Goal: Task Accomplishment & Management: Use online tool/utility

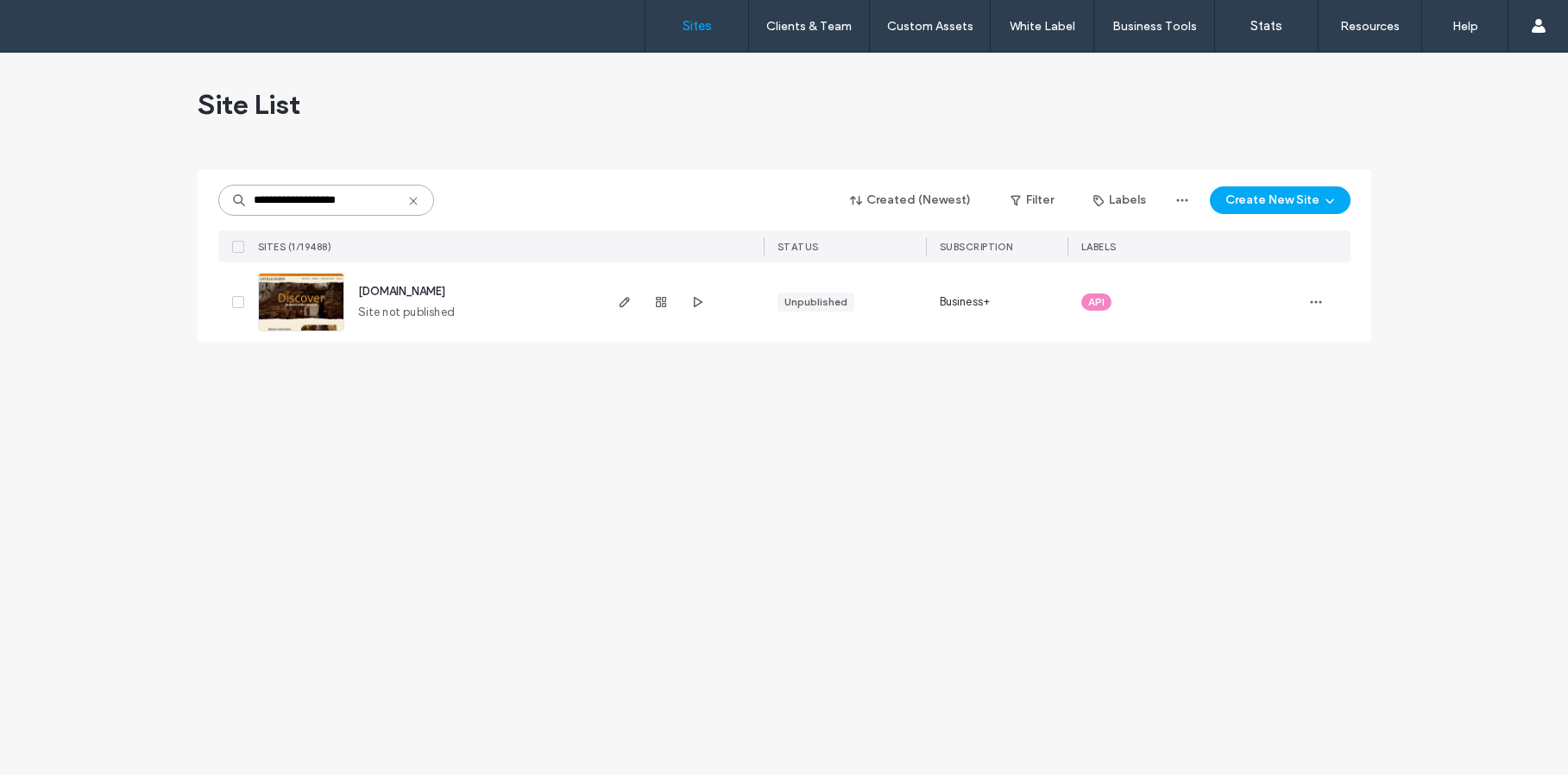
click at [176, 150] on div "**********" at bounding box center [784, 414] width 1568 height 722
drag, startPoint x: 366, startPoint y: 191, endPoint x: 176, endPoint y: 169, distance: 191.3
click at [176, 169] on div "**********" at bounding box center [784, 414] width 1568 height 722
drag, startPoint x: 361, startPoint y: 189, endPoint x: 196, endPoint y: 173, distance: 165.8
click at [200, 175] on div "**********" at bounding box center [784, 255] width 1174 height 171
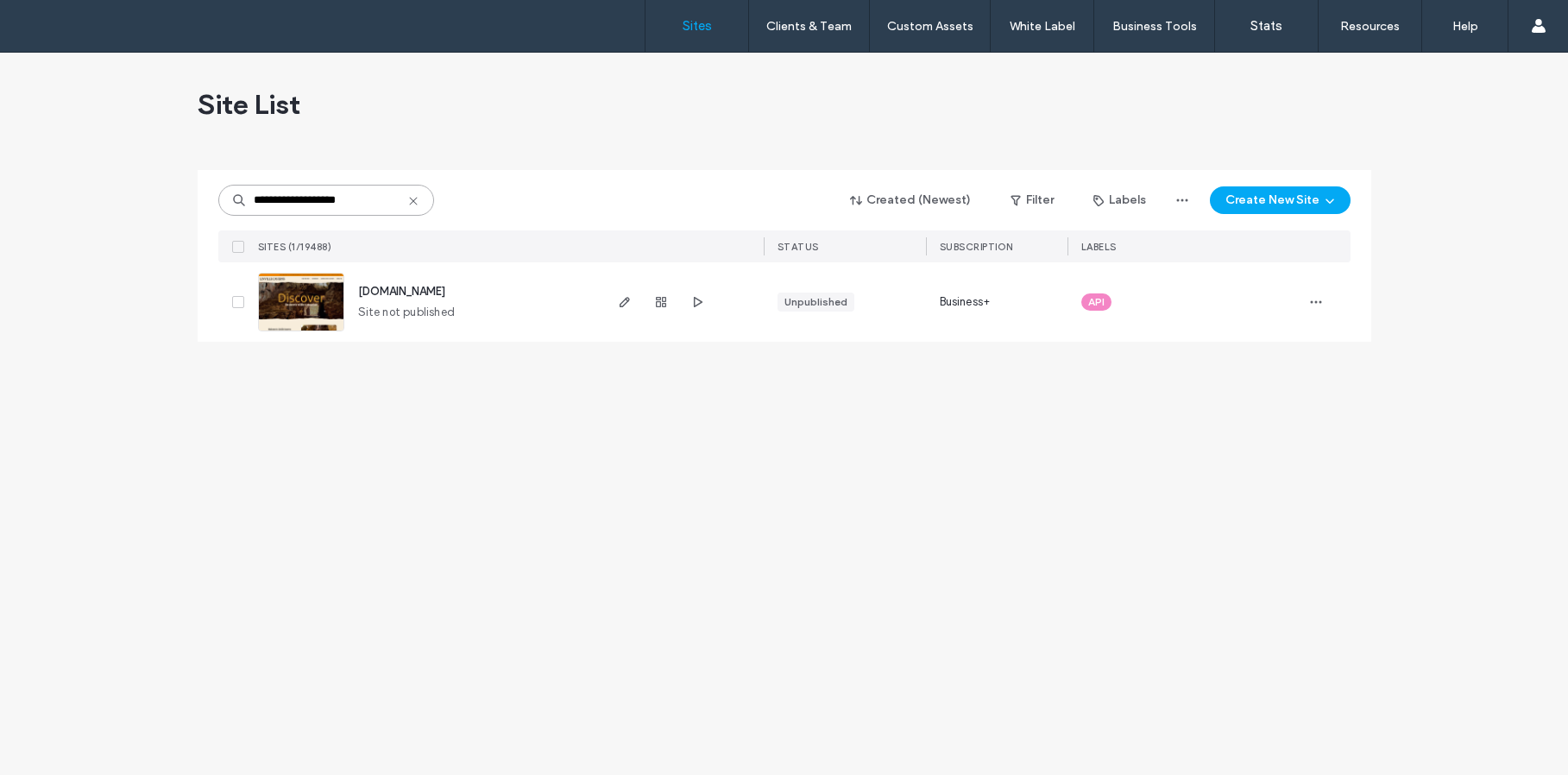
drag, startPoint x: 373, startPoint y: 203, endPoint x: 252, endPoint y: 180, distance: 123.2
click at [256, 180] on div "**********" at bounding box center [784, 215] width 1132 height 92
paste input
type input "*****"
click at [290, 324] on img at bounding box center [301, 332] width 85 height 118
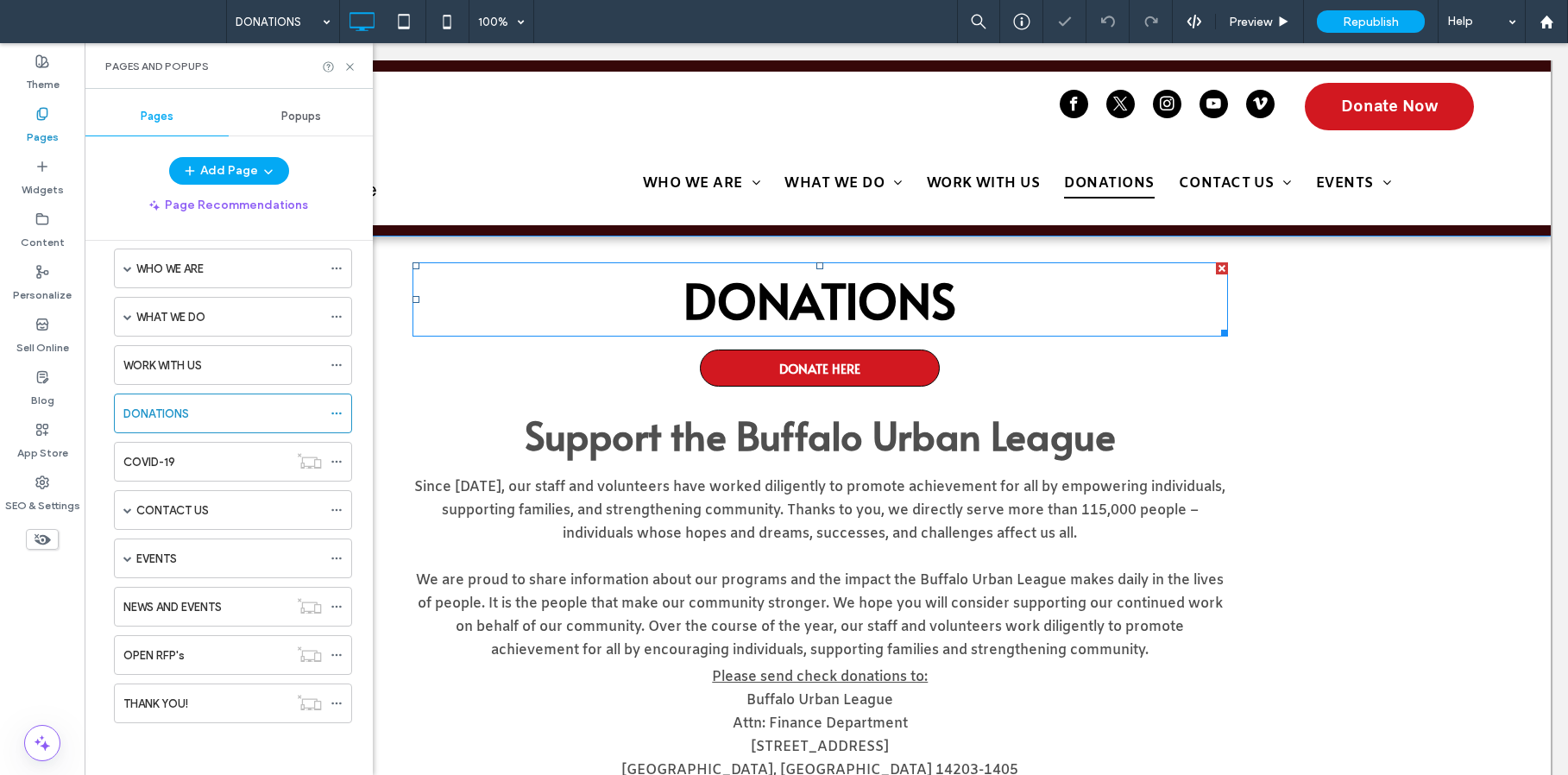
click at [761, 301] on strong "DONATIONS" at bounding box center [819, 299] width 273 height 66
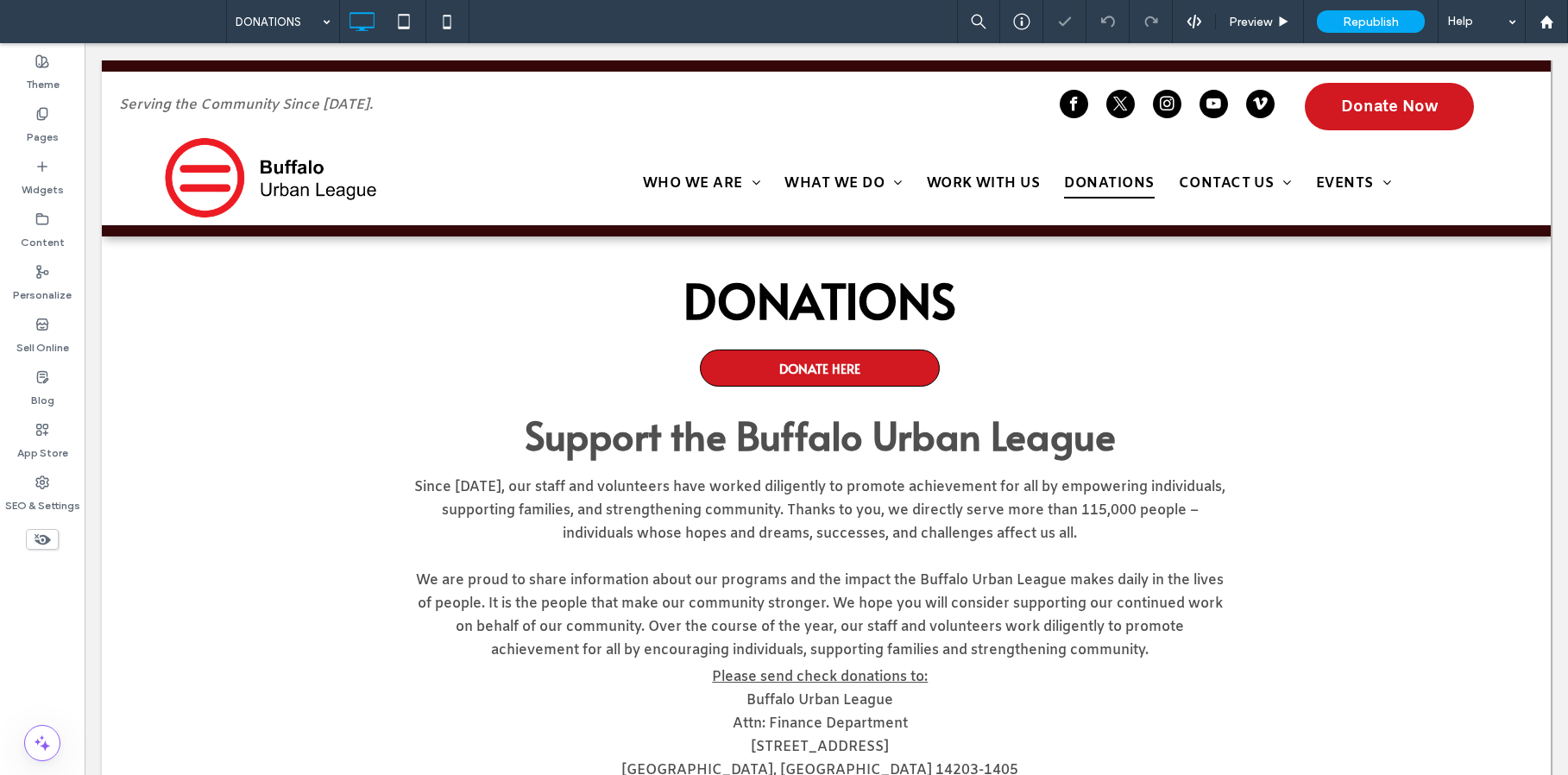
type input "*****"
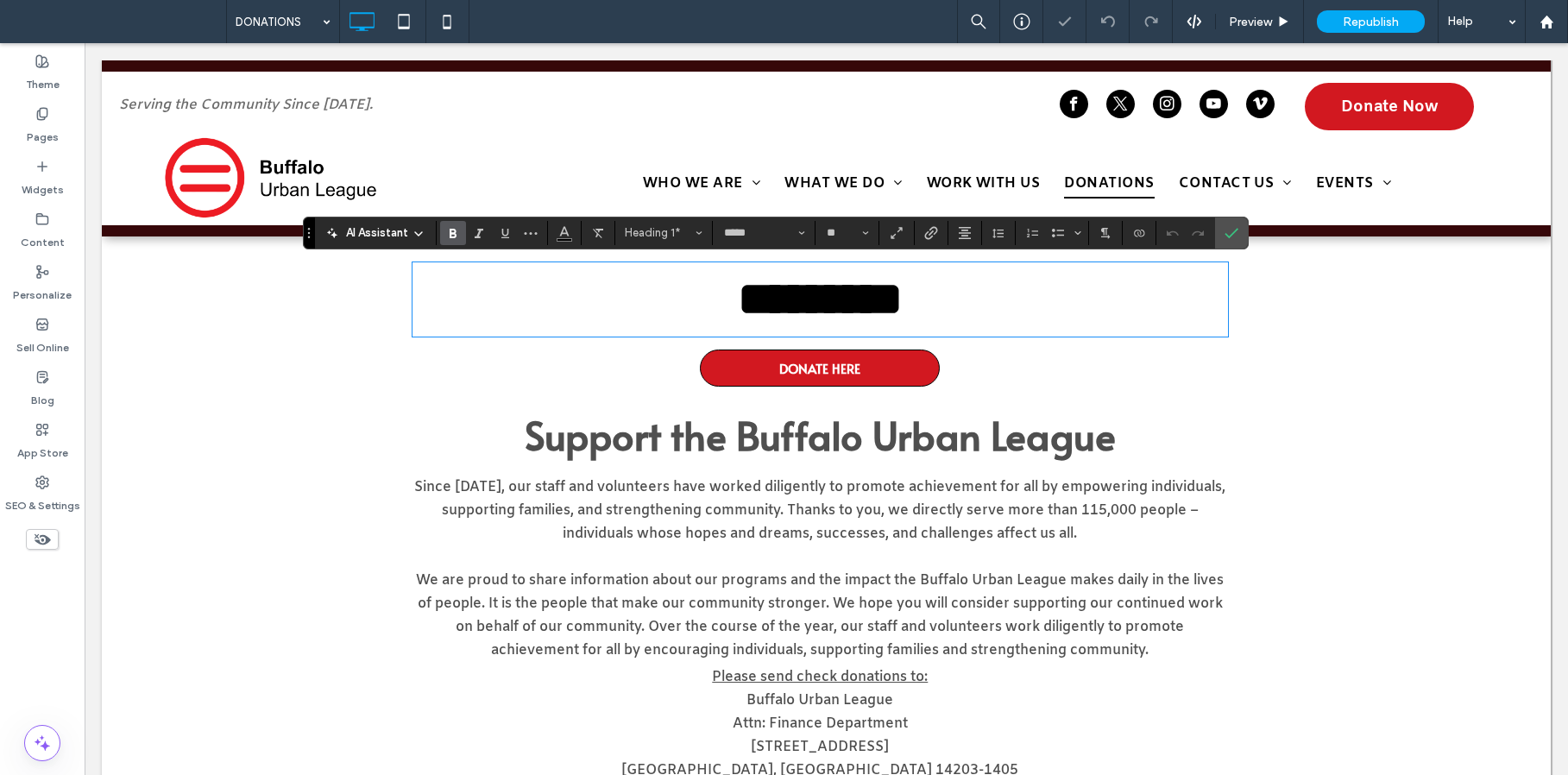
click at [738, 300] on strong "*********" at bounding box center [820, 299] width 165 height 47
type input "**"
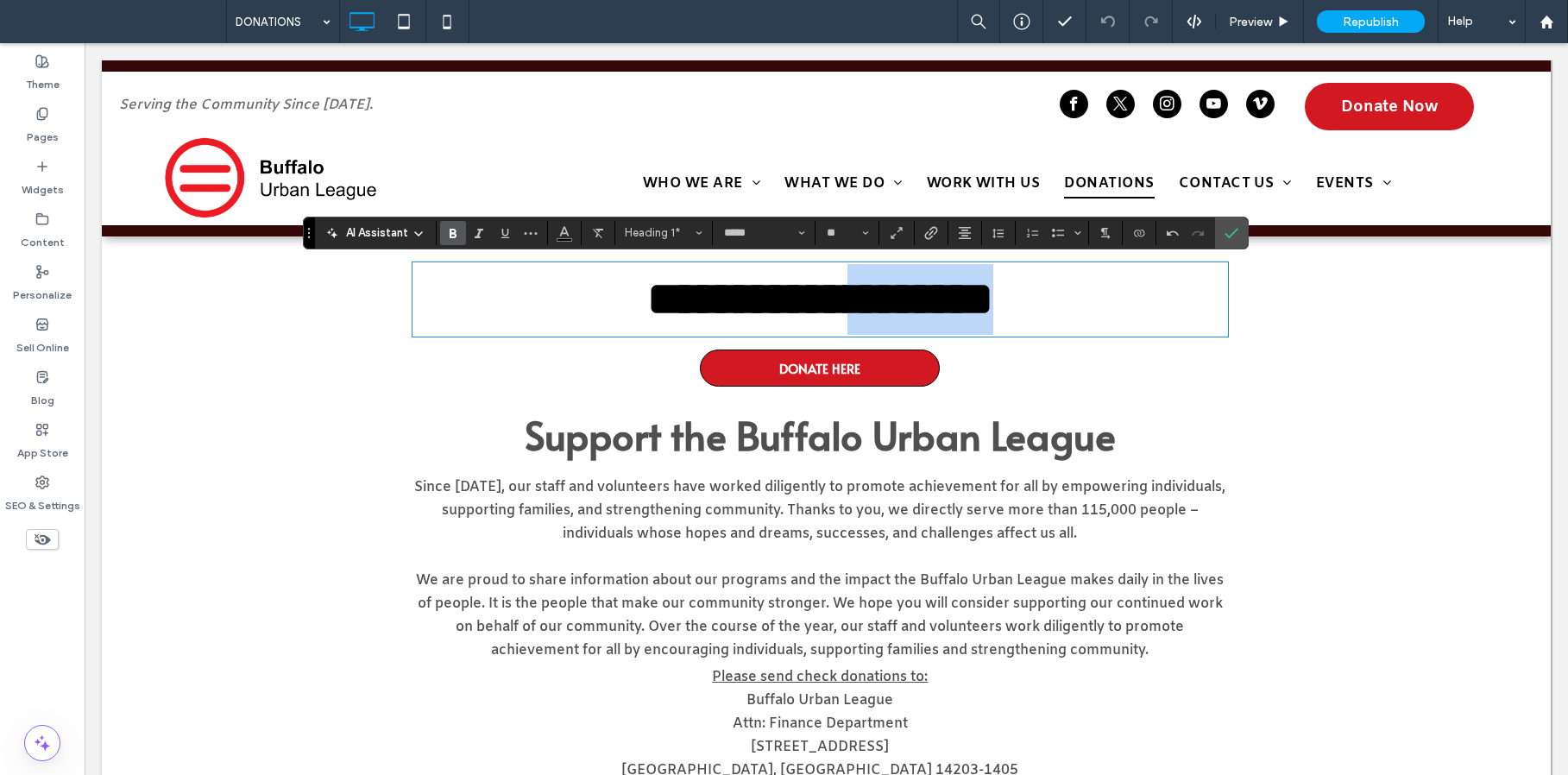
drag, startPoint x: 850, startPoint y: 315, endPoint x: 1127, endPoint y: 299, distance: 277.5
click at [1126, 299] on h1 "**********" at bounding box center [820, 300] width 816 height 72
click at [720, 312] on strong "**********" at bounding box center [820, 299] width 201 height 47
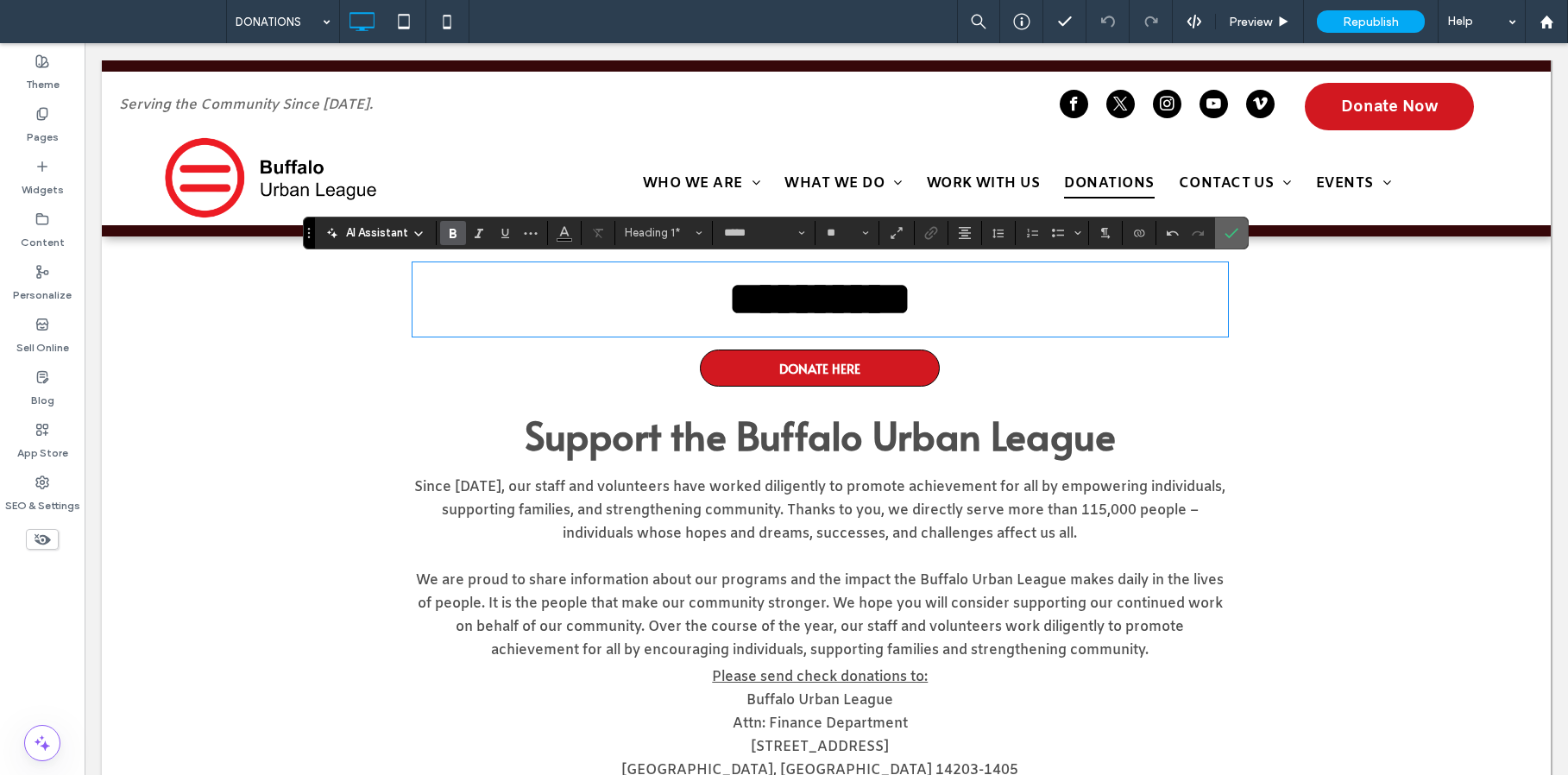
click at [1228, 244] on span "Confirm" at bounding box center [1229, 232] width 8 height 31
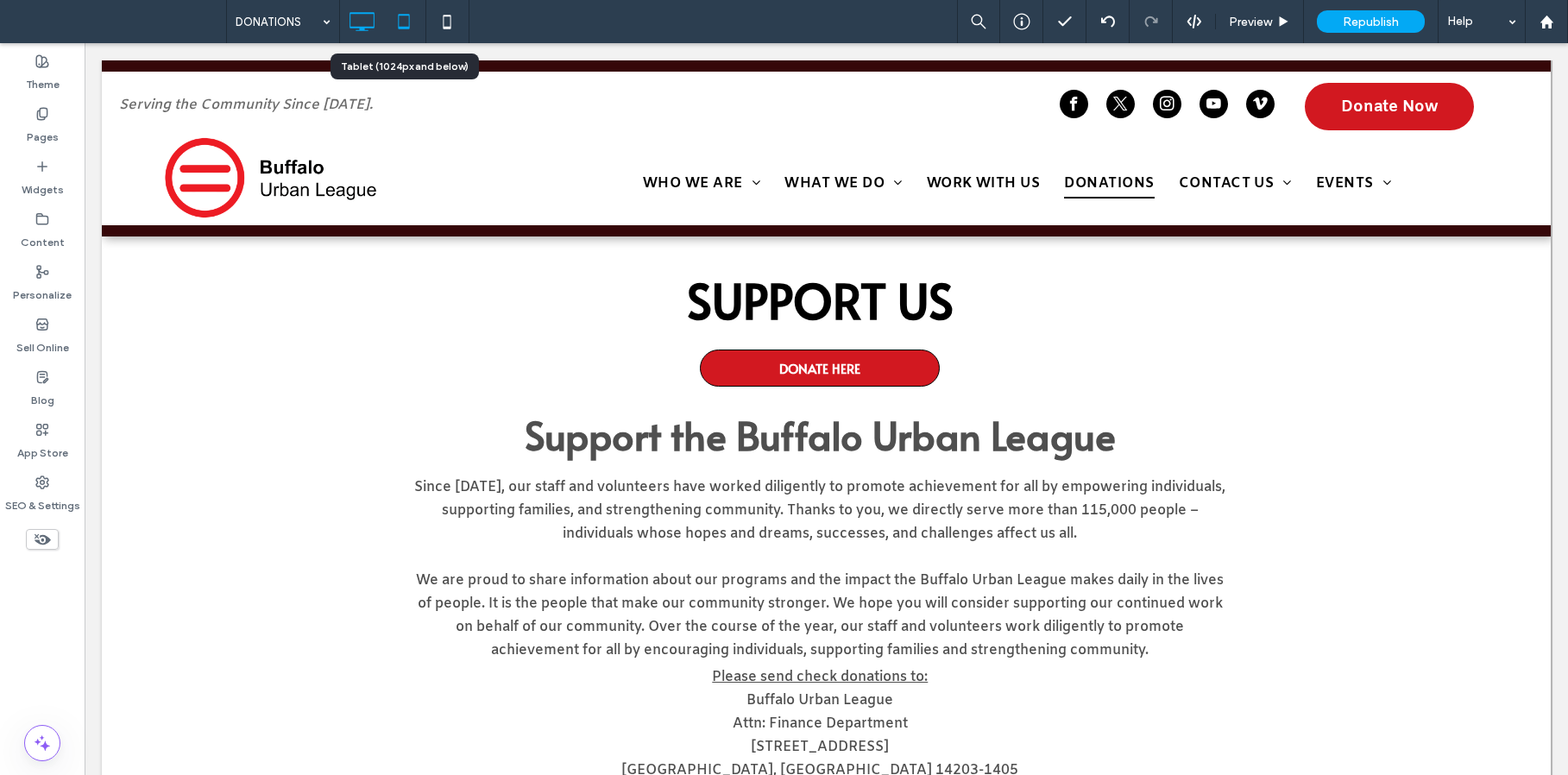
click at [401, 20] on icon at bounding box center [404, 22] width 35 height 35
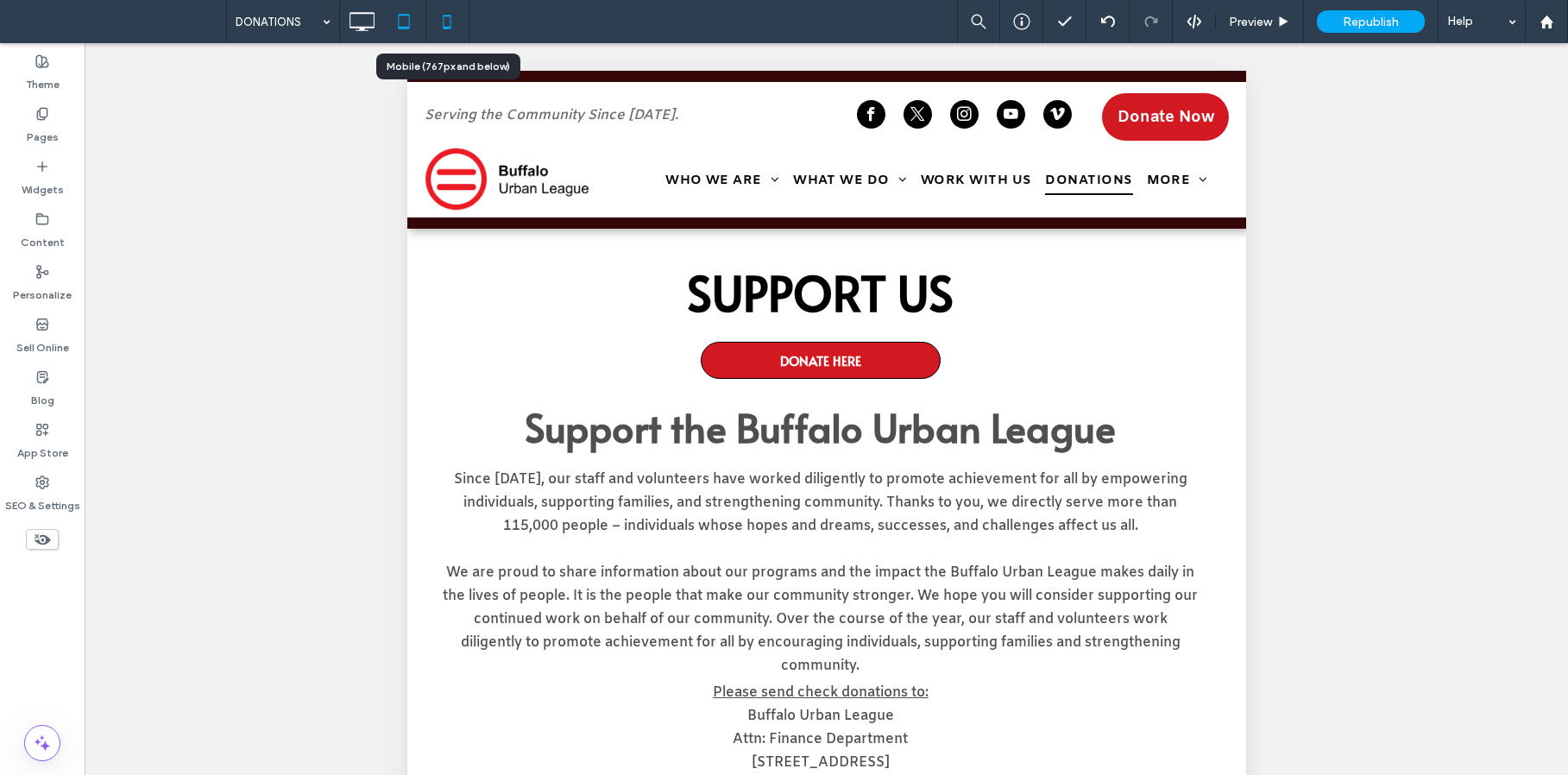
click at [449, 23] on icon at bounding box center [447, 22] width 35 height 35
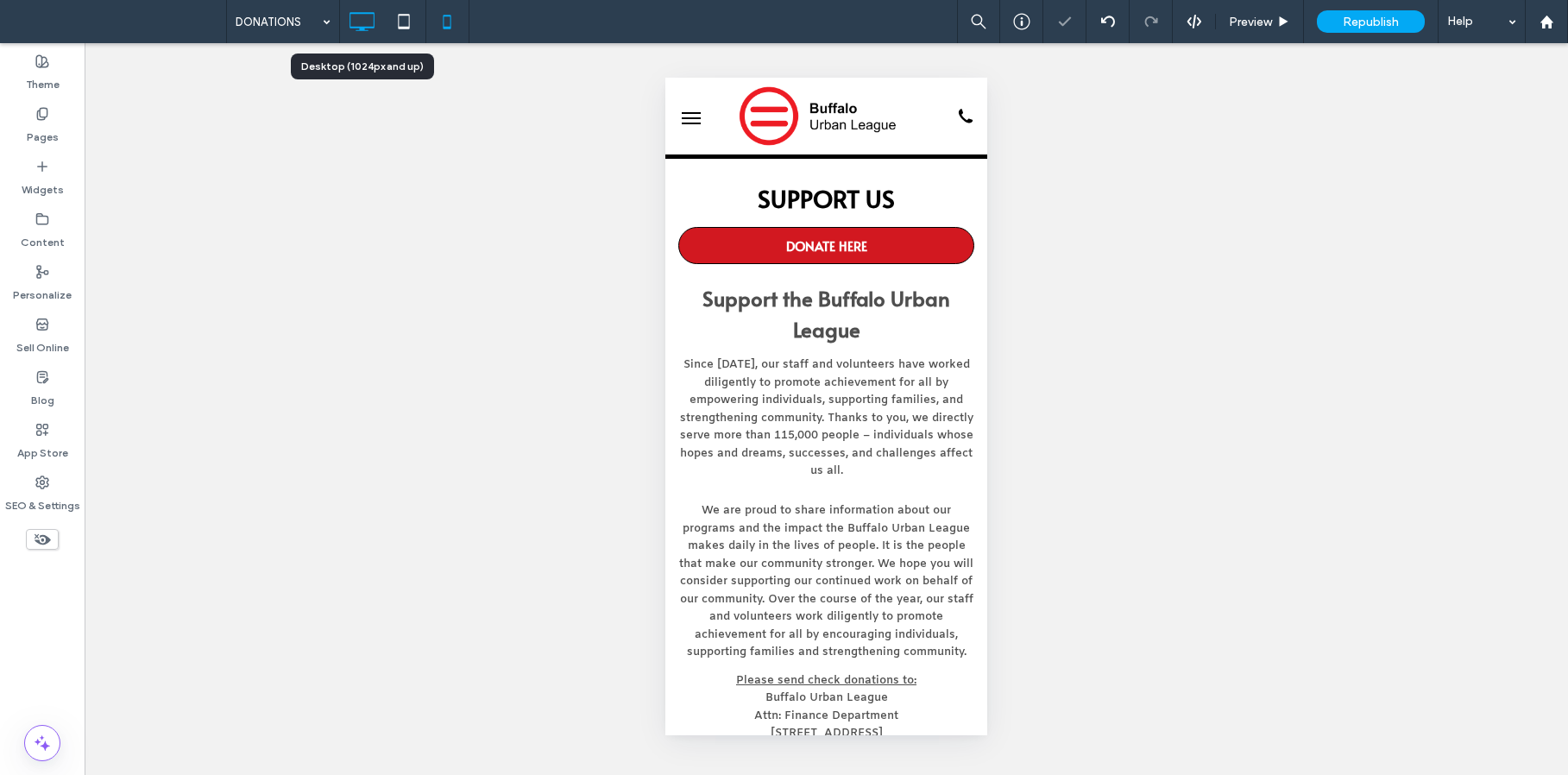
click at [349, 24] on use at bounding box center [361, 21] width 25 height 19
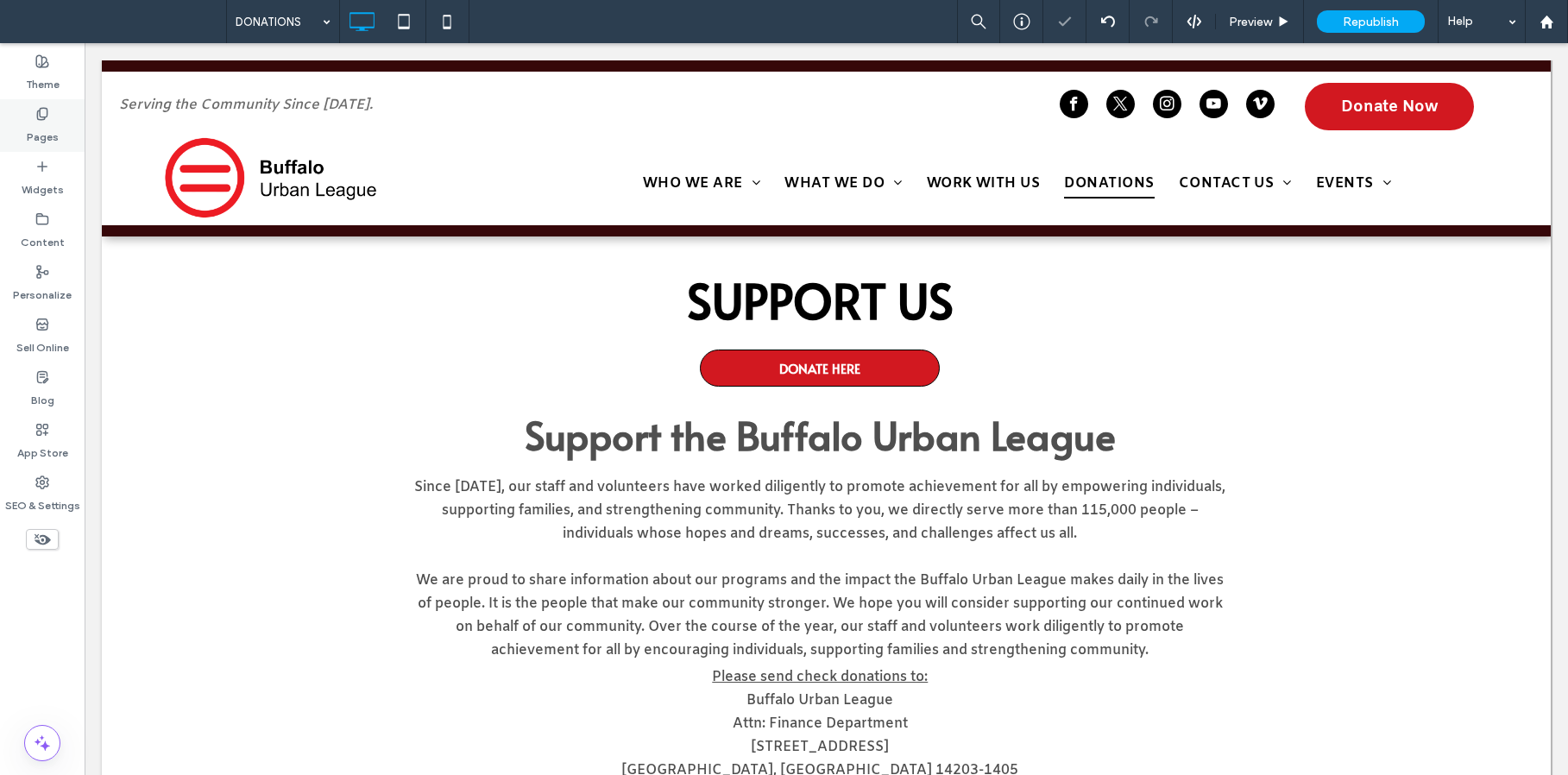
click at [57, 119] on div "Pages" at bounding box center [42, 126] width 85 height 53
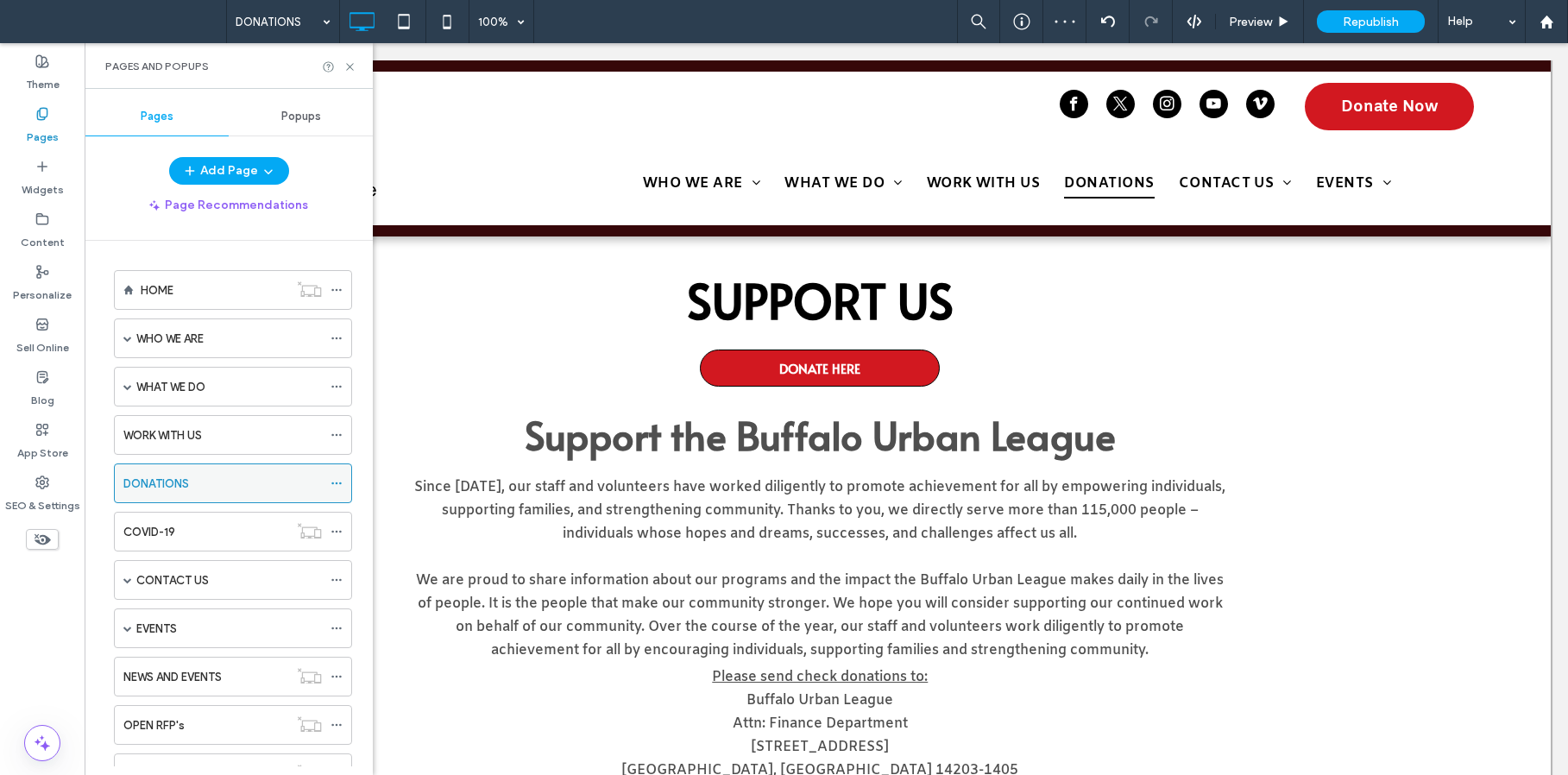
click at [337, 479] on icon at bounding box center [336, 482] width 12 height 12
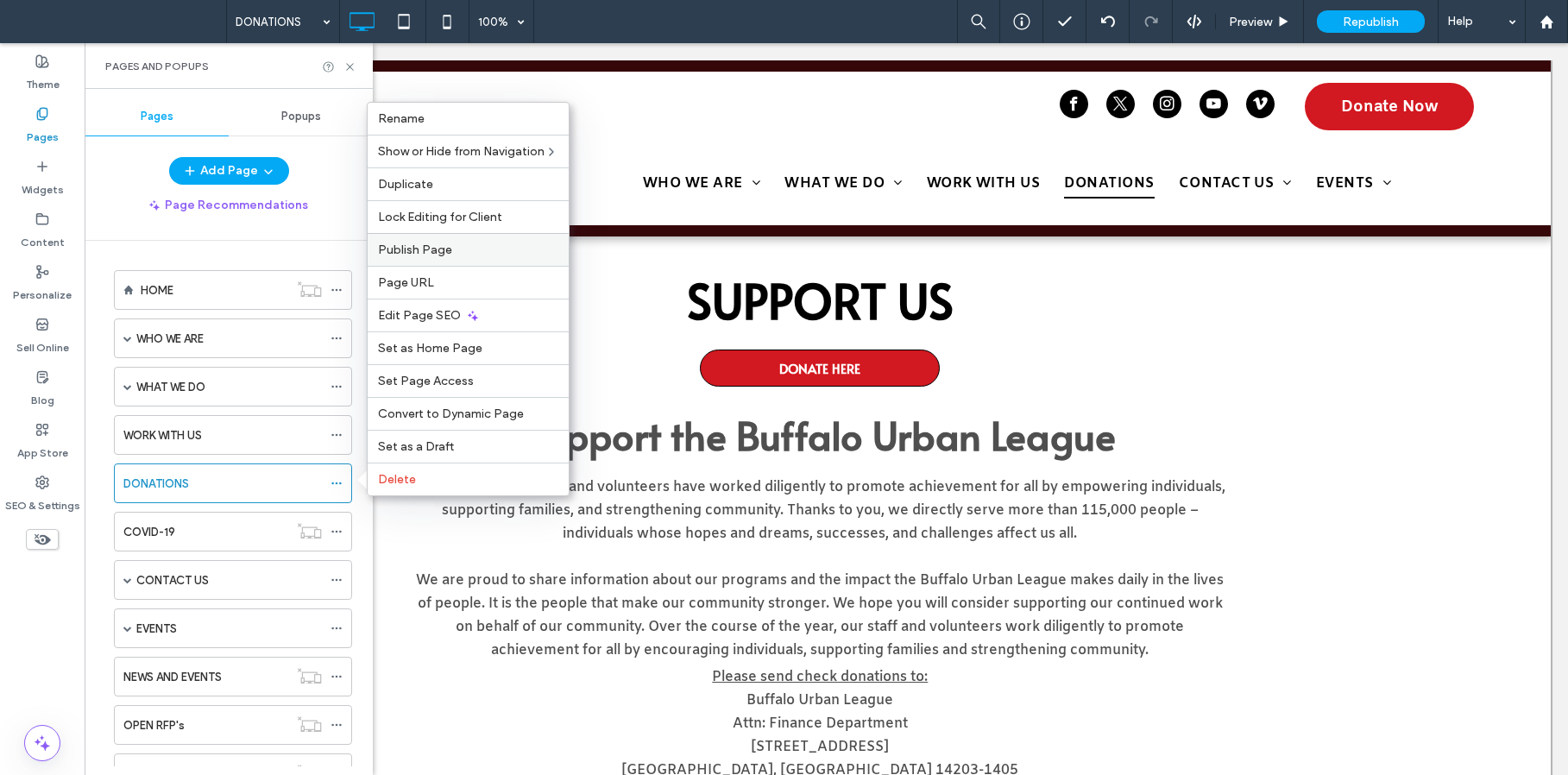
click at [467, 242] on div "Publish Page" at bounding box center [468, 249] width 201 height 33
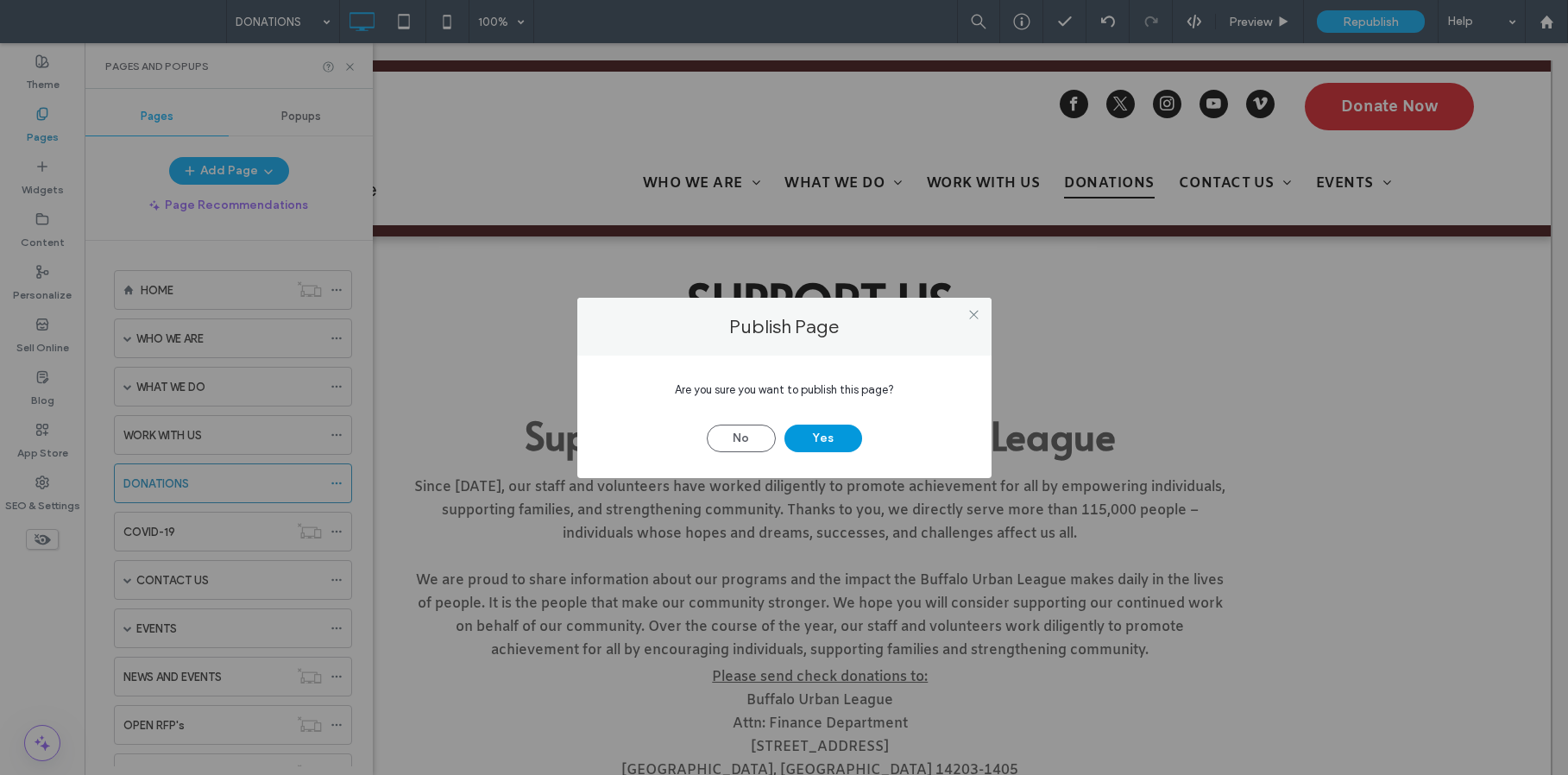
click at [835, 425] on button "Yes" at bounding box center [823, 438] width 78 height 27
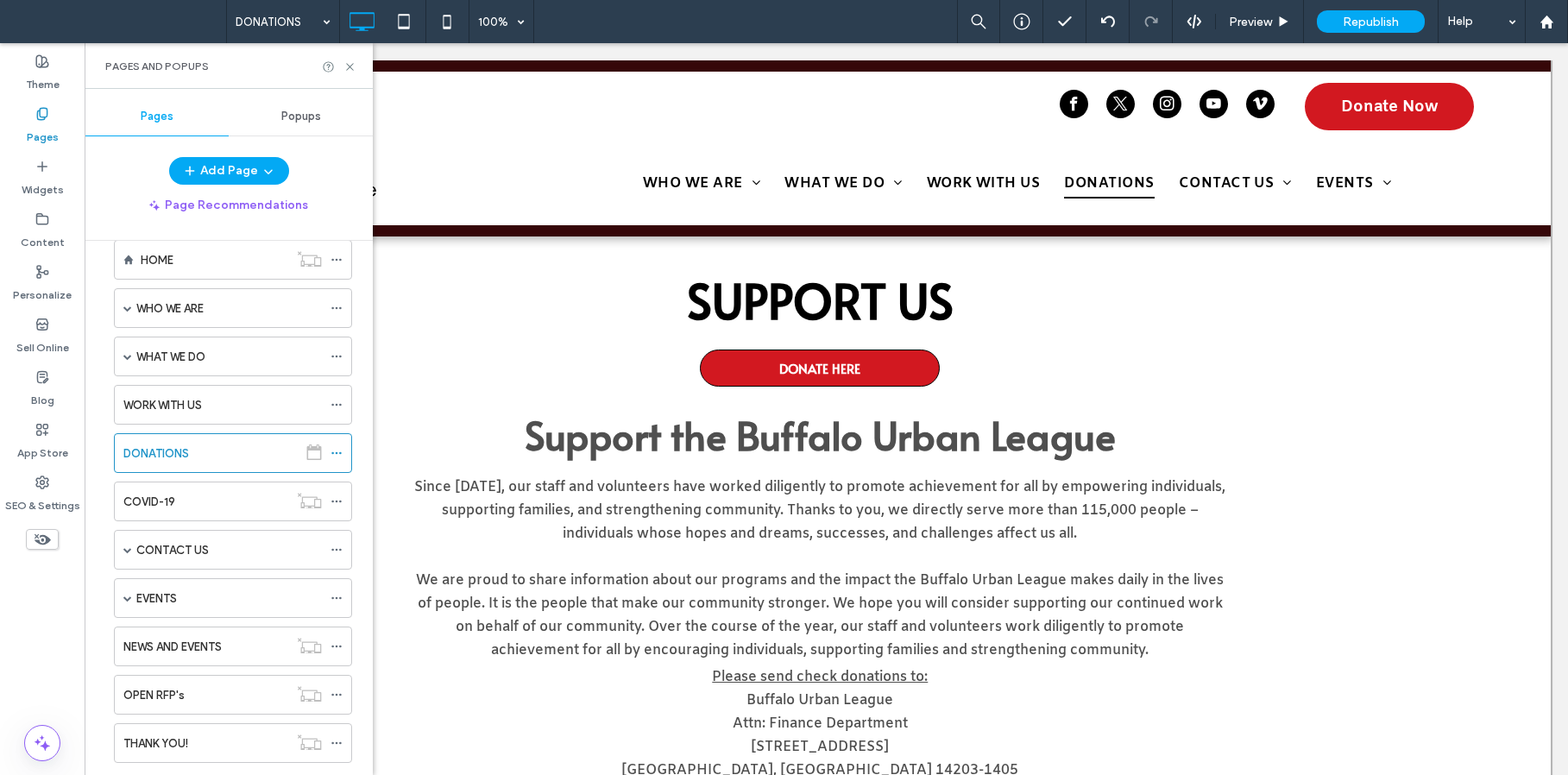
scroll to position [70, 0]
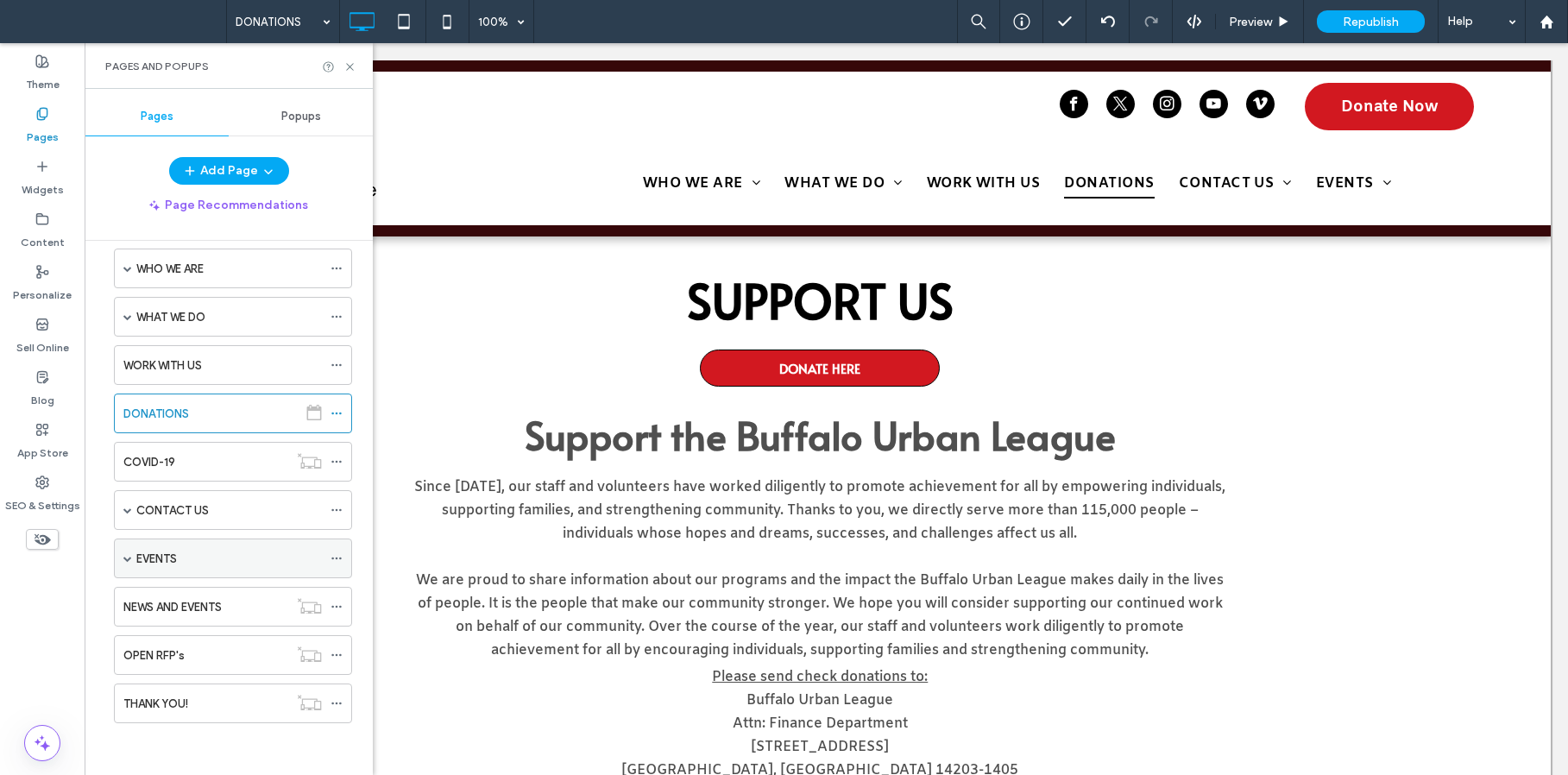
click at [130, 564] on span at bounding box center [127, 558] width 8 height 38
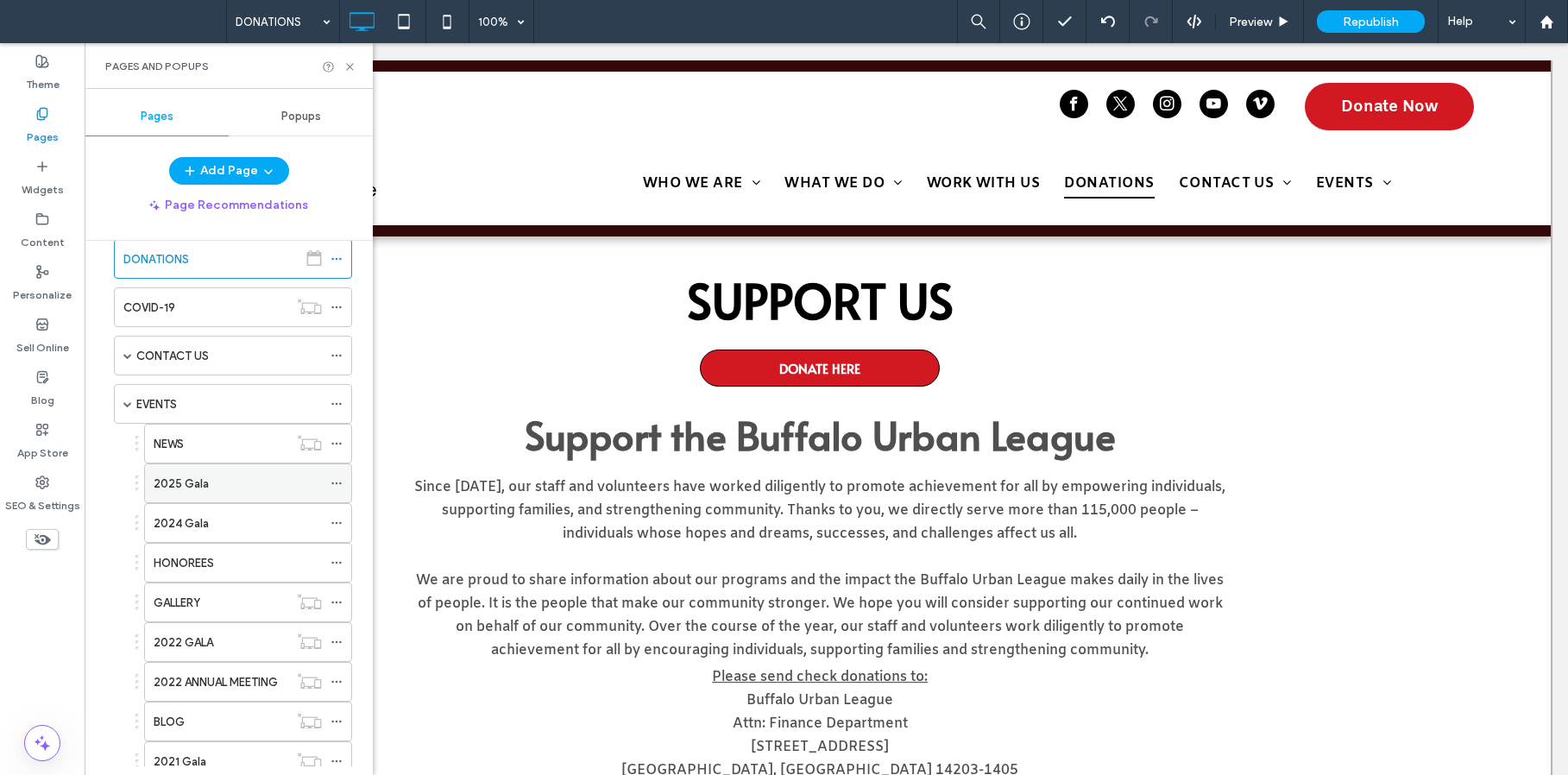
scroll to position [214, 0]
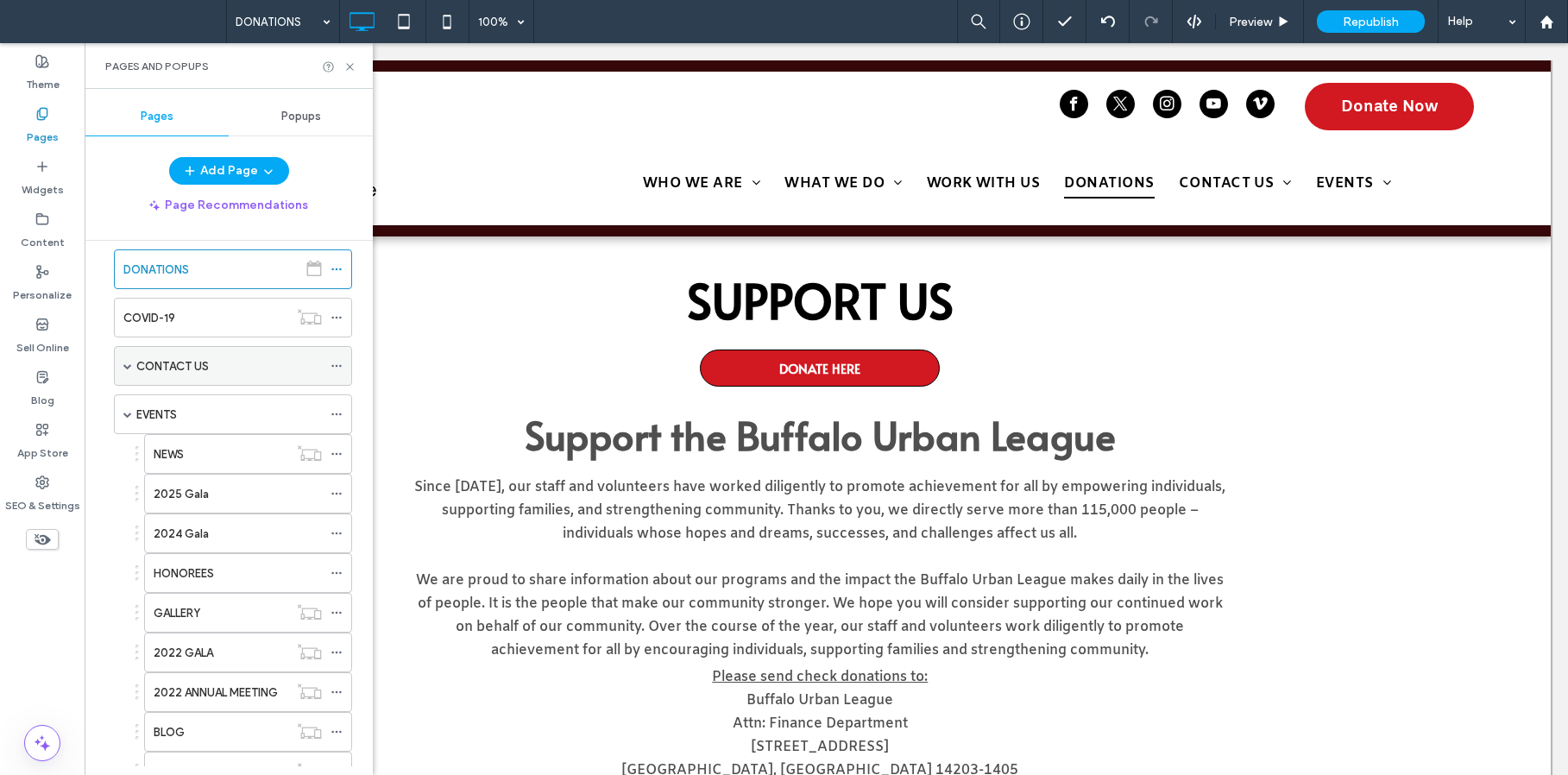
click at [125, 365] on span at bounding box center [127, 365] width 8 height 8
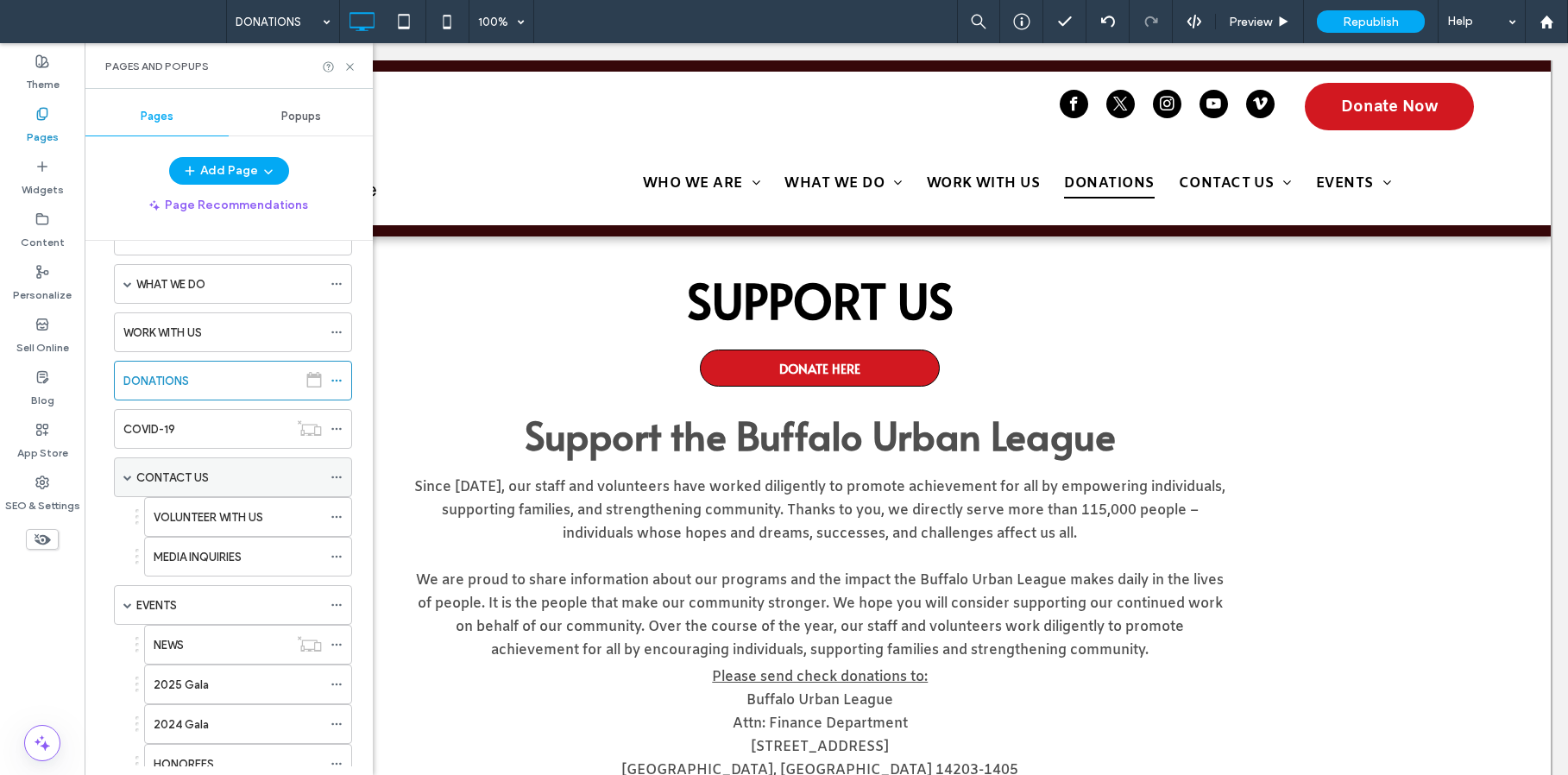
scroll to position [0, 0]
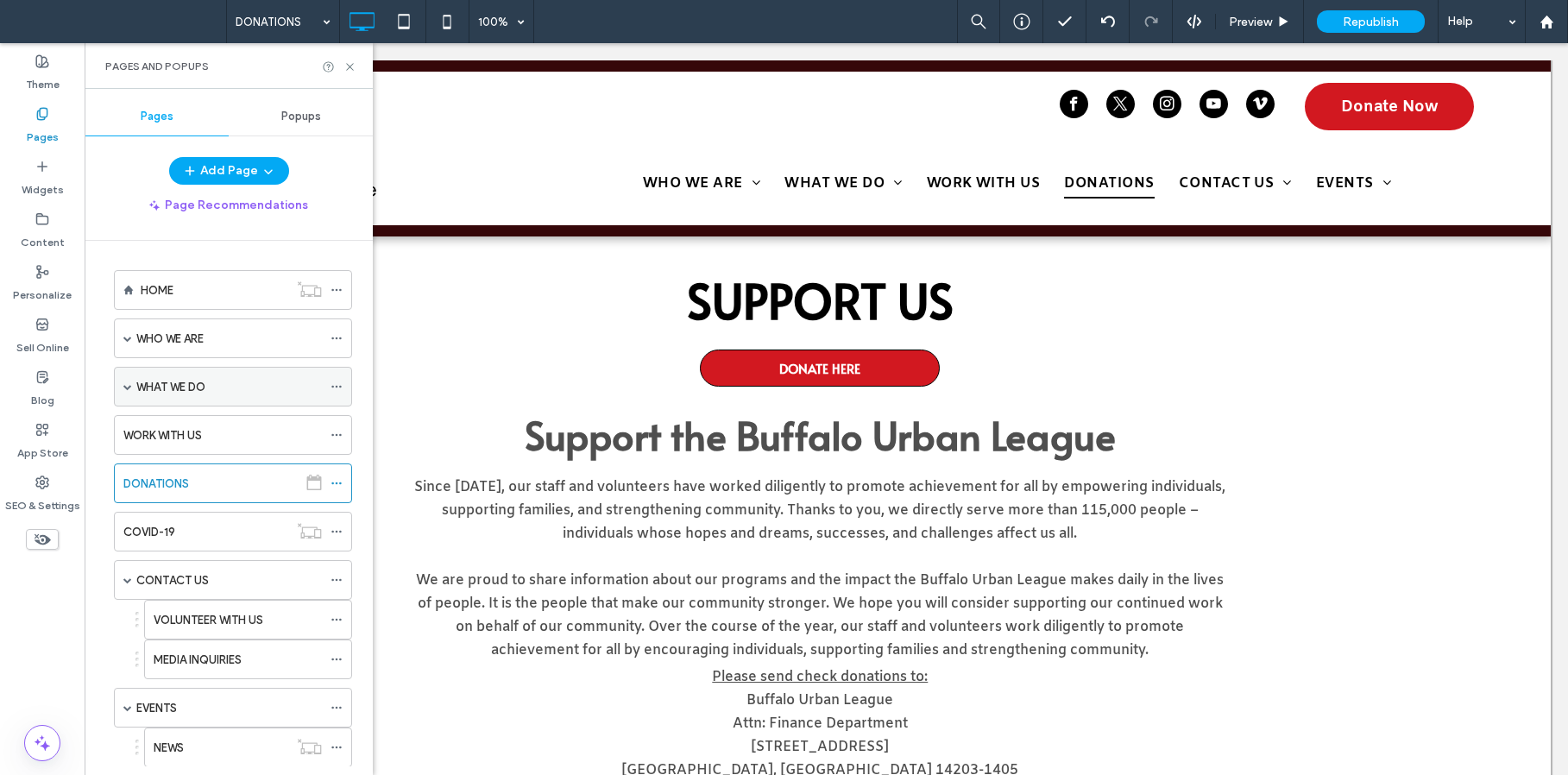
click at [126, 386] on span at bounding box center [127, 386] width 8 height 8
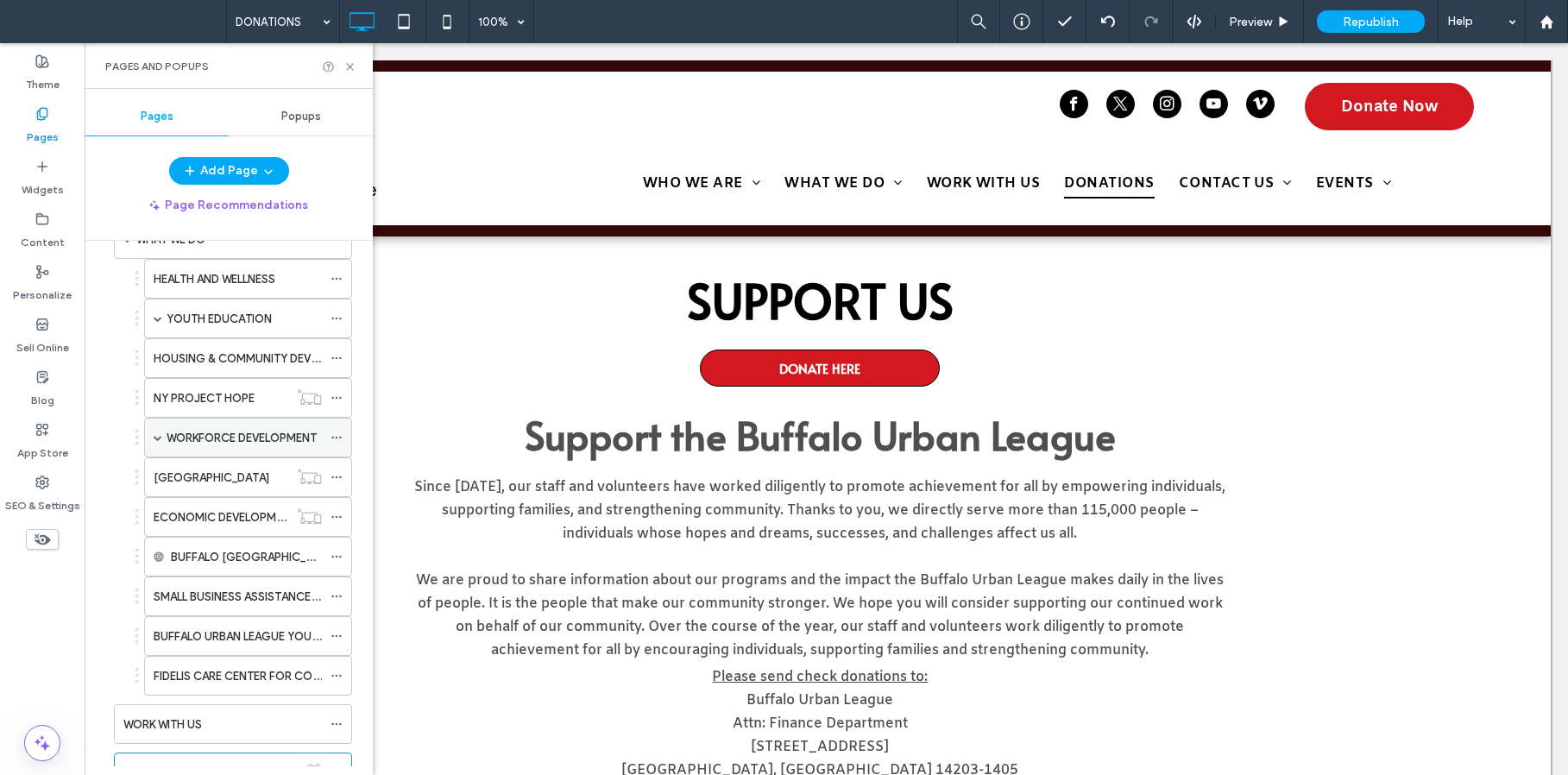
scroll to position [150, 0]
click at [158, 435] on span at bounding box center [157, 435] width 8 height 8
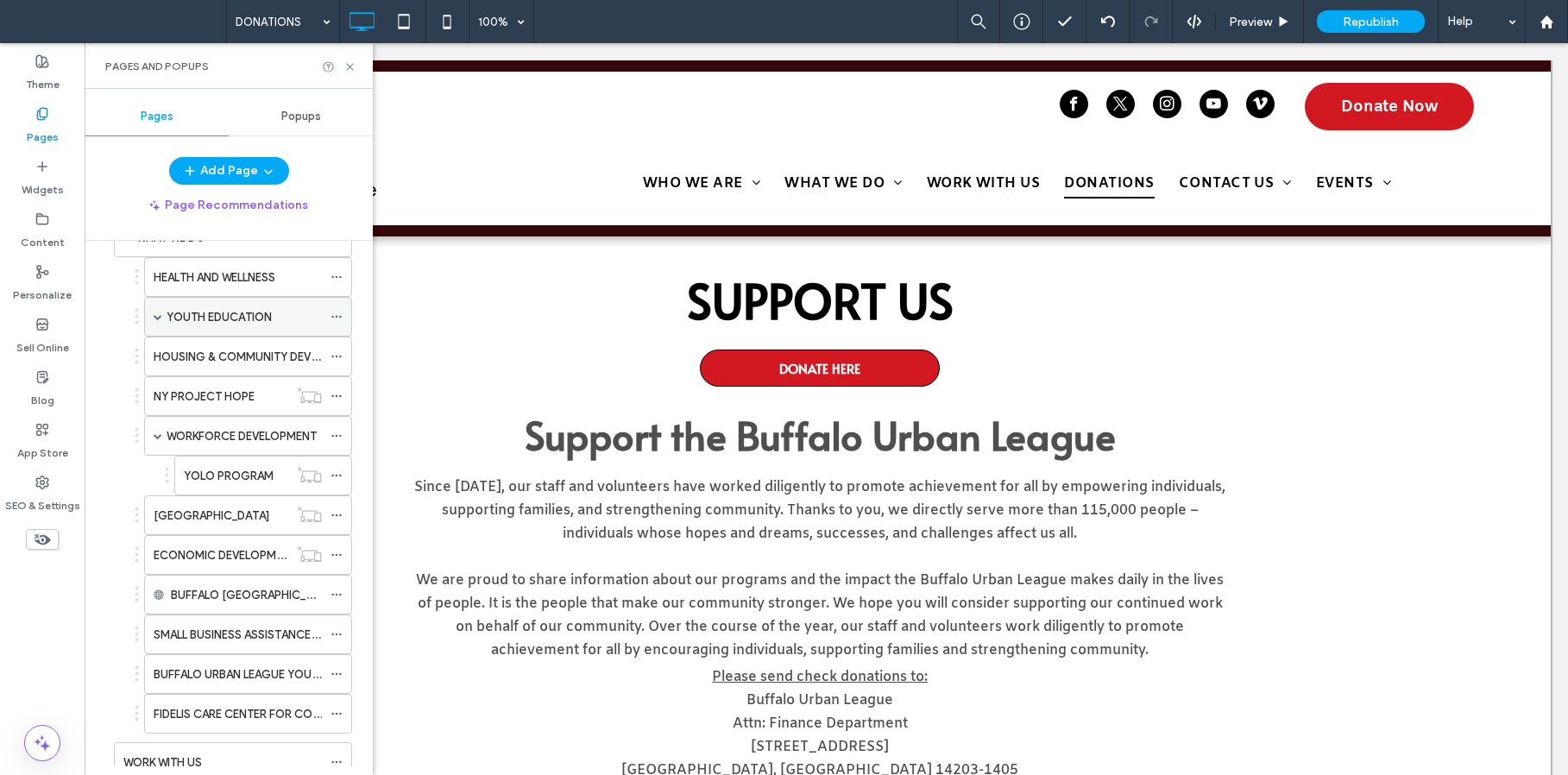
click at [159, 317] on span at bounding box center [157, 315] width 8 height 8
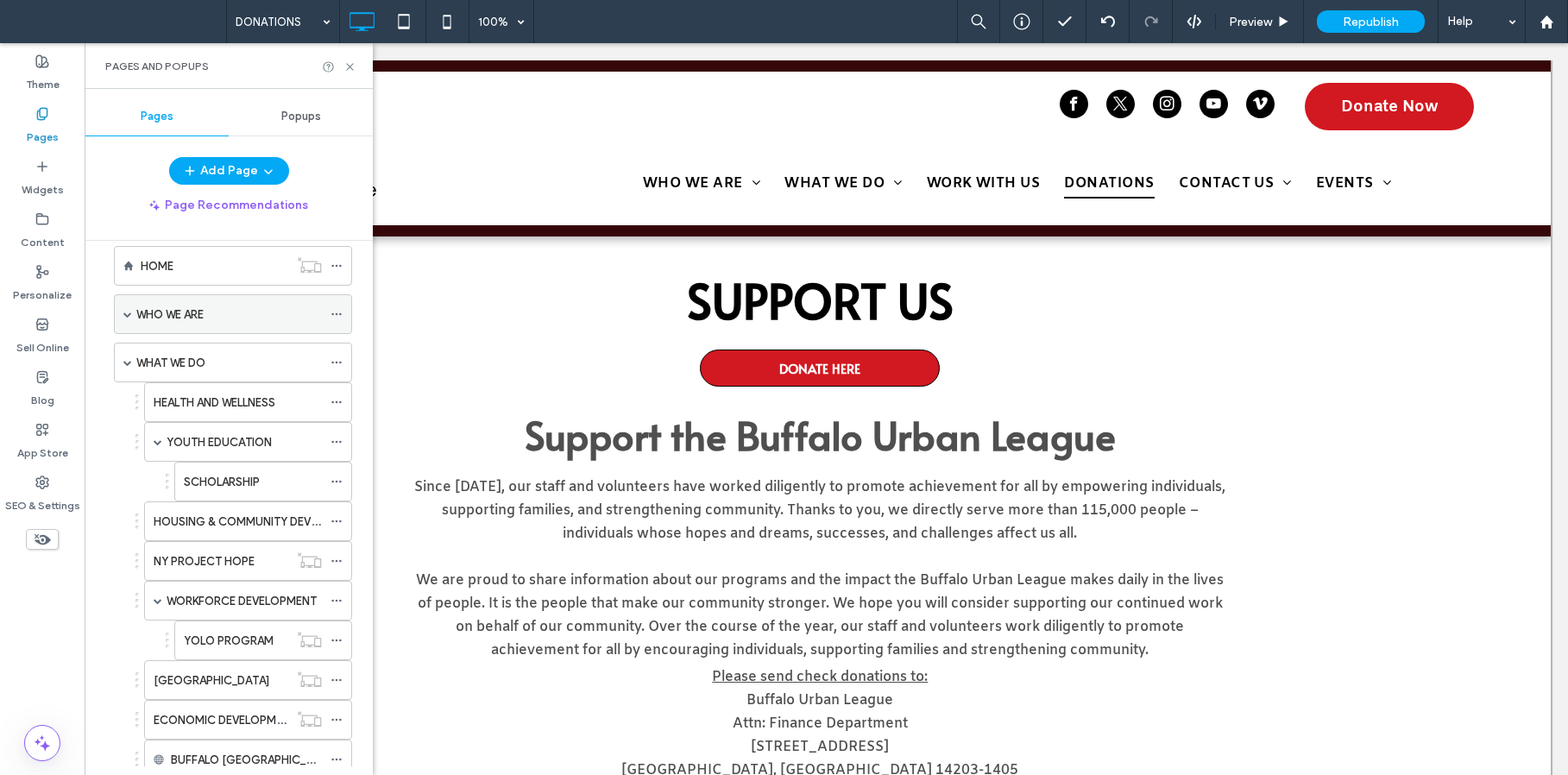
scroll to position [0, 0]
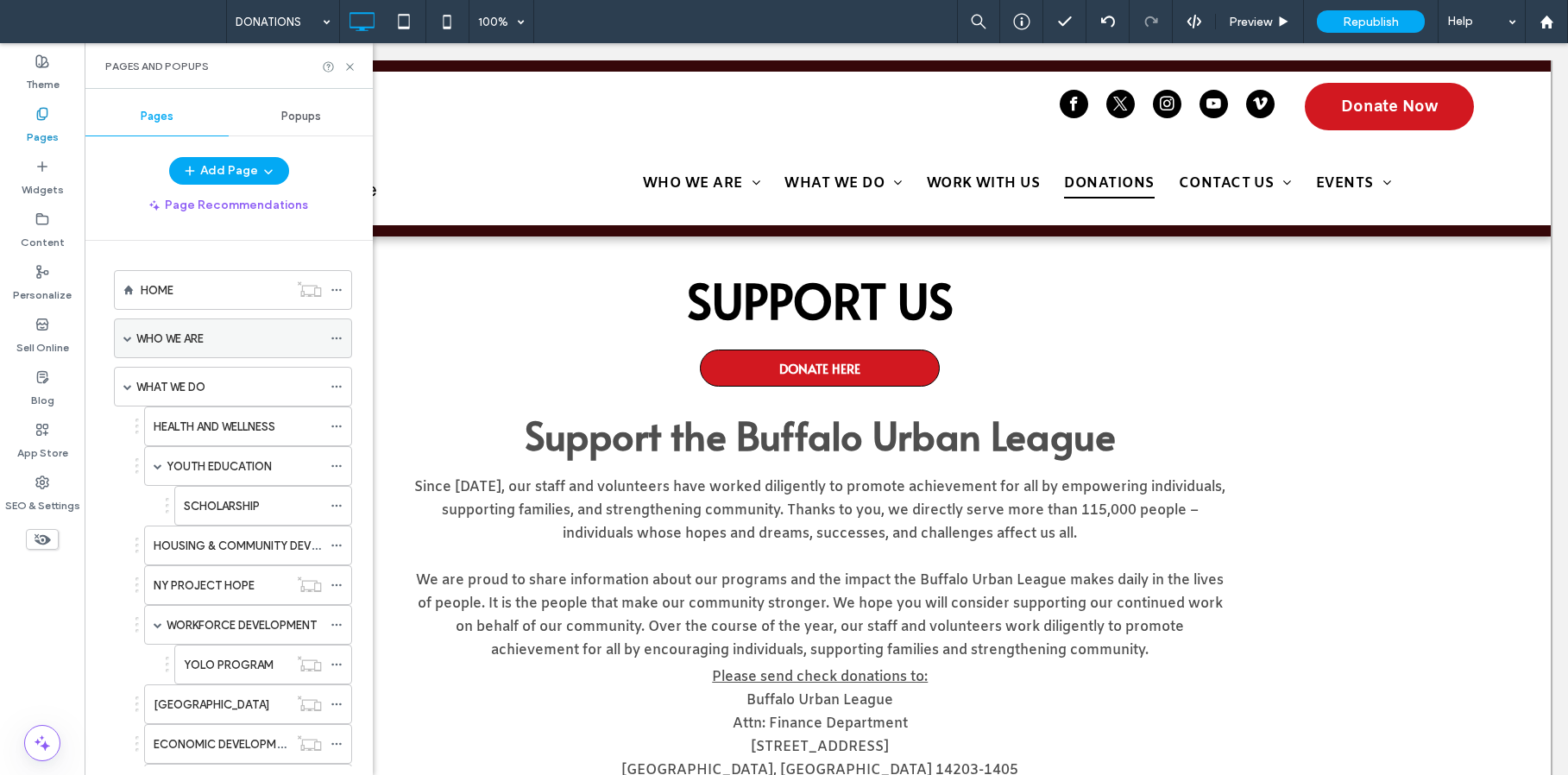
click at [131, 334] on span at bounding box center [127, 337] width 8 height 8
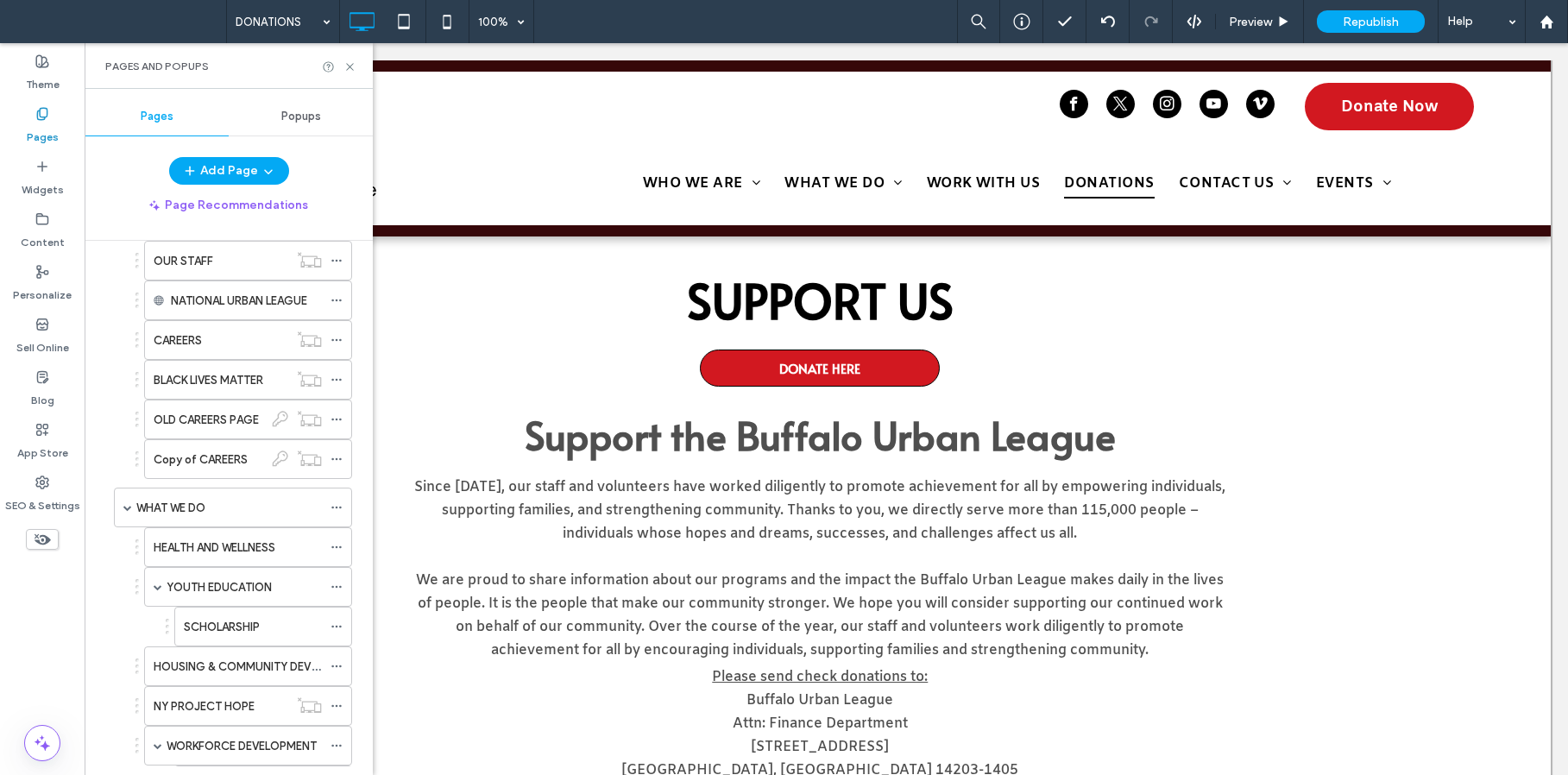
scroll to position [142, 0]
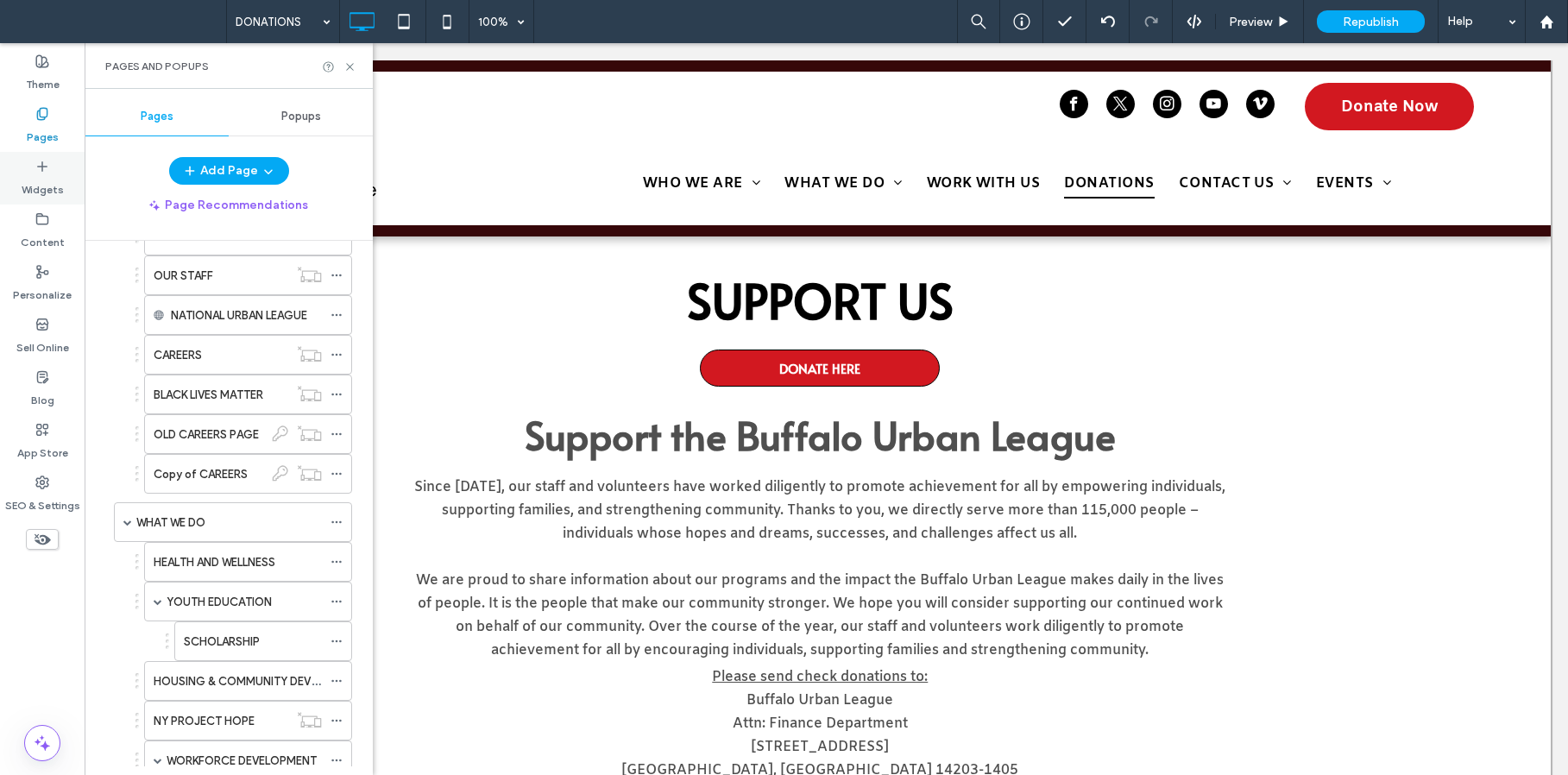
click at [37, 188] on label "Widgets" at bounding box center [43, 185] width 42 height 24
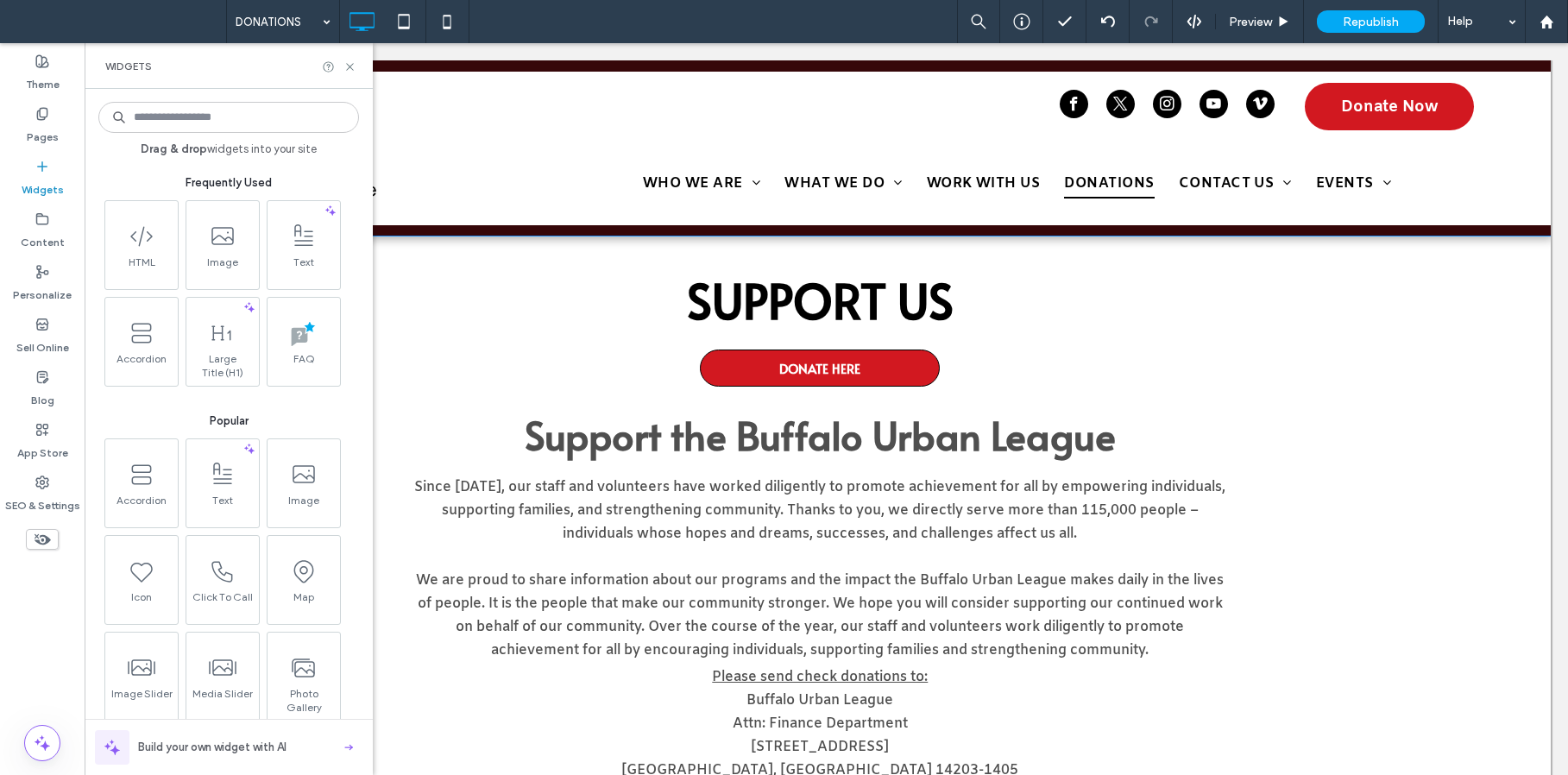
click at [516, 373] on div "SUPPORT US DONATE HERE Support the Buffalo Urban League Since 1927, our staff a…" at bounding box center [826, 515] width 828 height 533
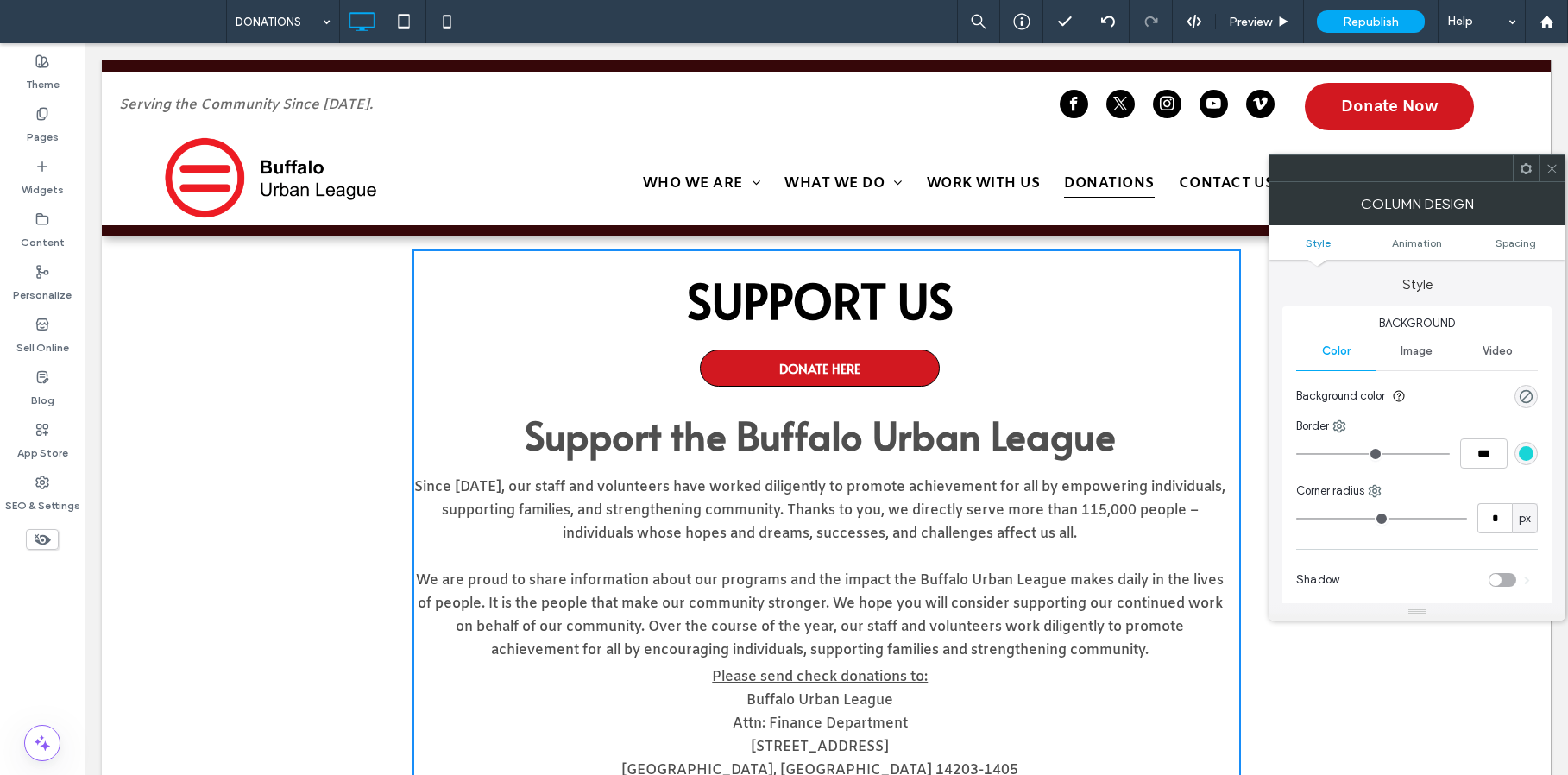
click at [1553, 180] on span at bounding box center [1552, 168] width 13 height 26
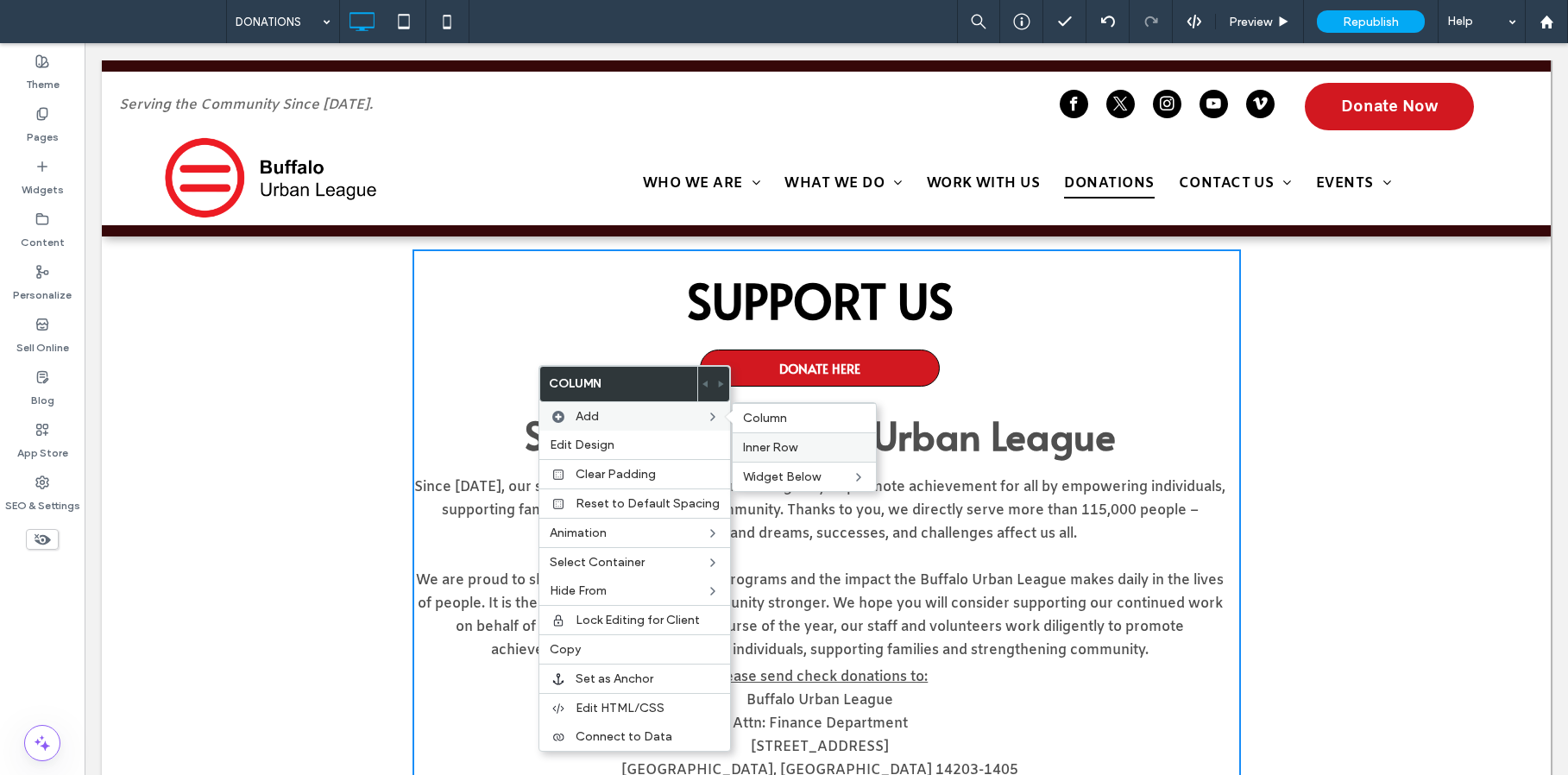
click at [800, 443] on label "Inner Row" at bounding box center [805, 448] width 122 height 15
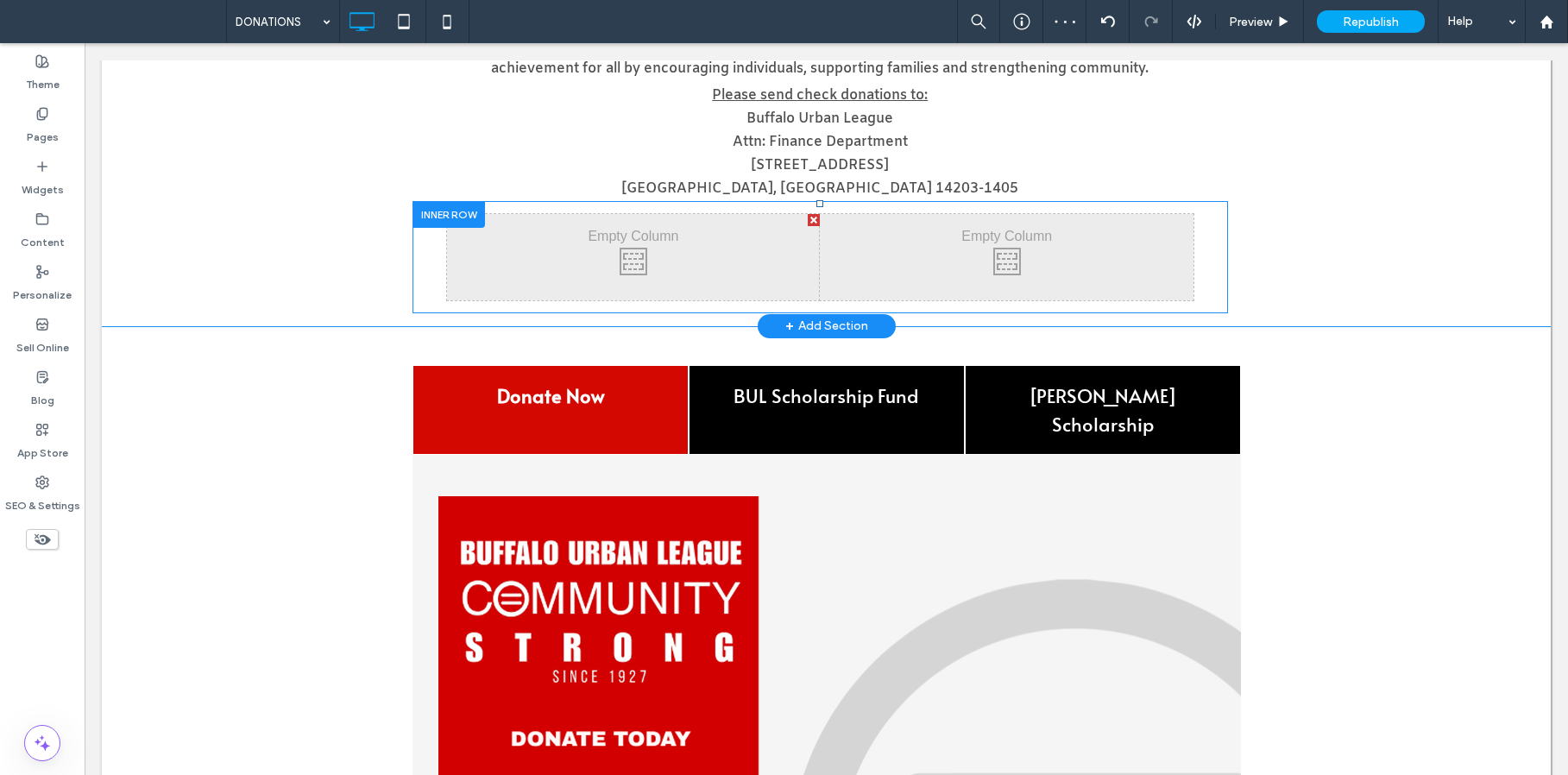
scroll to position [568, 0]
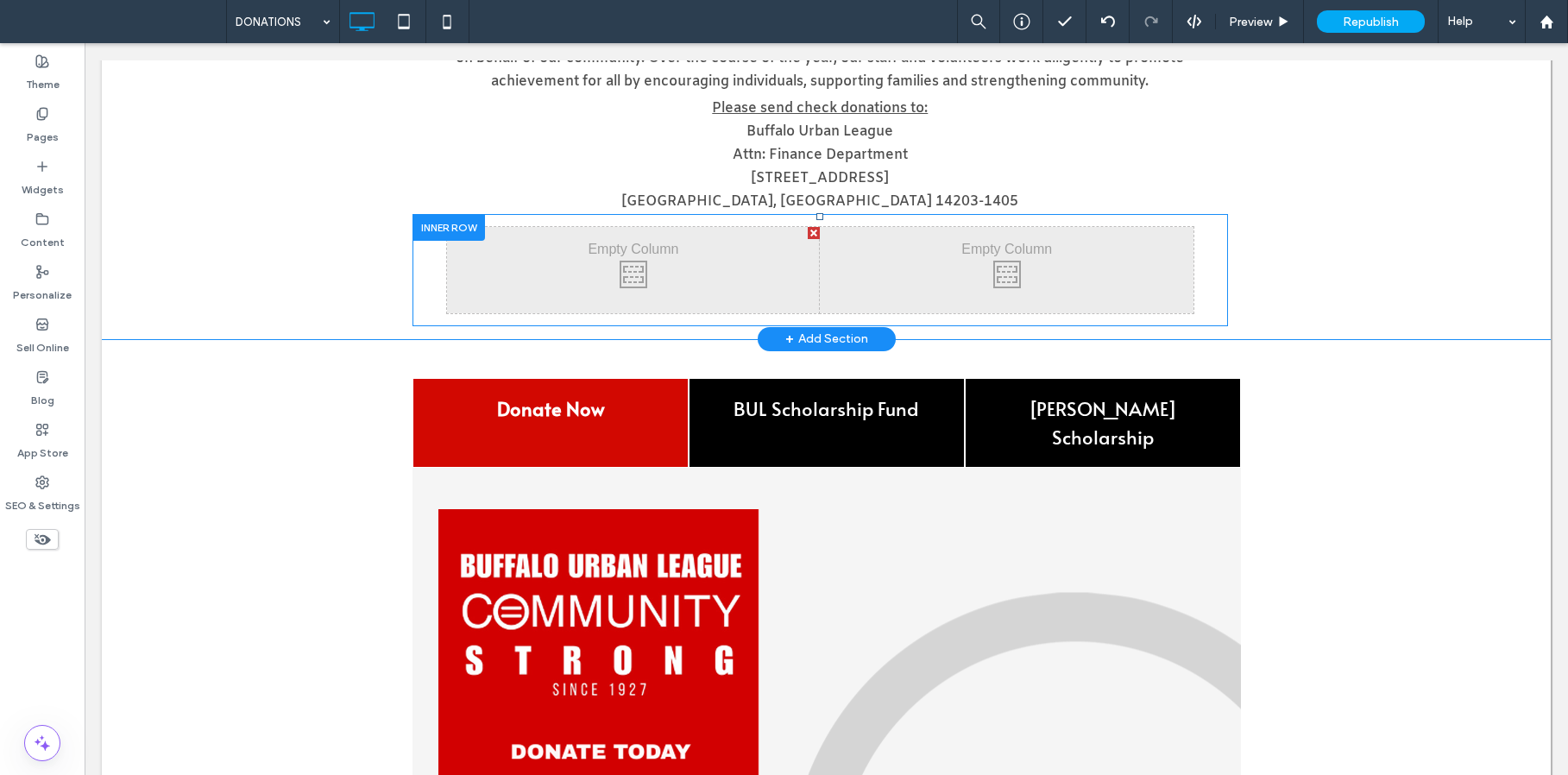
click at [459, 224] on div at bounding box center [448, 227] width 72 height 26
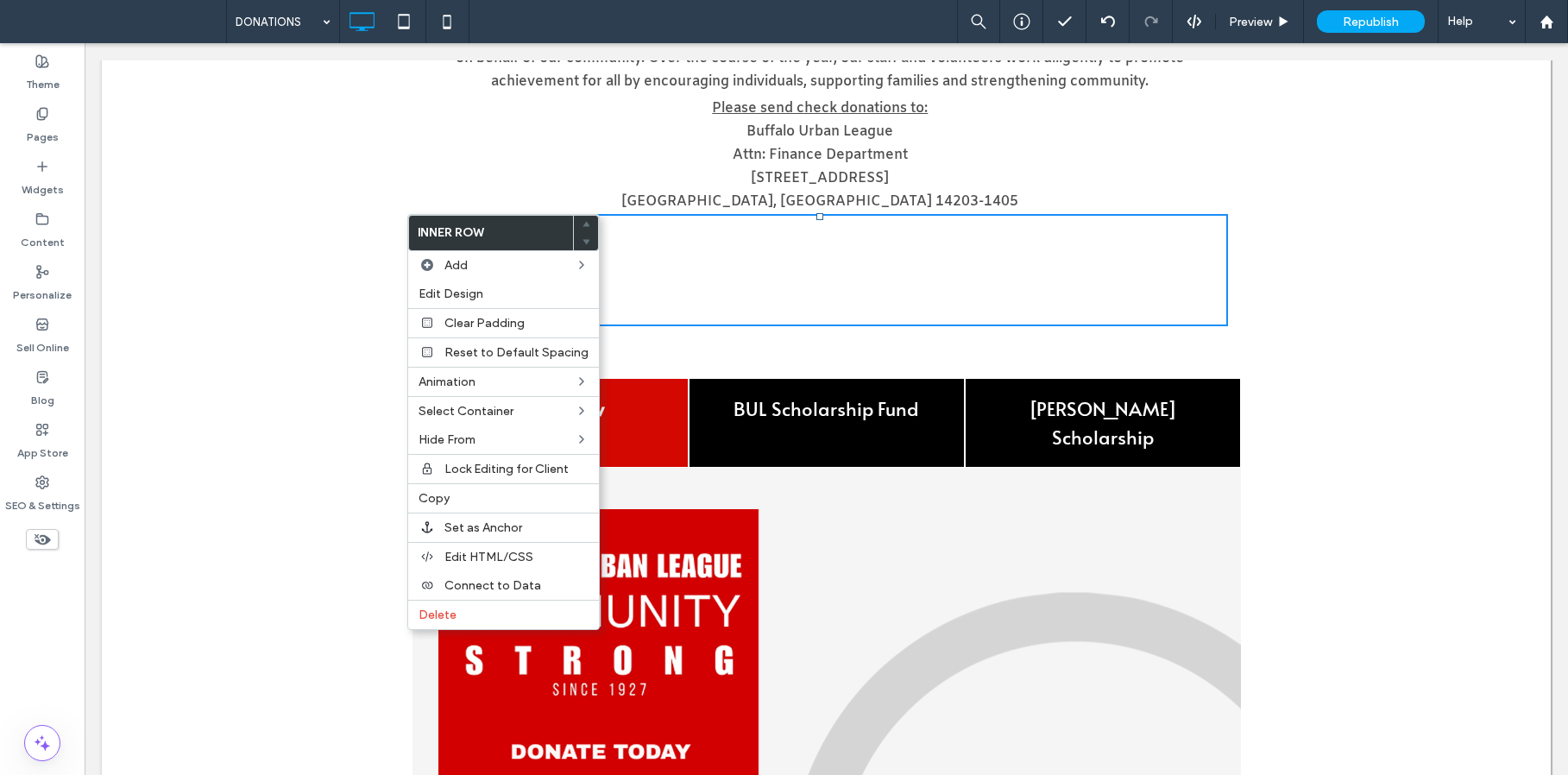
click at [586, 217] on div at bounding box center [586, 224] width 24 height 17
click at [583, 218] on span at bounding box center [587, 224] width 7 height 17
click at [429, 157] on p "Attn: Finance Department" at bounding box center [820, 154] width 816 height 24
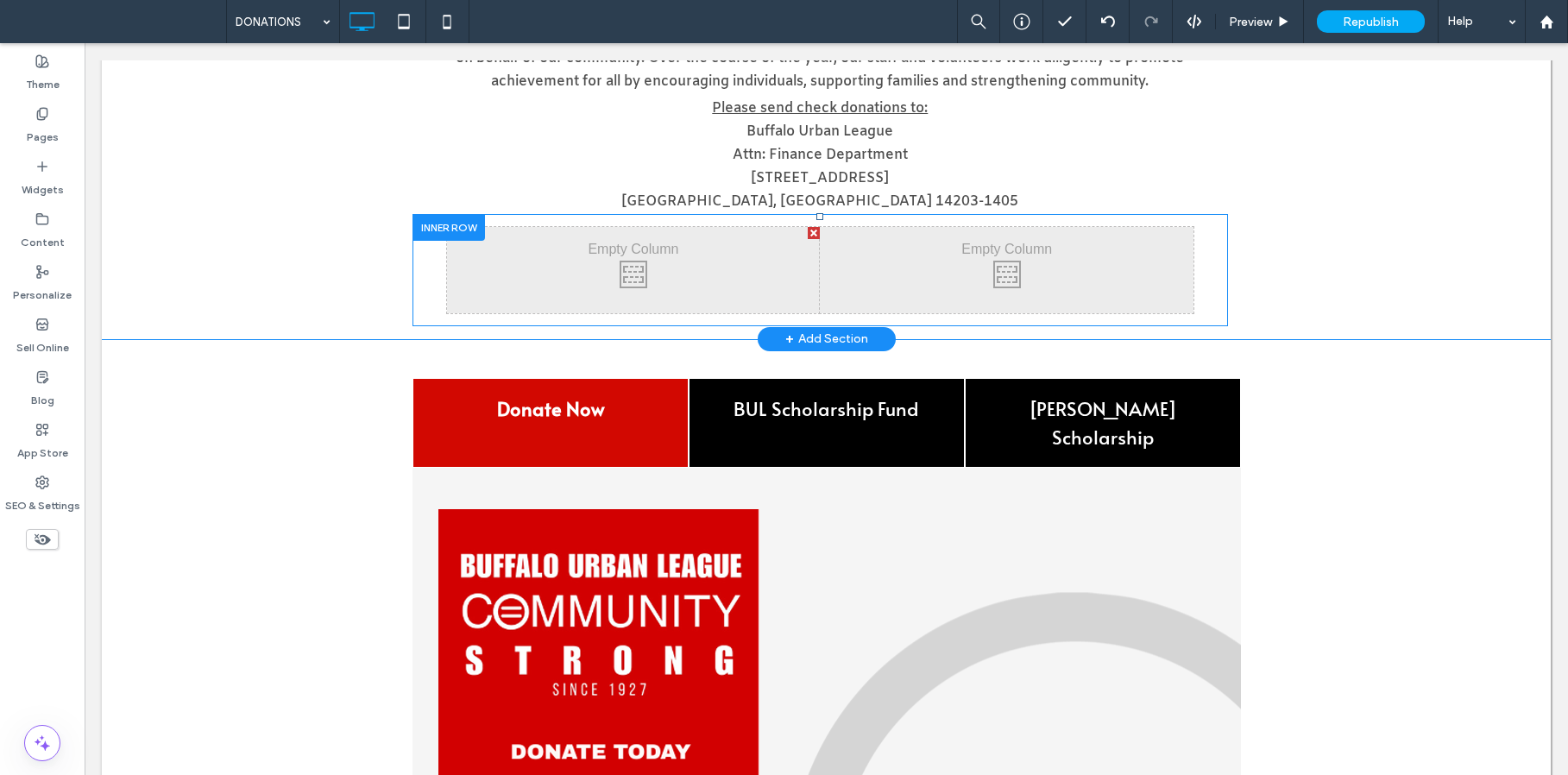
click at [456, 226] on div at bounding box center [448, 227] width 72 height 26
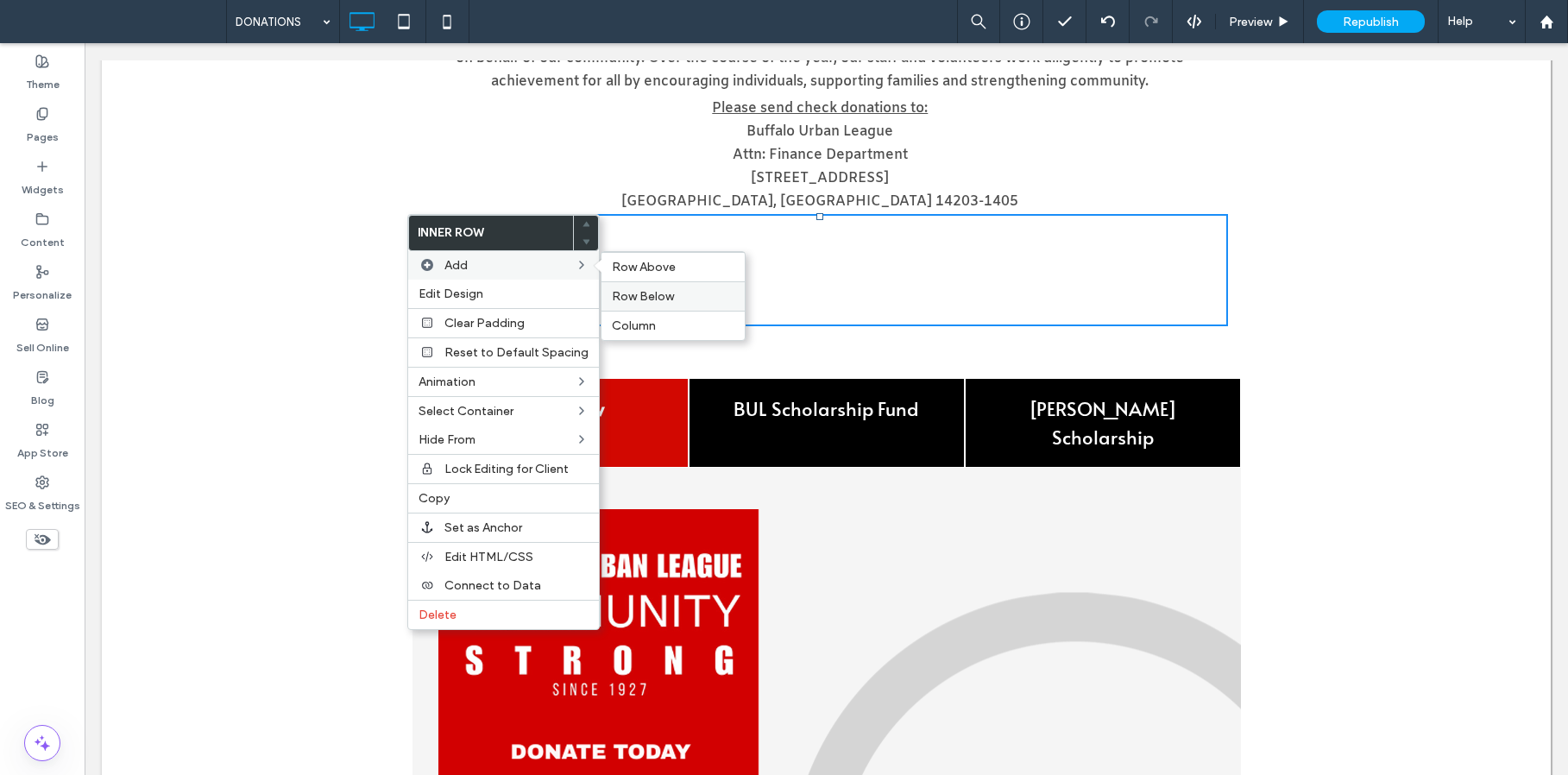
drag, startPoint x: 666, startPoint y: 299, endPoint x: 574, endPoint y: 259, distance: 100.3
click at [666, 299] on label "Row Below" at bounding box center [673, 296] width 122 height 15
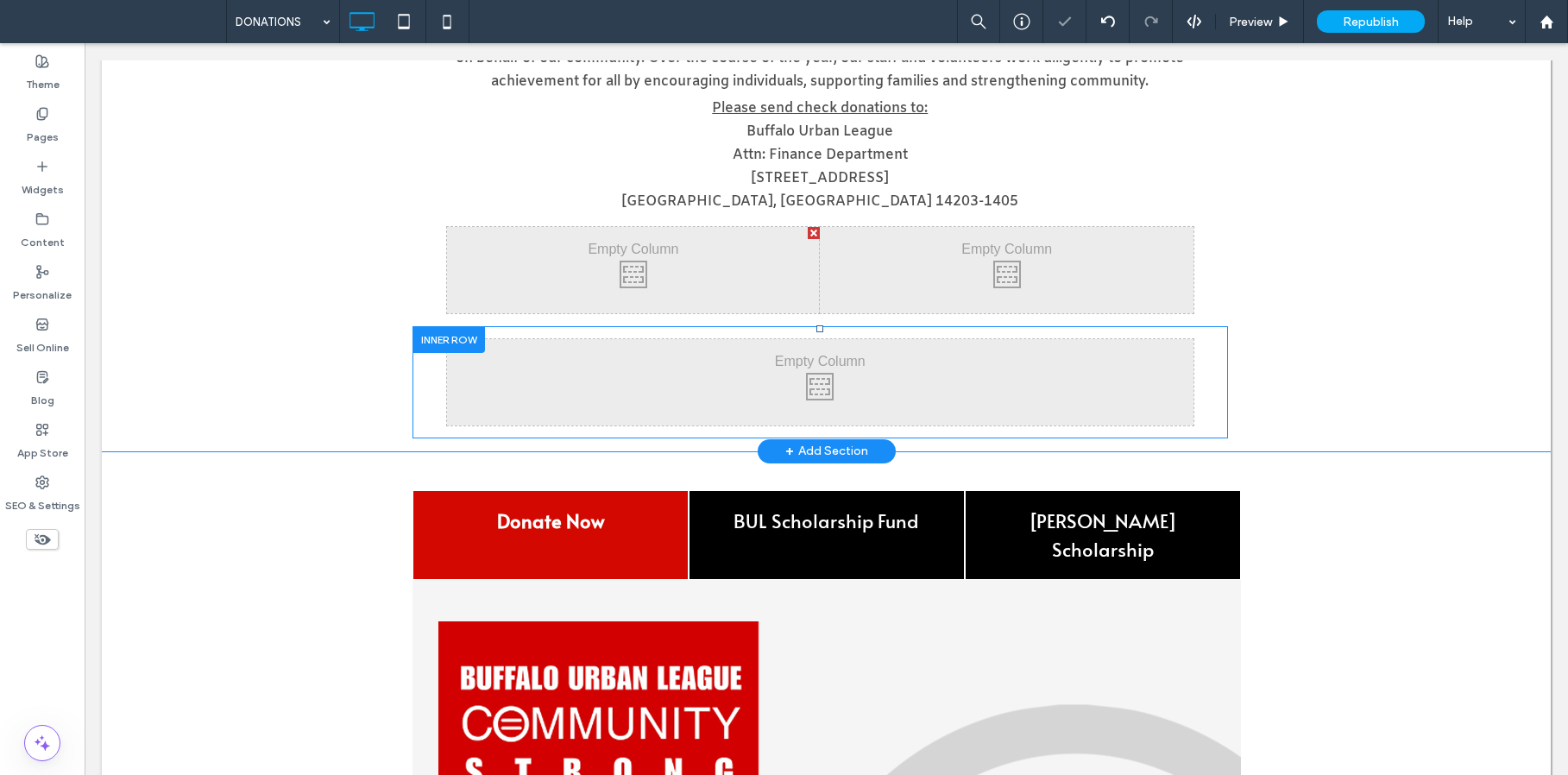
click at [467, 338] on div at bounding box center [448, 339] width 72 height 26
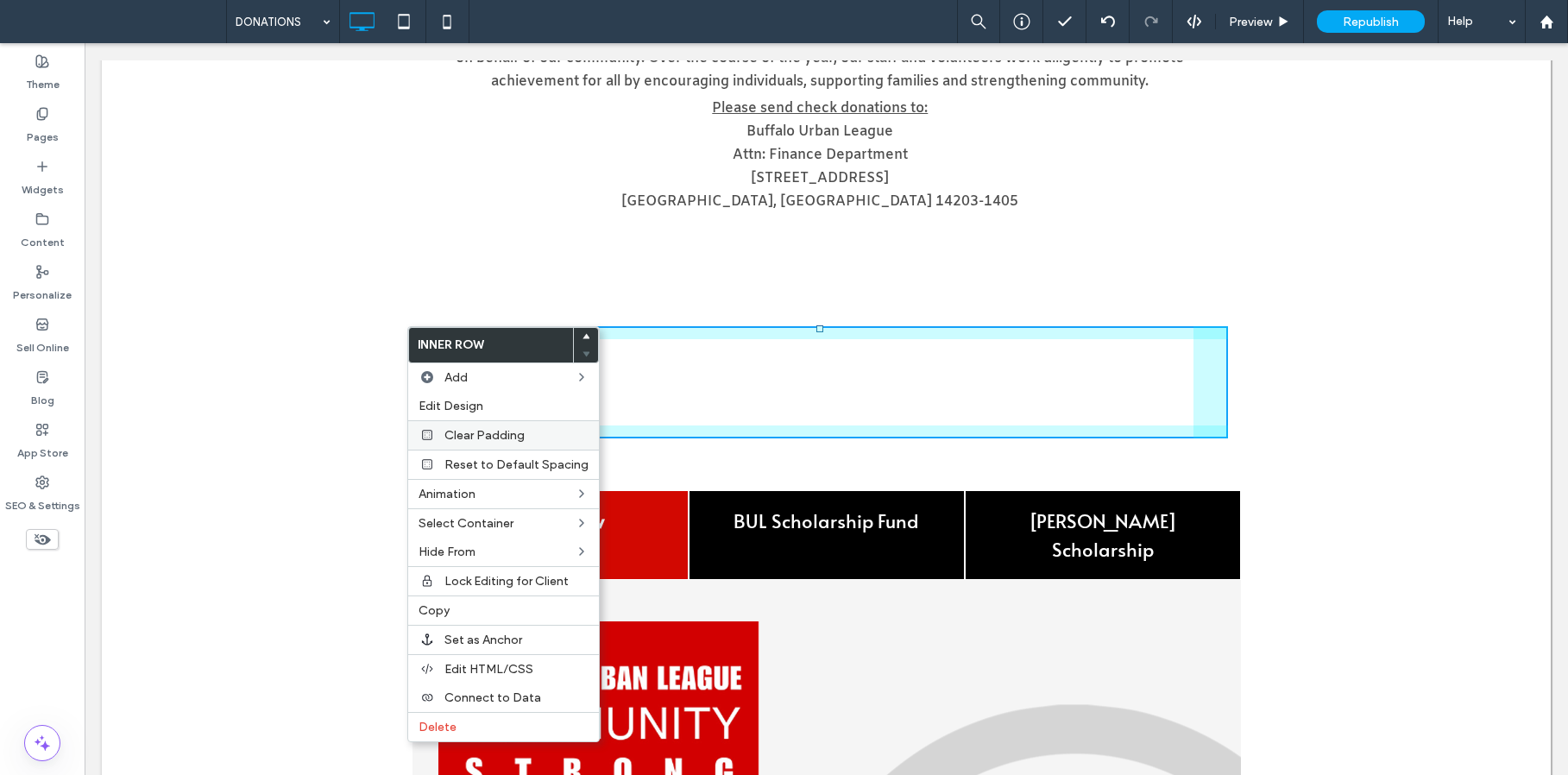
click at [487, 434] on span "Clear Padding" at bounding box center [484, 435] width 80 height 15
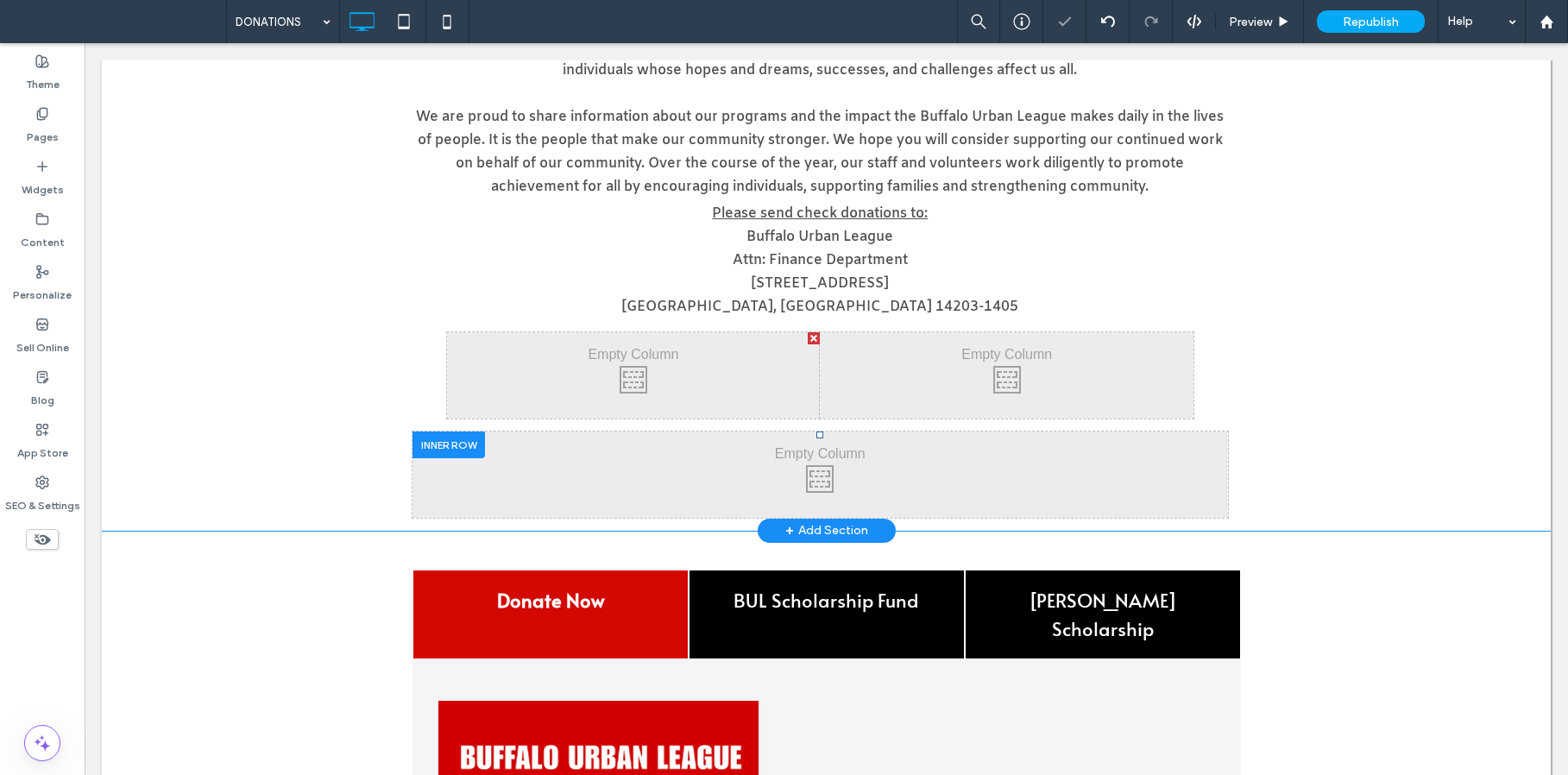
scroll to position [493, 0]
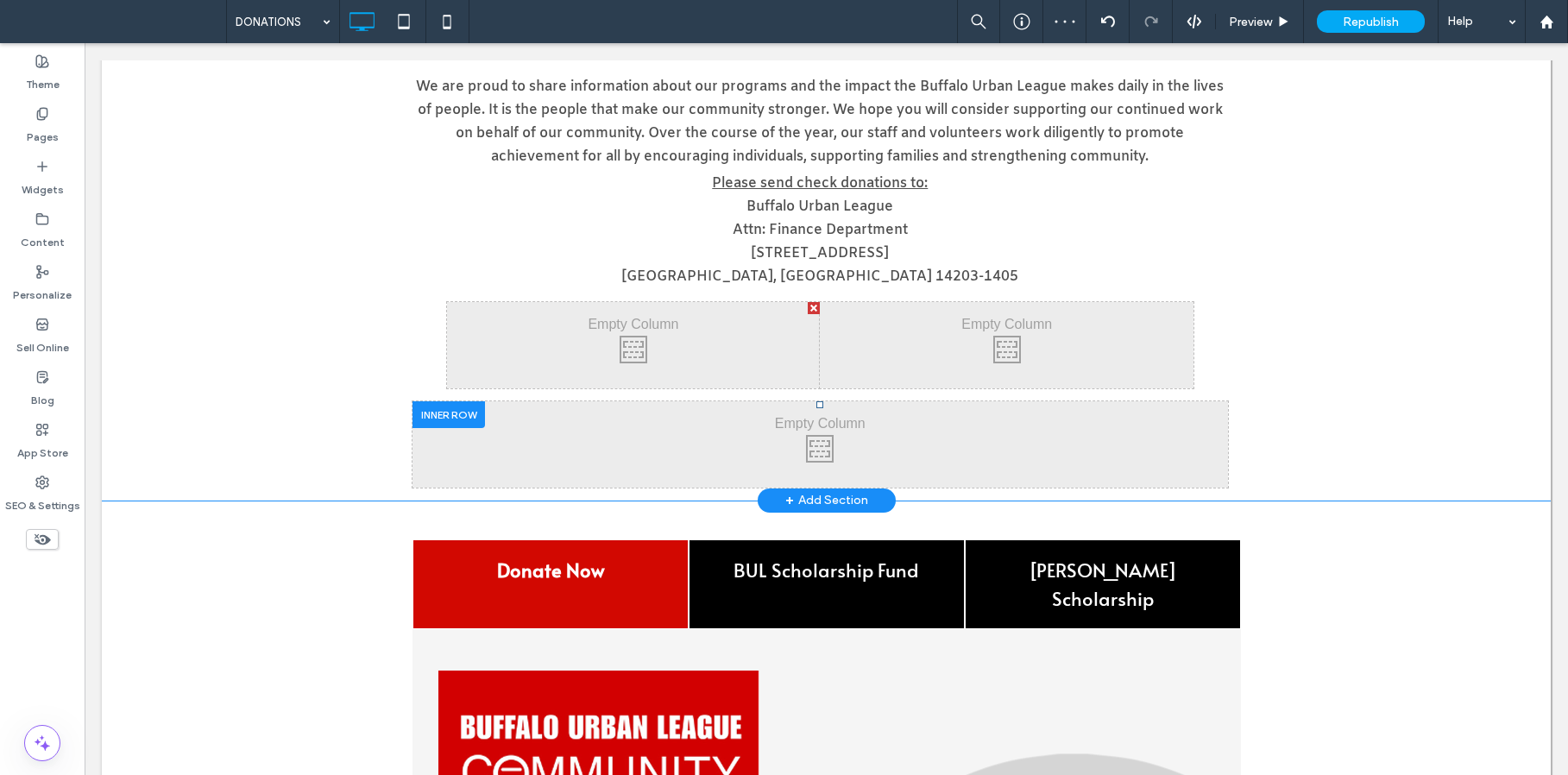
click at [435, 415] on div at bounding box center [448, 414] width 72 height 26
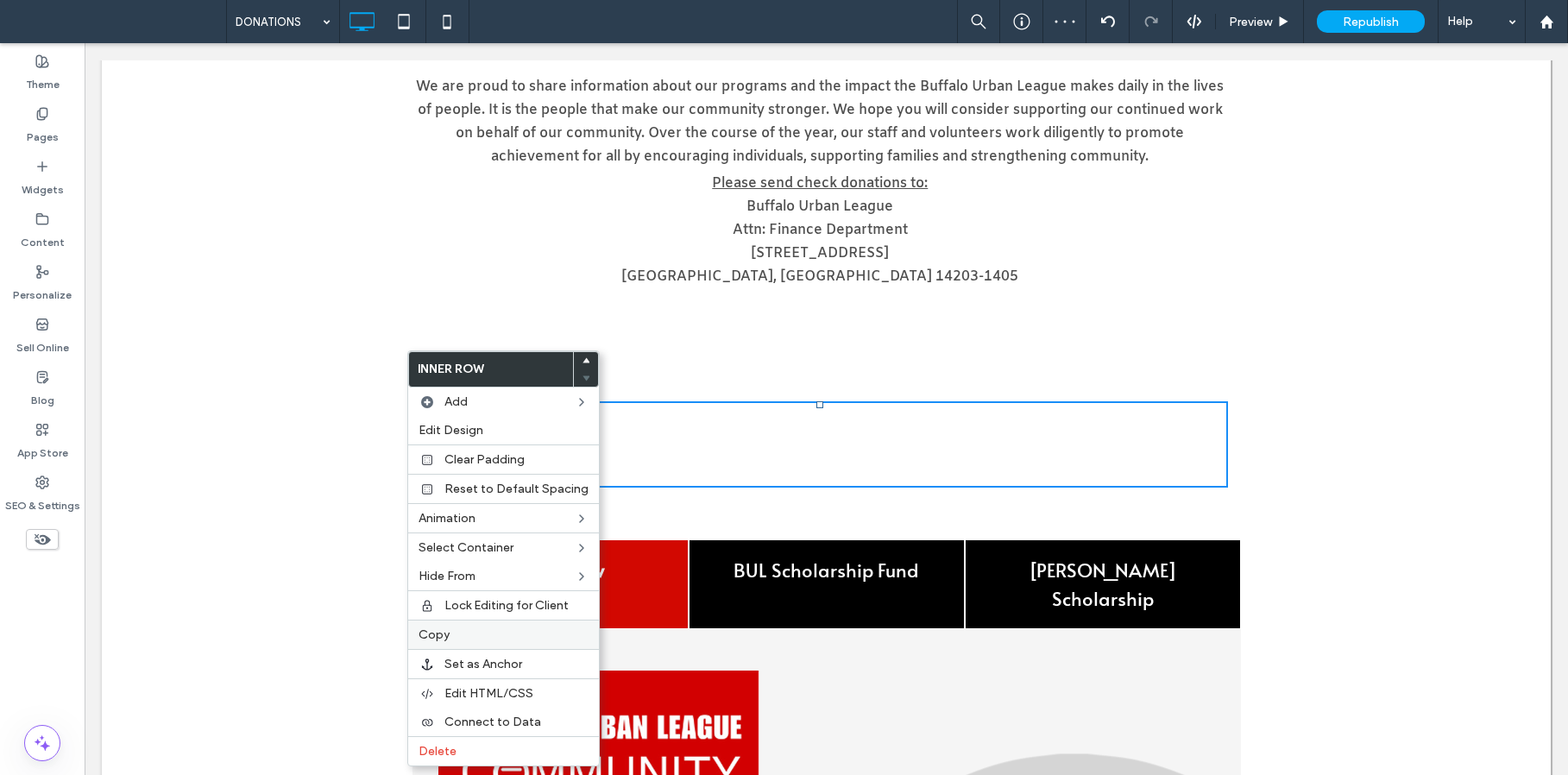
click at [481, 641] on div "Copy" at bounding box center [504, 634] width 191 height 29
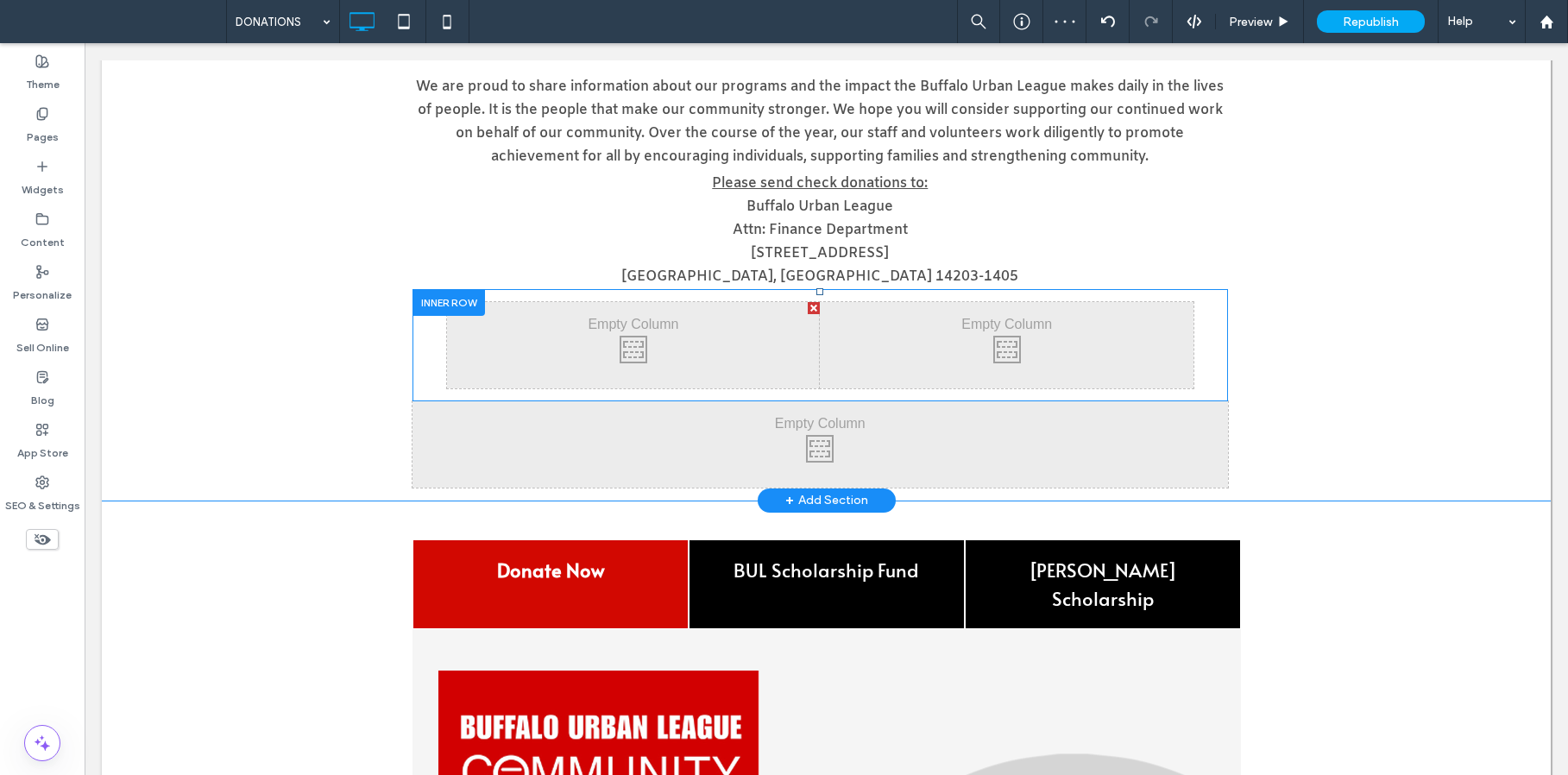
click at [443, 306] on div at bounding box center [448, 302] width 72 height 26
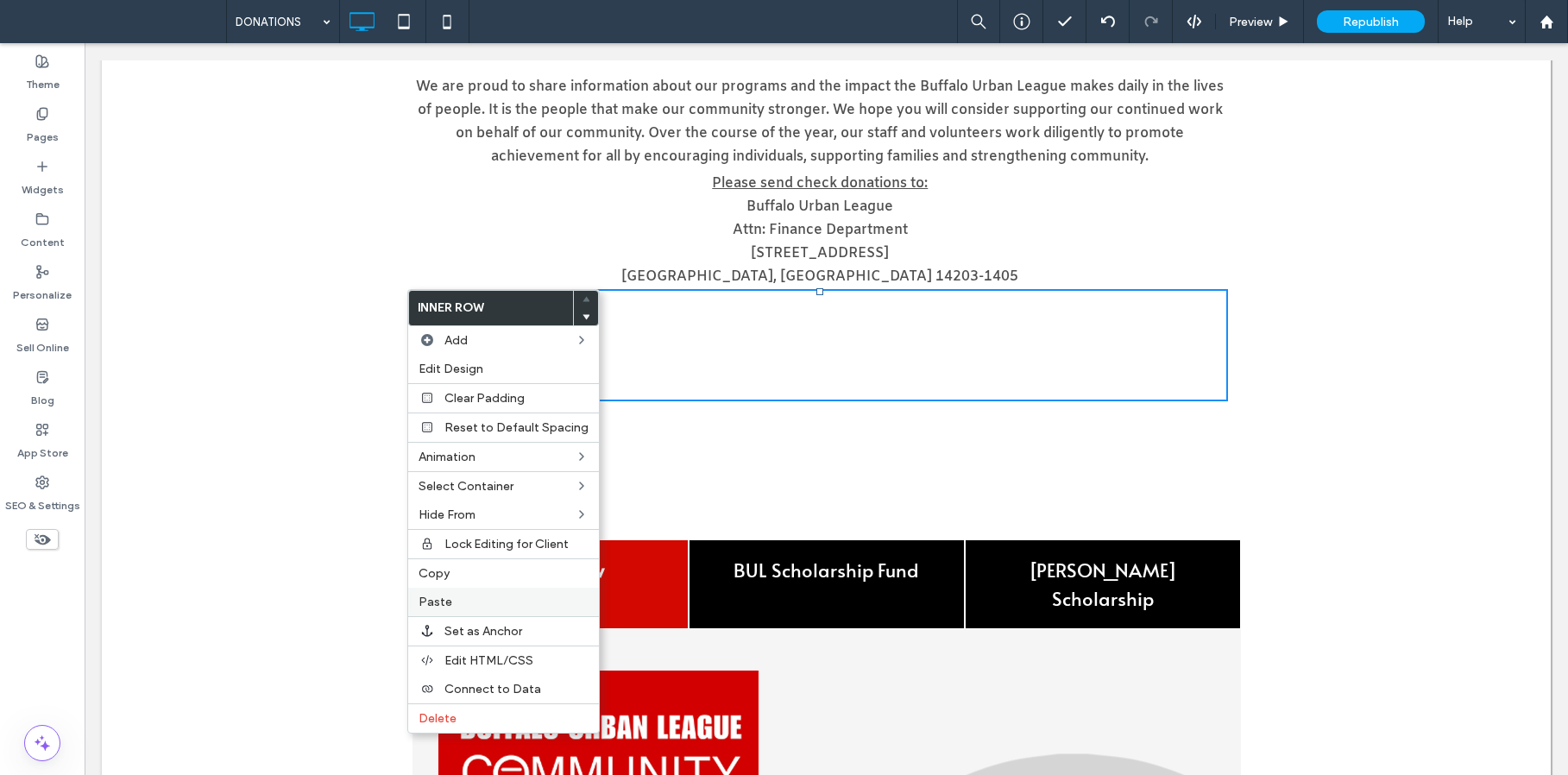
drag, startPoint x: 472, startPoint y: 594, endPoint x: 483, endPoint y: 585, distance: 14.2
click at [473, 594] on label "Paste" at bounding box center [504, 602] width 170 height 15
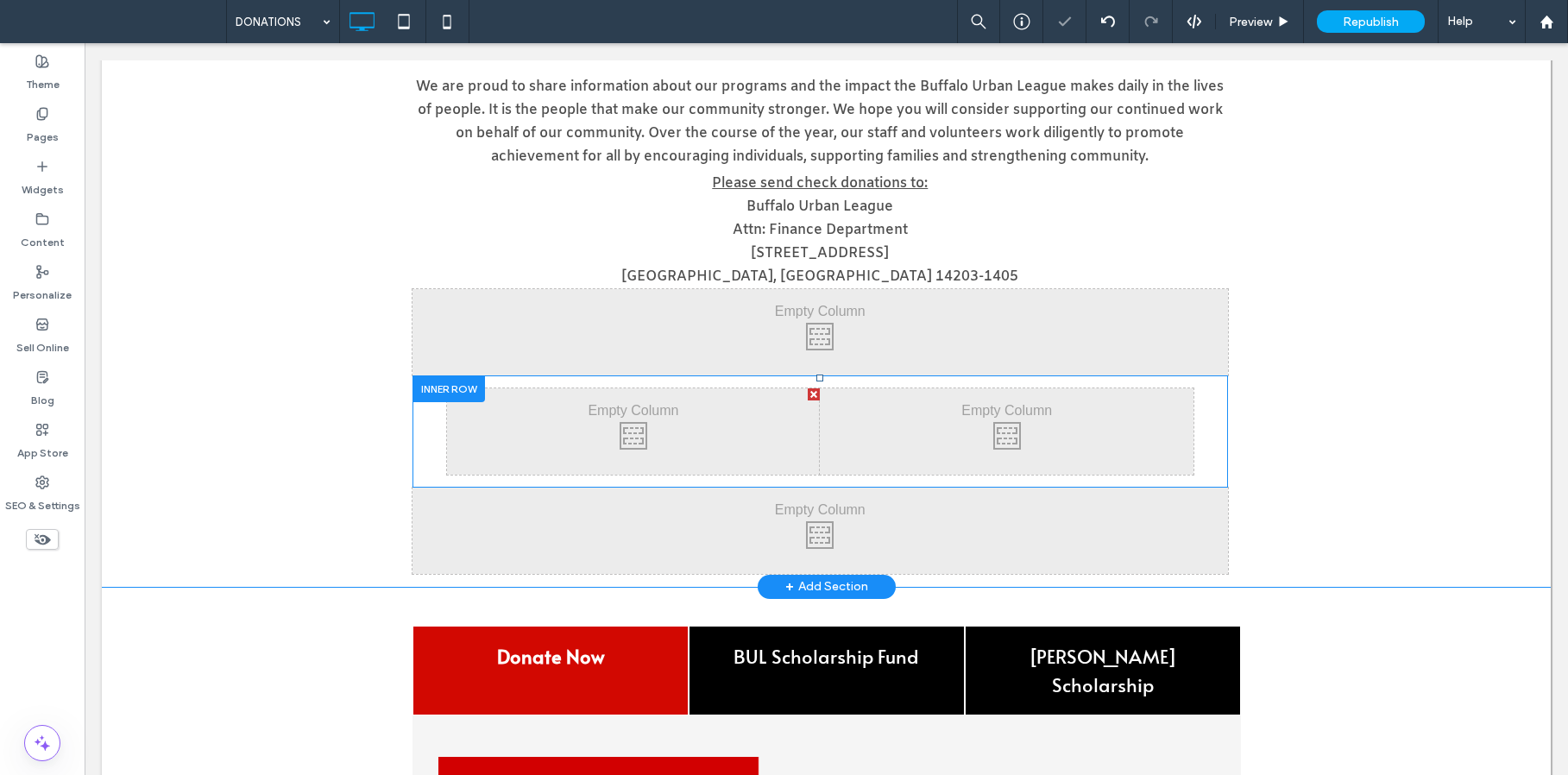
click at [442, 392] on div at bounding box center [448, 388] width 72 height 26
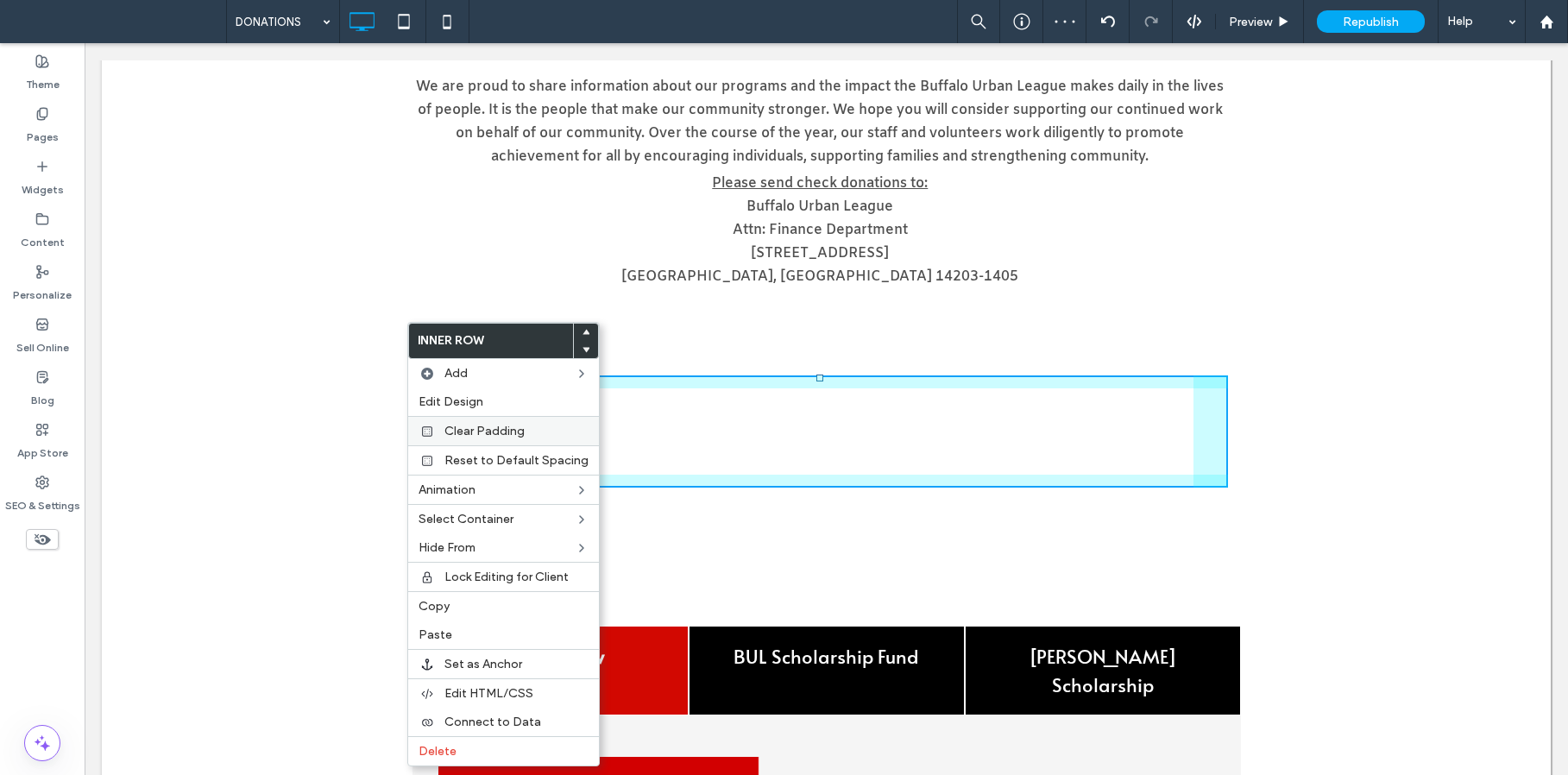
click at [486, 436] on span "Clear Padding" at bounding box center [484, 431] width 80 height 15
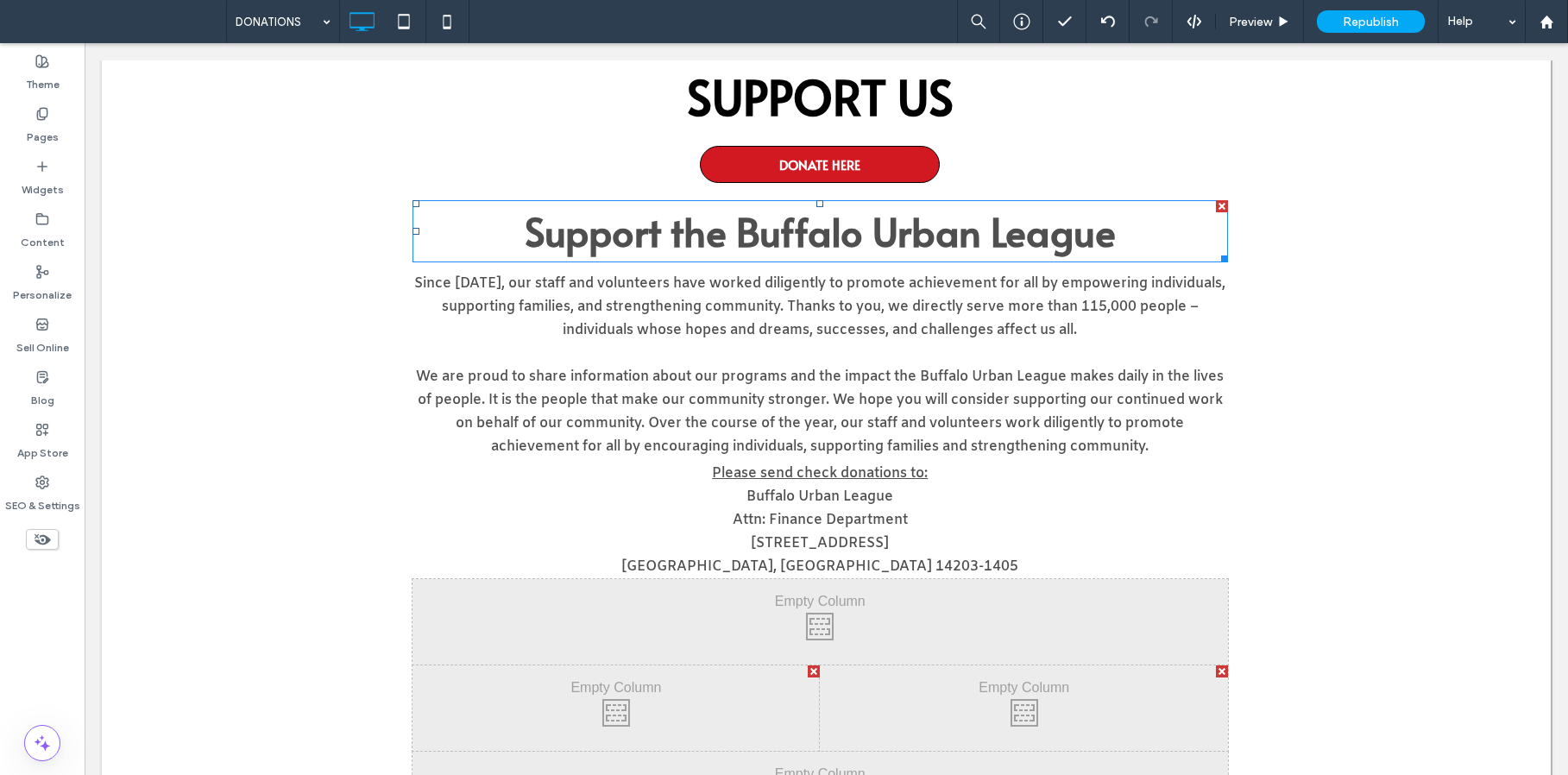
scroll to position [146, 0]
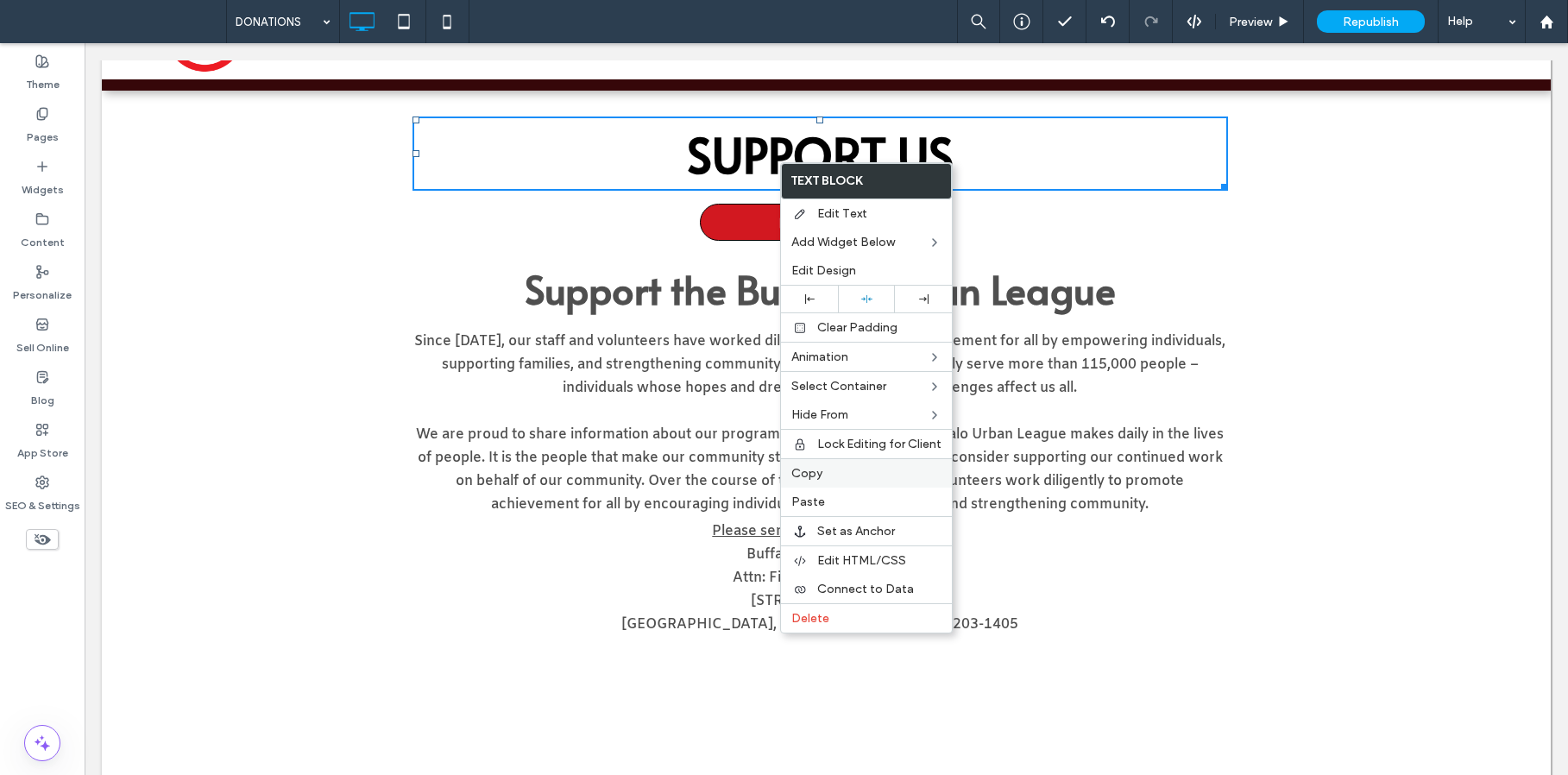
click at [826, 466] on label "Copy" at bounding box center [867, 473] width 151 height 15
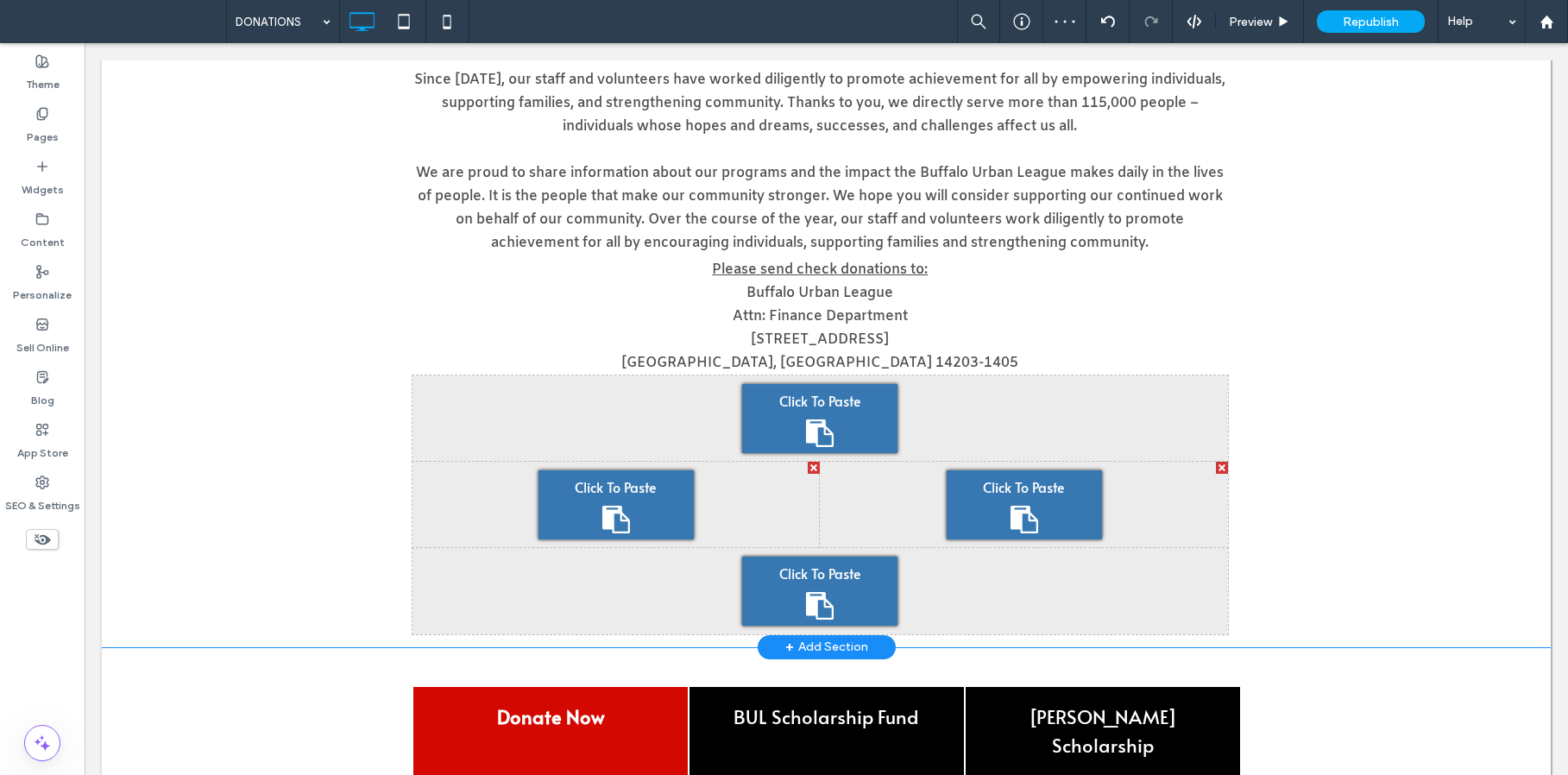
scroll to position [408, 0]
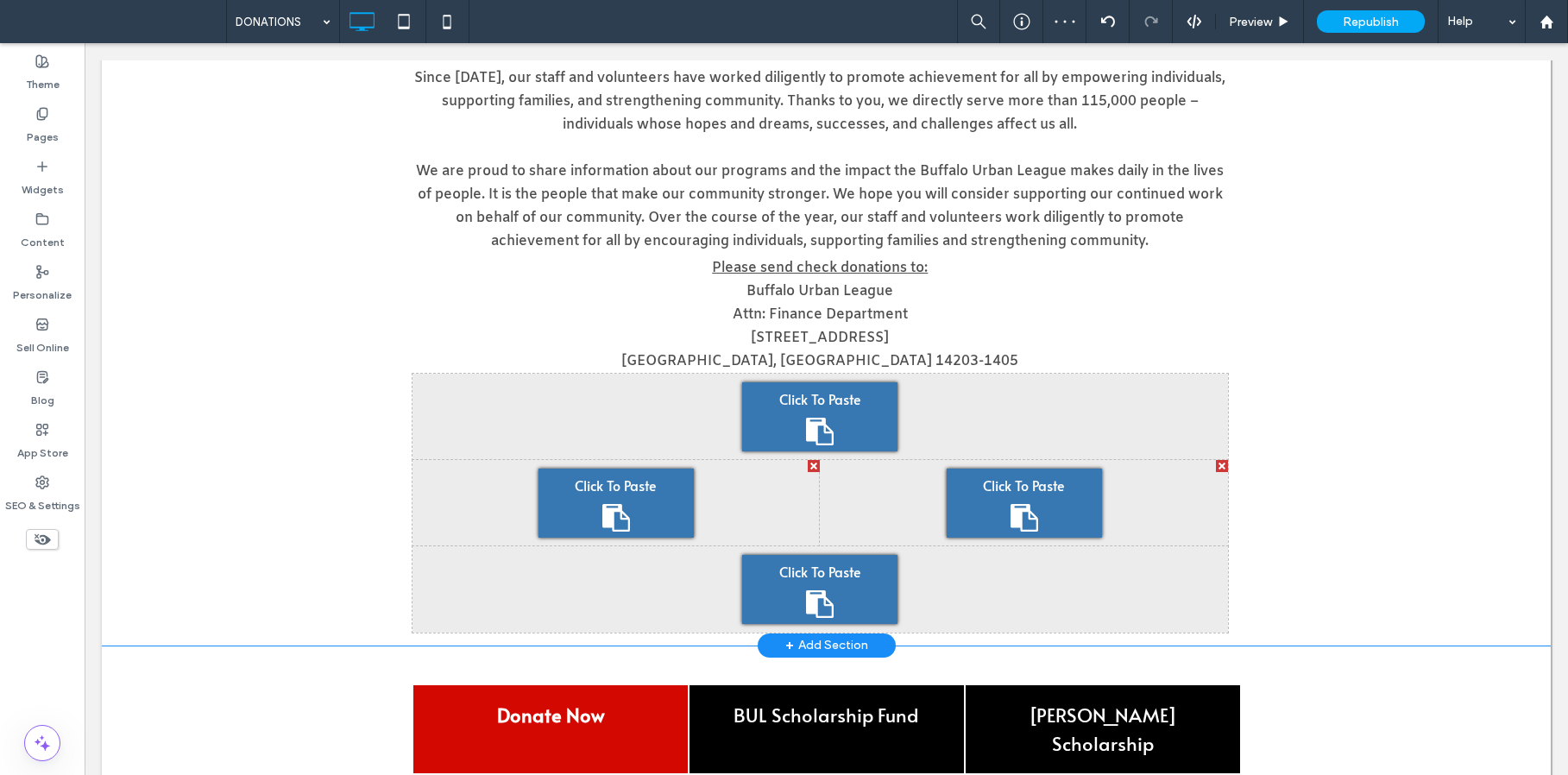
click at [296, 385] on div "SUPPORT US DONATE HERE Support the Buffalo Urban League Since 1927, our staff a…" at bounding box center [826, 236] width 1449 height 818
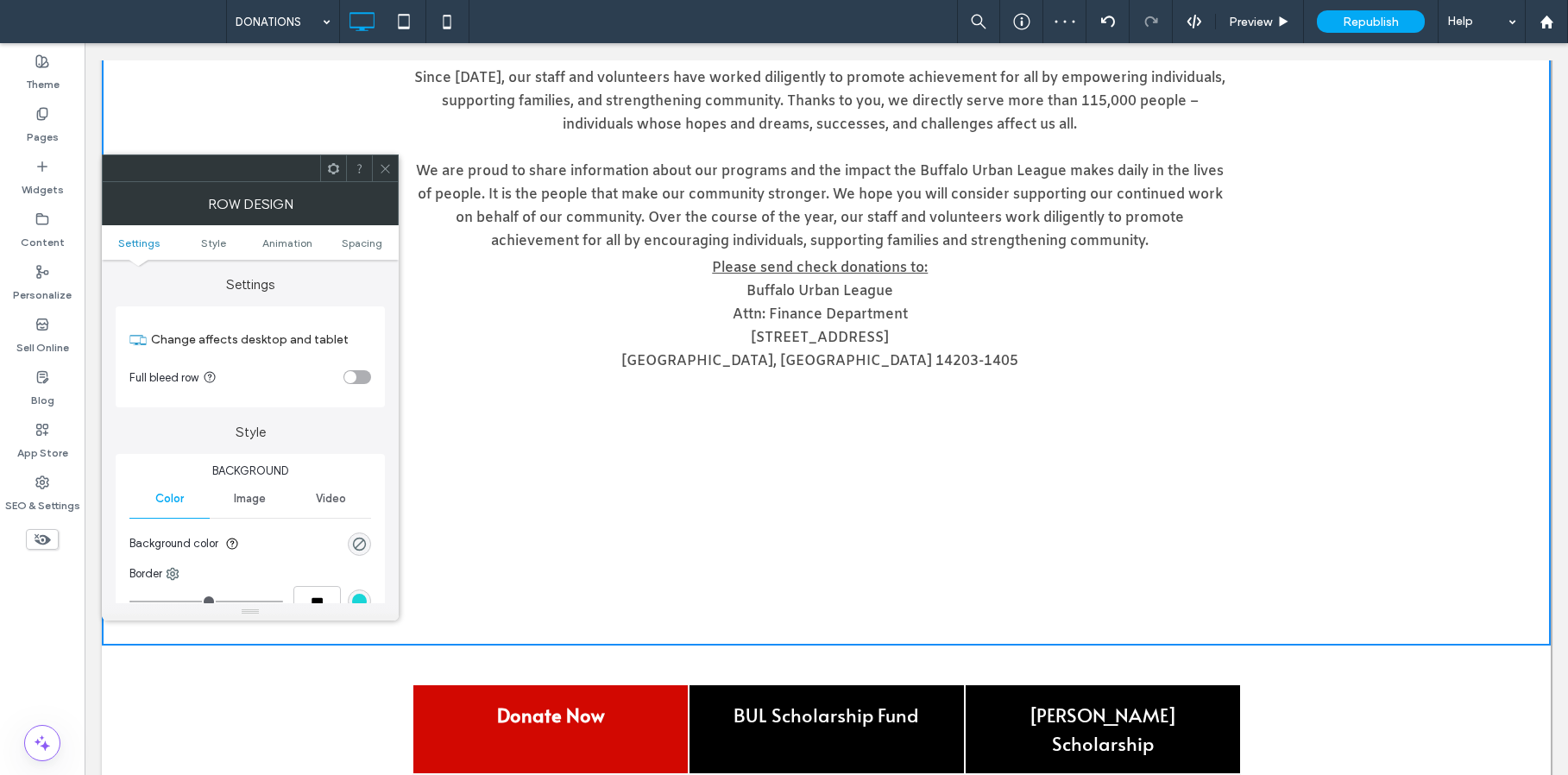
click at [383, 162] on icon at bounding box center [385, 169] width 13 height 13
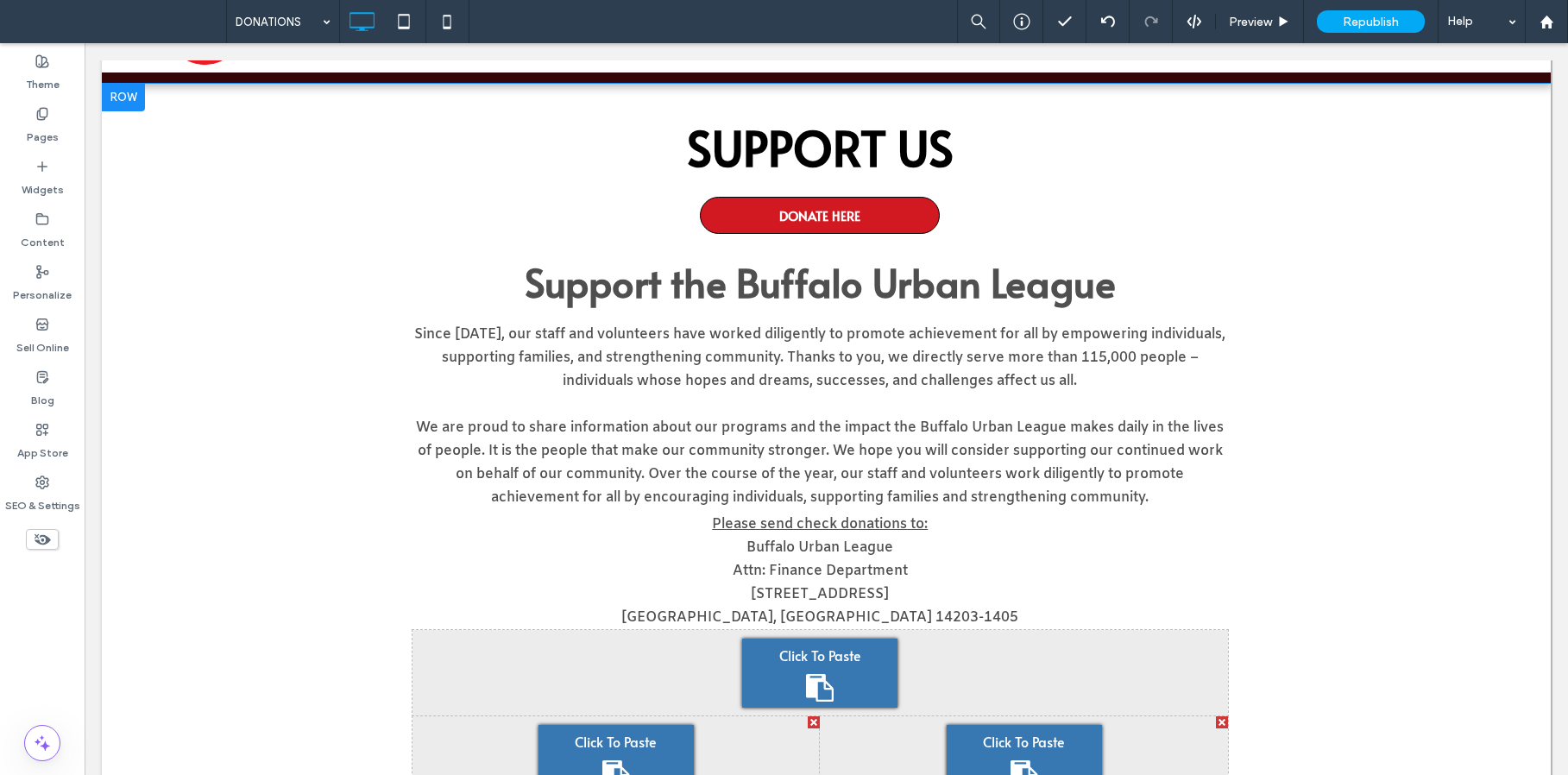
scroll to position [82, 0]
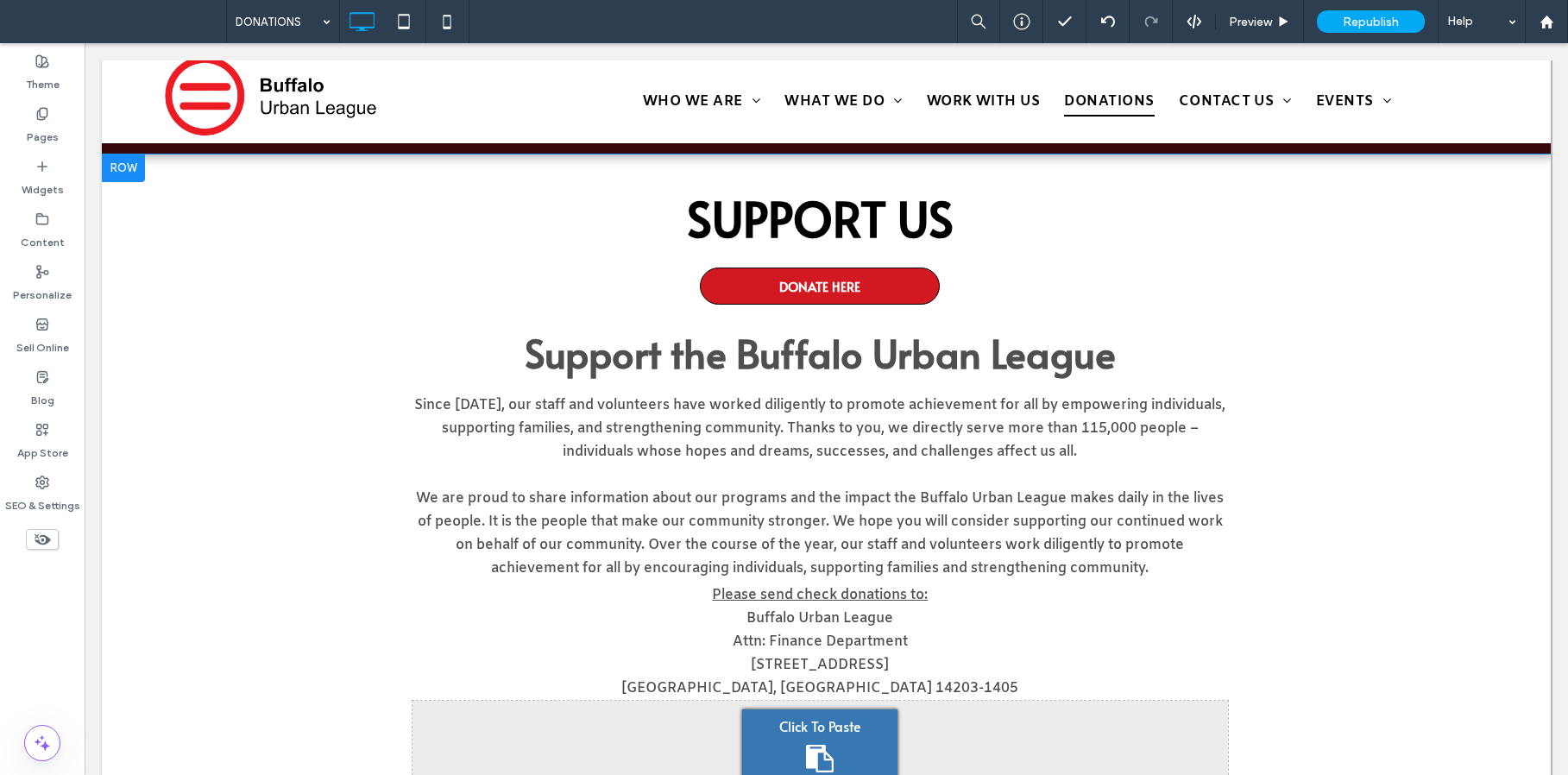
click at [129, 170] on div at bounding box center [123, 168] width 43 height 27
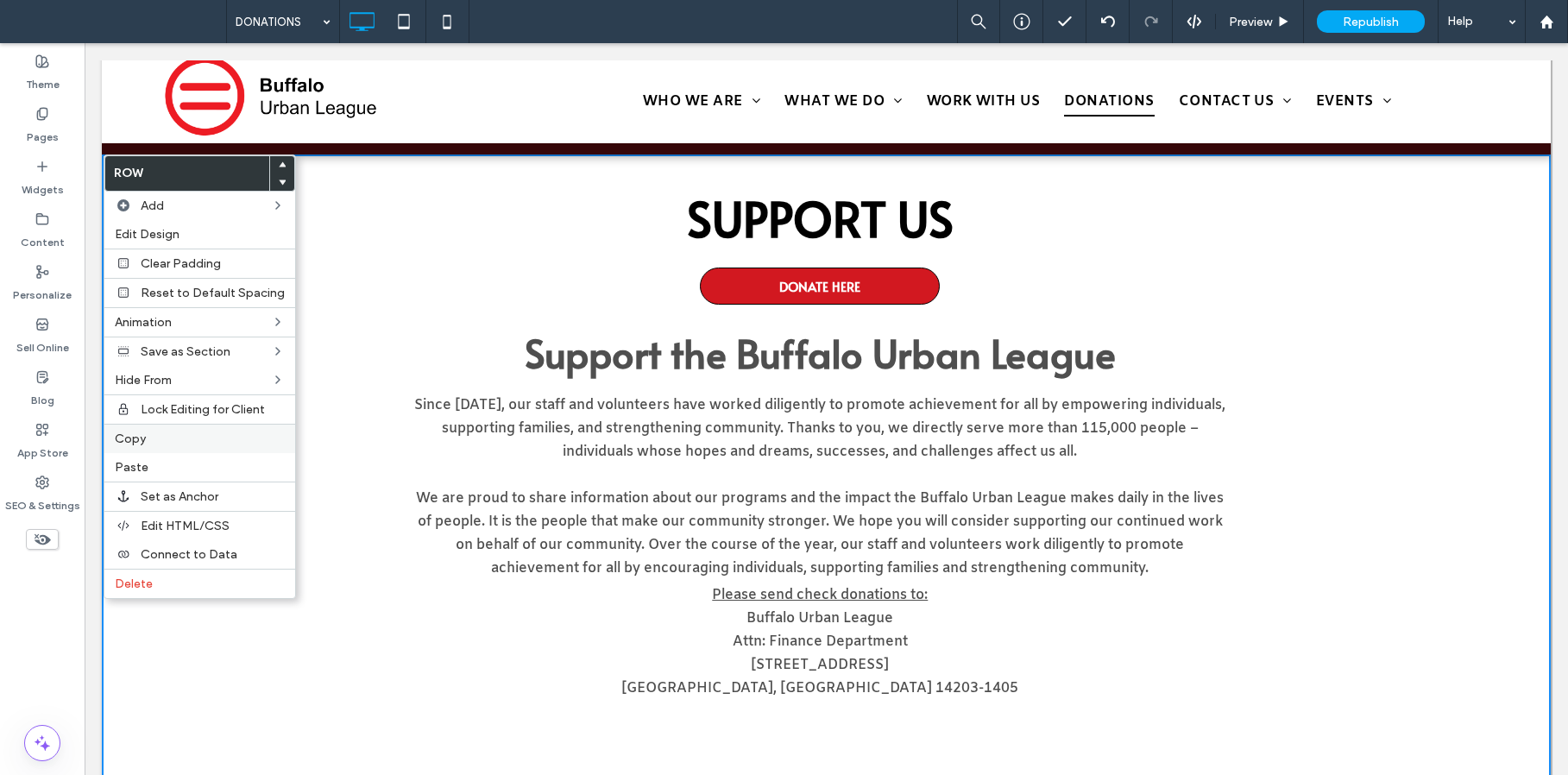
click at [171, 440] on label "Copy" at bounding box center [200, 439] width 170 height 15
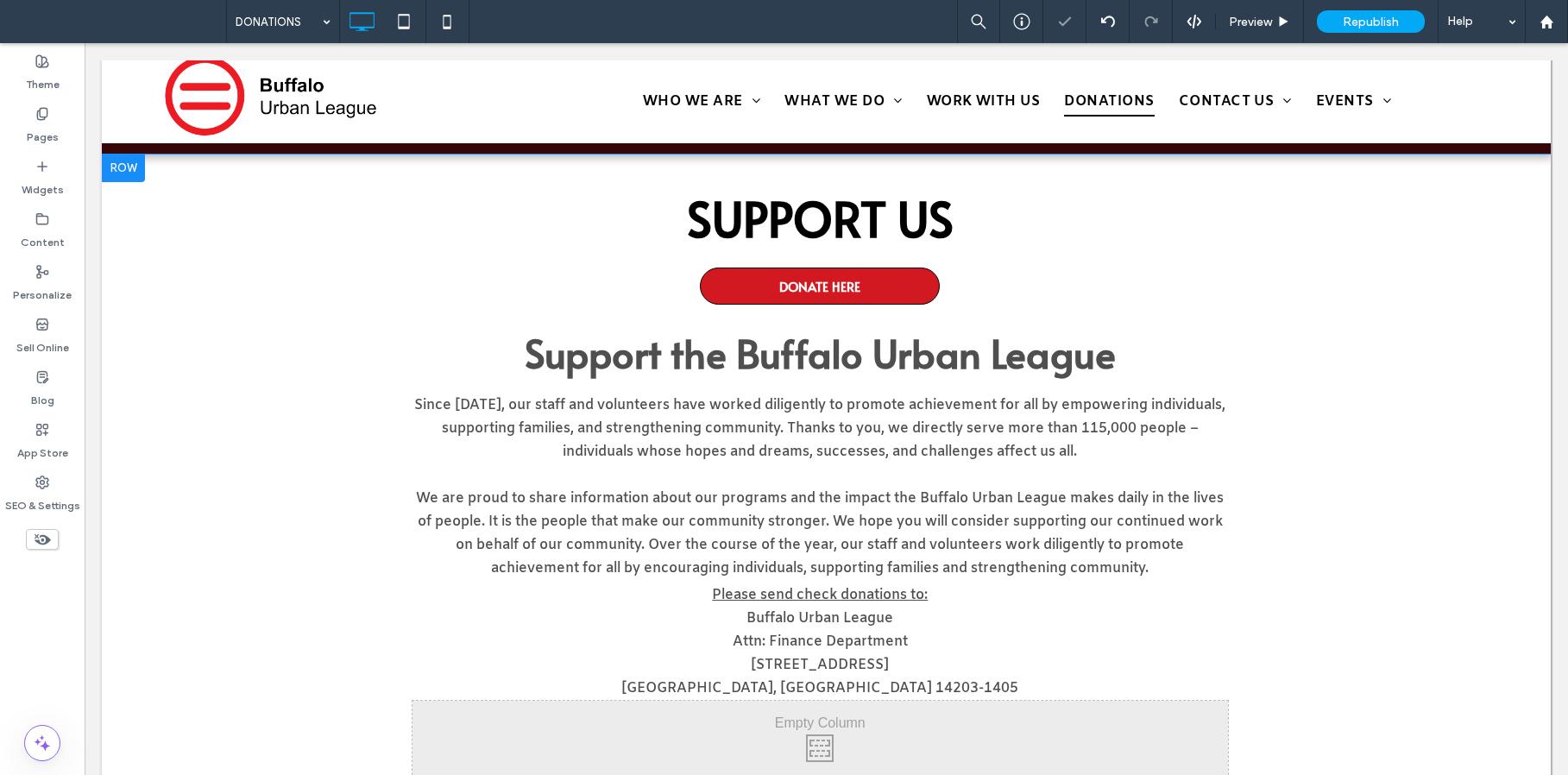
click at [134, 169] on div at bounding box center [123, 168] width 43 height 27
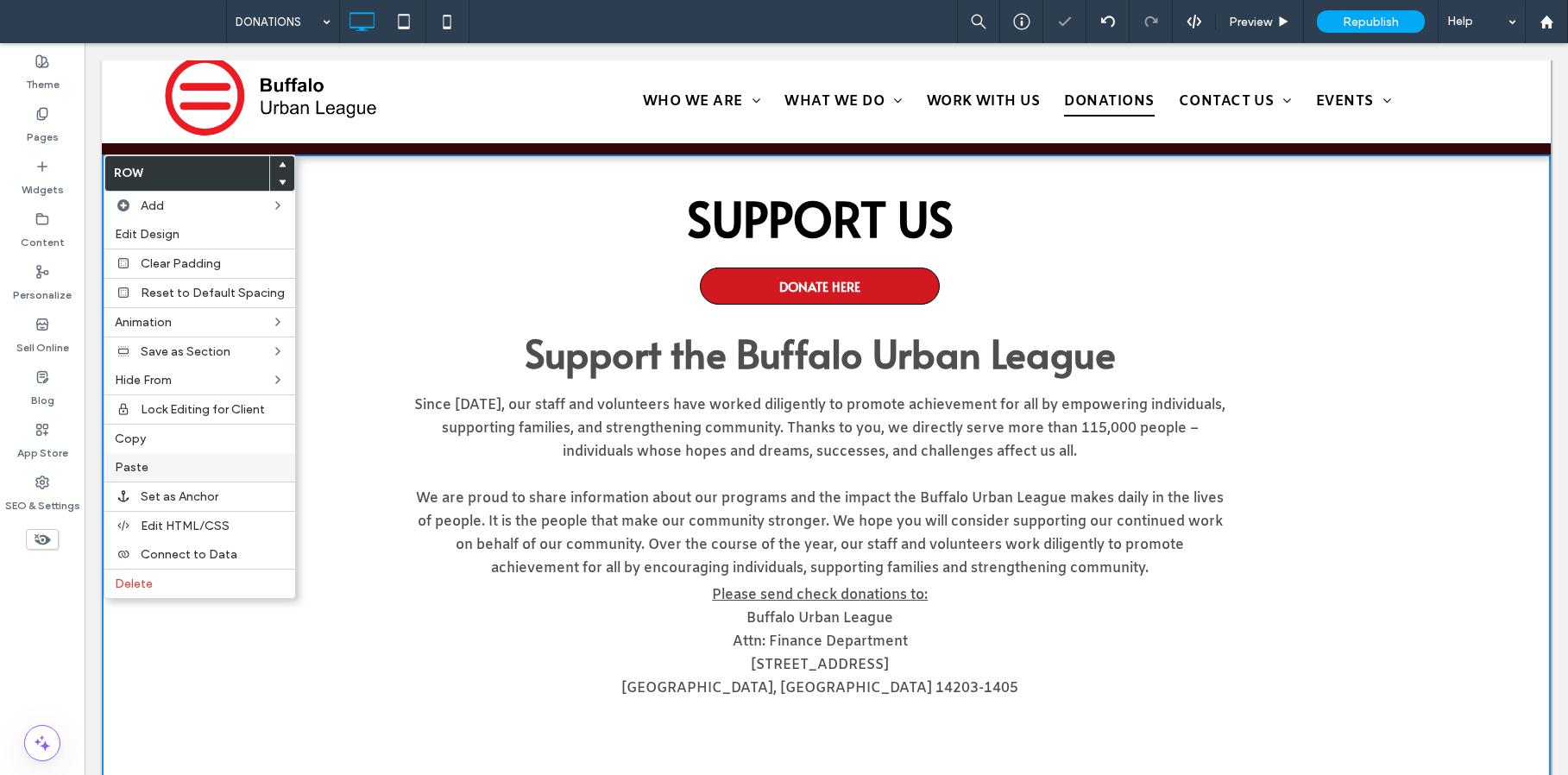
click at [201, 467] on label "Paste" at bounding box center [200, 467] width 170 height 15
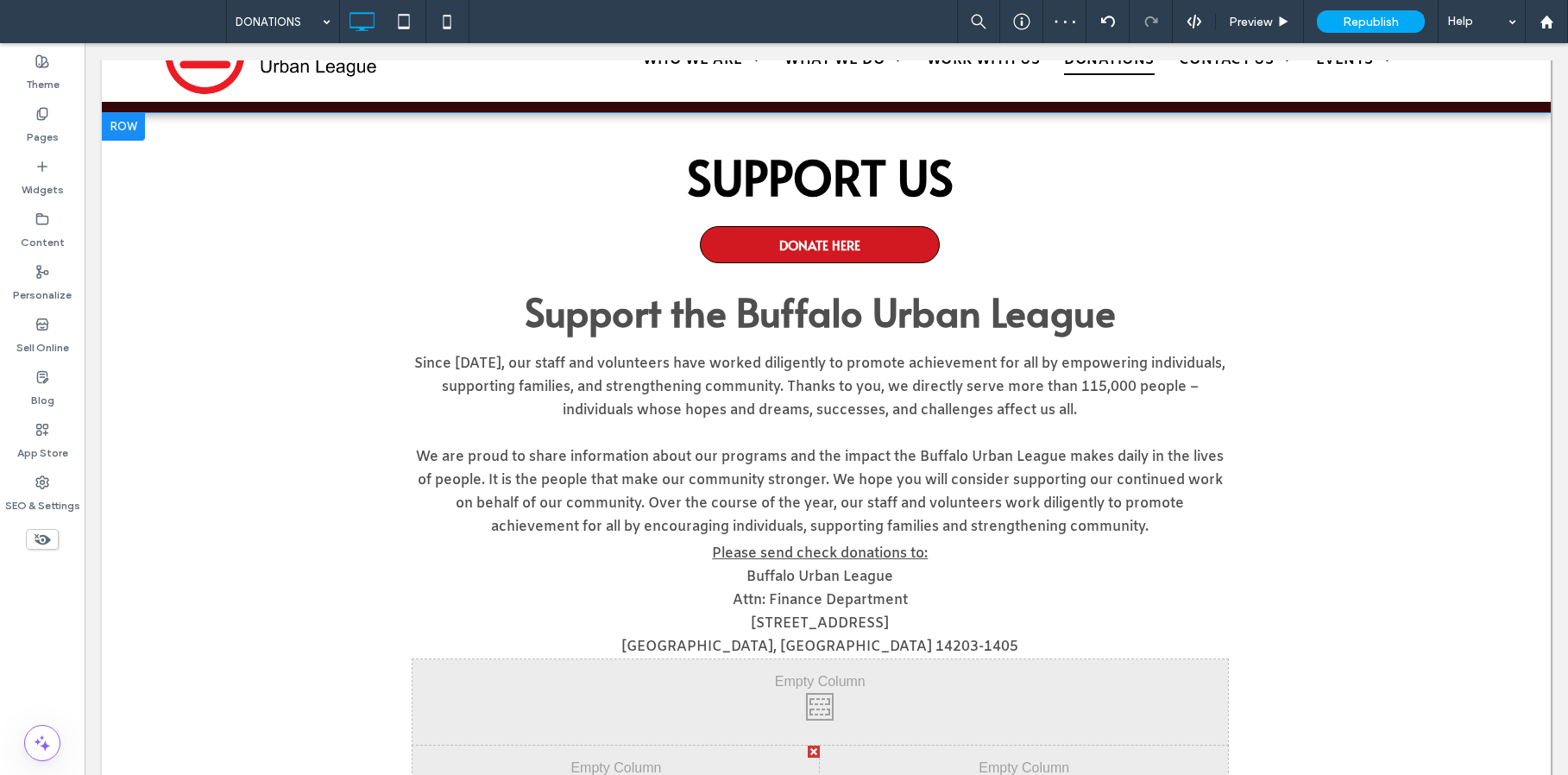
scroll to position [446, 0]
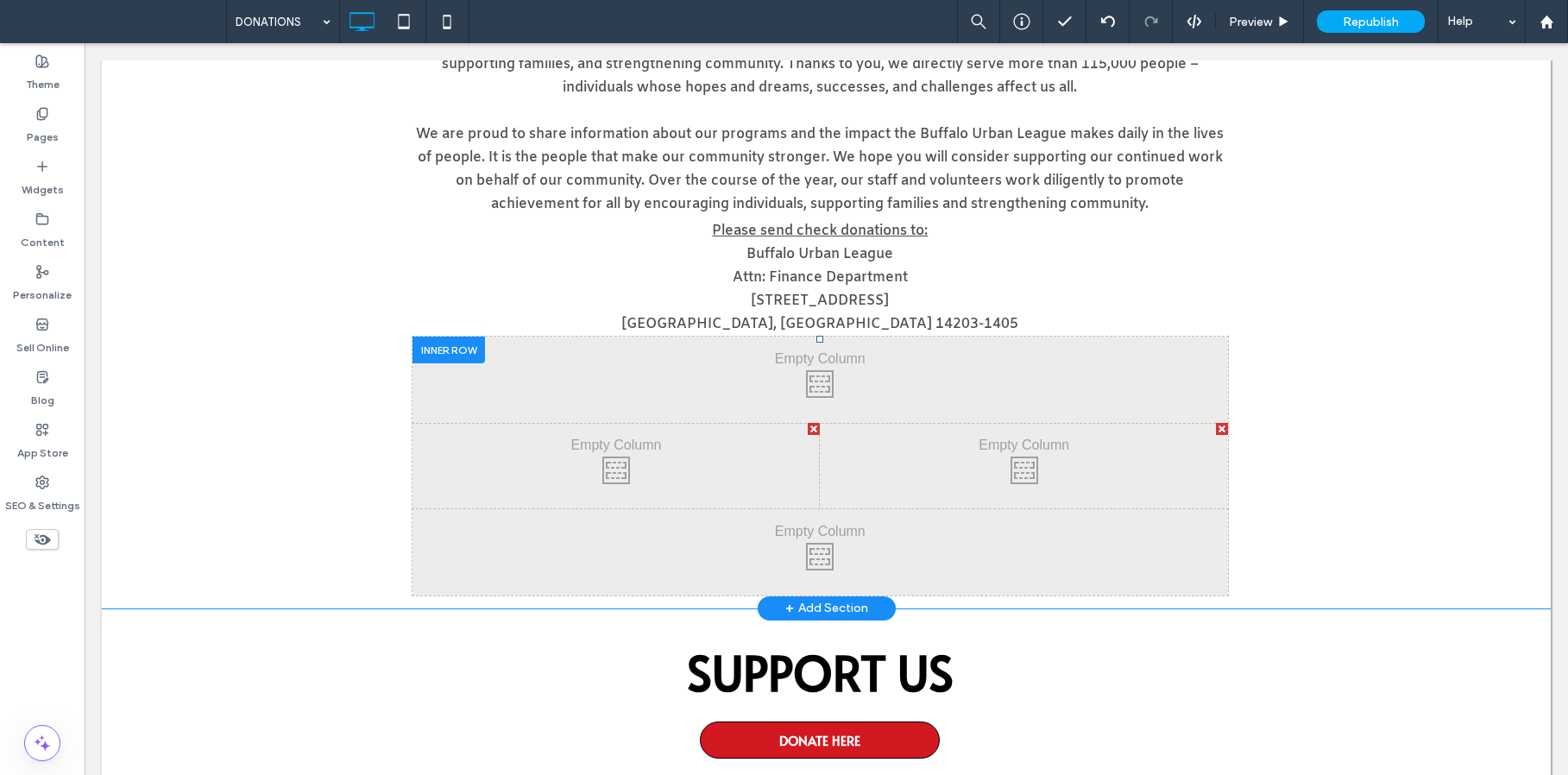
click at [1210, 337] on div "Click To Paste Click To Paste" at bounding box center [820, 379] width 816 height 87
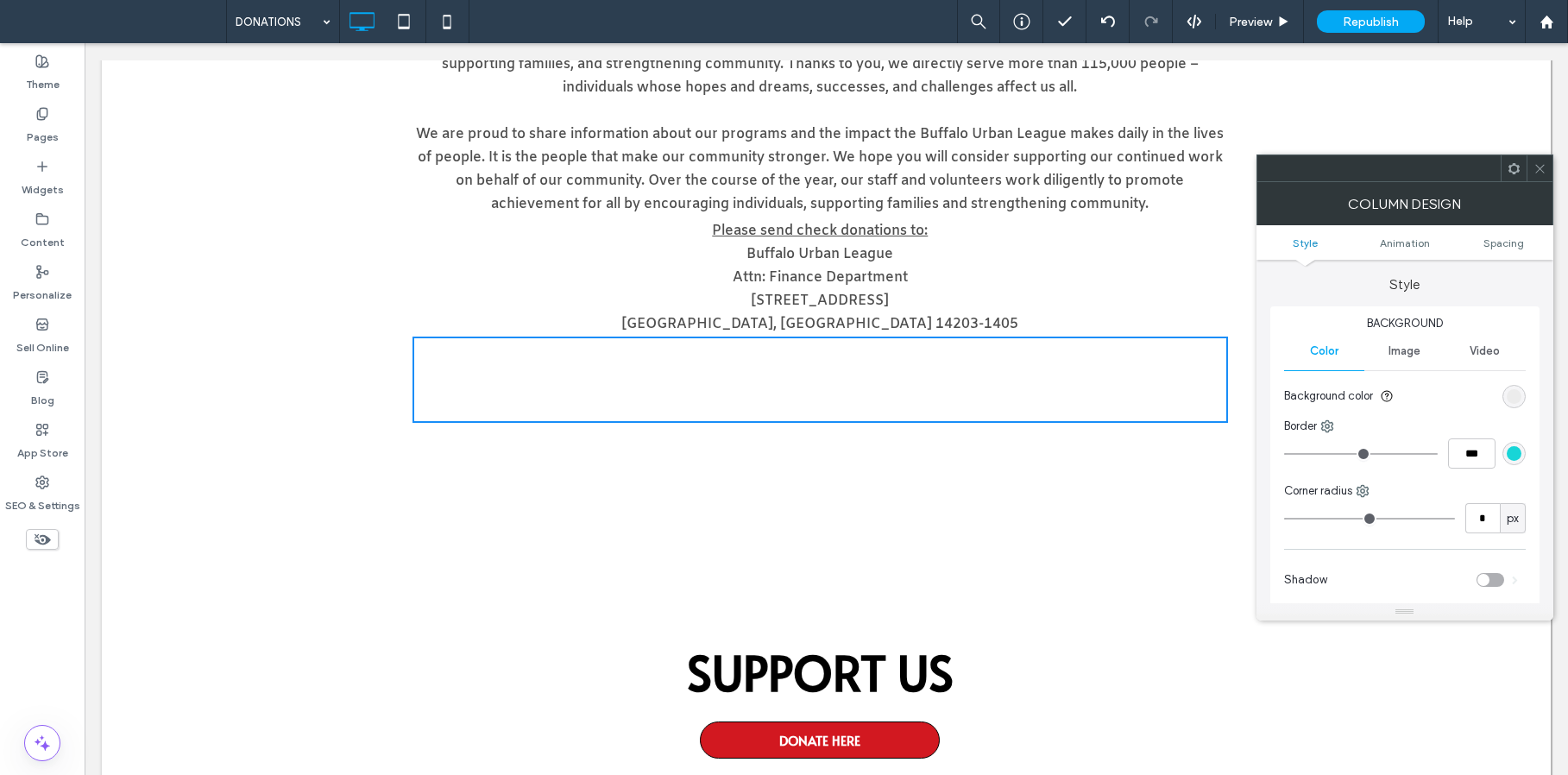
click at [1539, 165] on icon at bounding box center [1540, 169] width 13 height 13
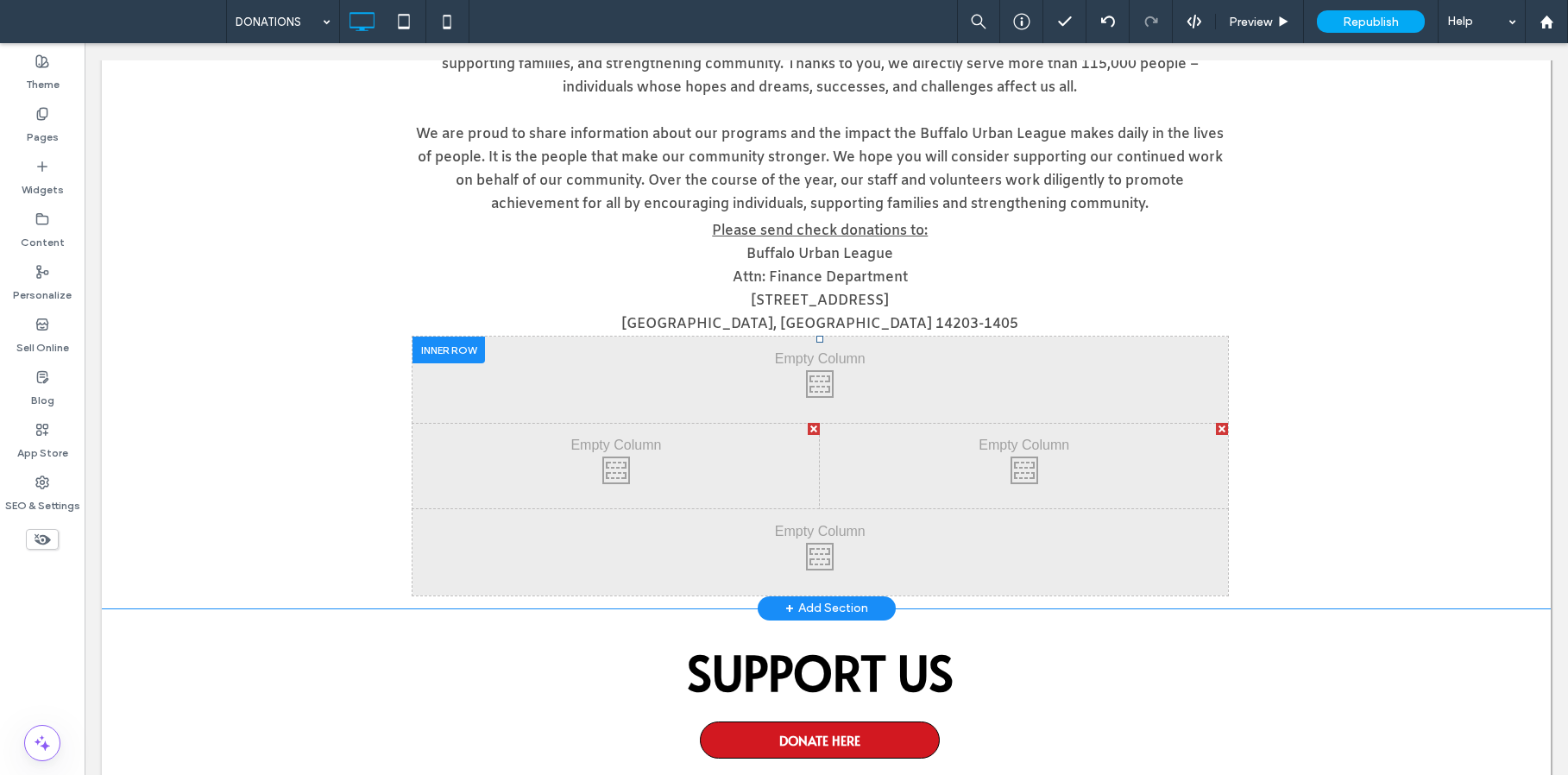
click at [470, 356] on div at bounding box center [448, 349] width 72 height 26
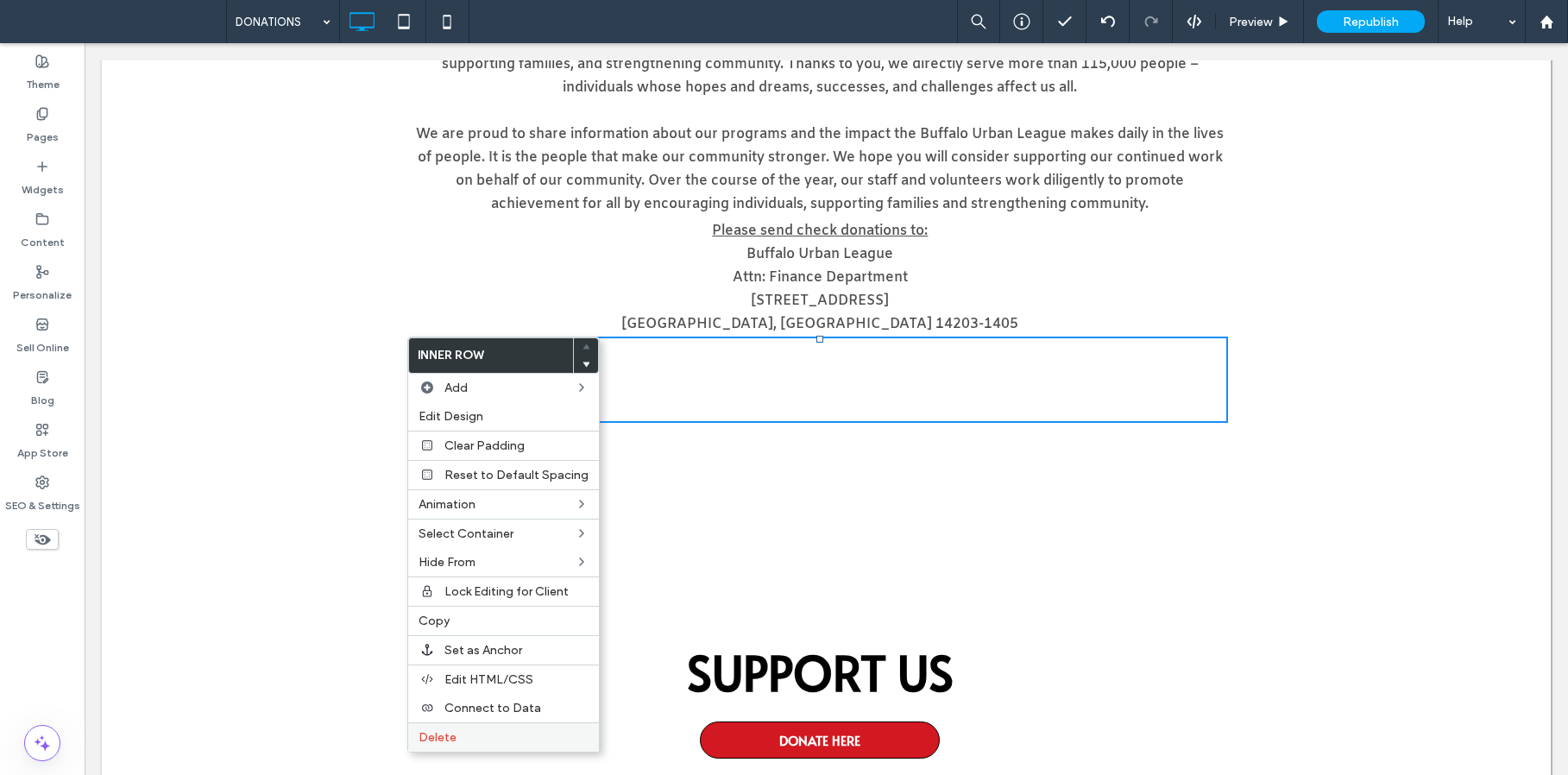
click at [493, 749] on div "Delete" at bounding box center [504, 737] width 191 height 29
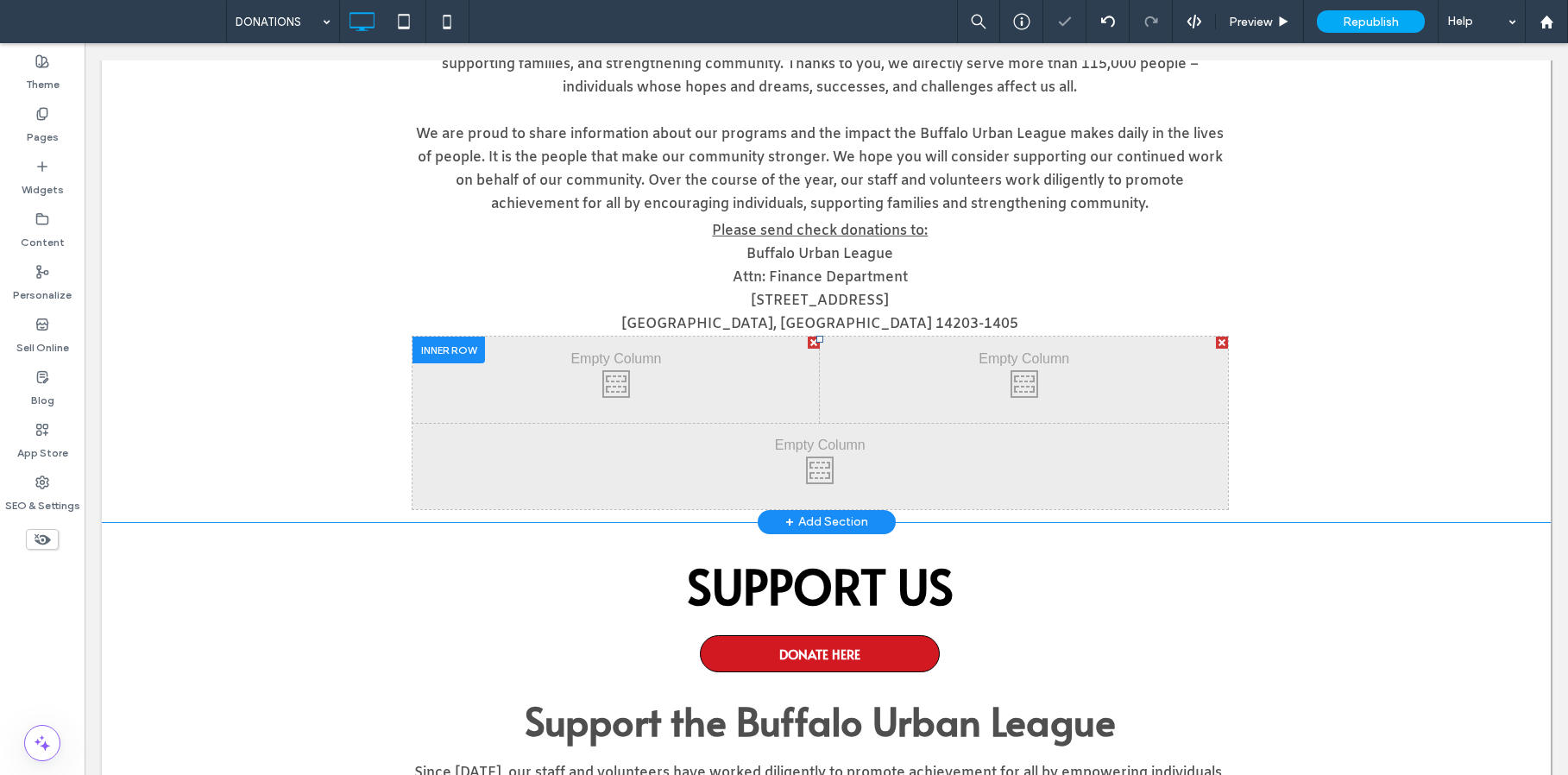
click at [430, 350] on div at bounding box center [448, 349] width 72 height 26
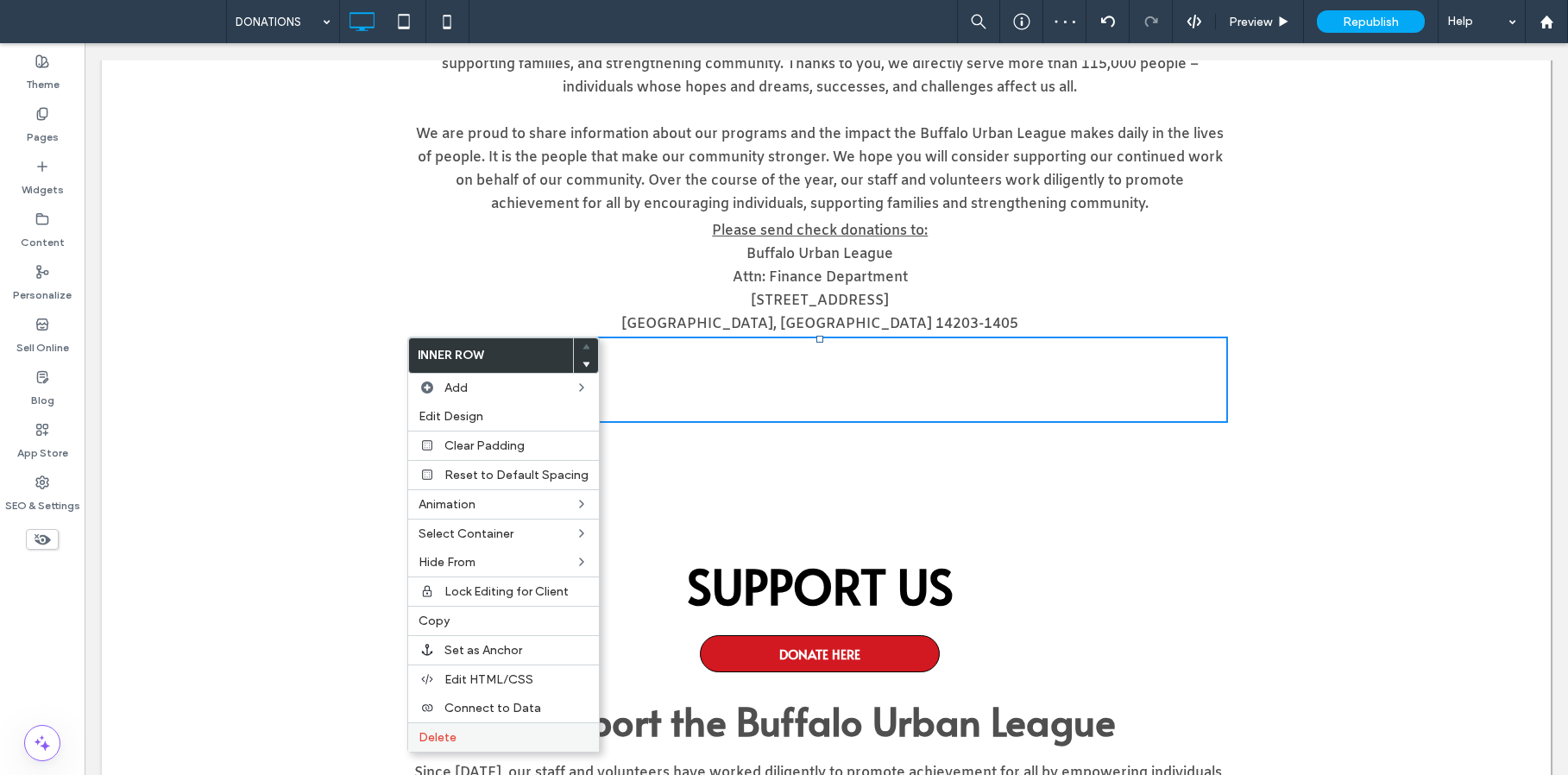
click at [491, 736] on label "Delete" at bounding box center [504, 737] width 170 height 15
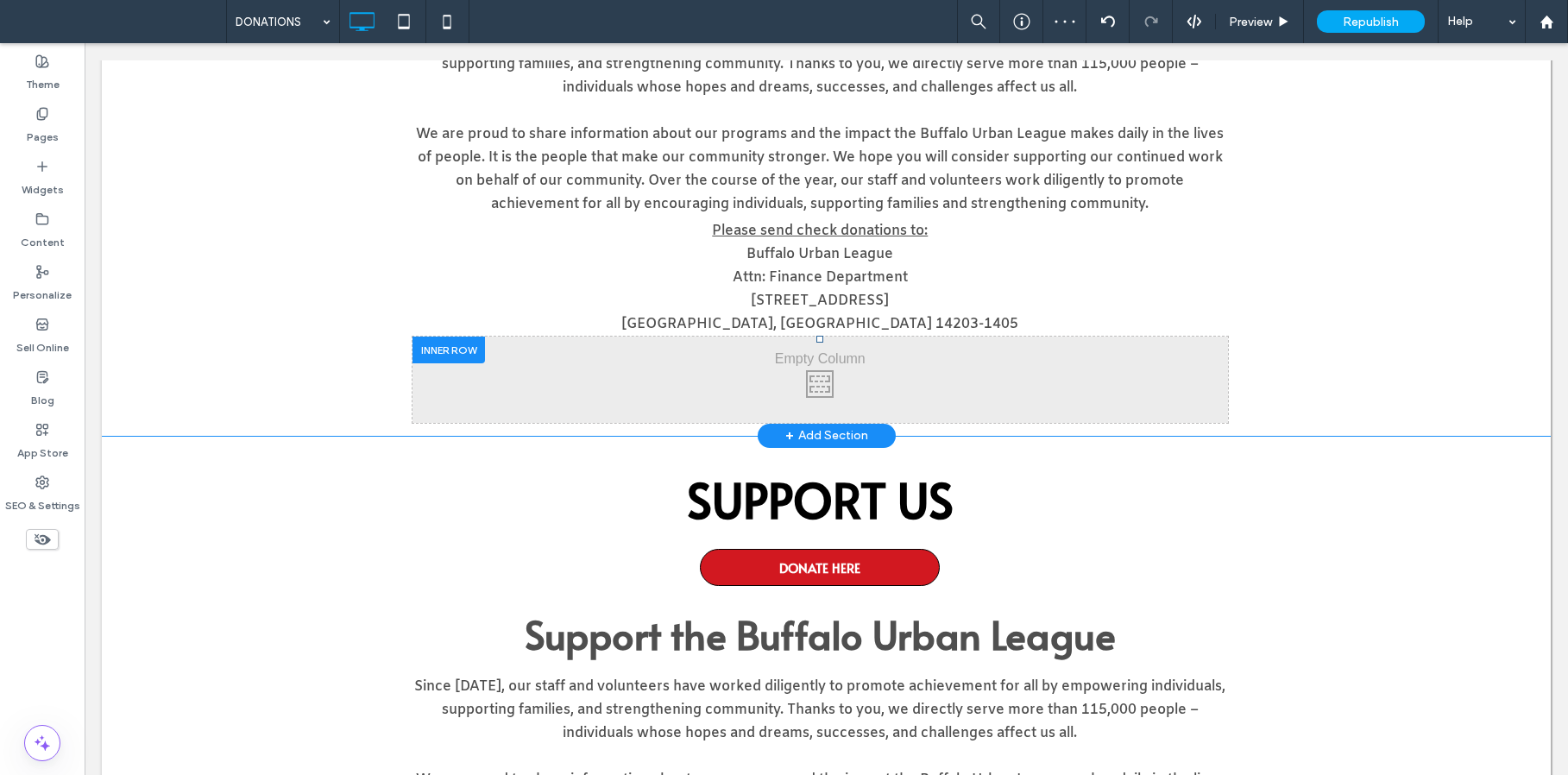
click at [444, 351] on div at bounding box center [448, 349] width 72 height 26
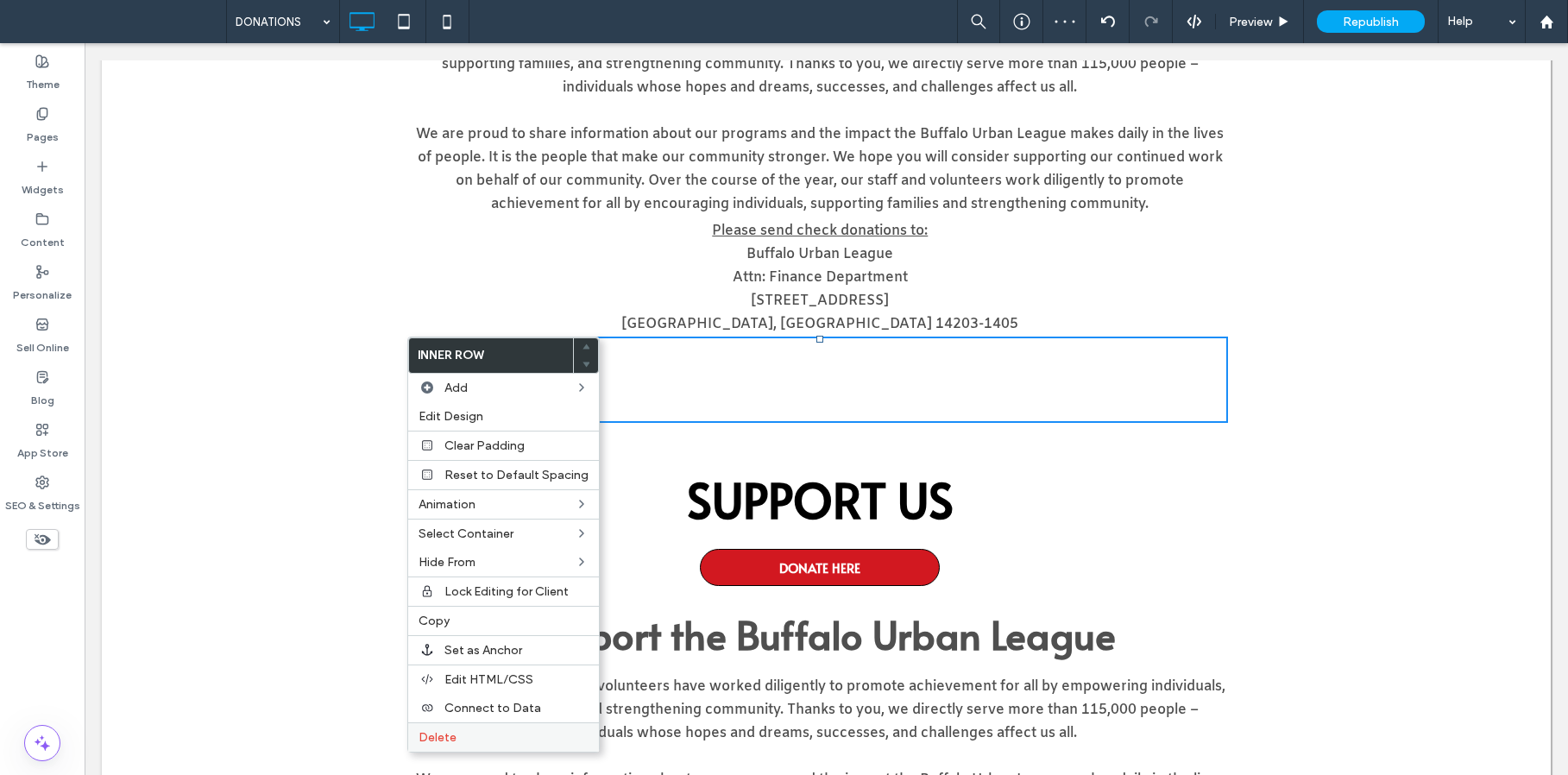
click at [486, 735] on label "Delete" at bounding box center [504, 737] width 170 height 15
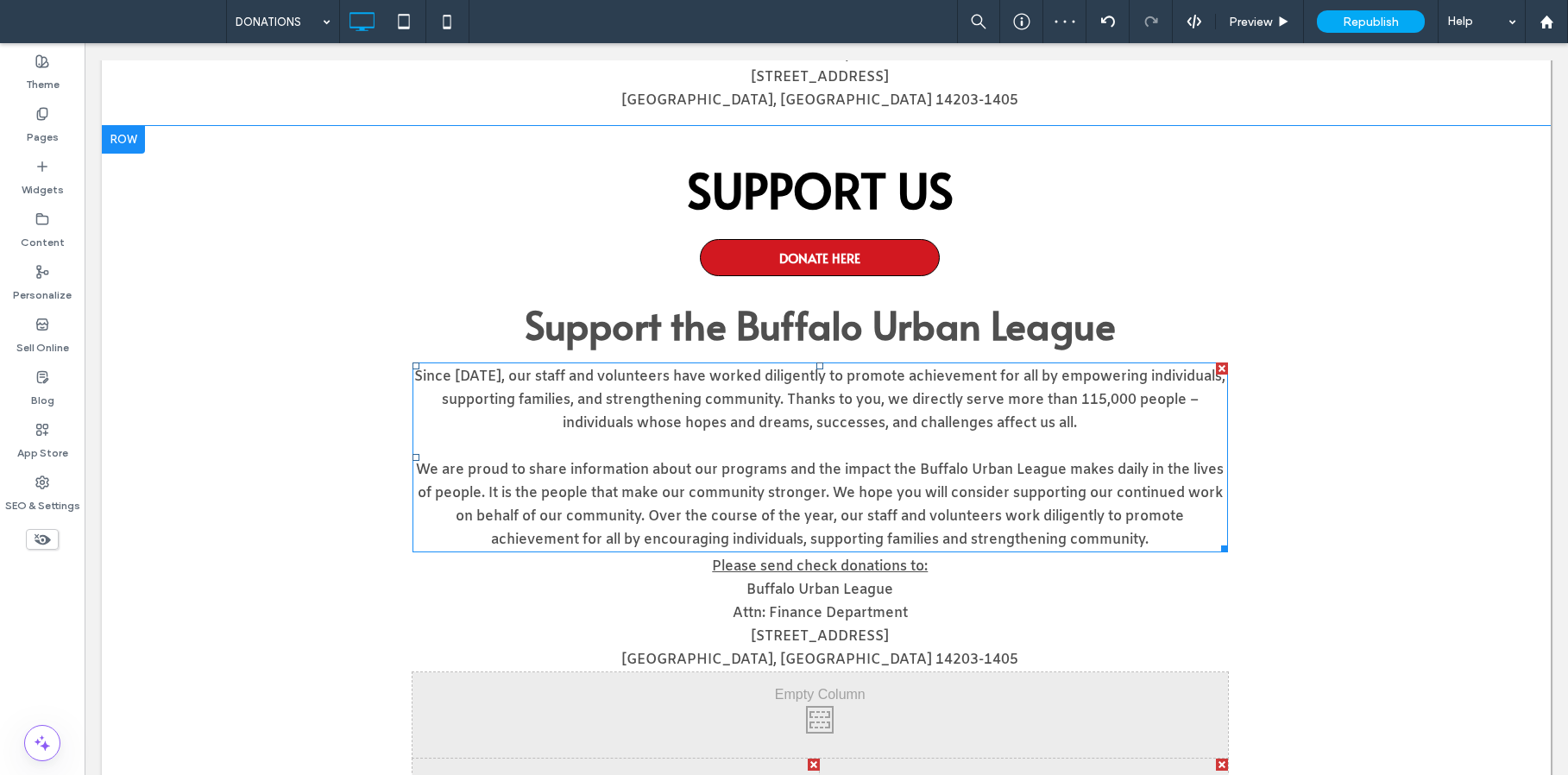
scroll to position [683, 0]
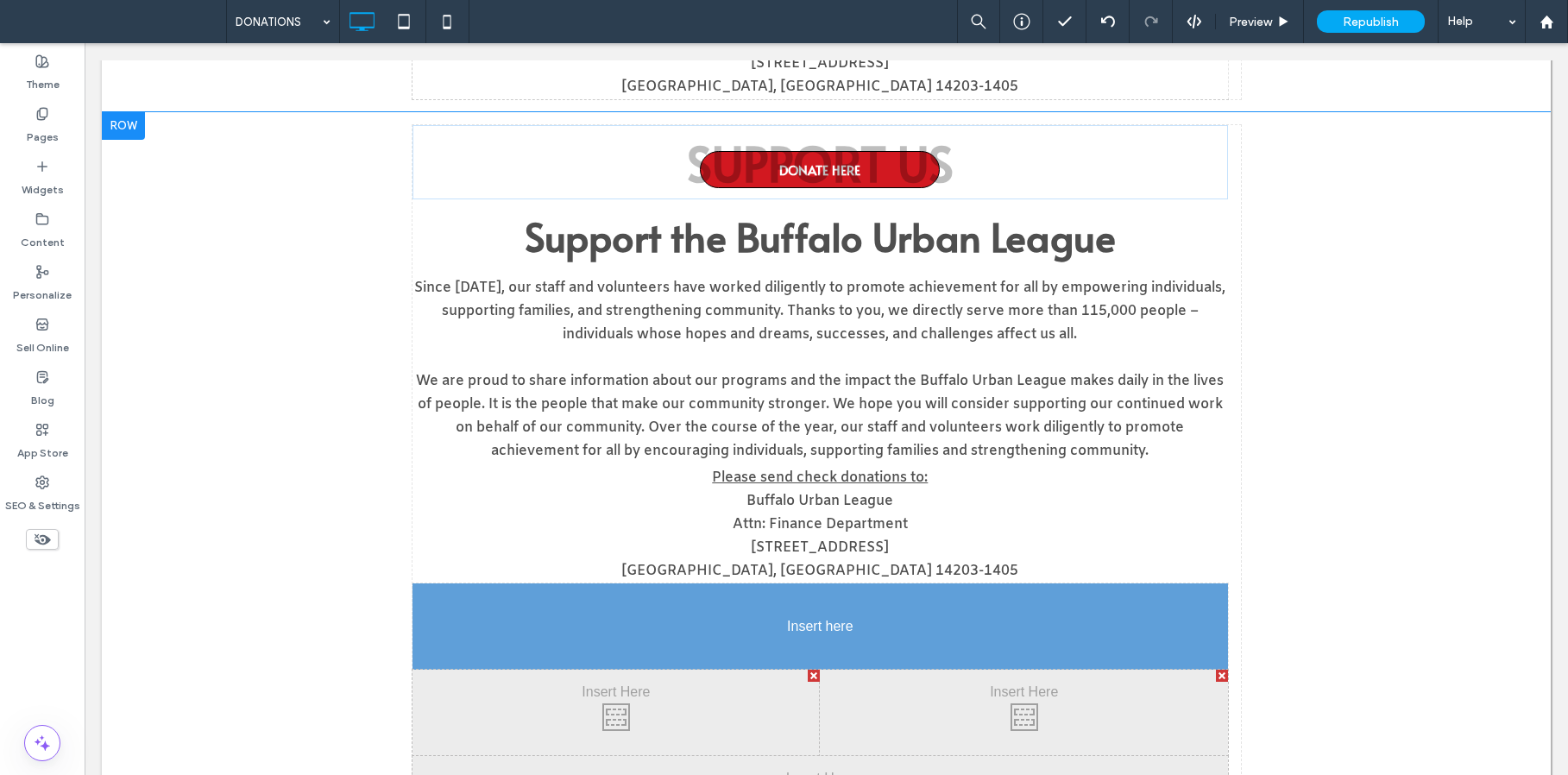
drag, startPoint x: 793, startPoint y: 163, endPoint x: 712, endPoint y: 616, distance: 460.2
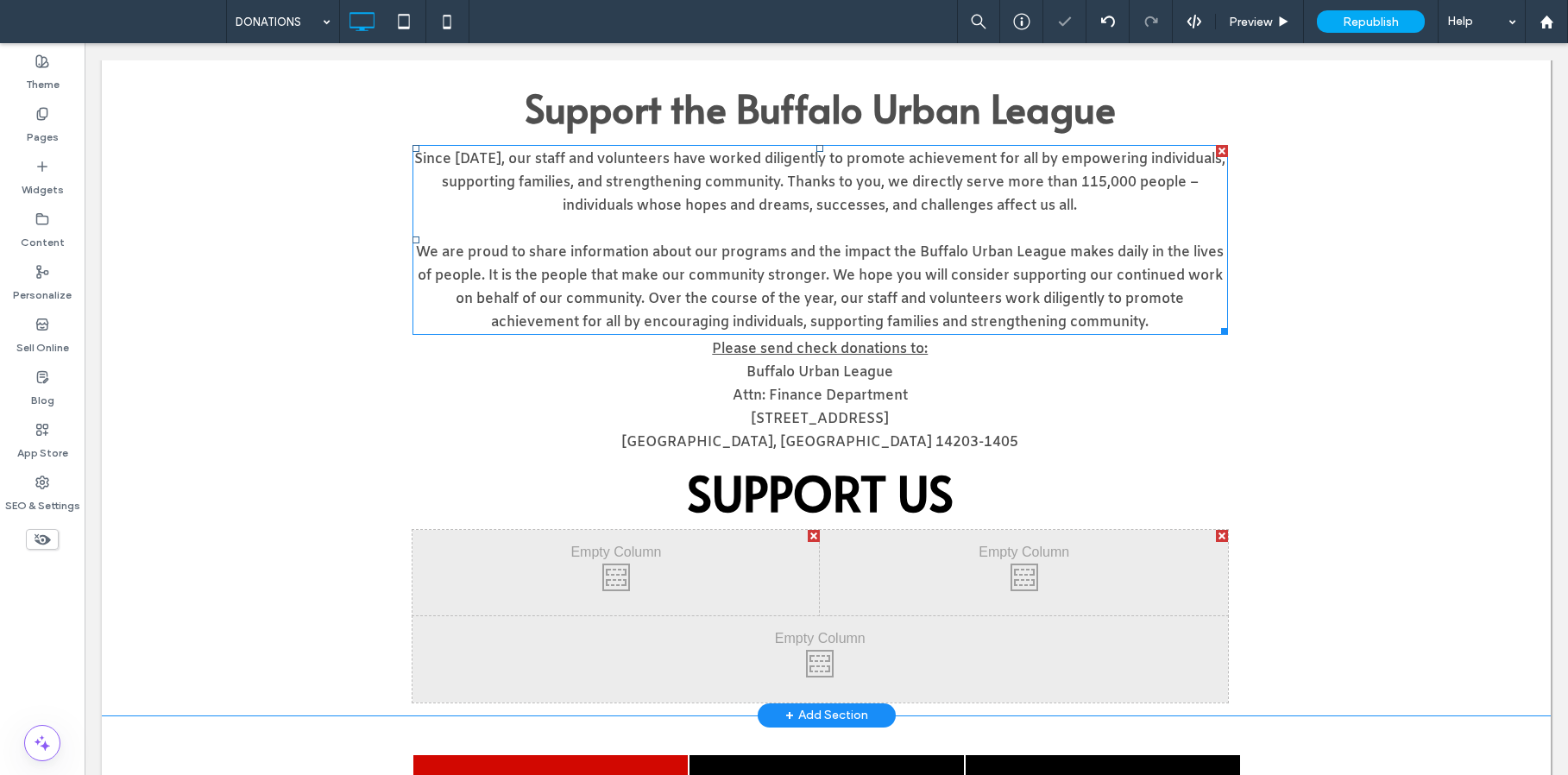
scroll to position [829, 0]
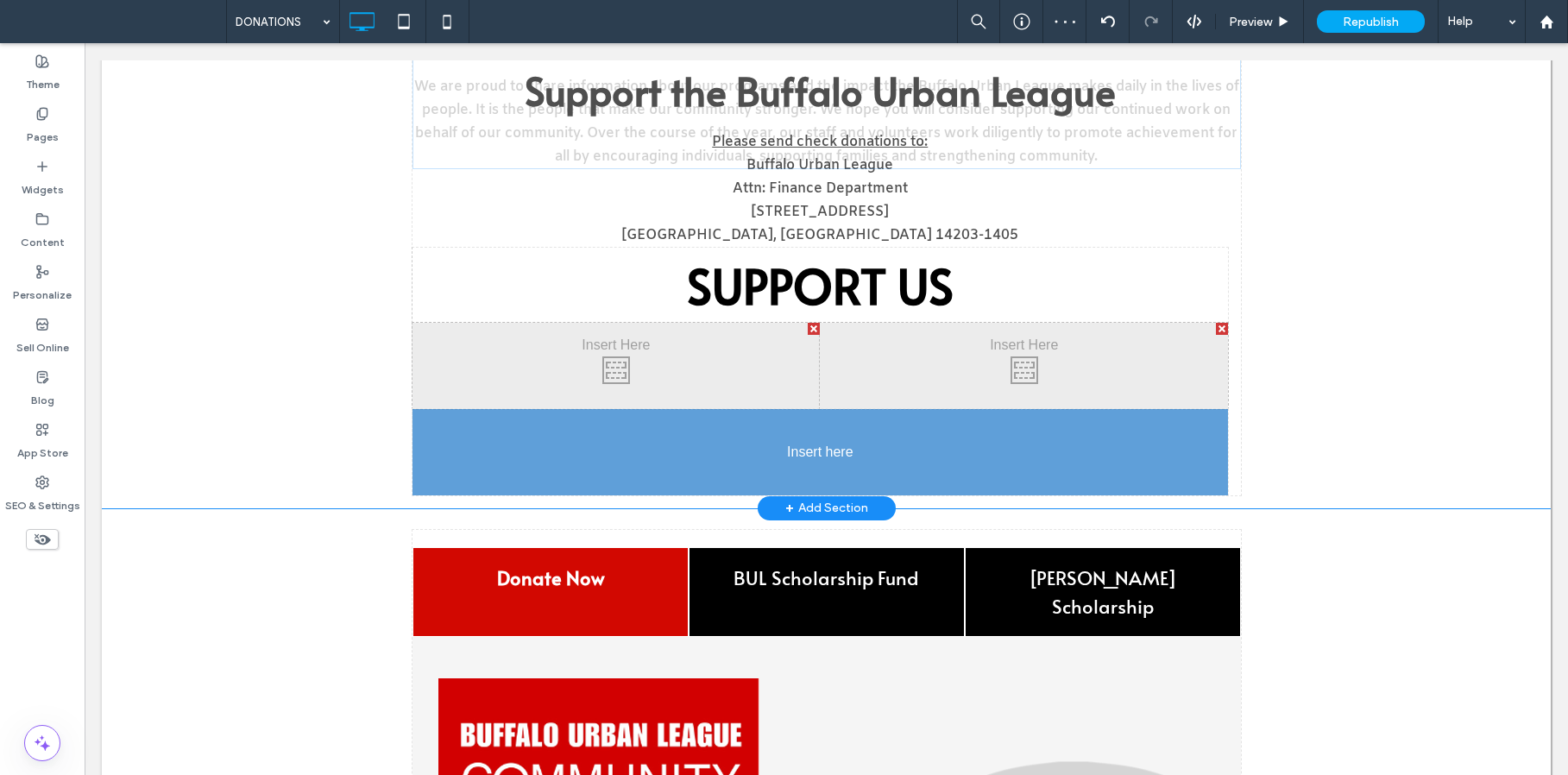
drag, startPoint x: 753, startPoint y: 574, endPoint x: 728, endPoint y: 463, distance: 113.8
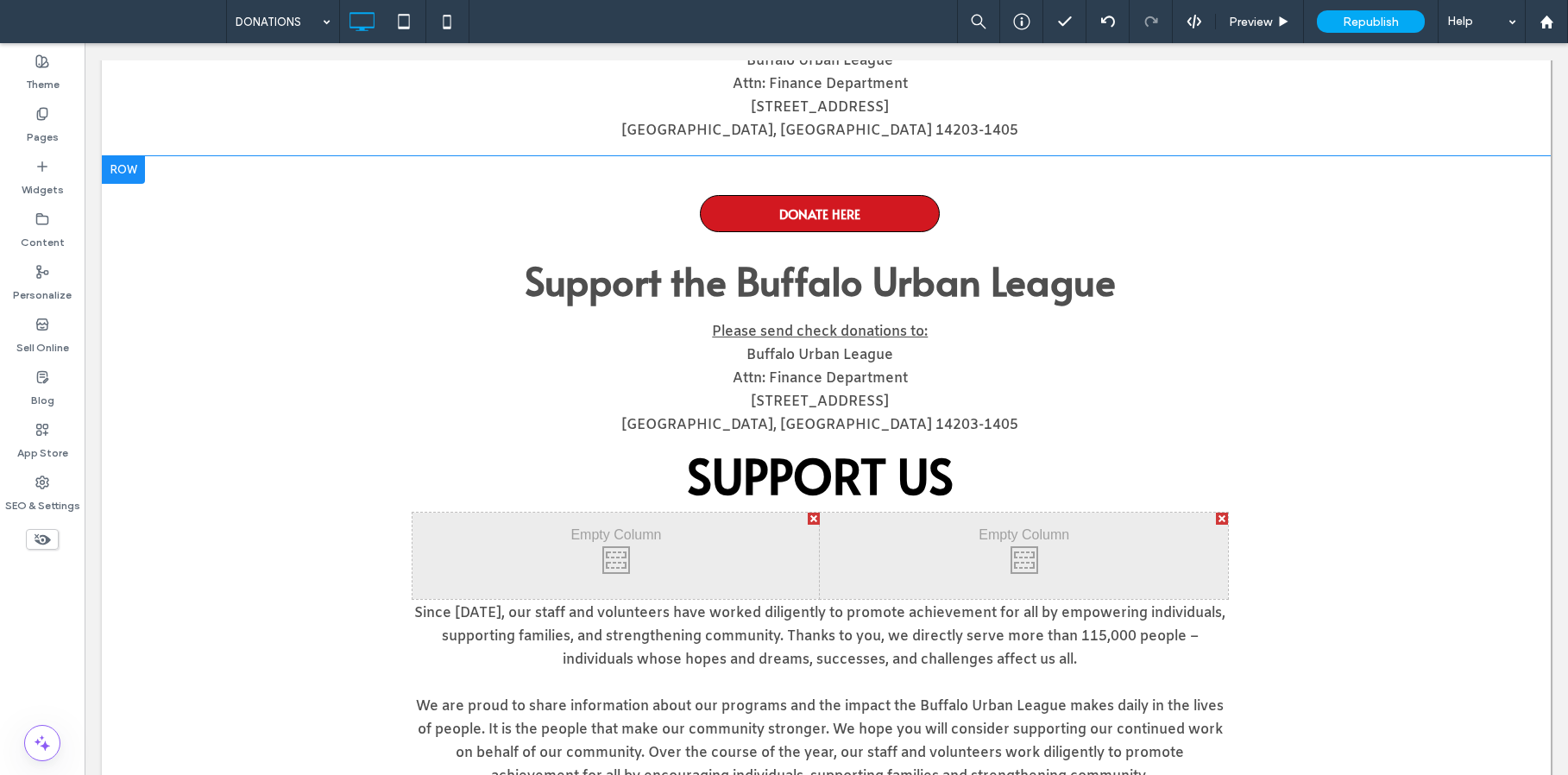
scroll to position [667, 0]
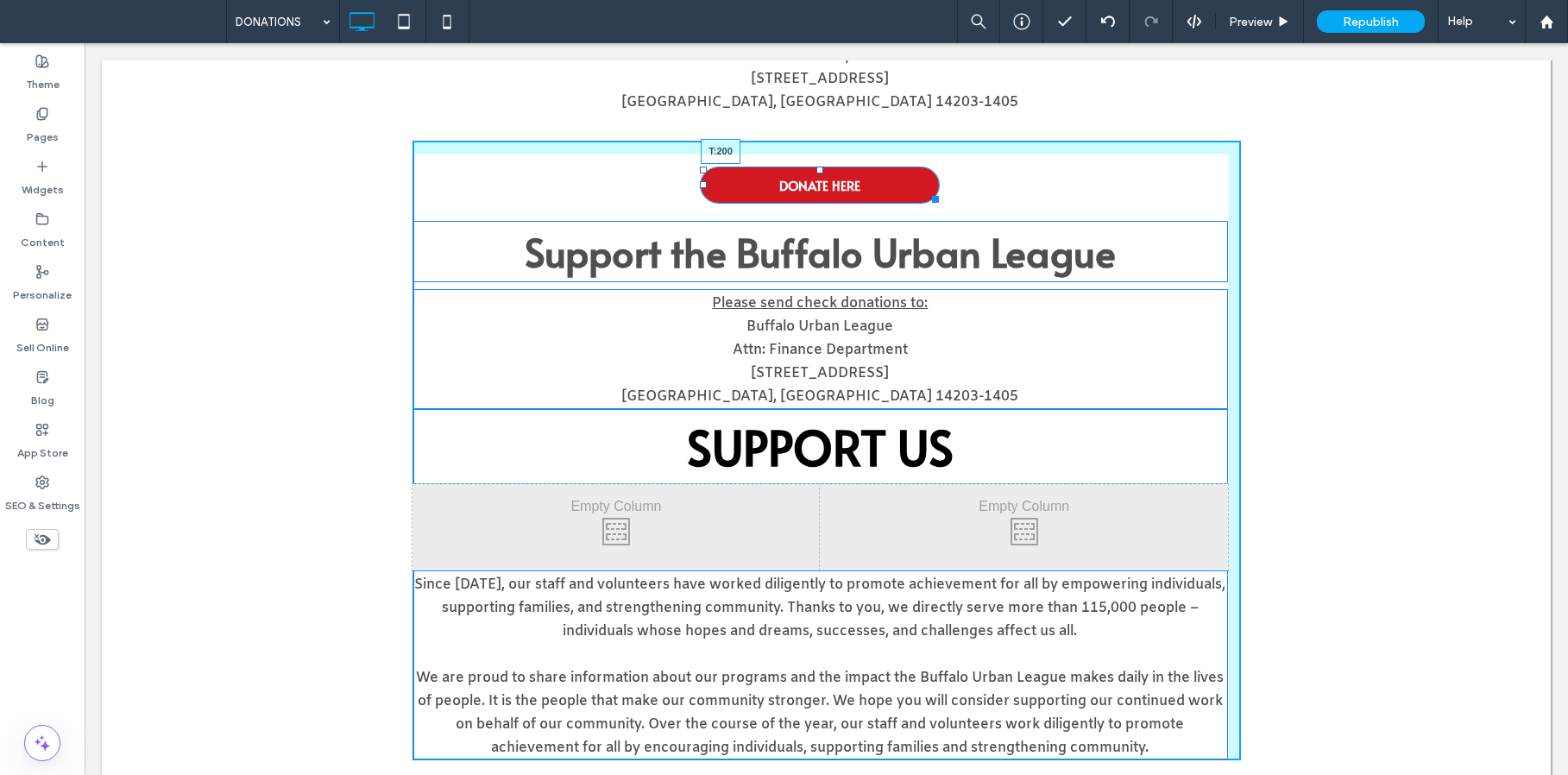
drag, startPoint x: 812, startPoint y: 171, endPoint x: 859, endPoint y: 397, distance: 230.8
click at [803, 331] on div "DONATE HERE T:200 Support the Buffalo Urban League Please send check donations …" at bounding box center [826, 450] width 828 height 619
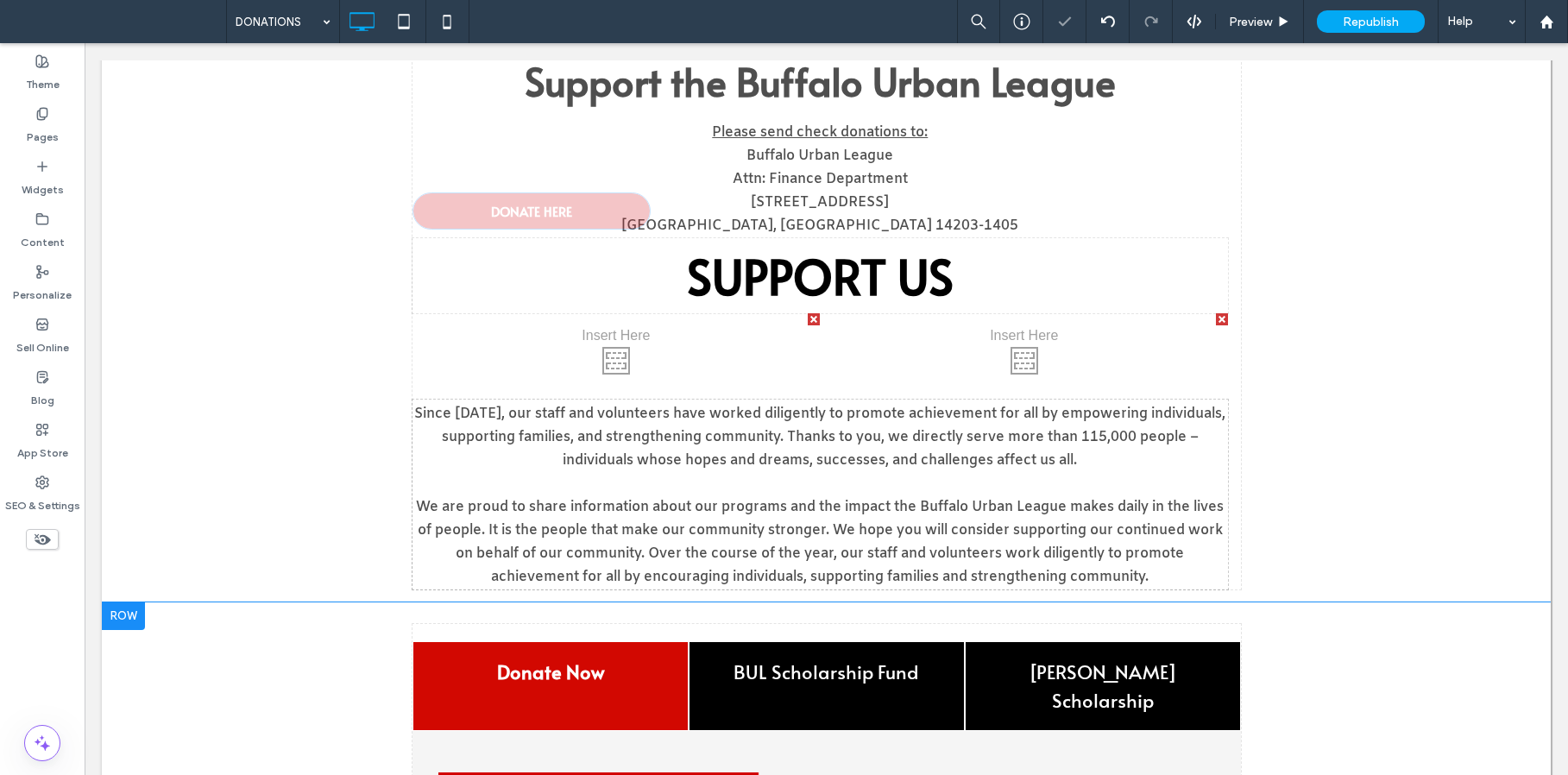
scroll to position [823, 0]
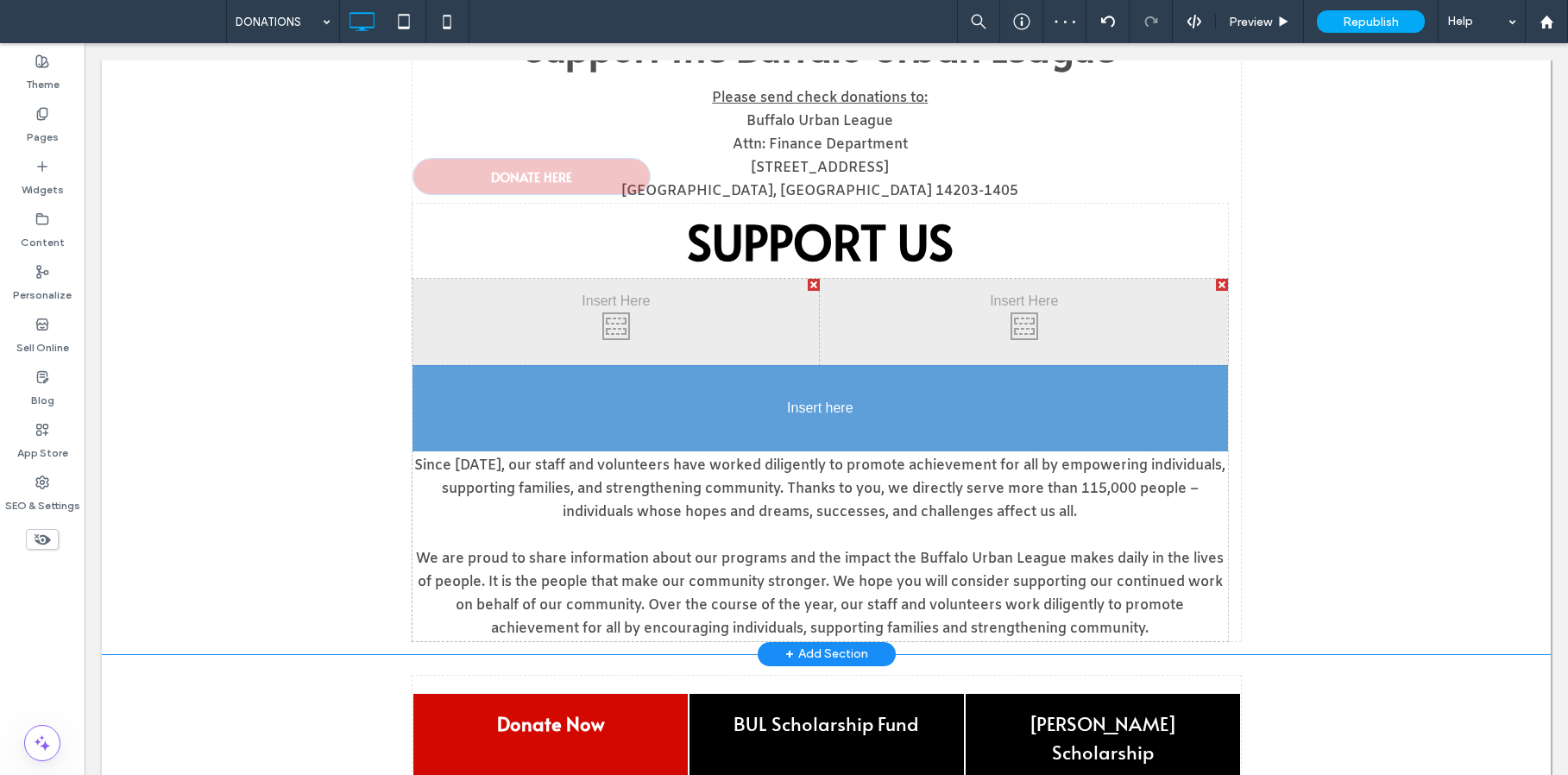
drag, startPoint x: 777, startPoint y: 336, endPoint x: 739, endPoint y: 463, distance: 132.6
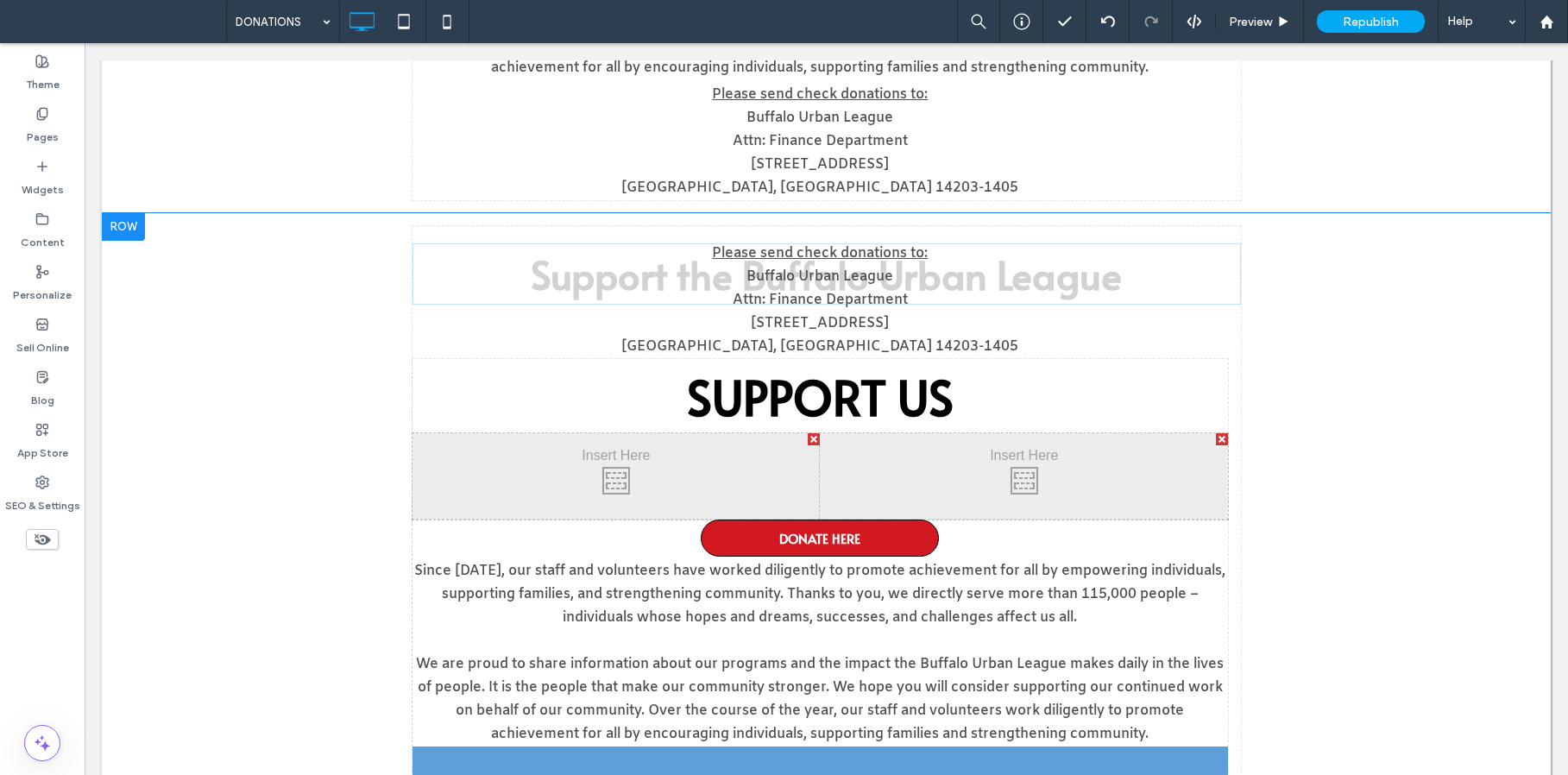
scroll to position [651, 0]
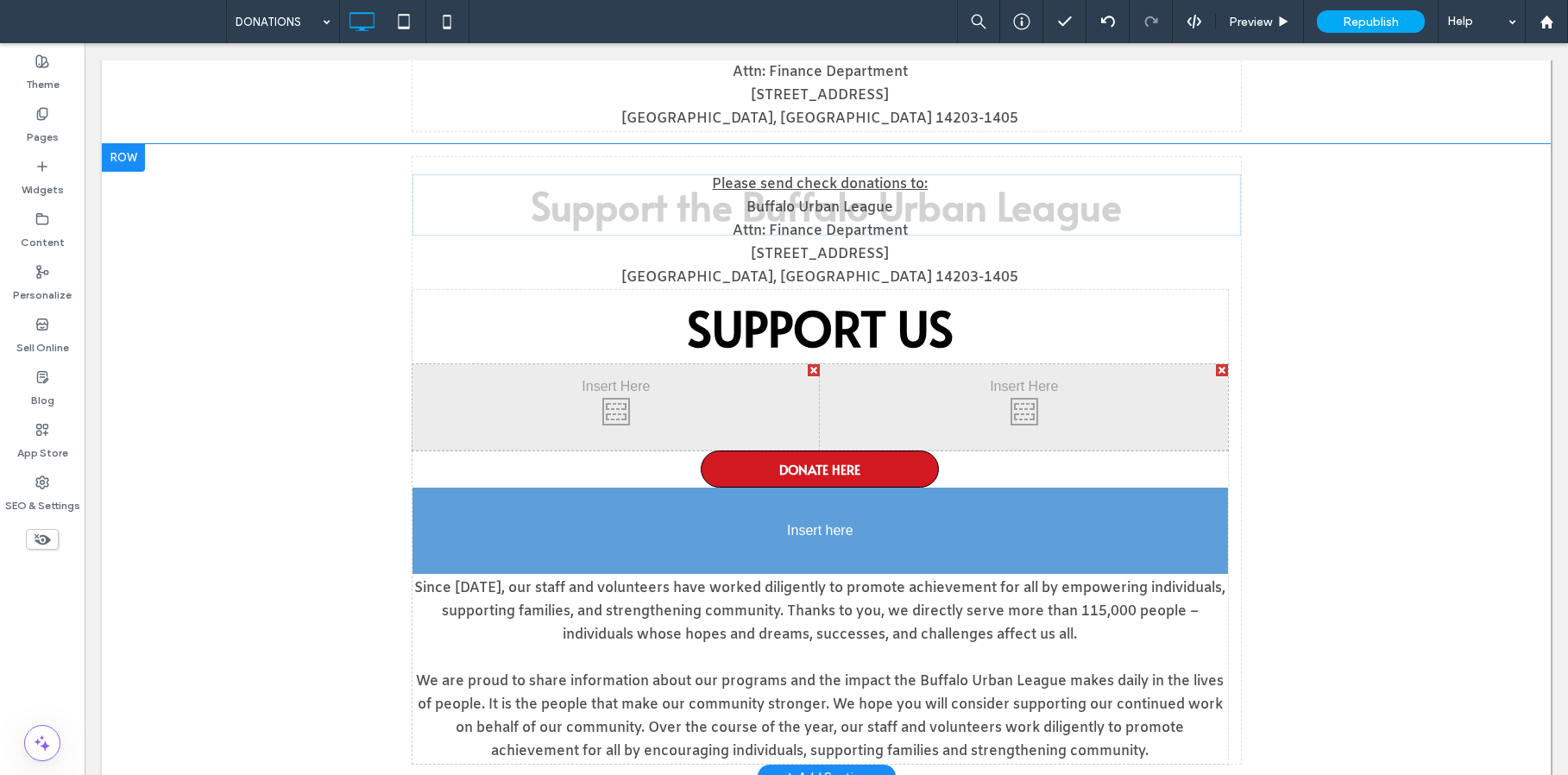
drag, startPoint x: 739, startPoint y: 455, endPoint x: 759, endPoint y: 513, distance: 61.4
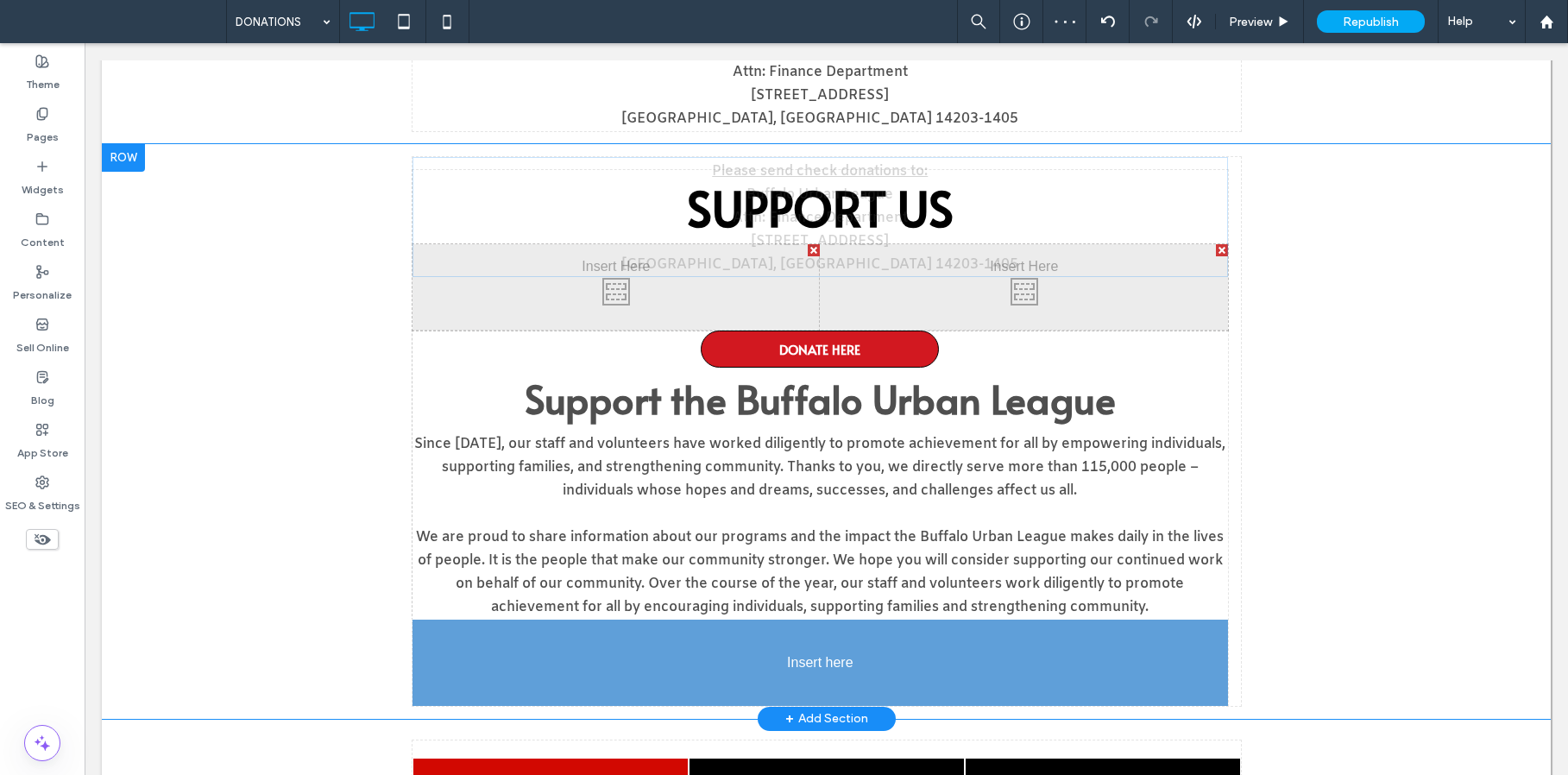
drag, startPoint x: 788, startPoint y: 222, endPoint x: 743, endPoint y: 599, distance: 379.7
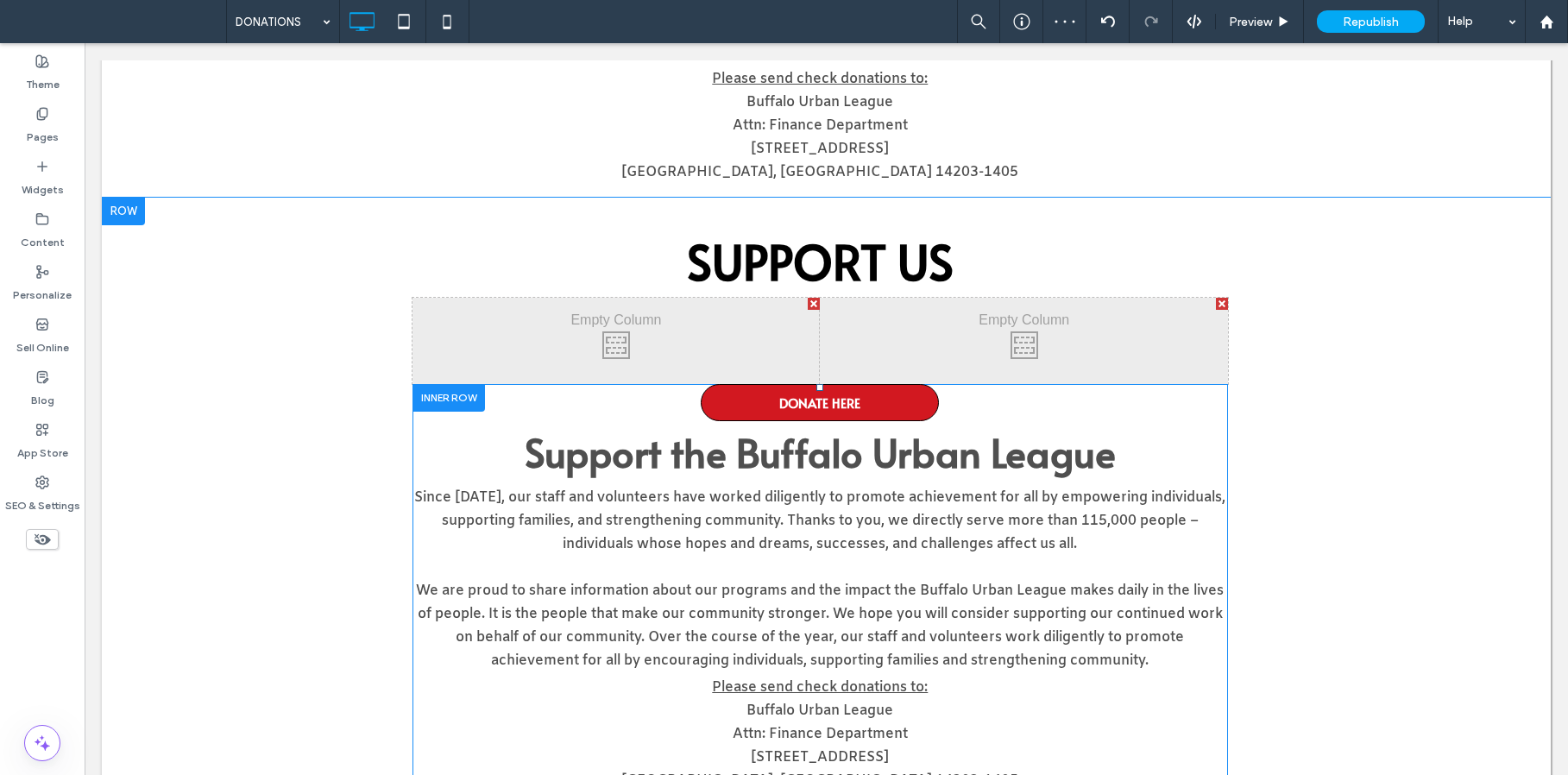
scroll to position [524, 0]
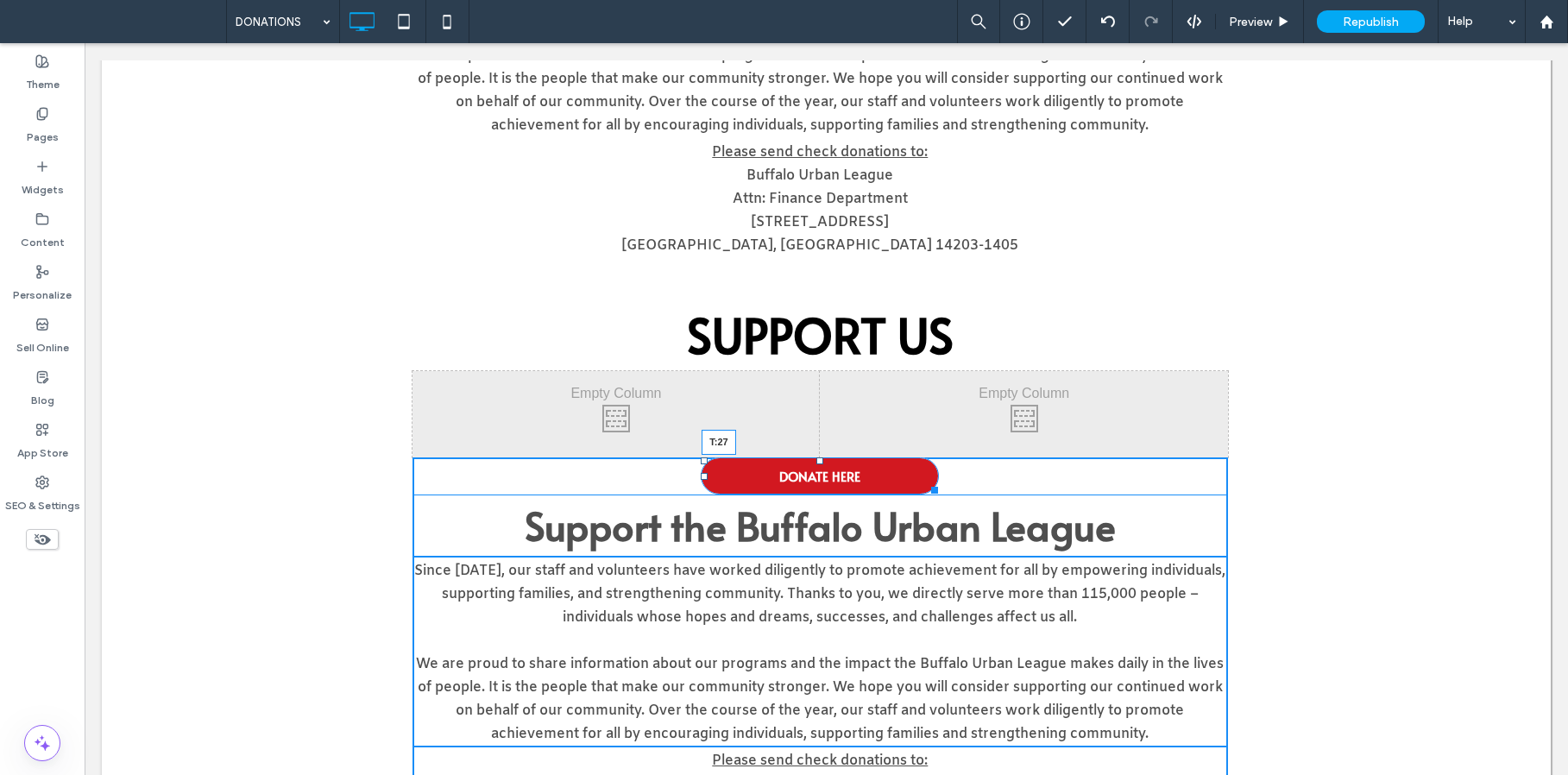
drag, startPoint x: 814, startPoint y: 460, endPoint x: 810, endPoint y: 487, distance: 27.3
click at [816, 464] on div at bounding box center [820, 460] width 7 height 7
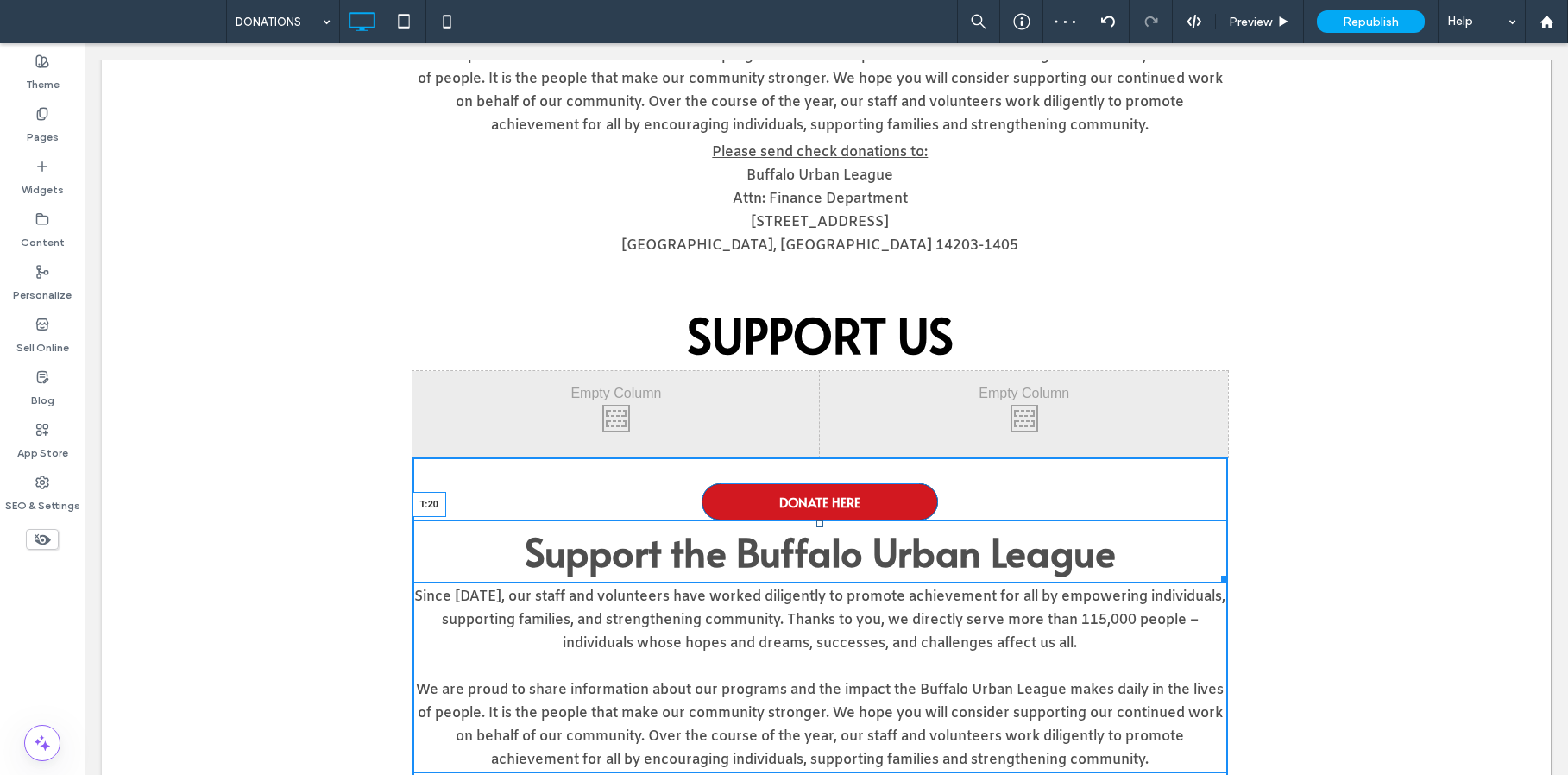
drag, startPoint x: 812, startPoint y: 524, endPoint x: 812, endPoint y: 543, distance: 19.0
click at [816, 527] on div at bounding box center [820, 524] width 7 height 7
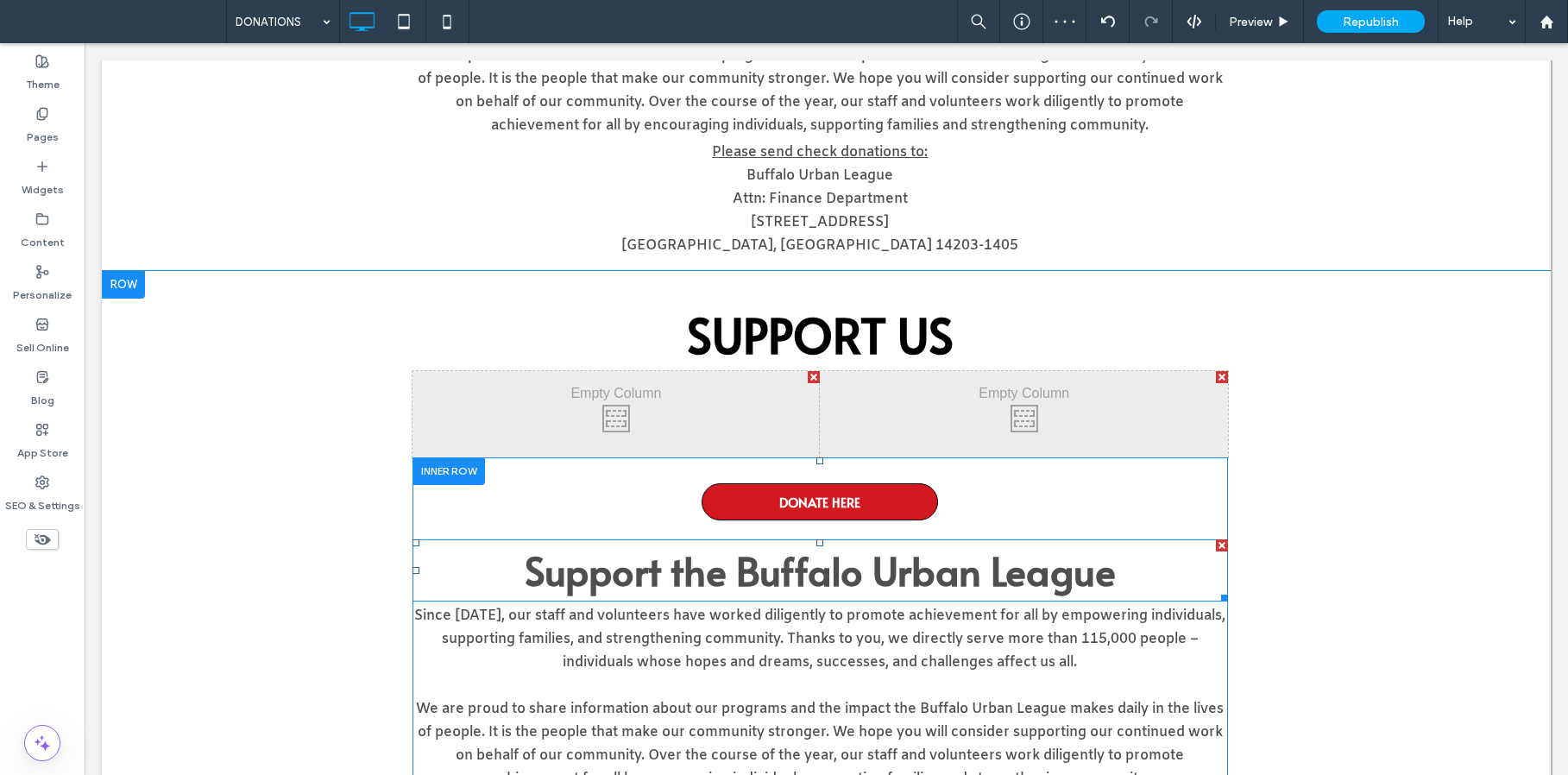
scroll to position [528, 0]
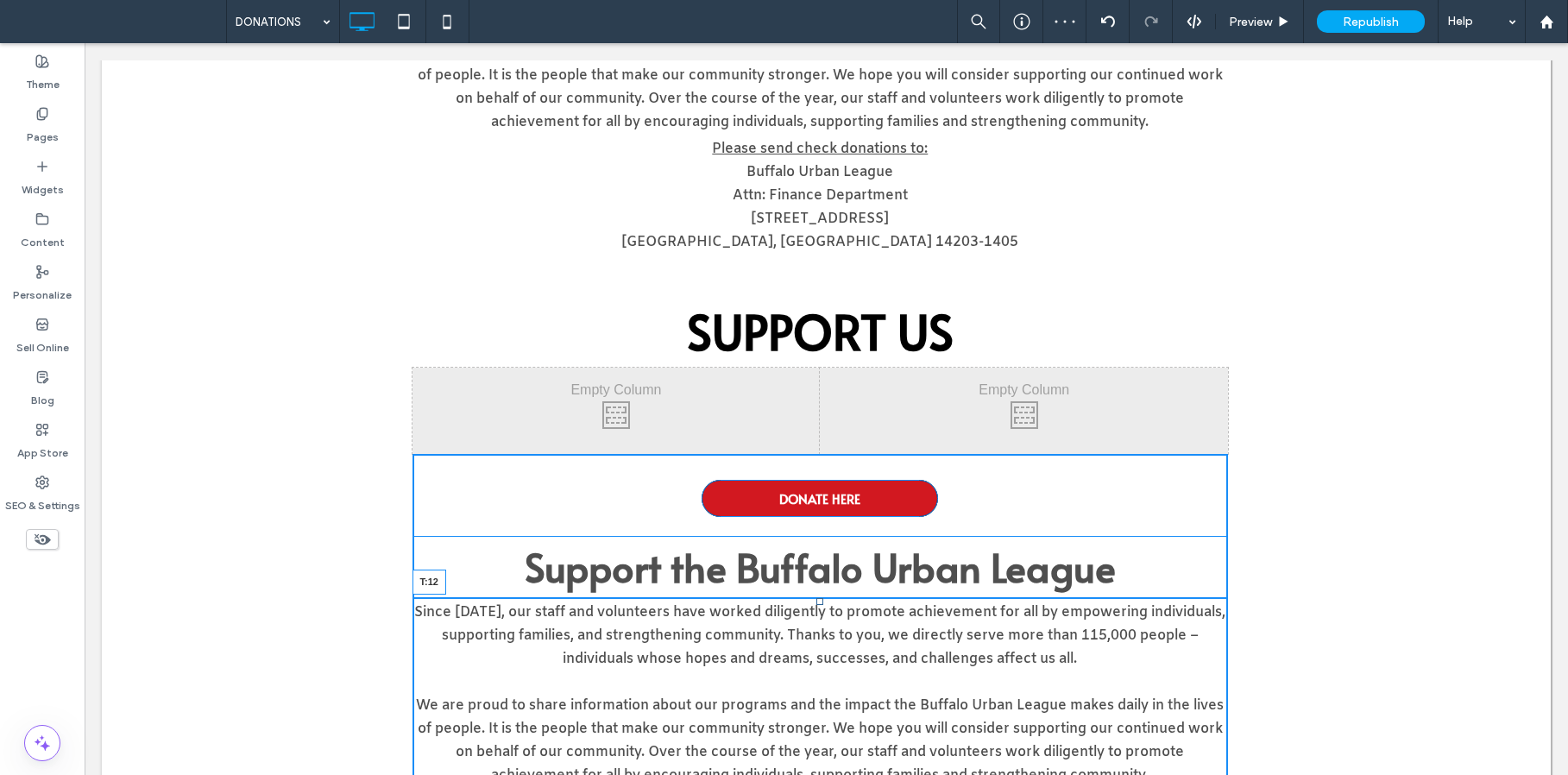
drag, startPoint x: 811, startPoint y: 599, endPoint x: 812, endPoint y: 610, distance: 11.0
click at [816, 604] on div at bounding box center [820, 602] width 7 height 7
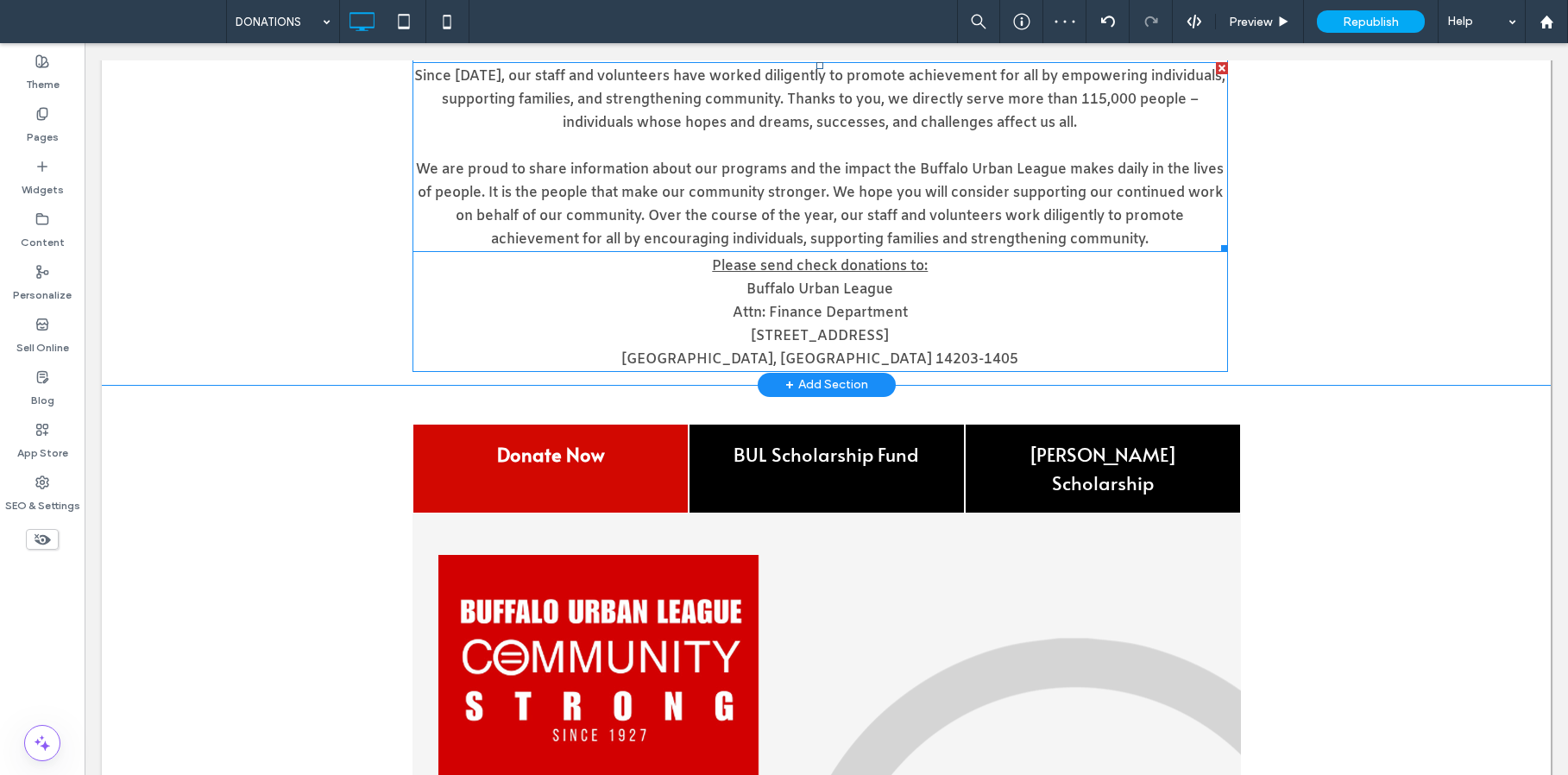
scroll to position [1059, 0]
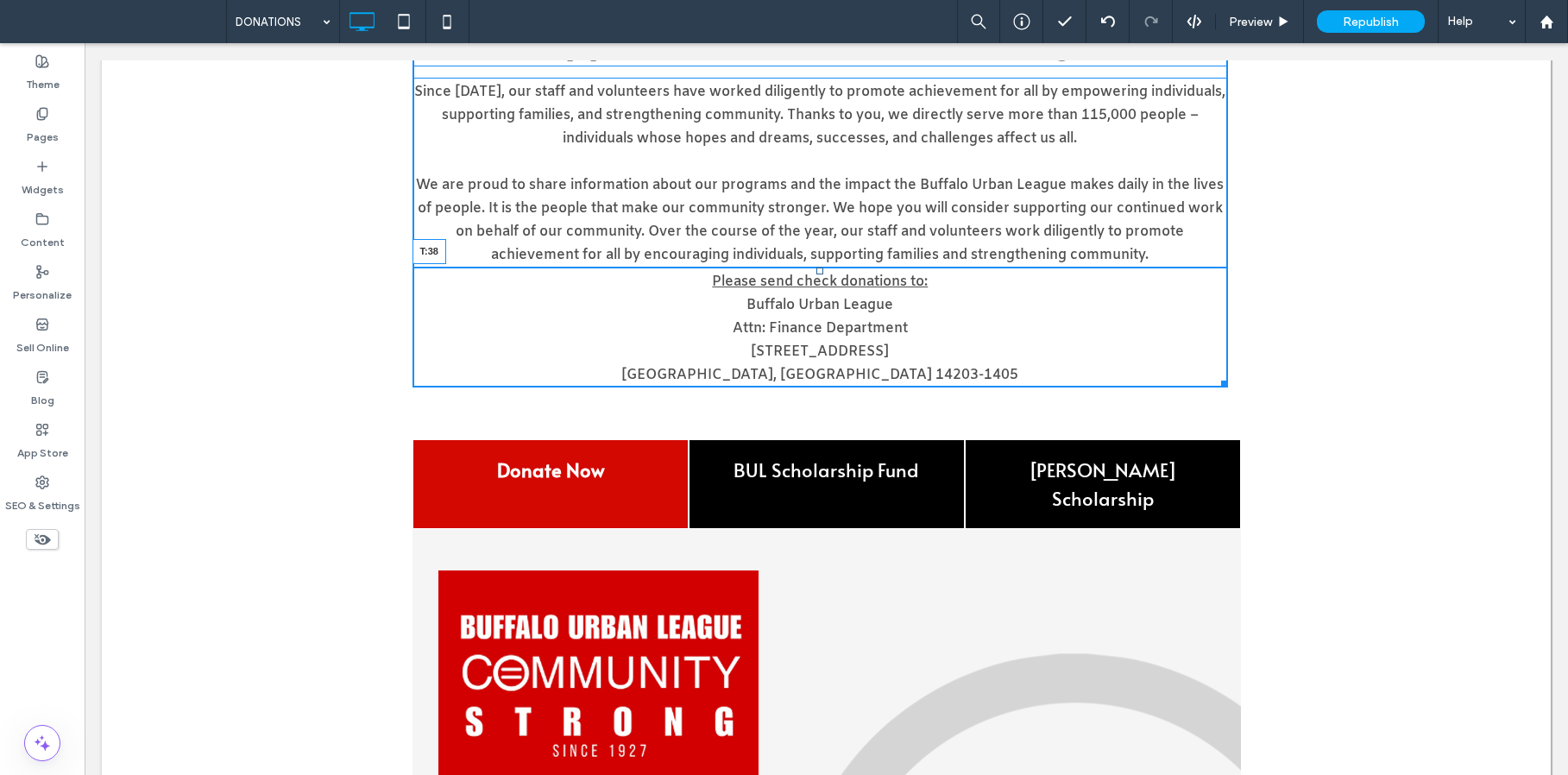
drag, startPoint x: 809, startPoint y: 286, endPoint x: 807, endPoint y: 301, distance: 15.1
click at [807, 301] on div "Please send check donations to: Buffalo Urban League Attn: Finance Department 1…" at bounding box center [820, 327] width 816 height 120
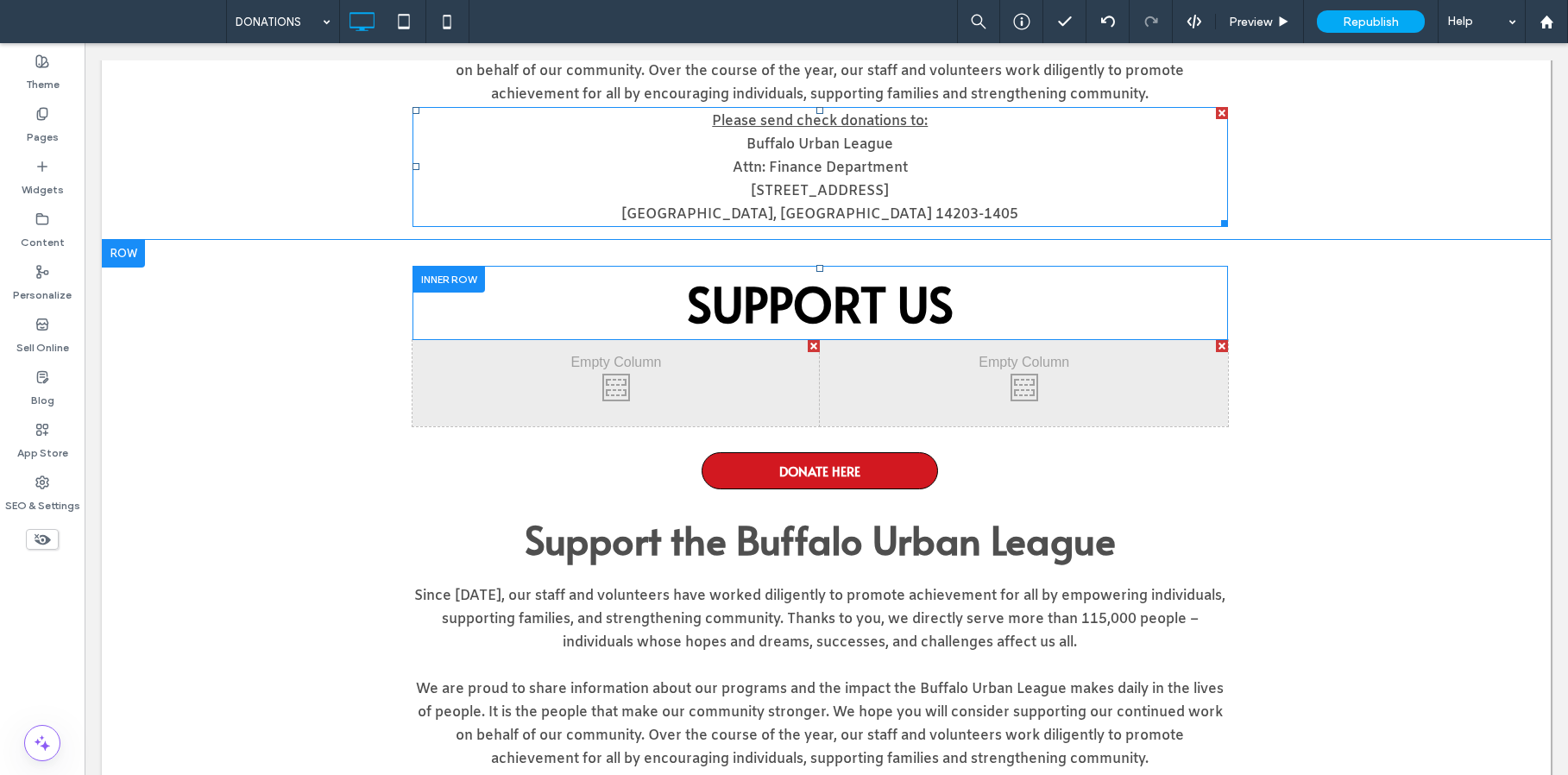
scroll to position [572, 0]
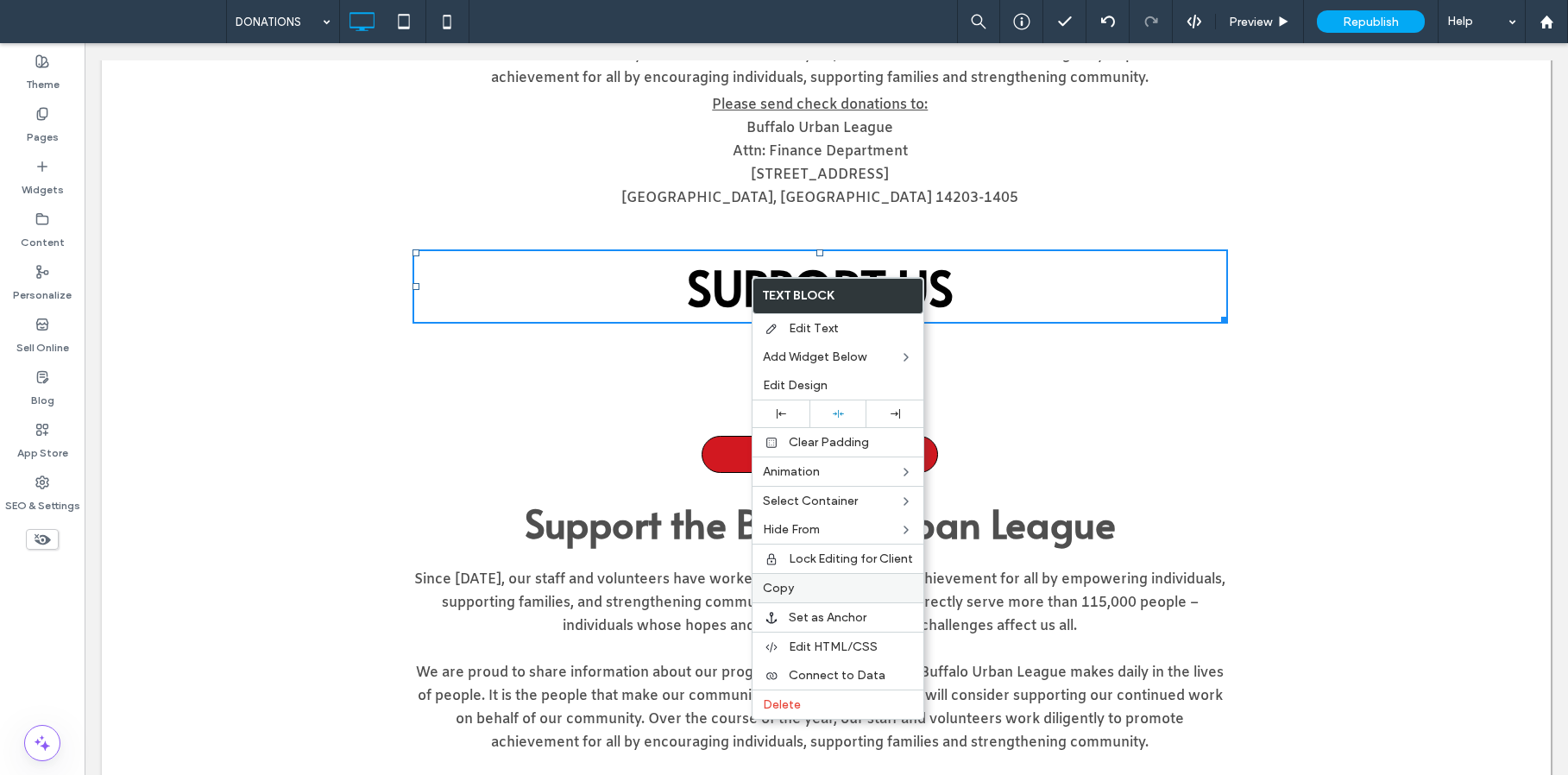
click at [797, 597] on div "Copy" at bounding box center [837, 587] width 171 height 29
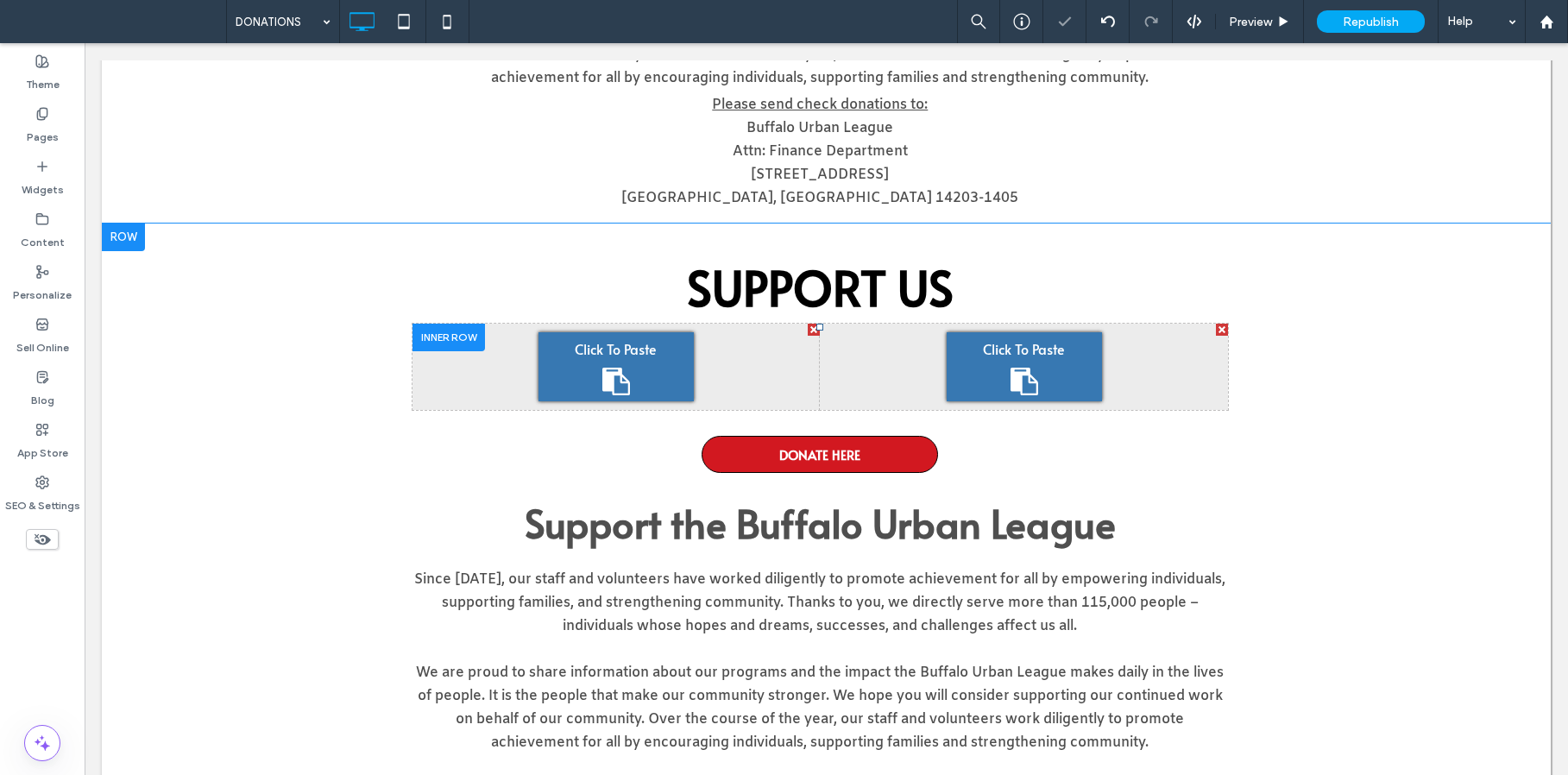
click at [584, 350] on span "Click To Paste" at bounding box center [616, 348] width 82 height 21
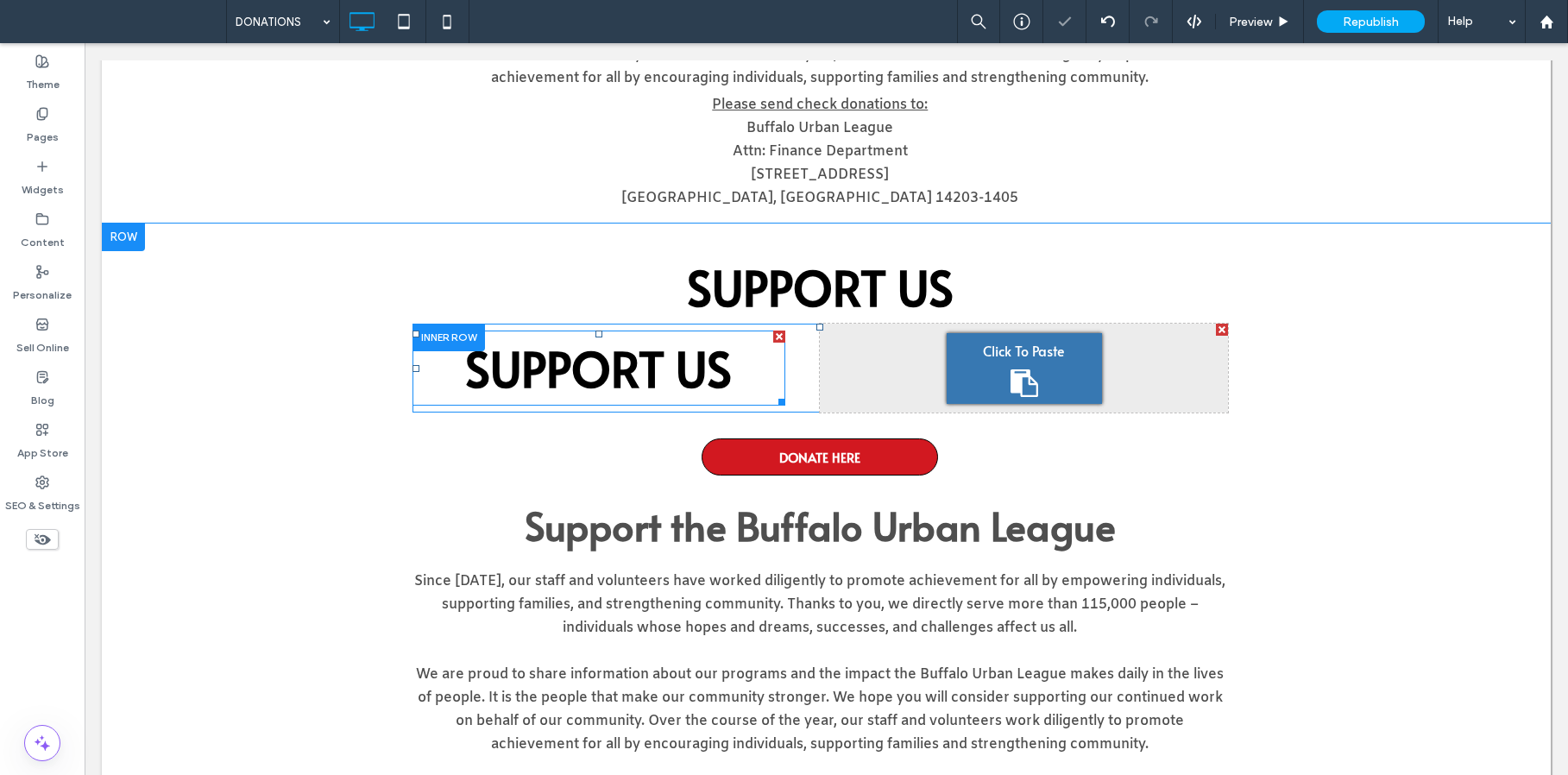
click at [587, 367] on strong "SUPPORT US" at bounding box center [598, 367] width 266 height 66
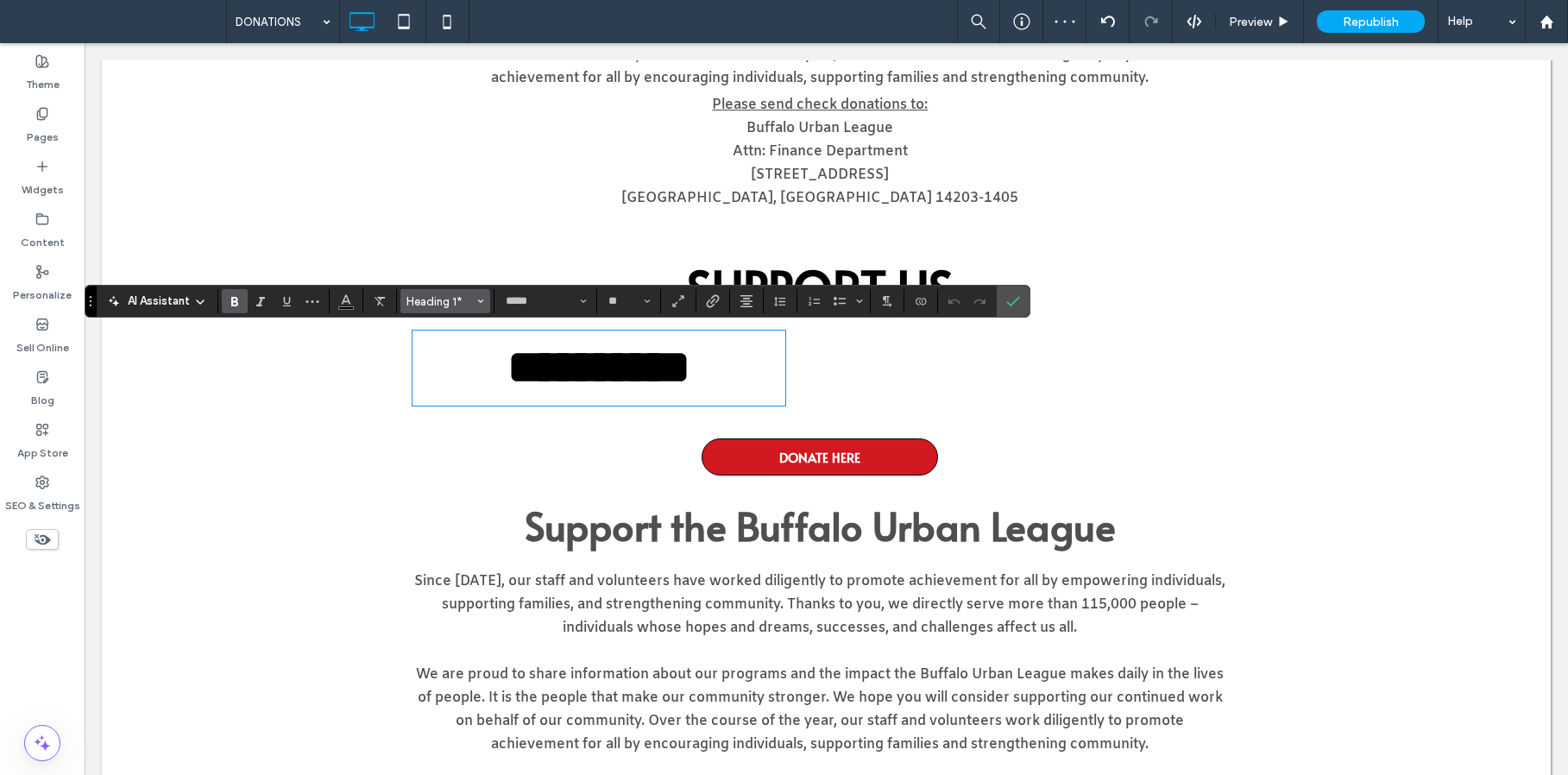
click at [444, 292] on button "Heading 1*" at bounding box center [445, 301] width 89 height 24
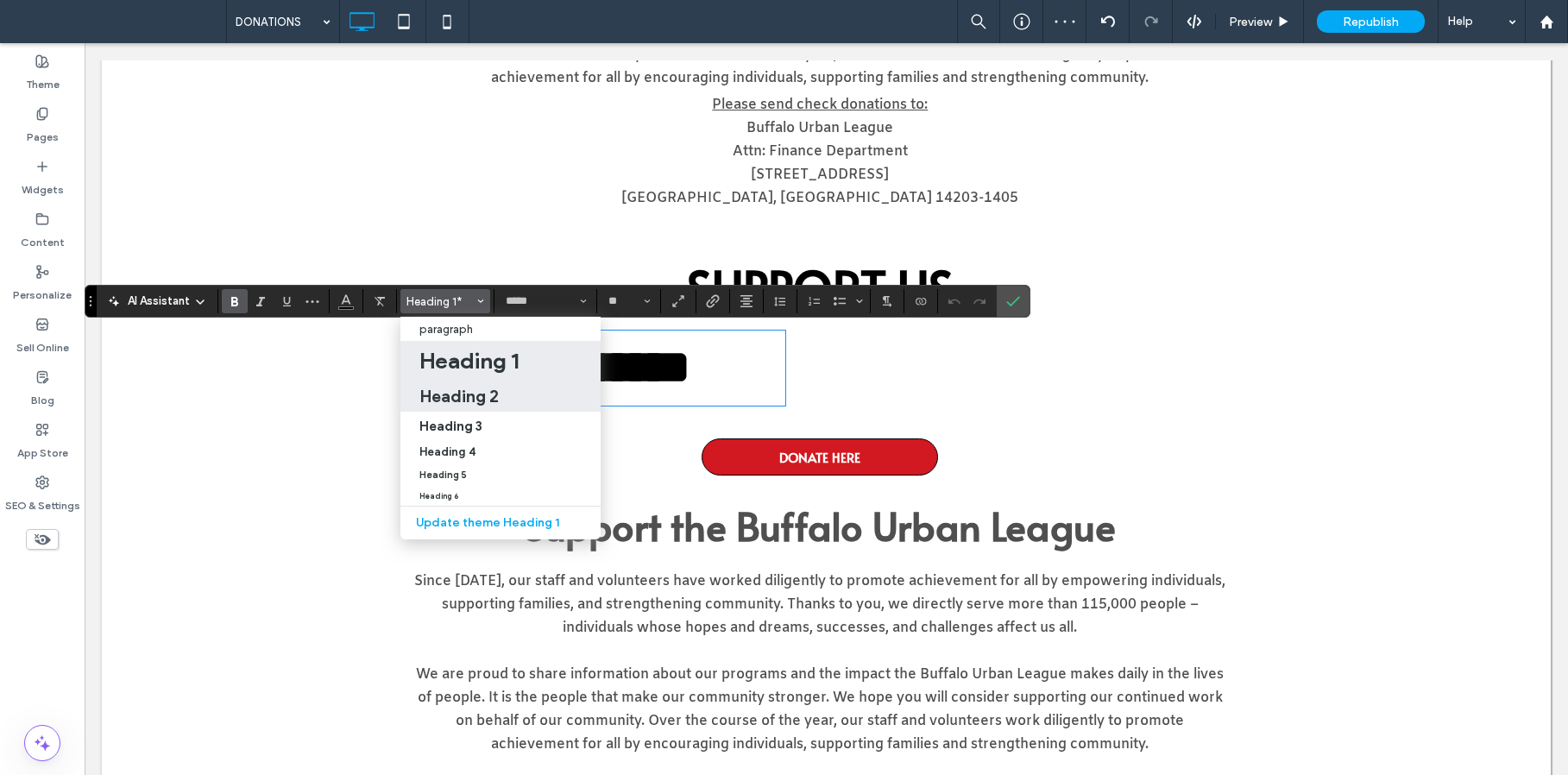
click at [477, 392] on h2 "Heading 2" at bounding box center [459, 396] width 79 height 21
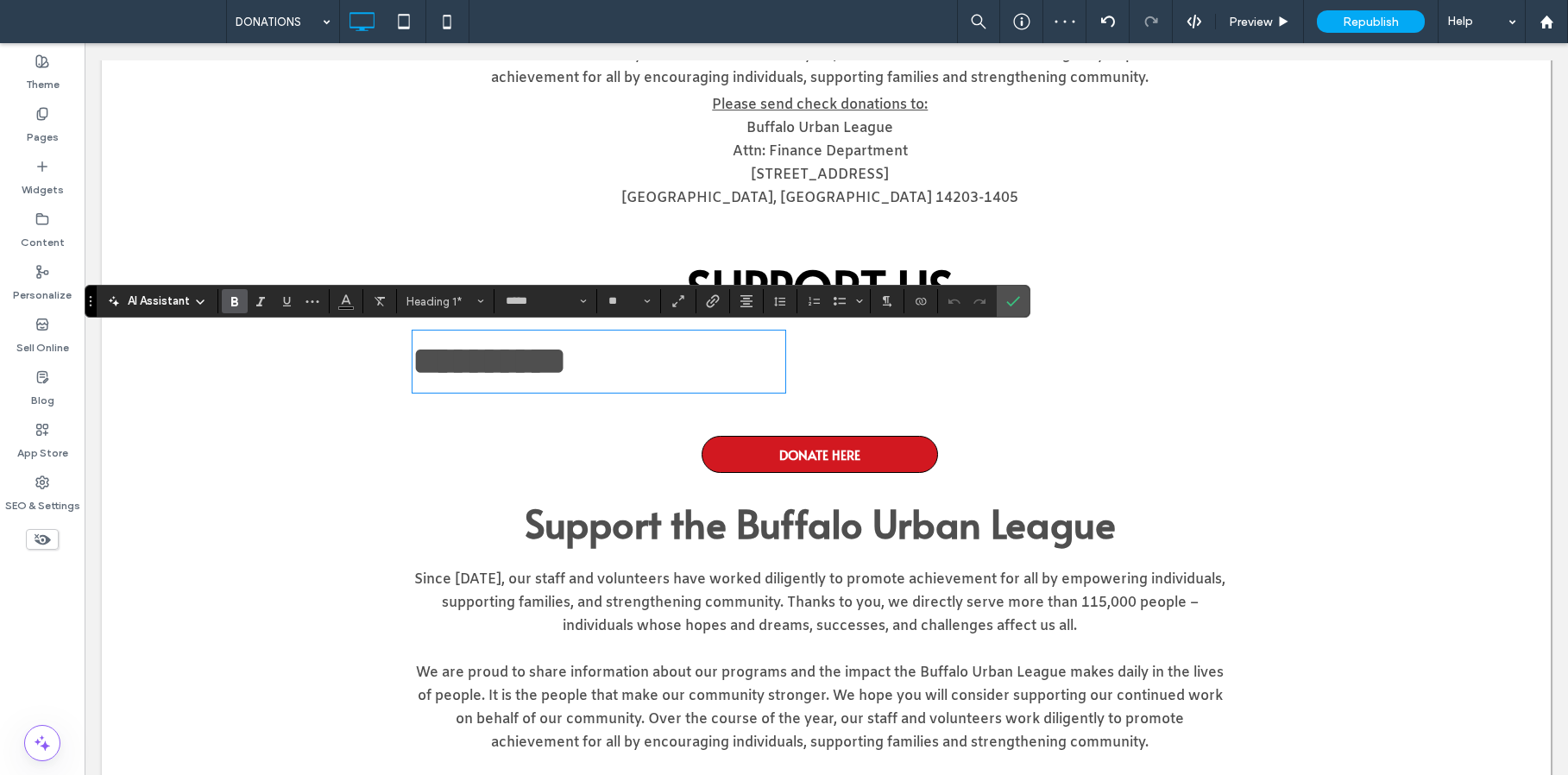
type input "**"
click at [745, 298] on use "Alignment" at bounding box center [746, 301] width 12 height 12
click at [764, 355] on icon "ui.textEditor.alignment.center" at bounding box center [759, 354] width 14 height 14
click at [345, 302] on icon "Color" at bounding box center [346, 299] width 14 height 14
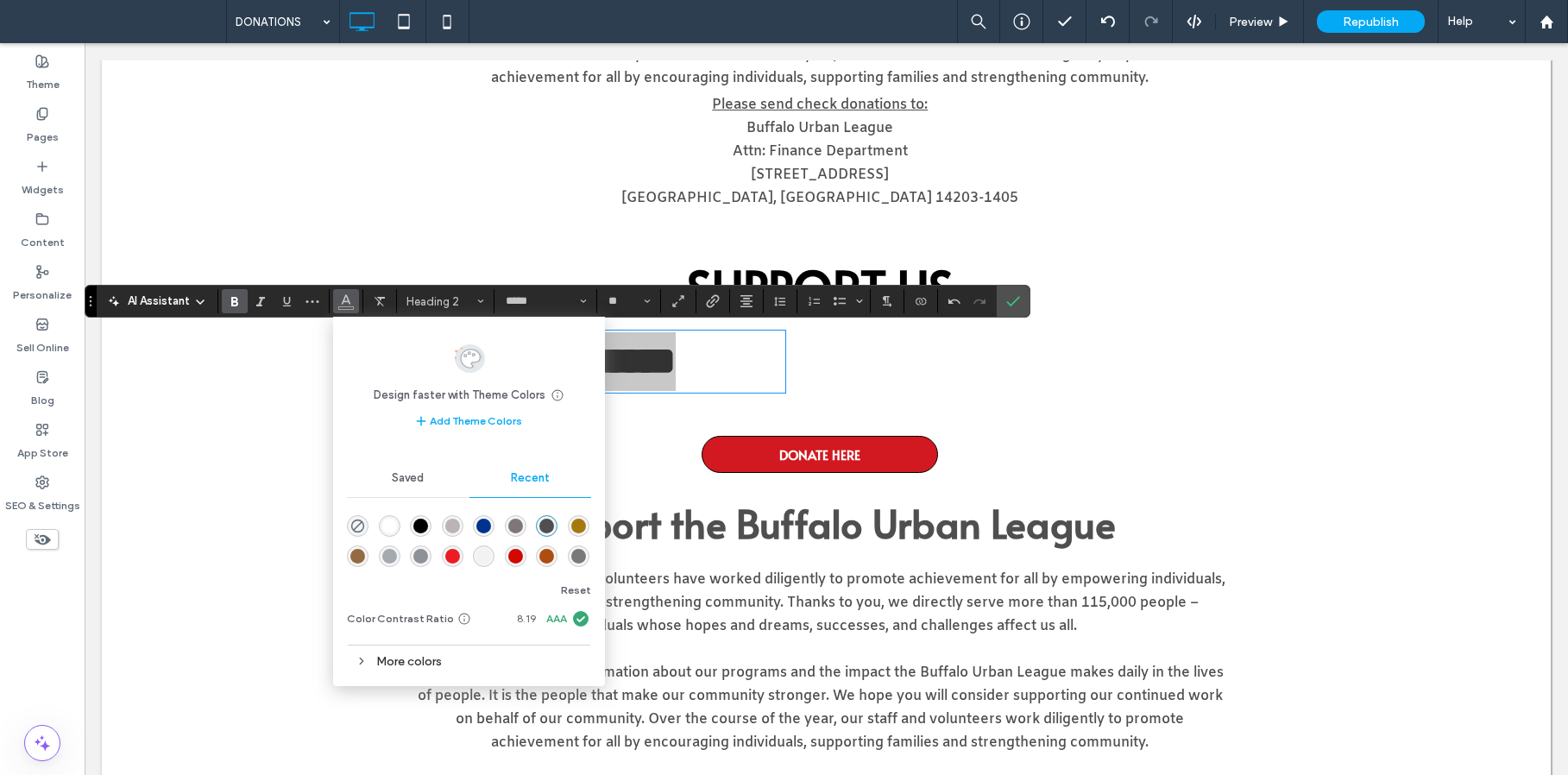
click at [424, 528] on div "rgba(0, 0, 0, 1)" at bounding box center [421, 526] width 15 height 15
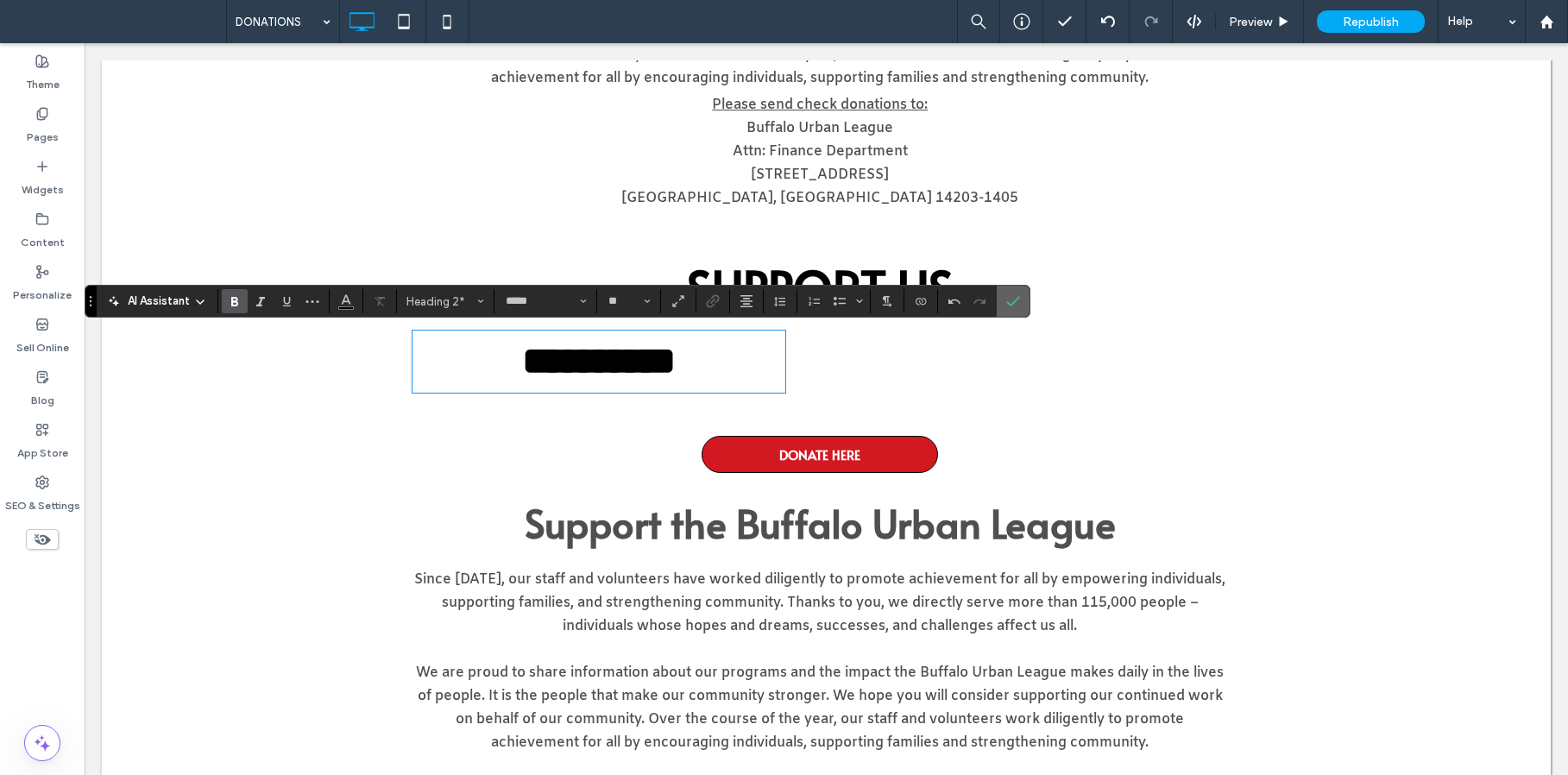
click at [1013, 305] on icon "Confirm" at bounding box center [1012, 301] width 14 height 14
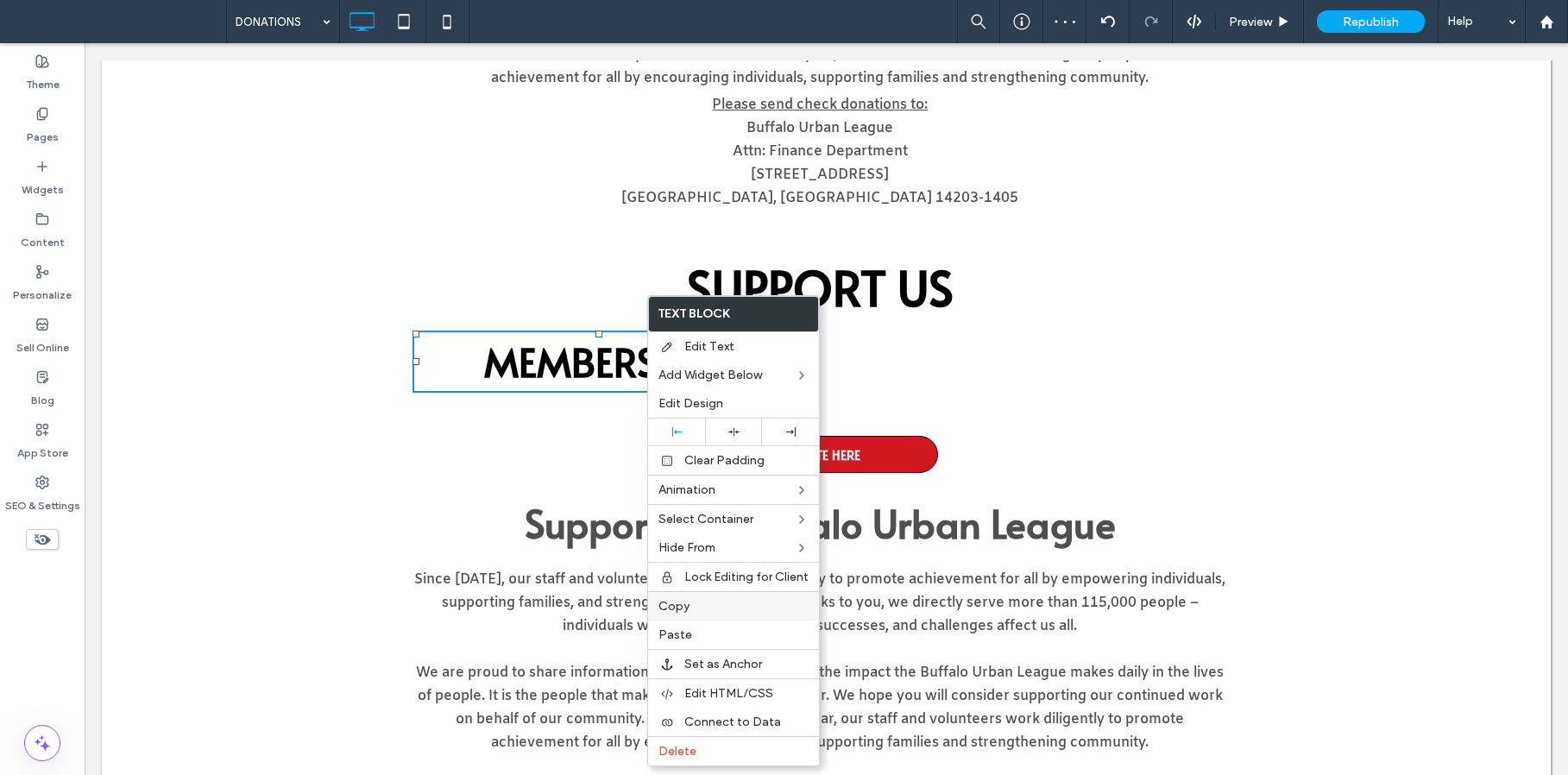
click at [715, 607] on label "Copy" at bounding box center [733, 606] width 151 height 15
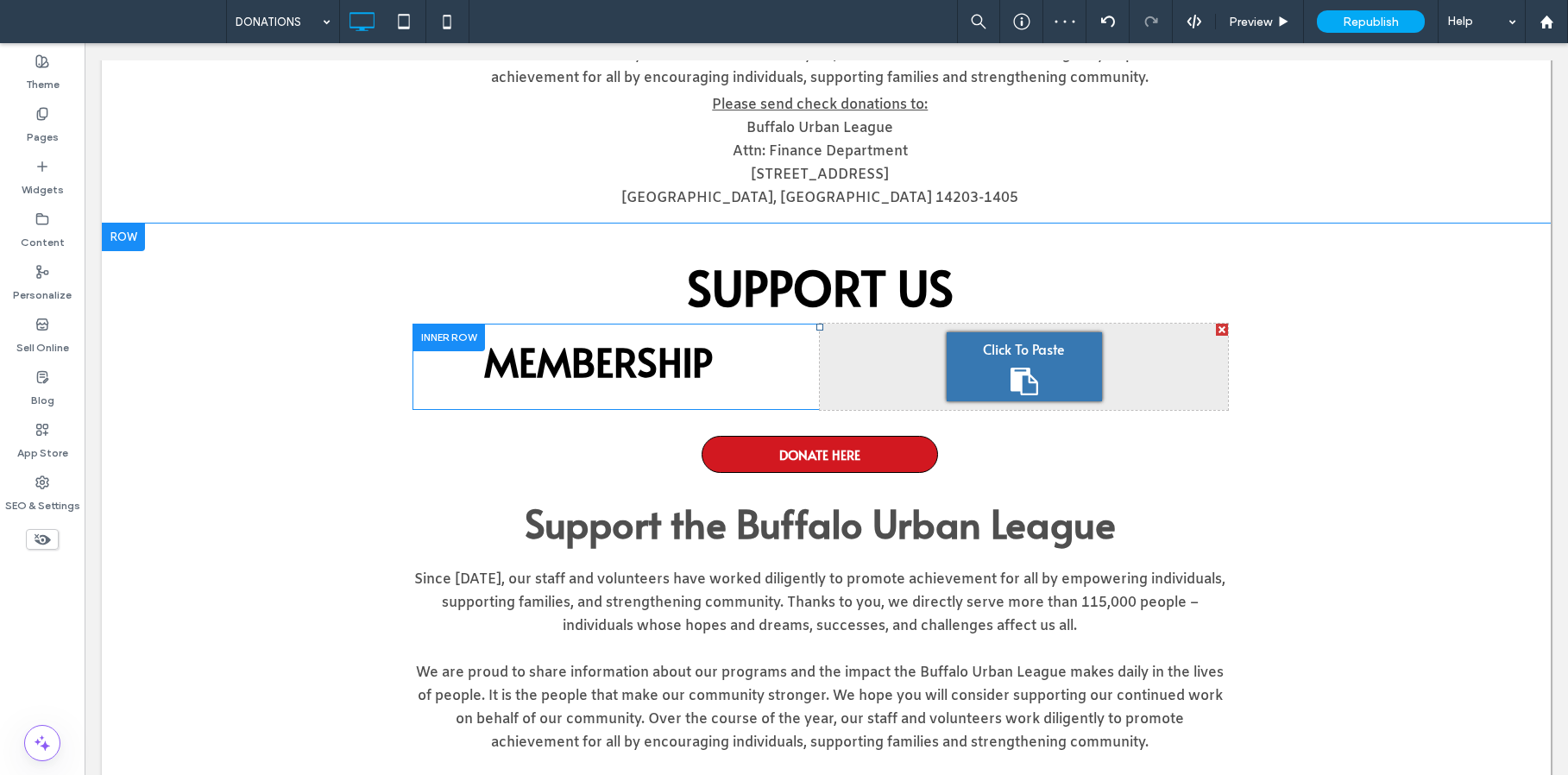
click at [1002, 361] on div "Click To Paste" at bounding box center [1024, 367] width 155 height 69
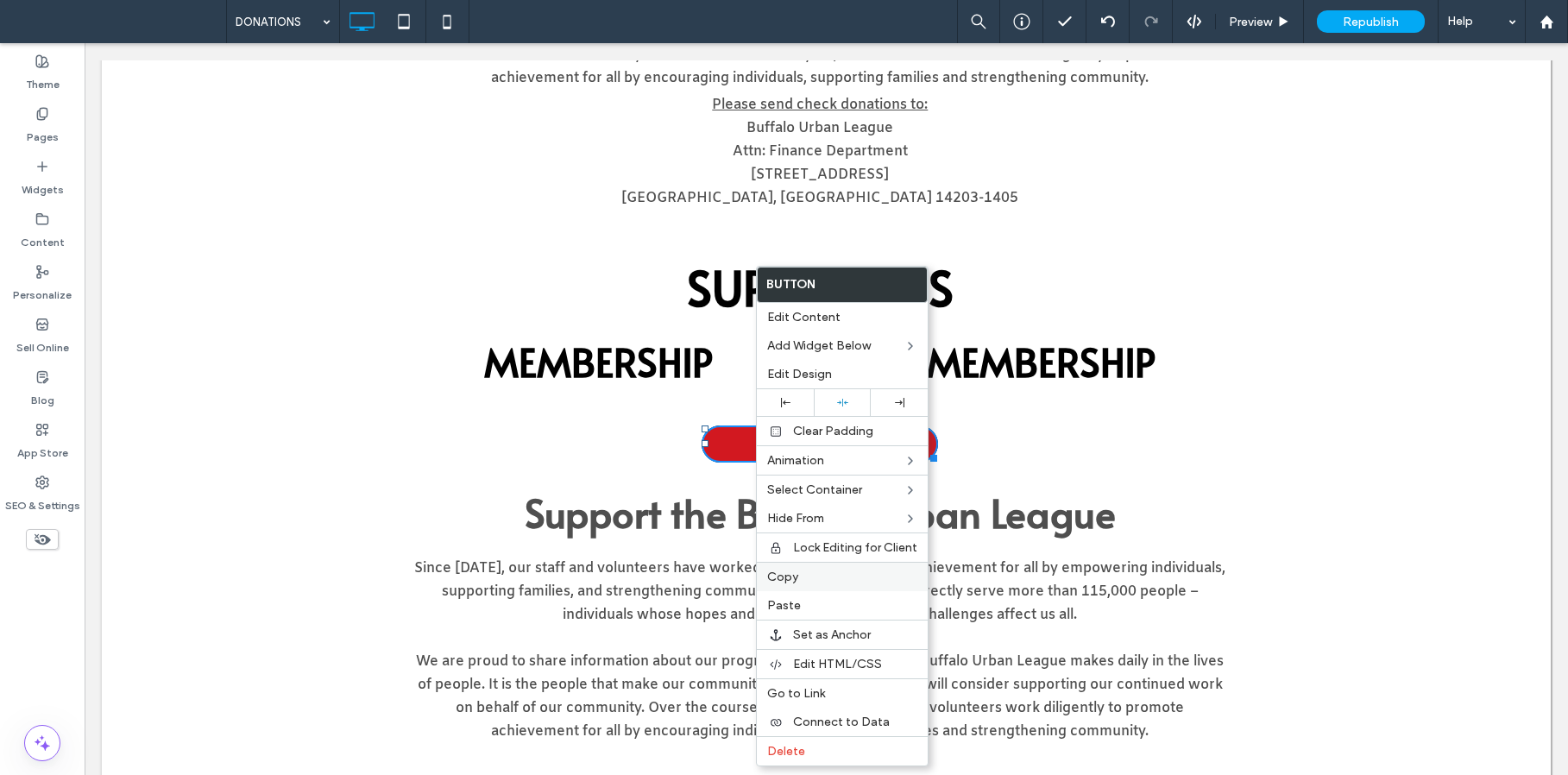
click at [792, 569] on span "Copy" at bounding box center [783, 576] width 31 height 15
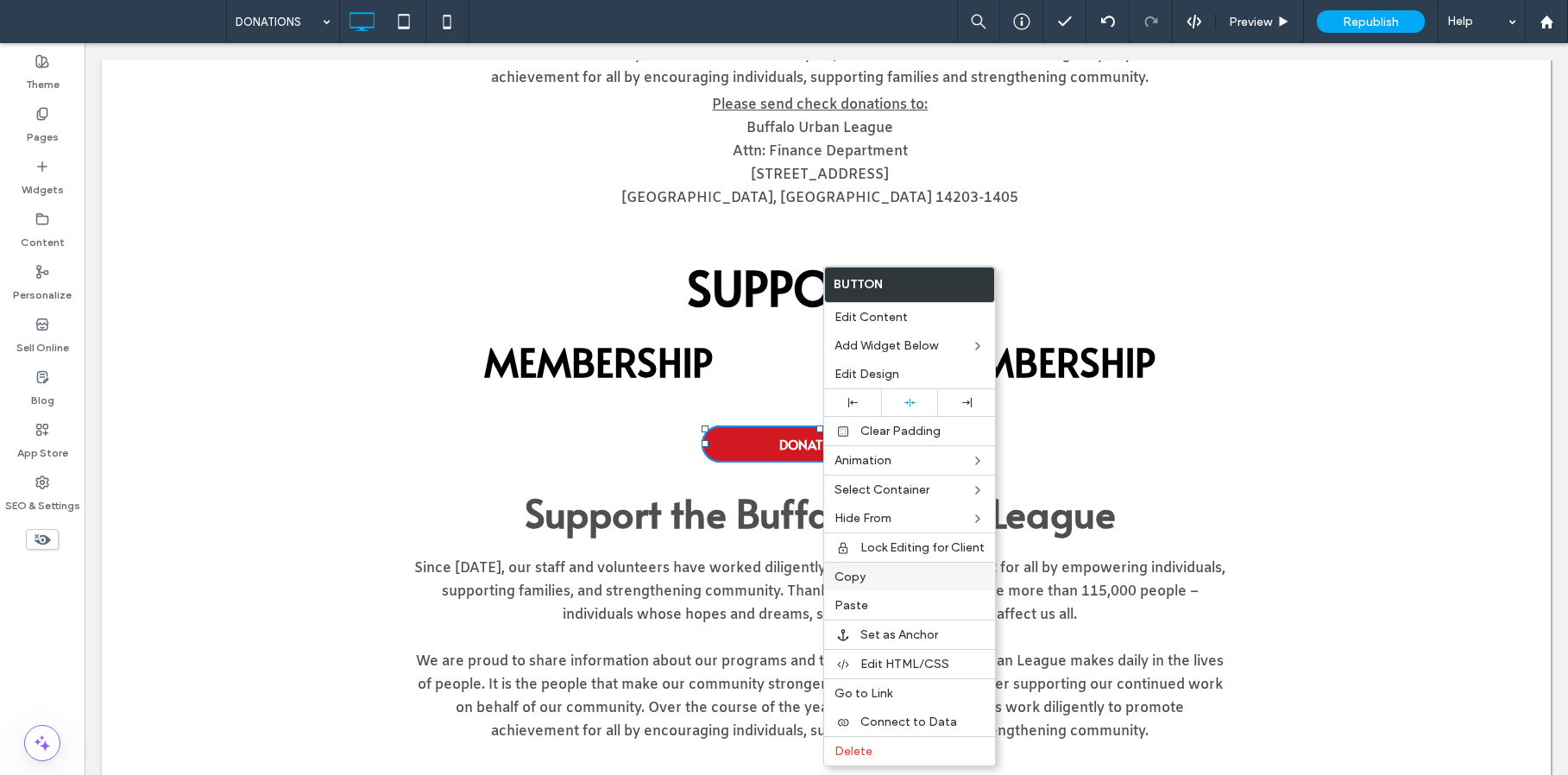
click at [889, 567] on div "Copy" at bounding box center [909, 576] width 171 height 29
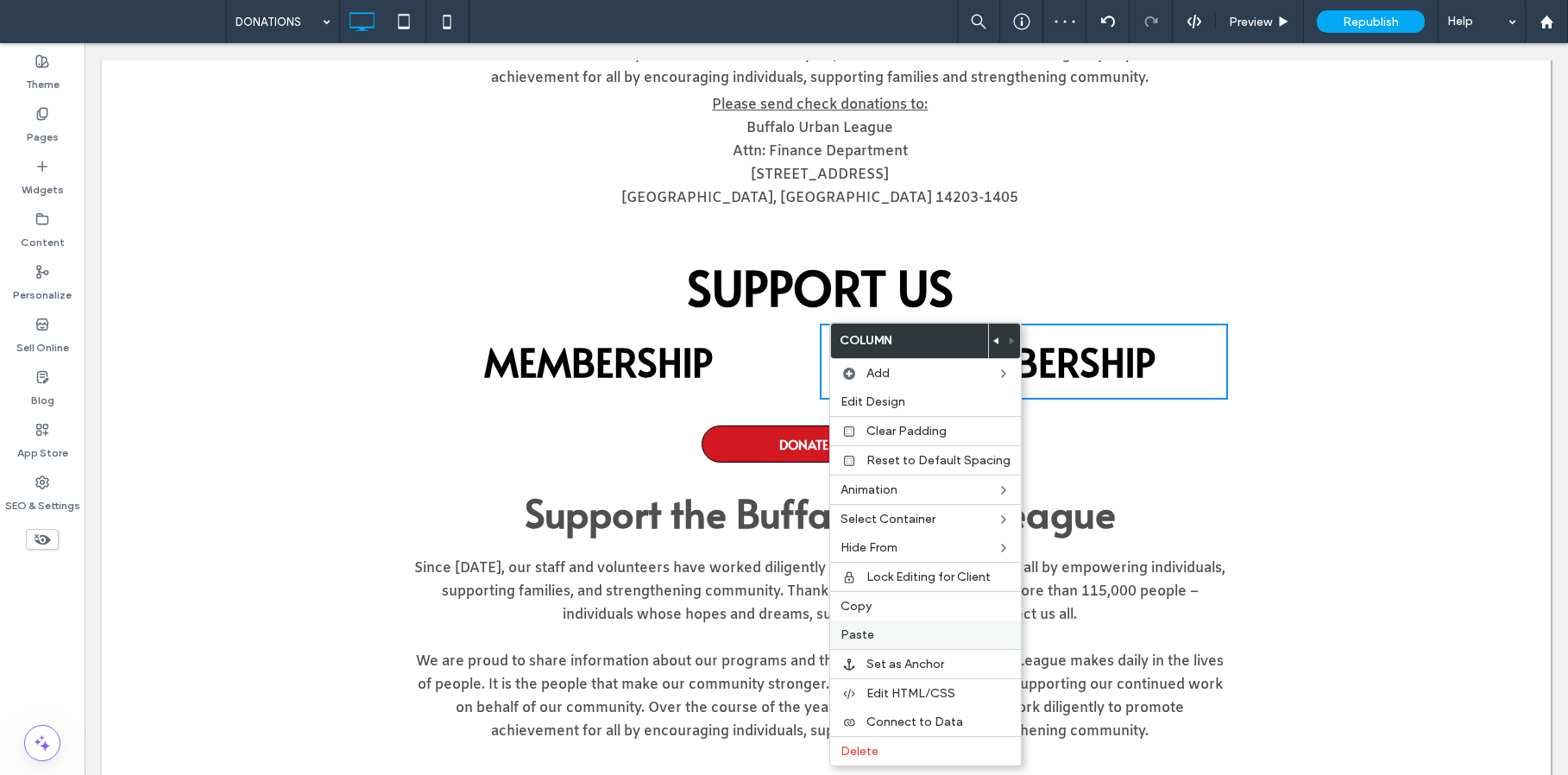
click at [887, 628] on label "Paste" at bounding box center [926, 635] width 170 height 15
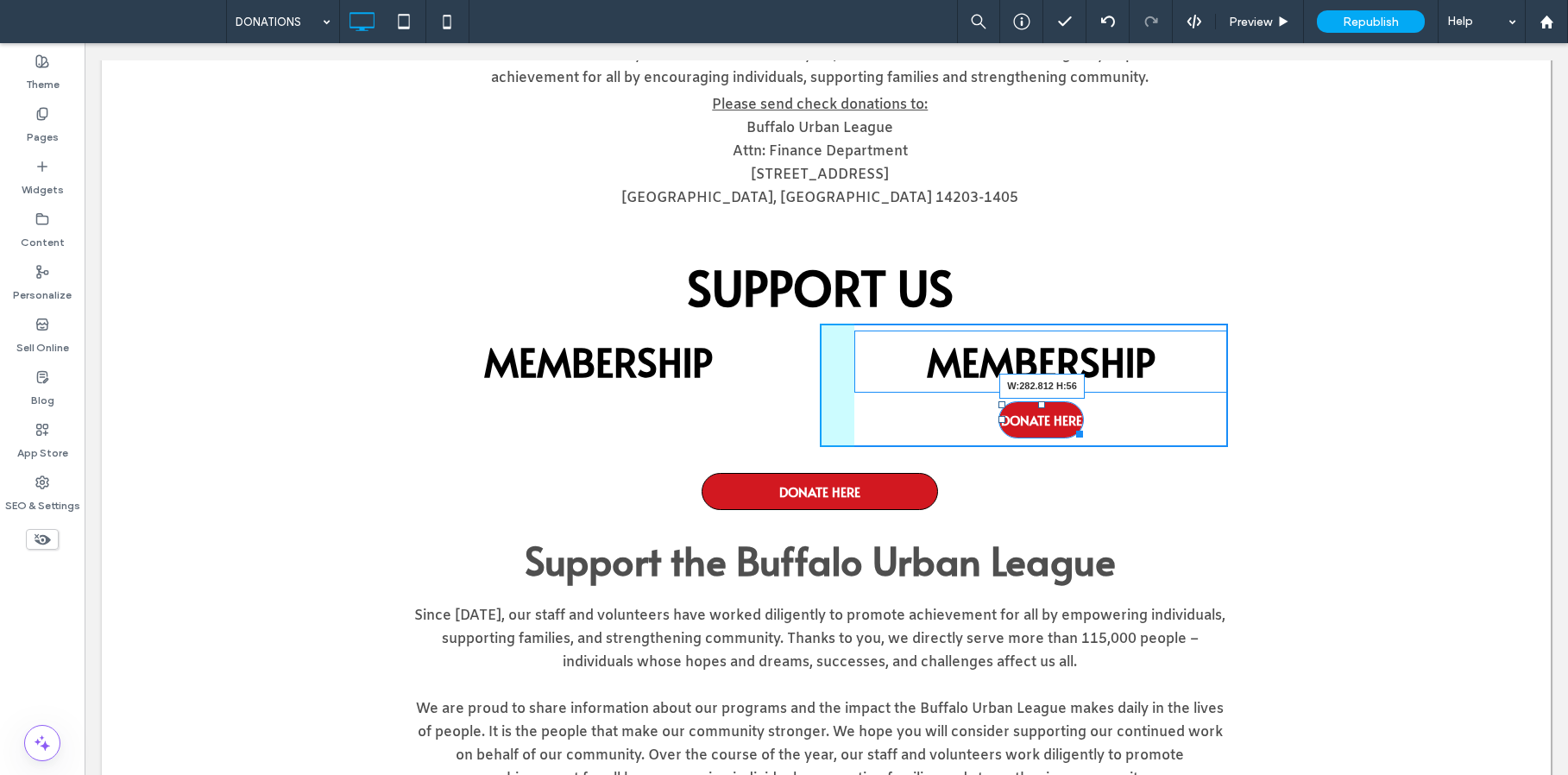
drag, startPoint x: 1065, startPoint y: 432, endPoint x: 1146, endPoint y: 443, distance: 81.7
click at [1083, 438] on div at bounding box center [1076, 430] width 13 height 13
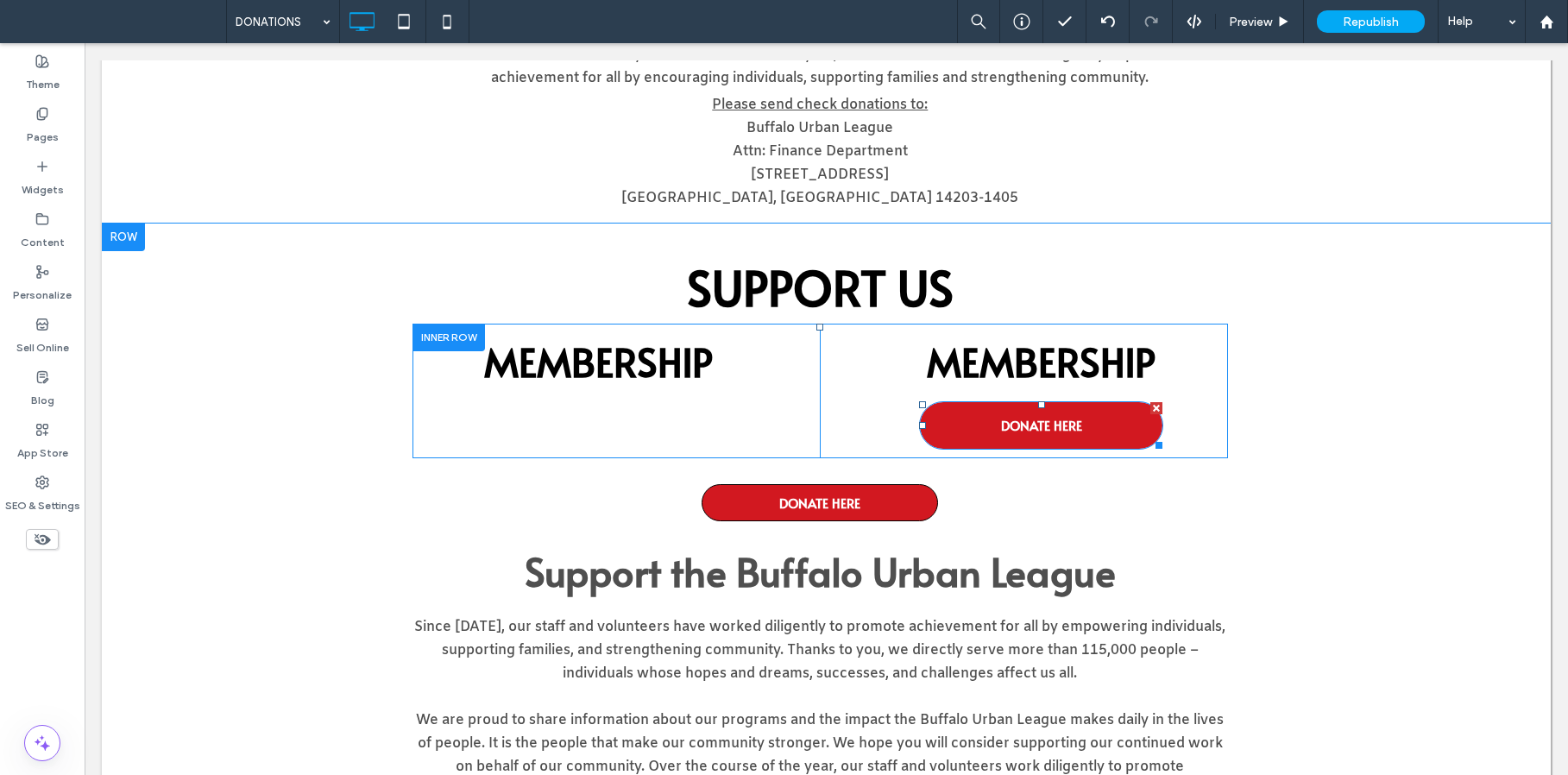
click at [1002, 430] on span "DONATE HERE" at bounding box center [1042, 425] width 81 height 36
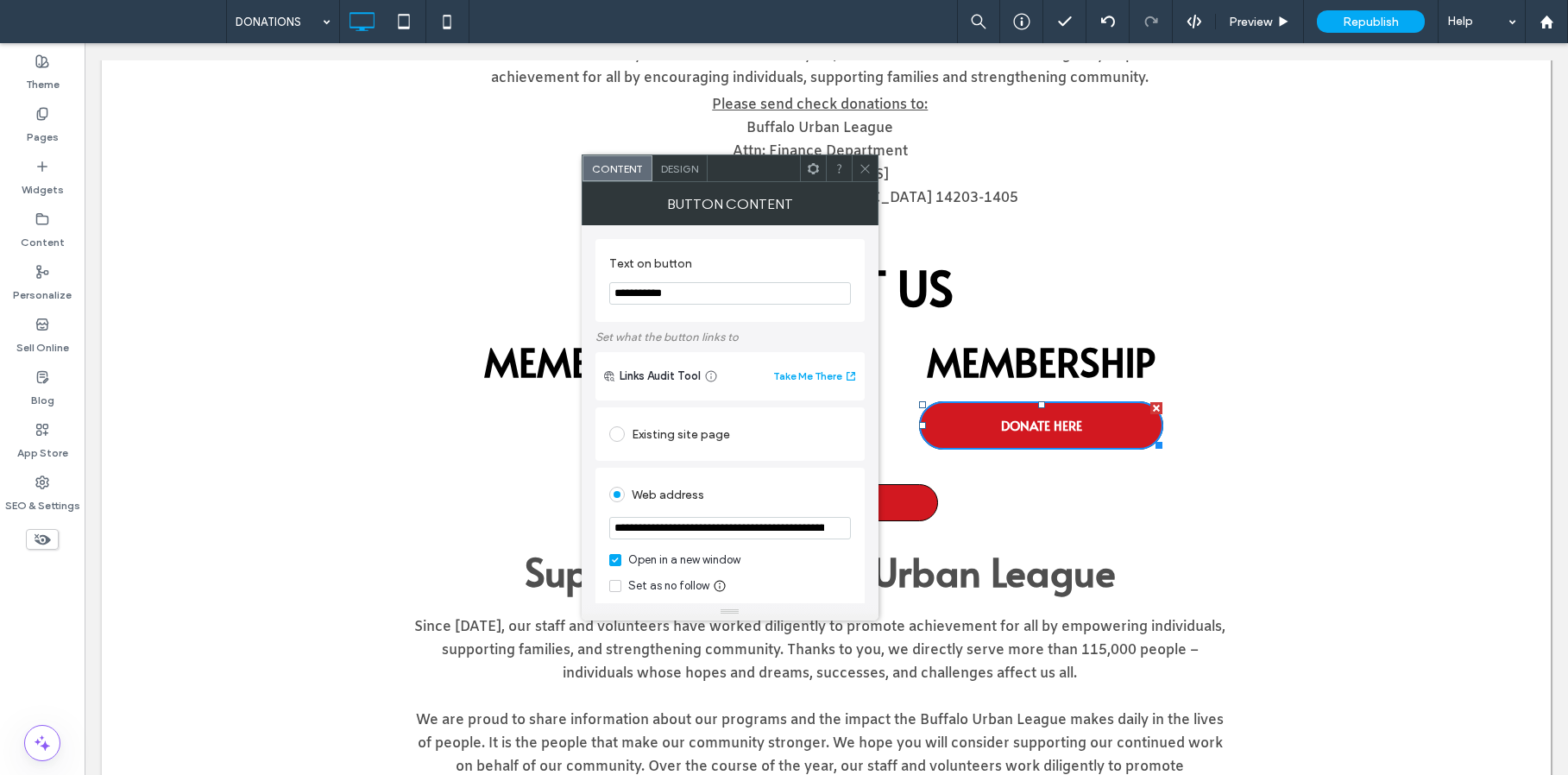
drag, startPoint x: 796, startPoint y: 336, endPoint x: 512, endPoint y: 261, distance: 293.7
paste input "**********"
click at [844, 291] on input "**********" at bounding box center [730, 293] width 242 height 23
type input "**********"
click at [867, 163] on icon at bounding box center [865, 169] width 13 height 13
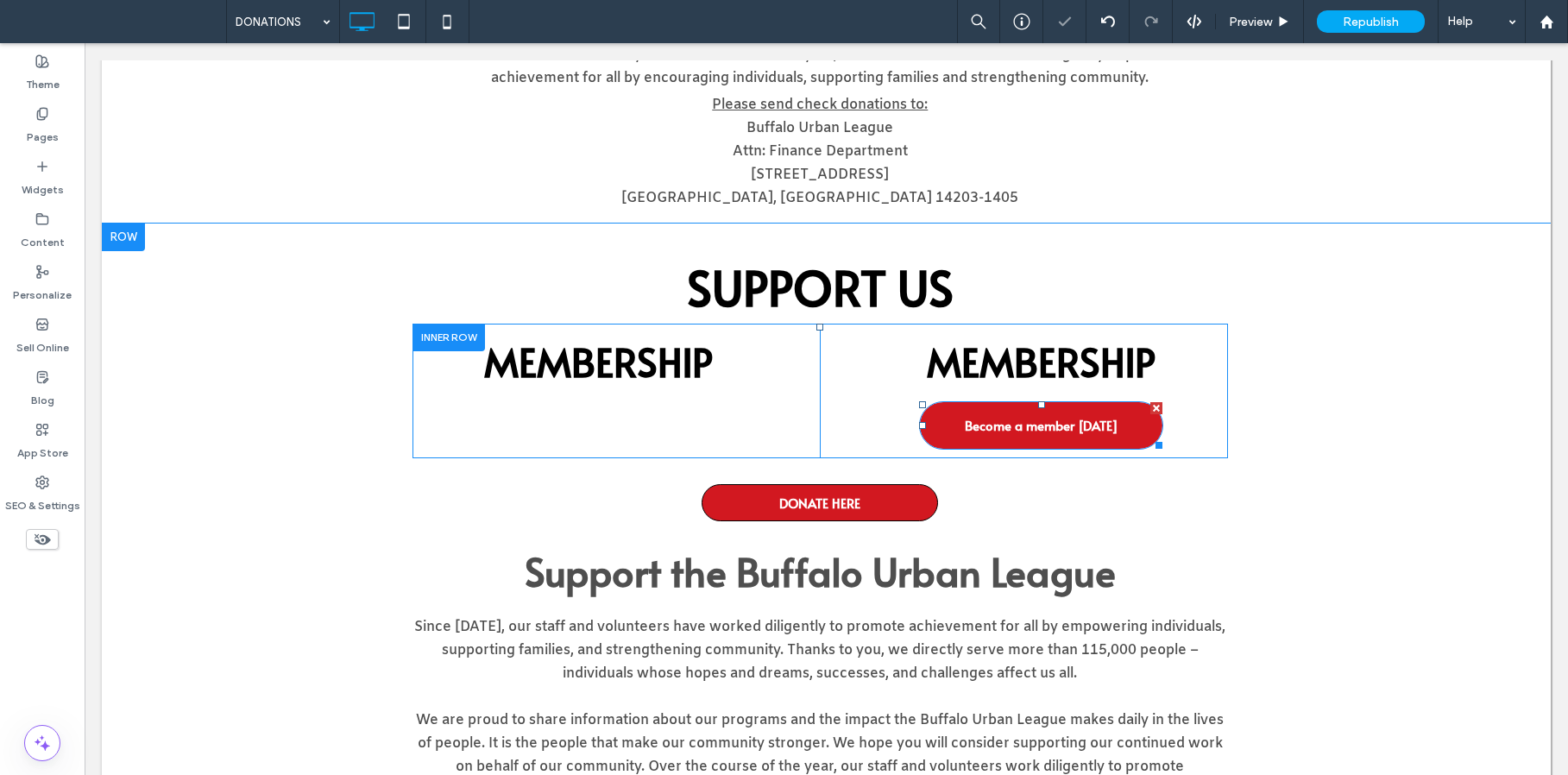
click at [1042, 418] on span "Become a member today" at bounding box center [1042, 425] width 153 height 36
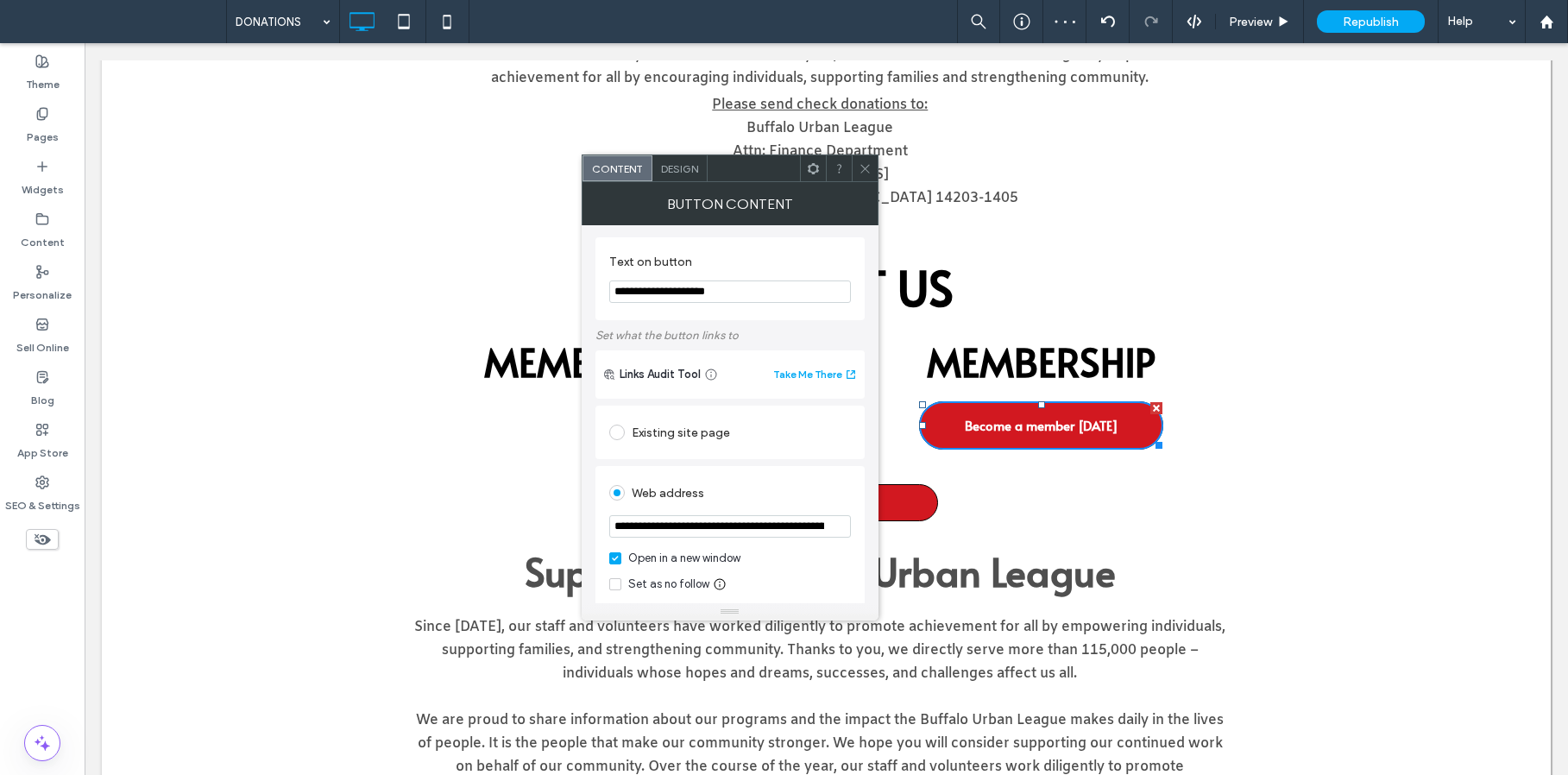
scroll to position [0, 0]
click at [693, 428] on div "Existing site page" at bounding box center [730, 434] width 242 height 27
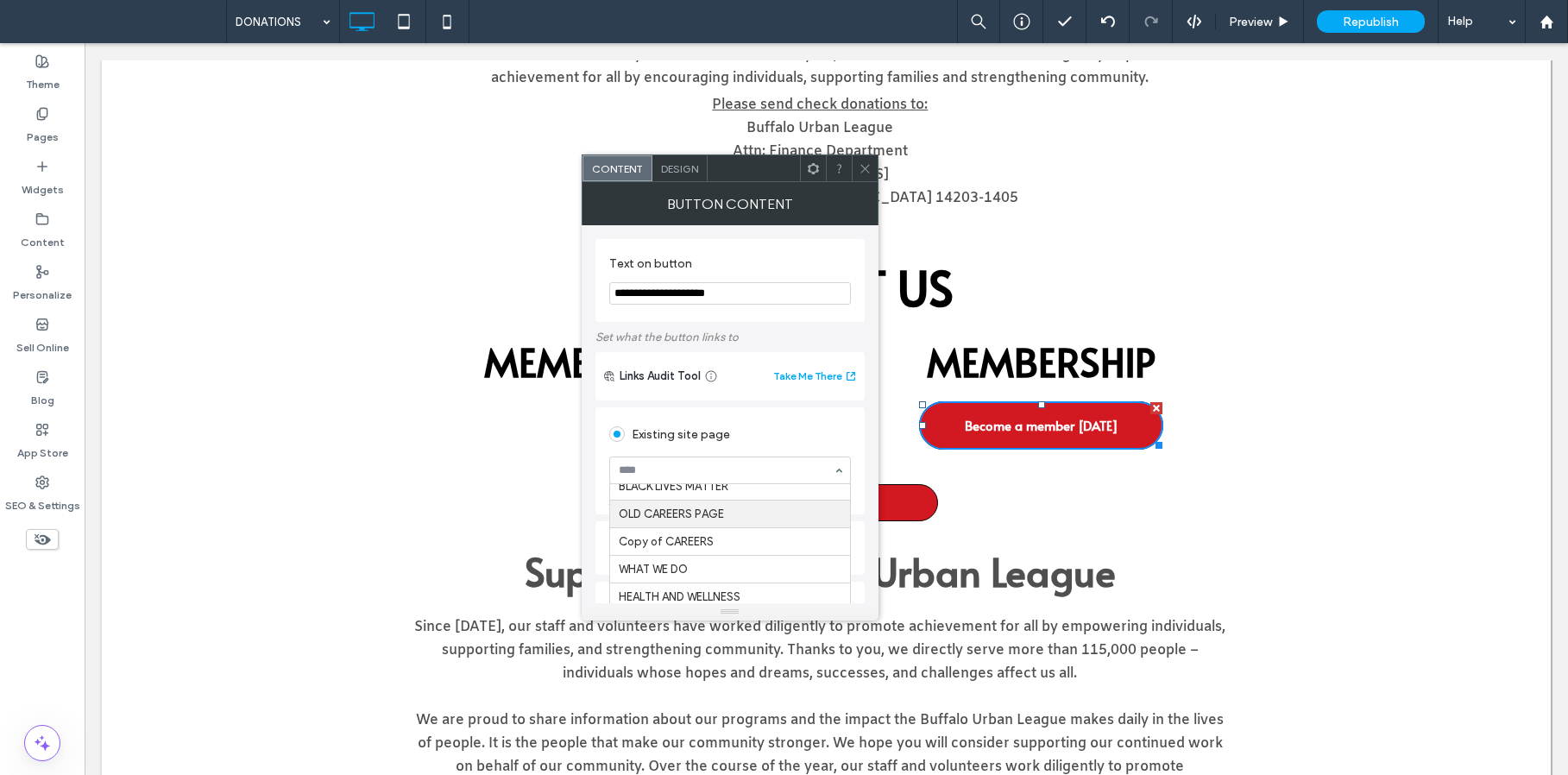
scroll to position [212, 0]
click at [685, 477] on div at bounding box center [730, 470] width 240 height 26
type input "***"
click at [676, 363] on div "Links Audit Tool Take Me There" at bounding box center [730, 376] width 269 height 48
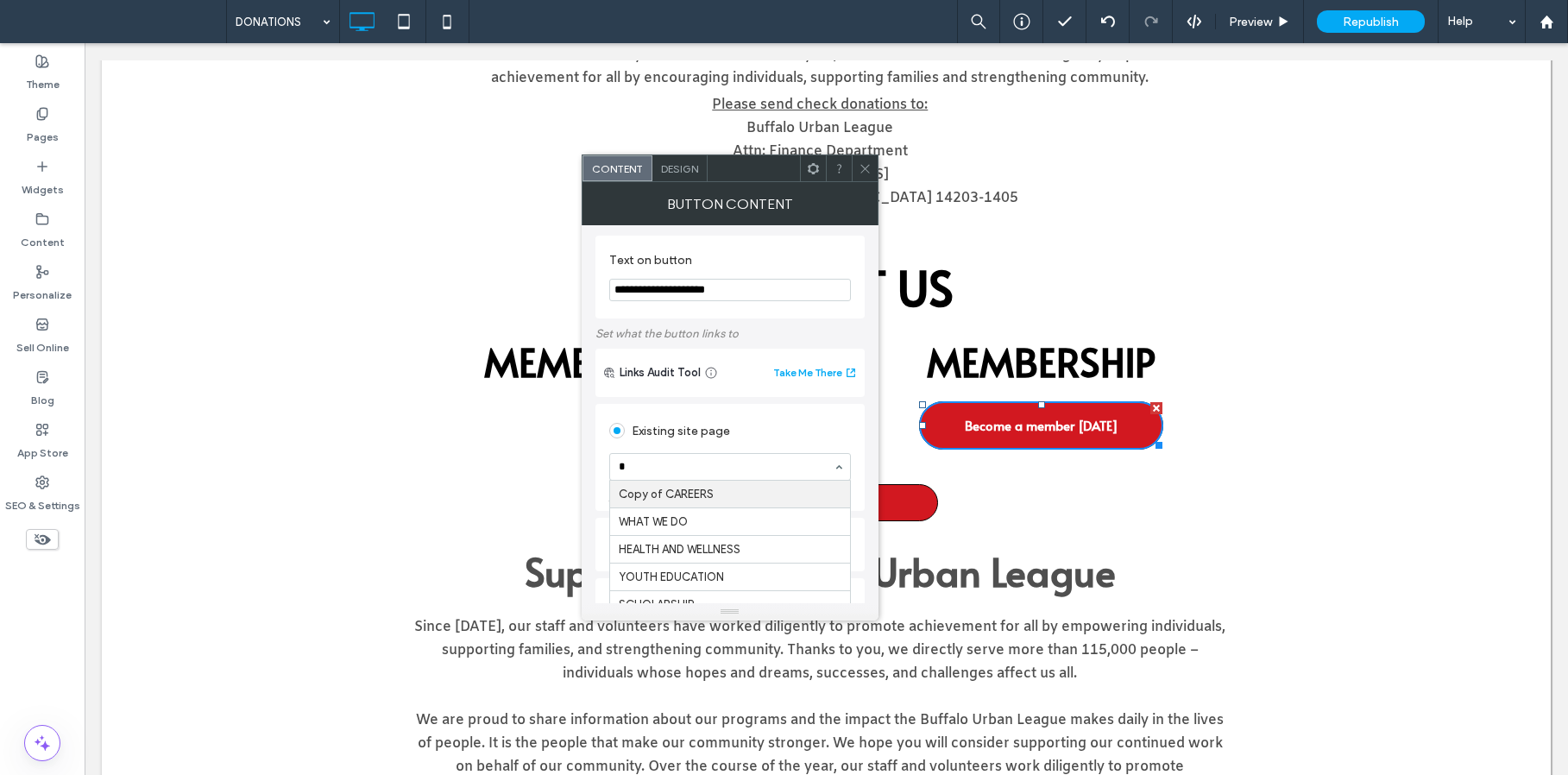
scroll to position [187, 0]
type input "**"
click at [864, 159] on span at bounding box center [865, 168] width 13 height 26
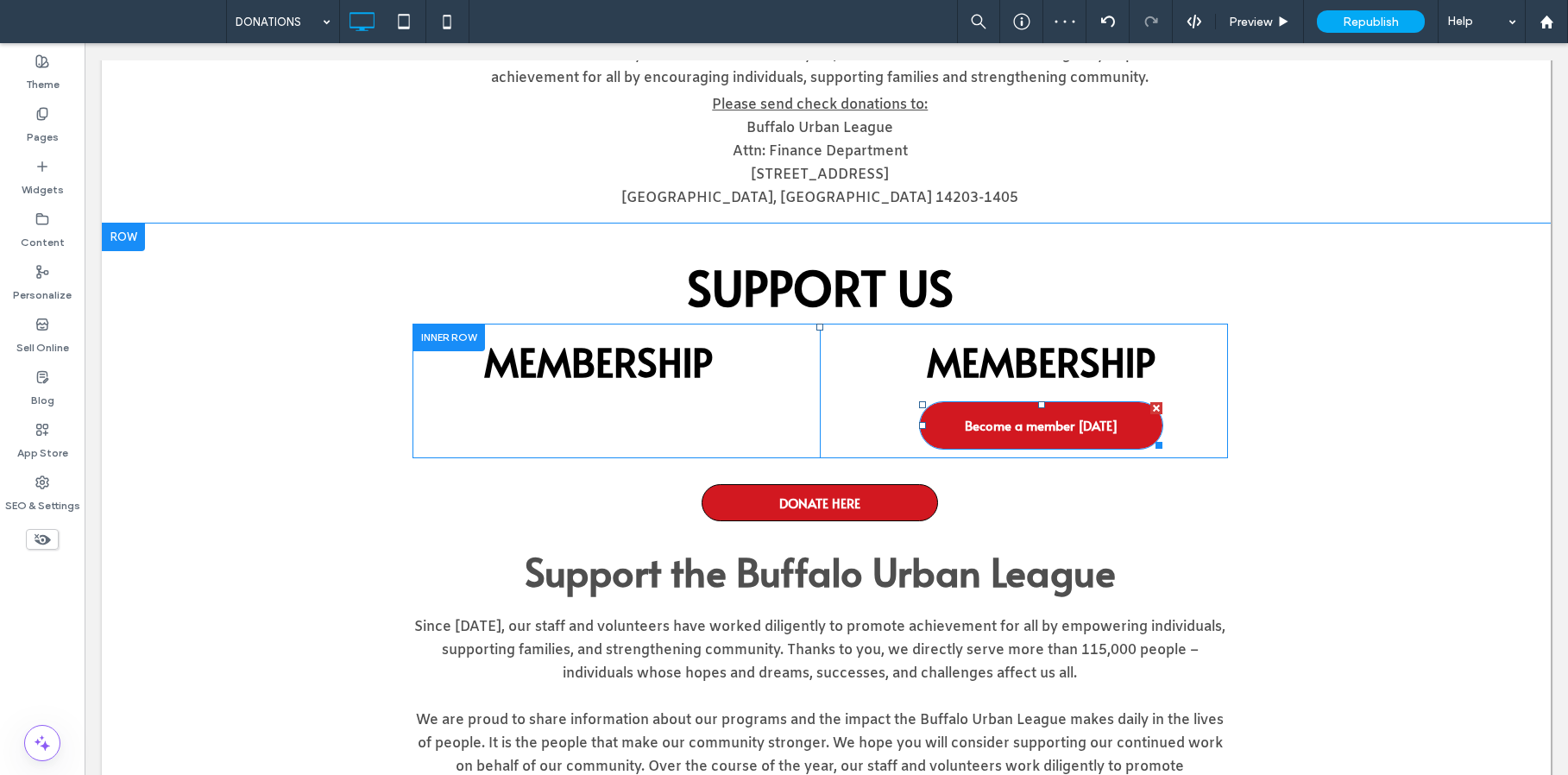
click at [1082, 430] on span "Become a member today" at bounding box center [1042, 425] width 153 height 36
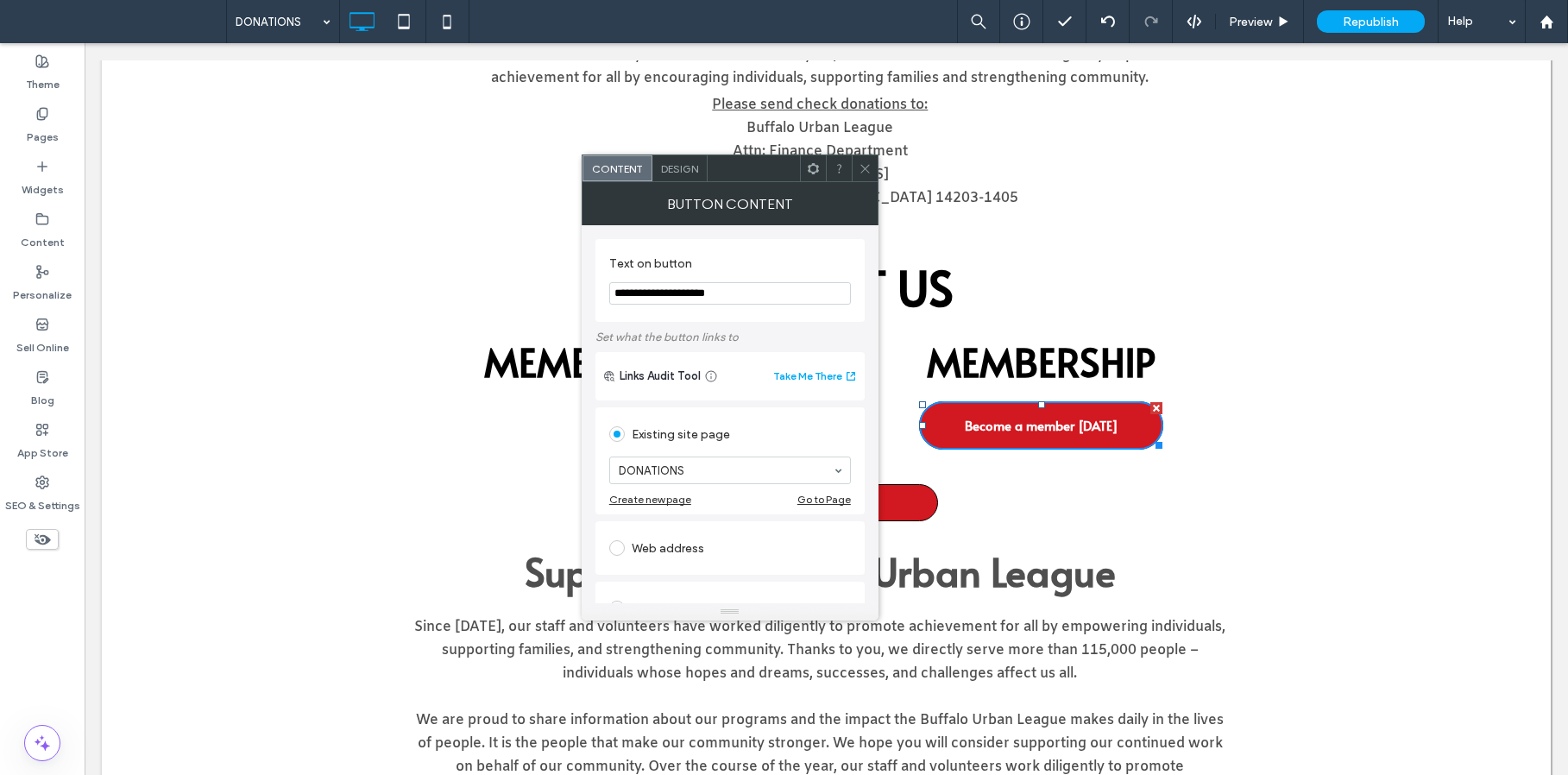
drag, startPoint x: 771, startPoint y: 297, endPoint x: 616, endPoint y: 248, distance: 162.6
click at [616, 248] on section "**********" at bounding box center [730, 281] width 242 height 66
drag, startPoint x: 731, startPoint y: 294, endPoint x: 719, endPoint y: 294, distance: 12.0
click at [719, 294] on input "**********" at bounding box center [730, 293] width 242 height 23
type input "**********"
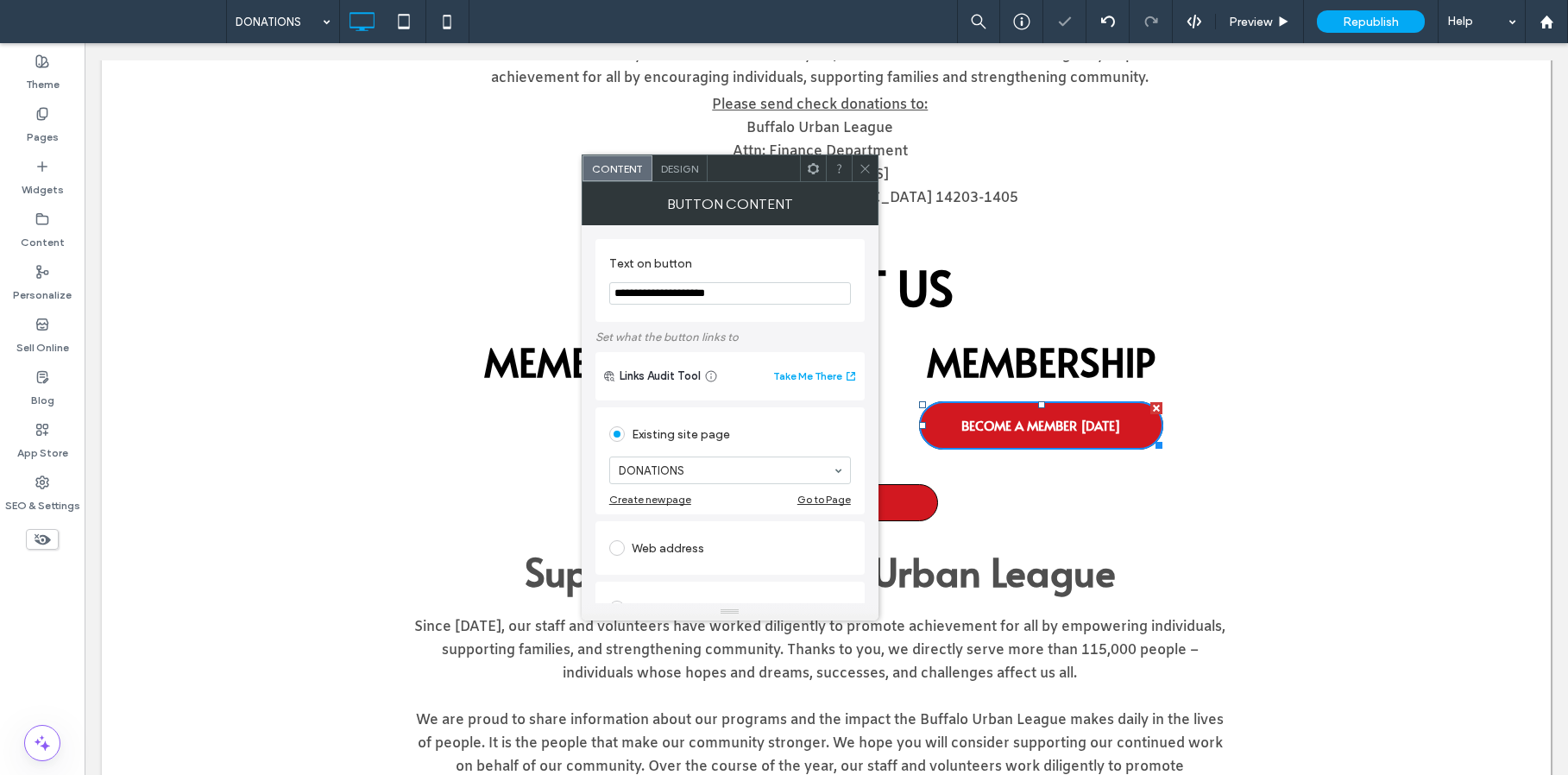
click at [868, 174] on span at bounding box center [865, 168] width 13 height 26
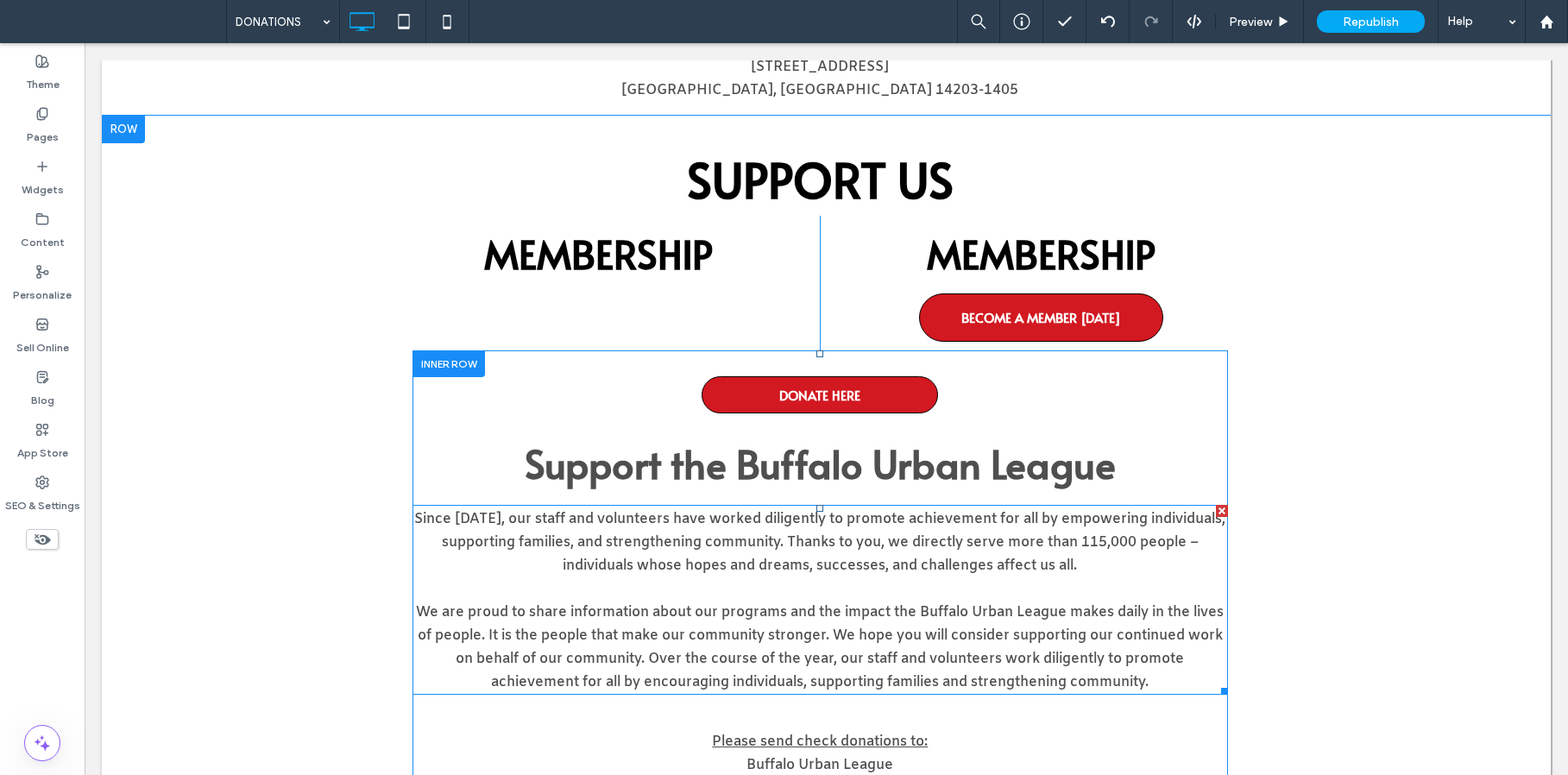
scroll to position [646, 0]
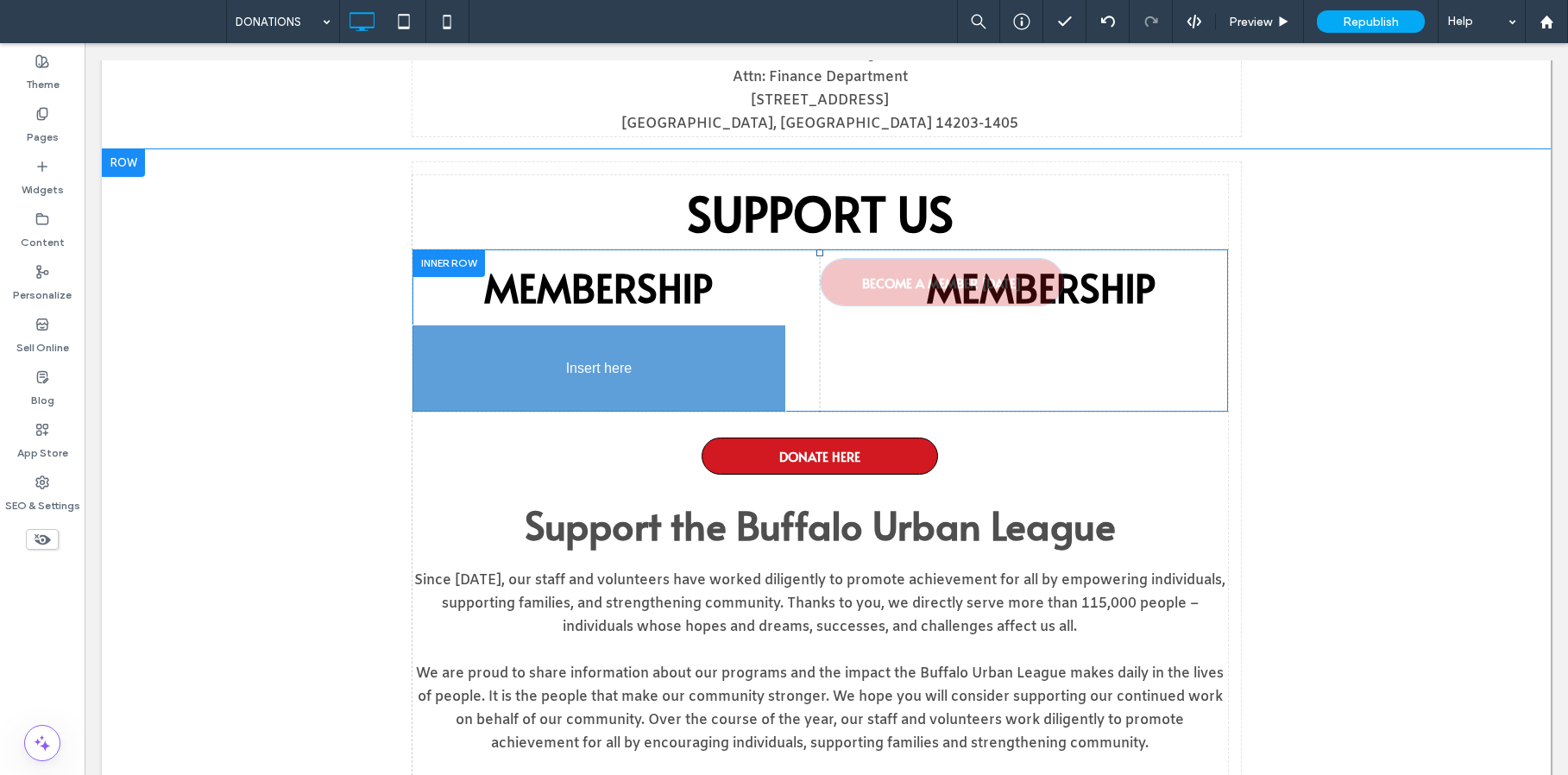
drag, startPoint x: 1012, startPoint y: 346, endPoint x: 585, endPoint y: 367, distance: 427.5
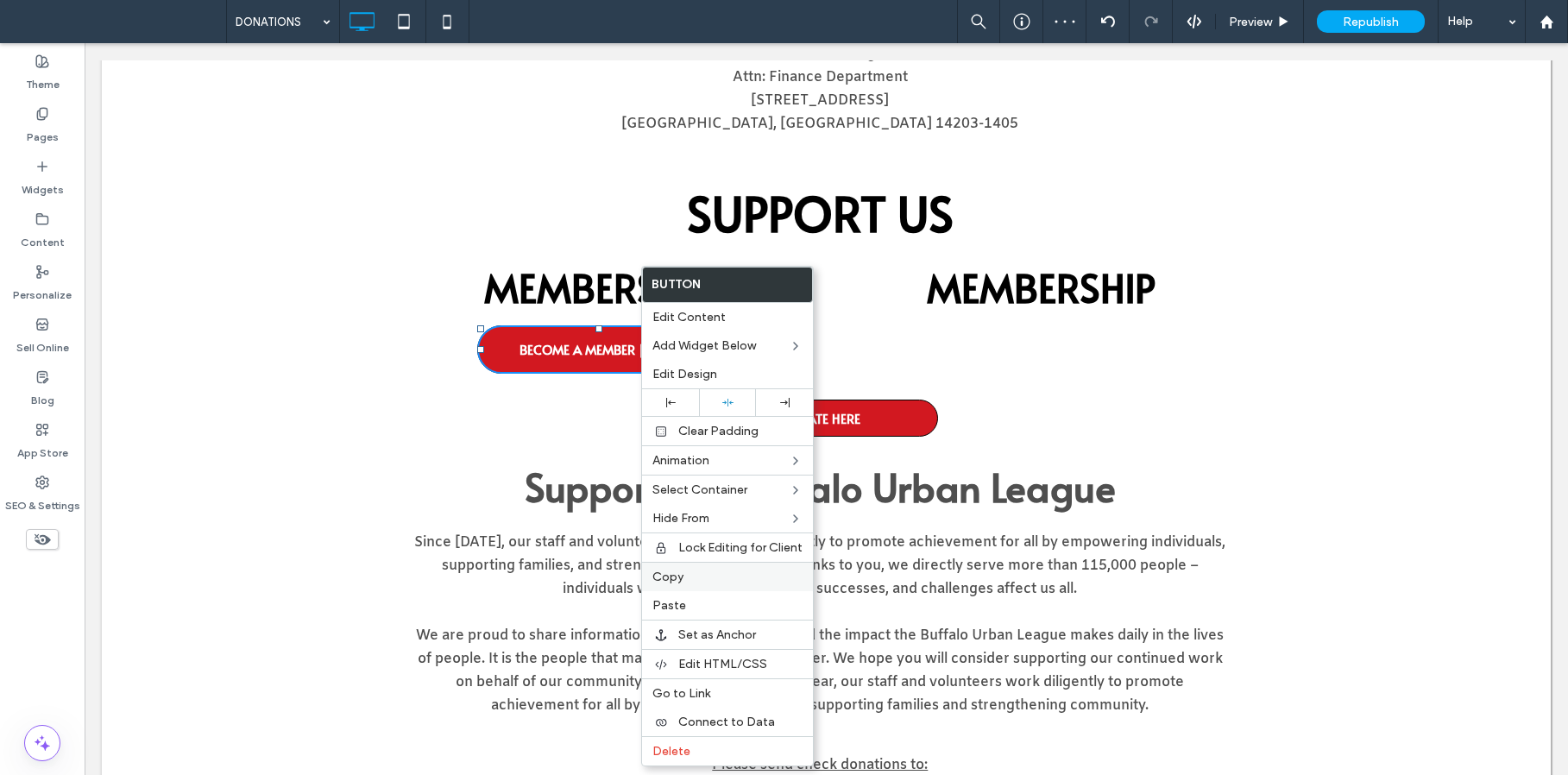
click at [706, 584] on div "Copy" at bounding box center [727, 576] width 171 height 29
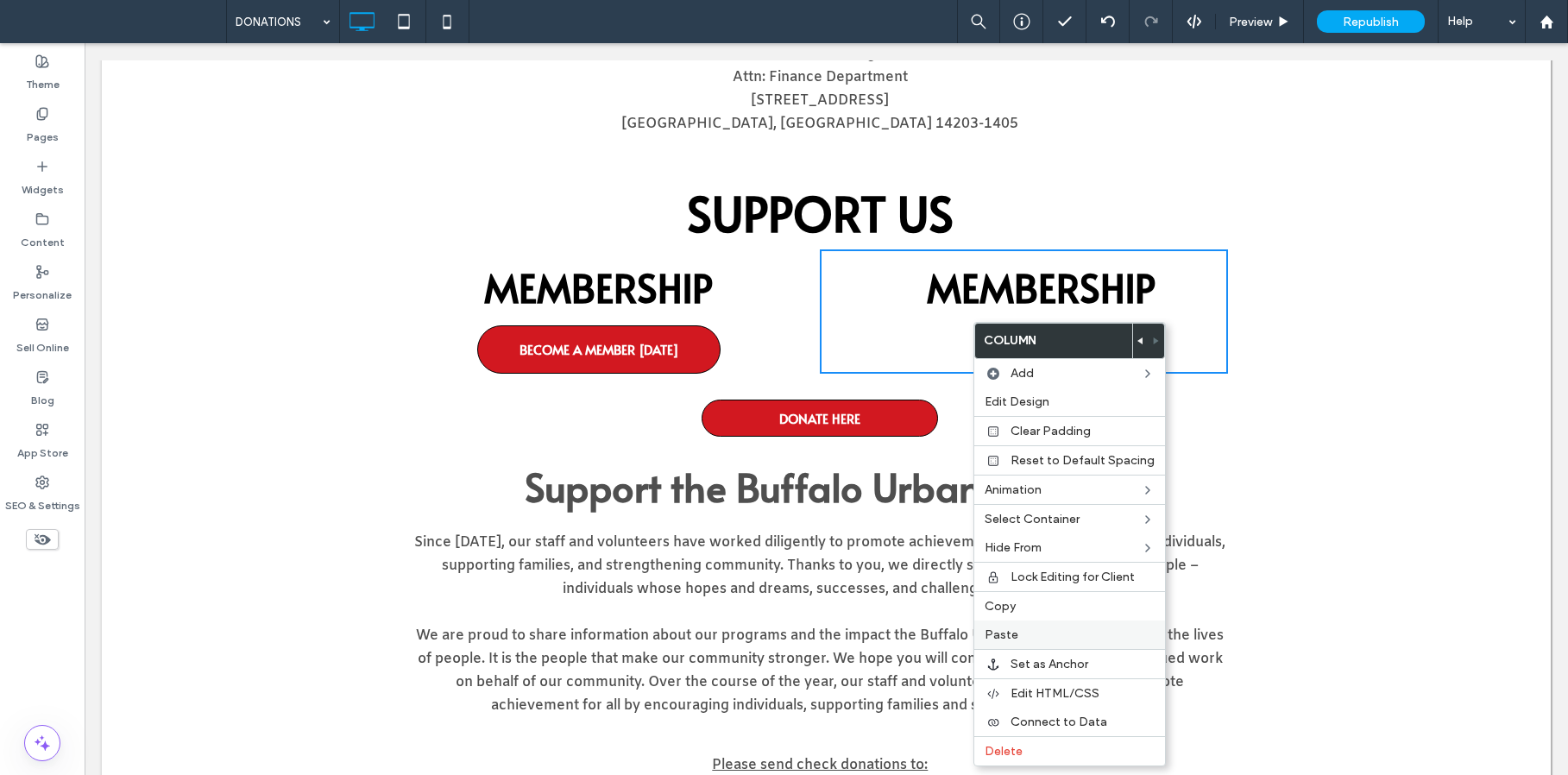
click at [1020, 639] on label "Paste" at bounding box center [1070, 635] width 170 height 15
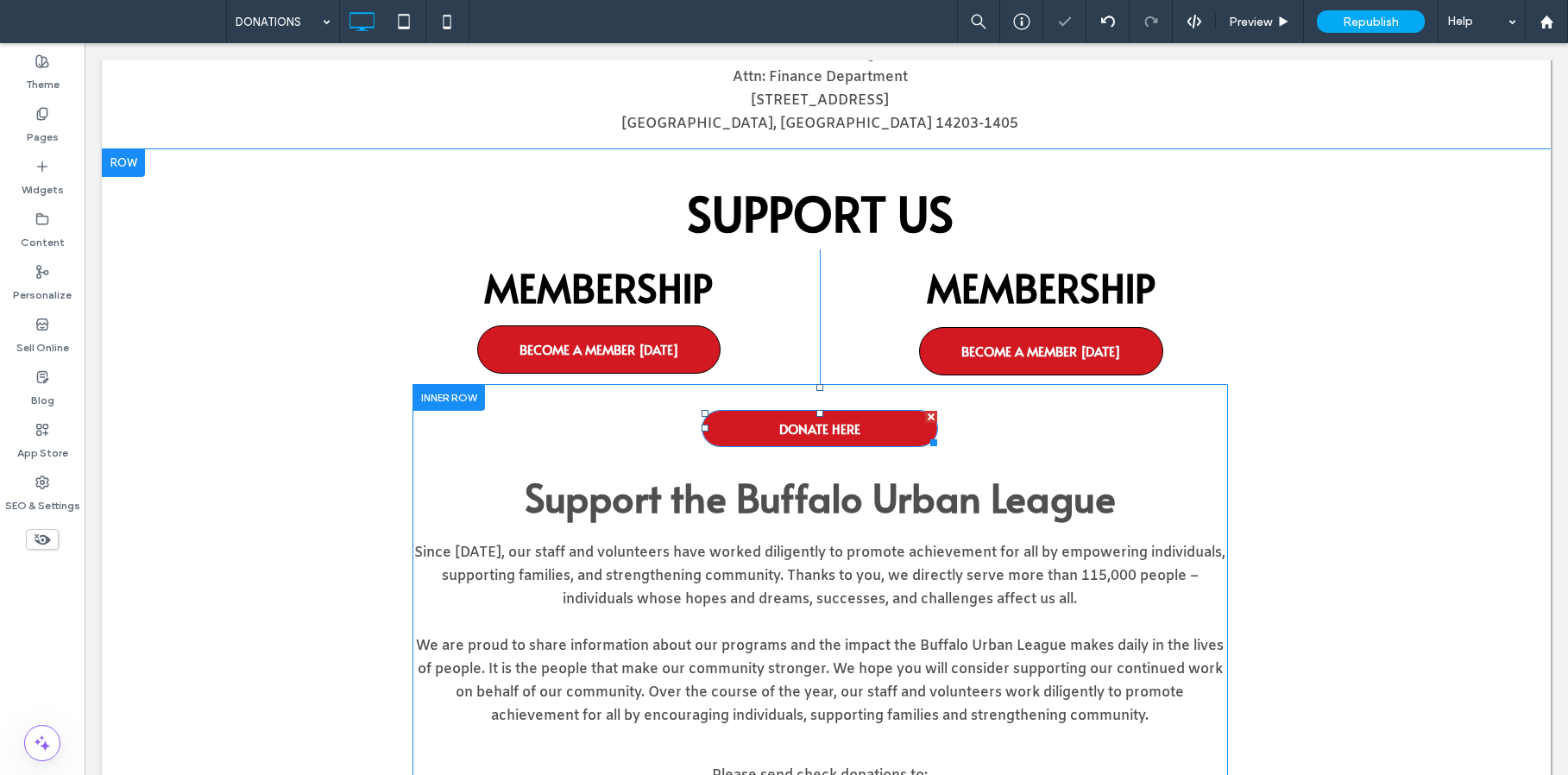
click at [839, 431] on span "DONATE HERE" at bounding box center [819, 428] width 81 height 36
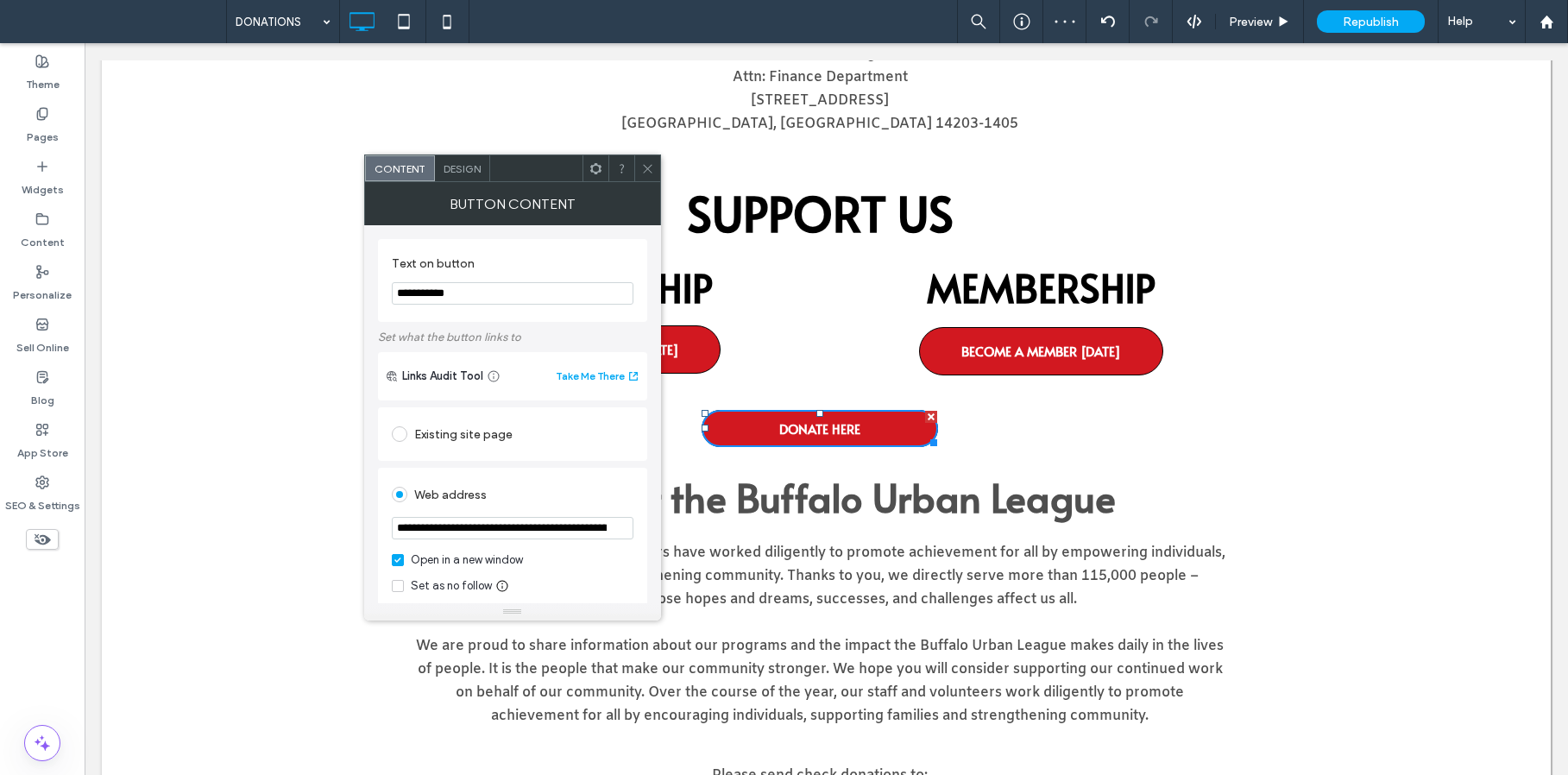
click at [553, 532] on input "**********" at bounding box center [513, 528] width 242 height 23
click at [937, 336] on link "BECOME A MEMBER TODAY" at bounding box center [1042, 351] width 244 height 48
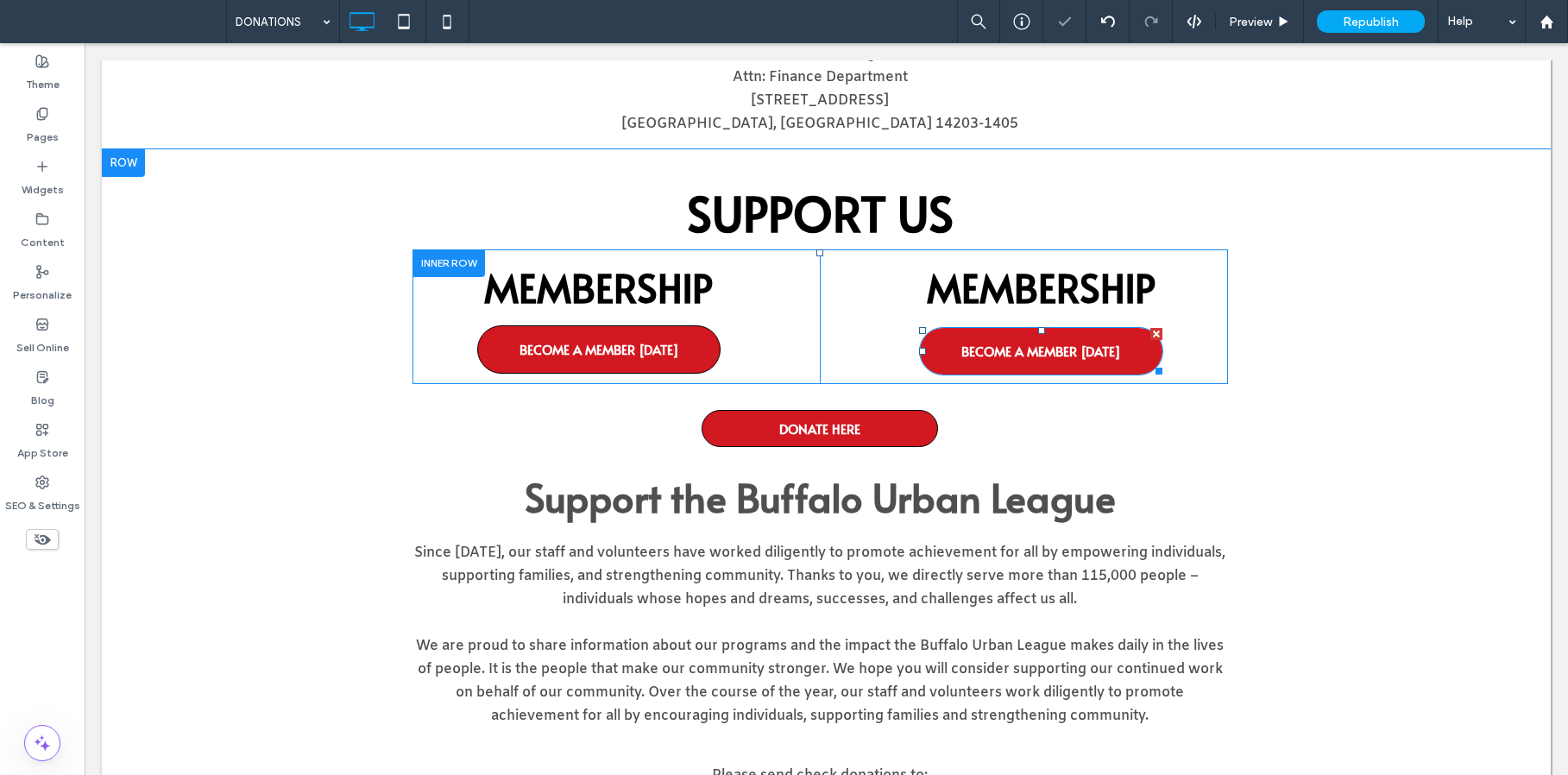
click at [978, 349] on span "BECOME A MEMBER TODAY" at bounding box center [1041, 350] width 160 height 36
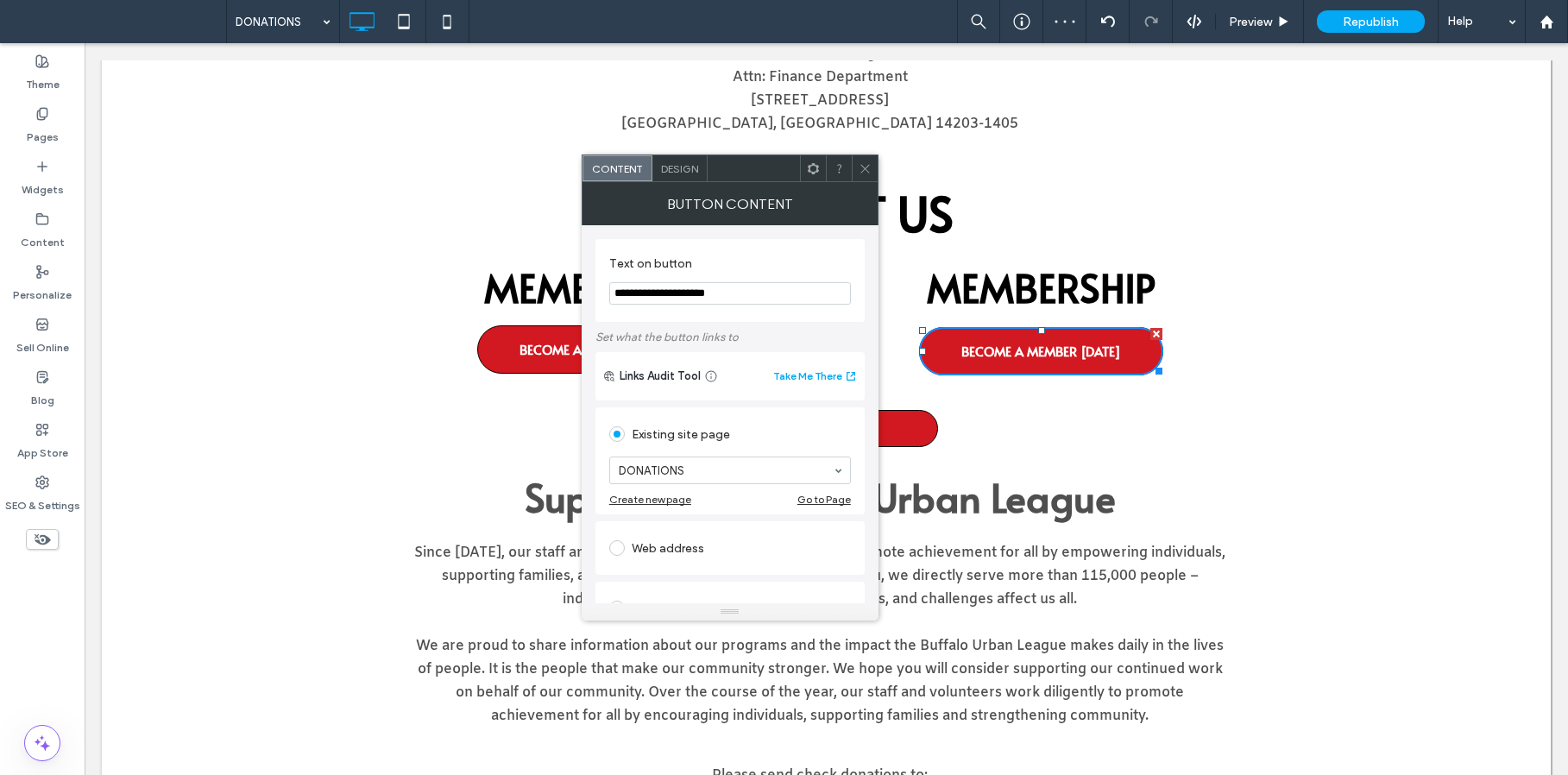
click at [701, 543] on div "Web address" at bounding box center [730, 548] width 242 height 27
click at [701, 535] on input "url" at bounding box center [730, 528] width 242 height 23
paste input "**********"
type input "**********"
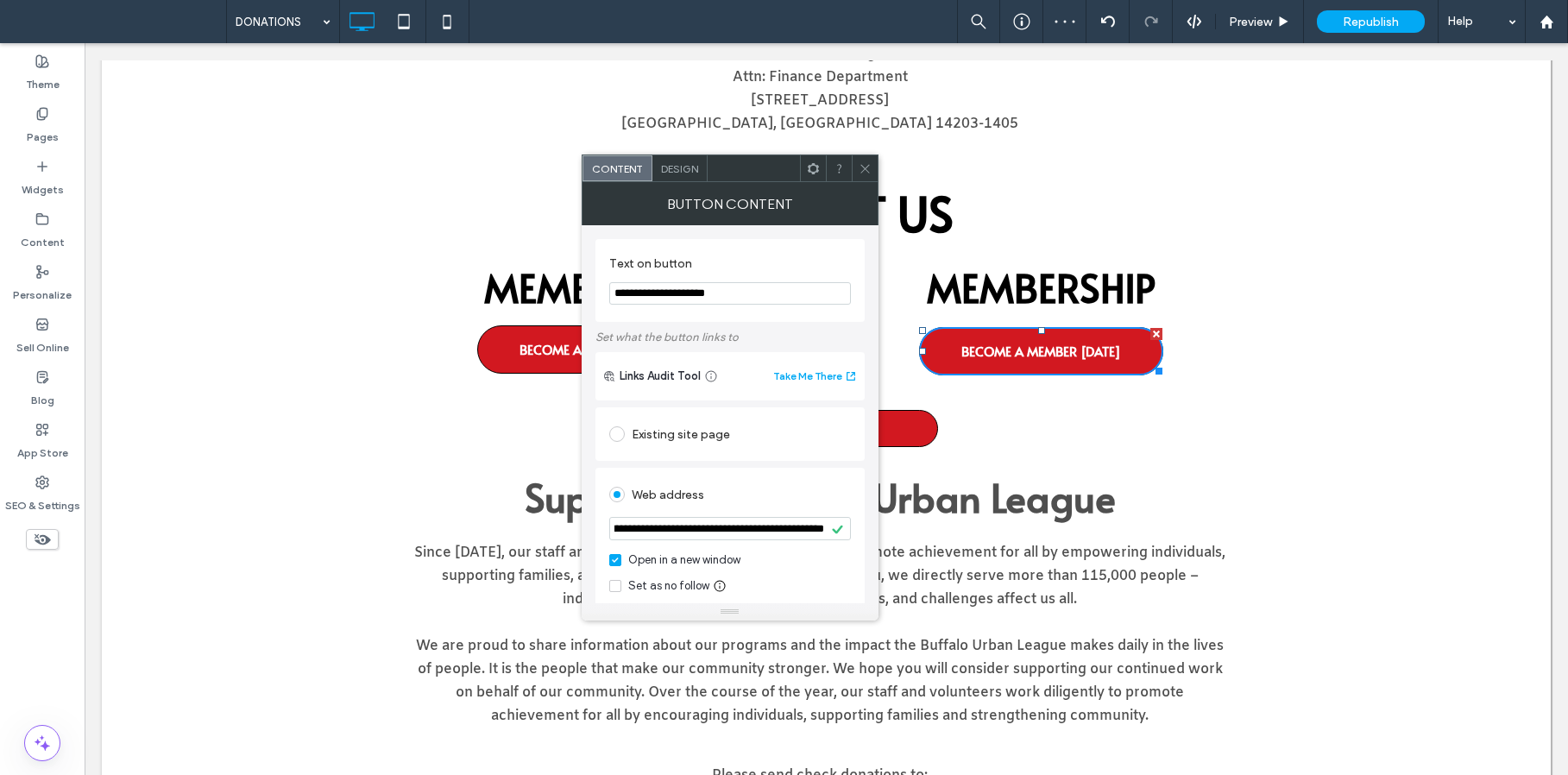
click at [824, 471] on div "**********" at bounding box center [730, 561] width 269 height 187
click at [873, 169] on div at bounding box center [865, 168] width 26 height 26
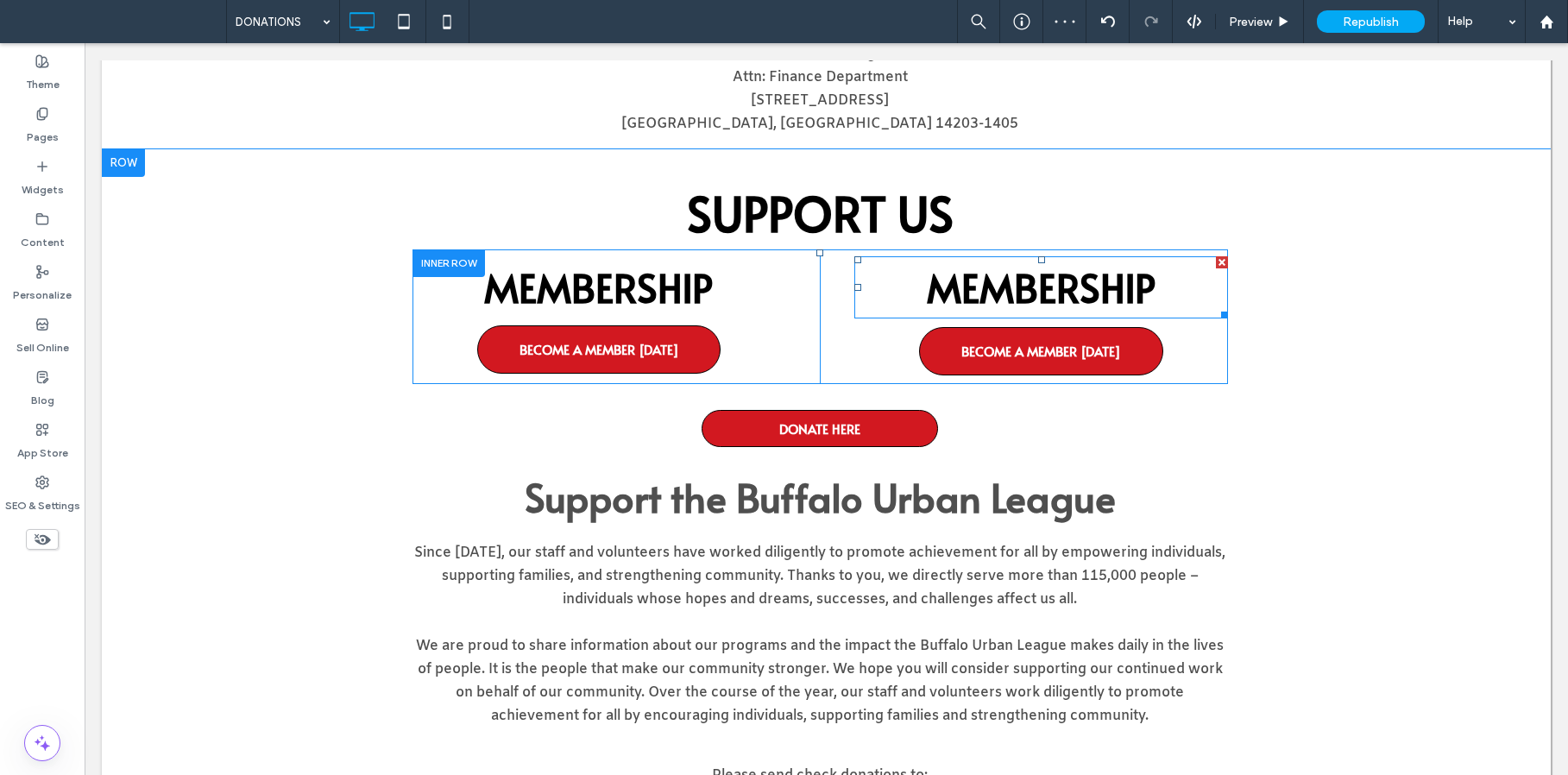
click at [994, 305] on span "MEMBERSHIP" at bounding box center [1041, 287] width 229 height 55
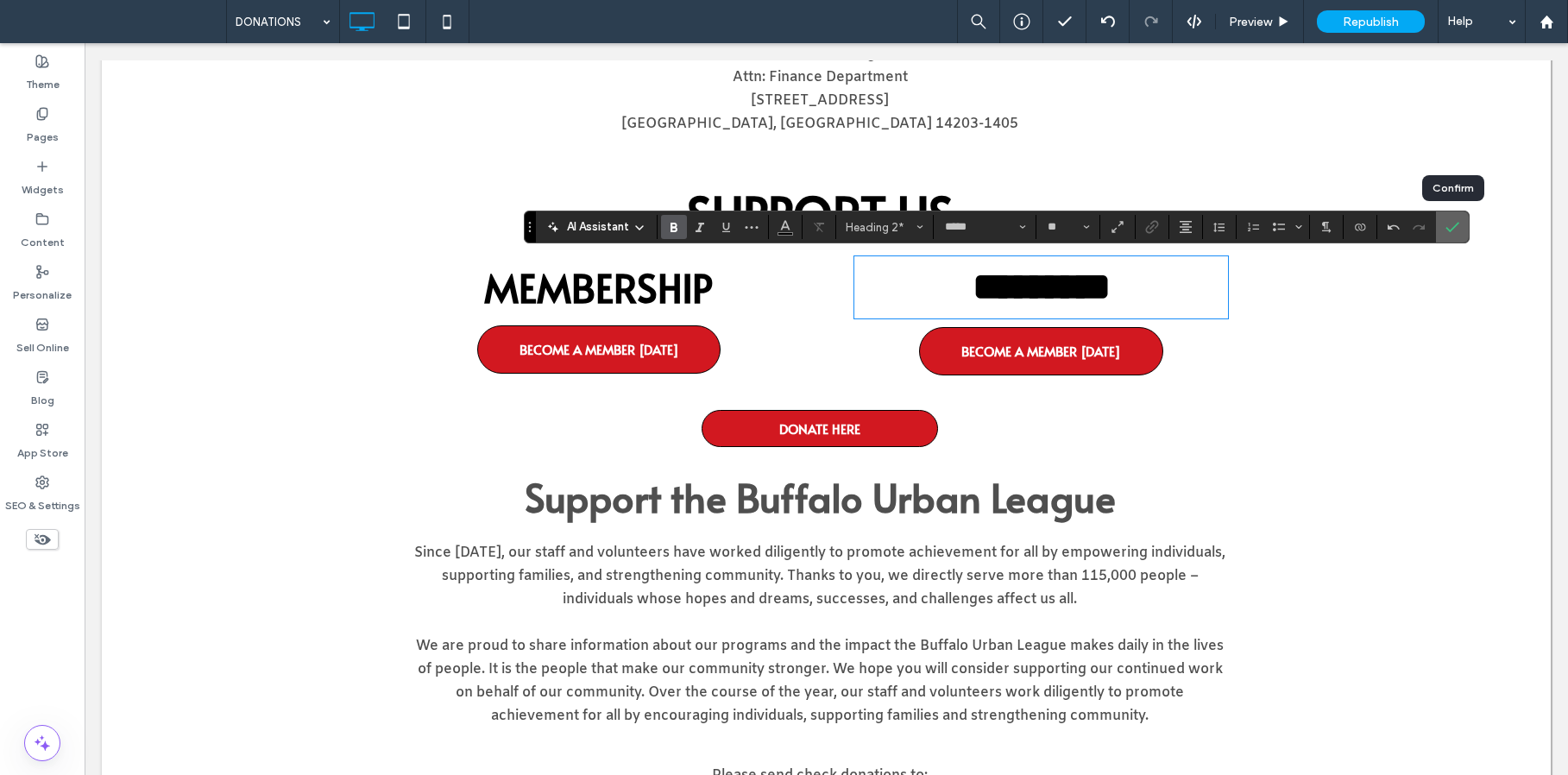
drag, startPoint x: 1461, startPoint y: 218, endPoint x: 1351, endPoint y: 179, distance: 116.7
click at [1461, 218] on label "Confirm" at bounding box center [1452, 227] width 26 height 31
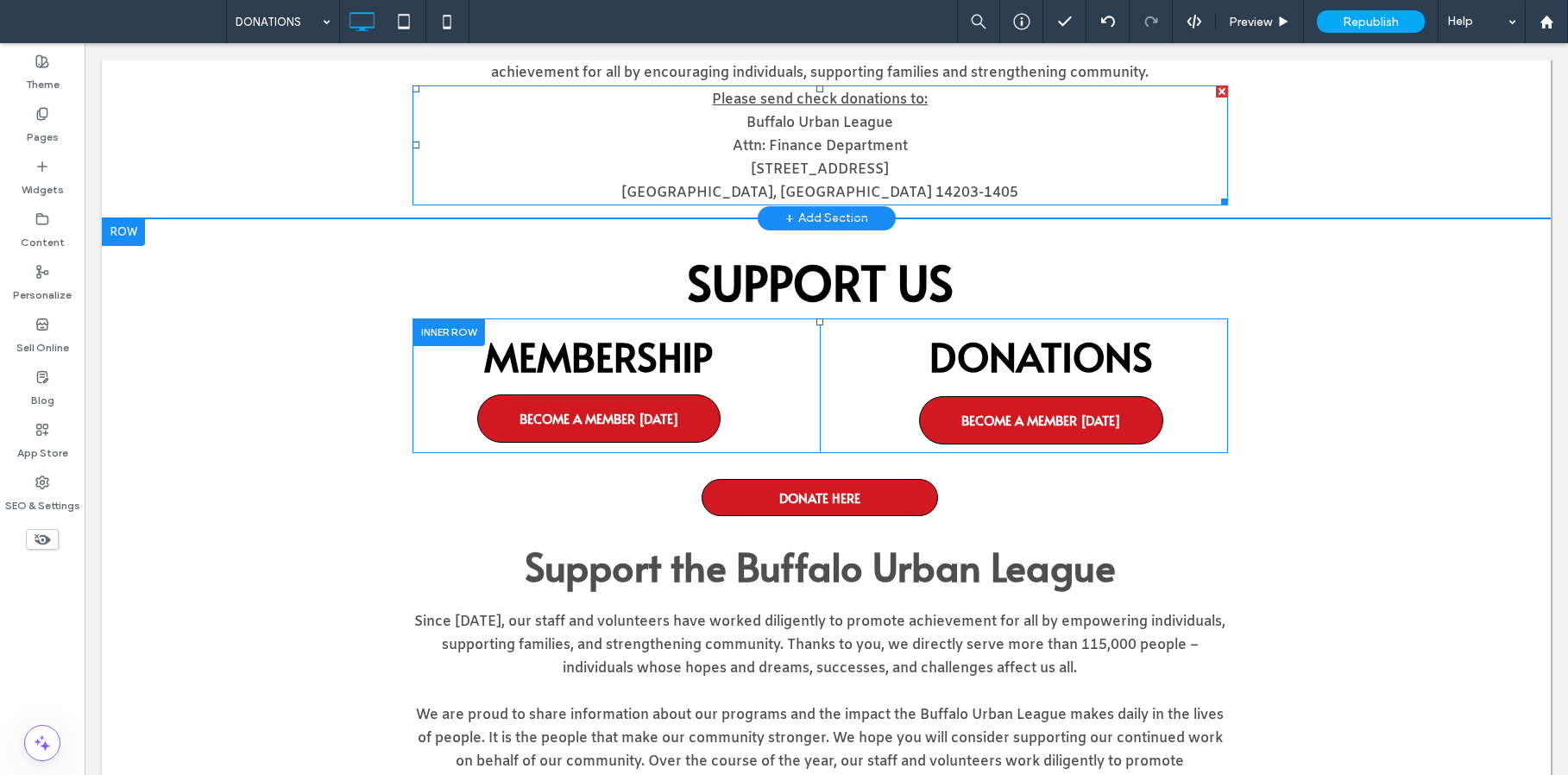
scroll to position [584, 0]
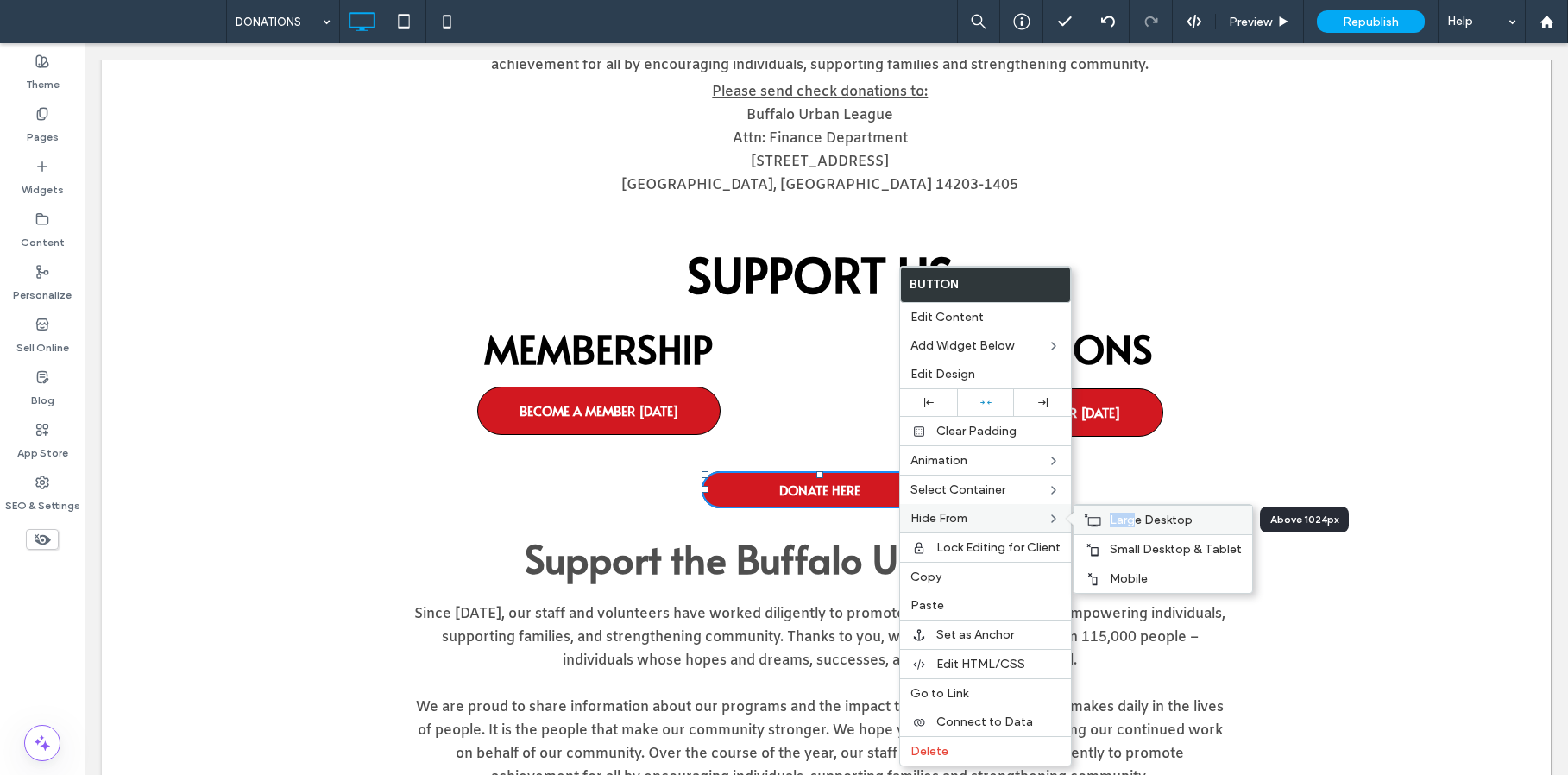
click at [1132, 512] on div "Large Desktop" at bounding box center [1163, 519] width 179 height 29
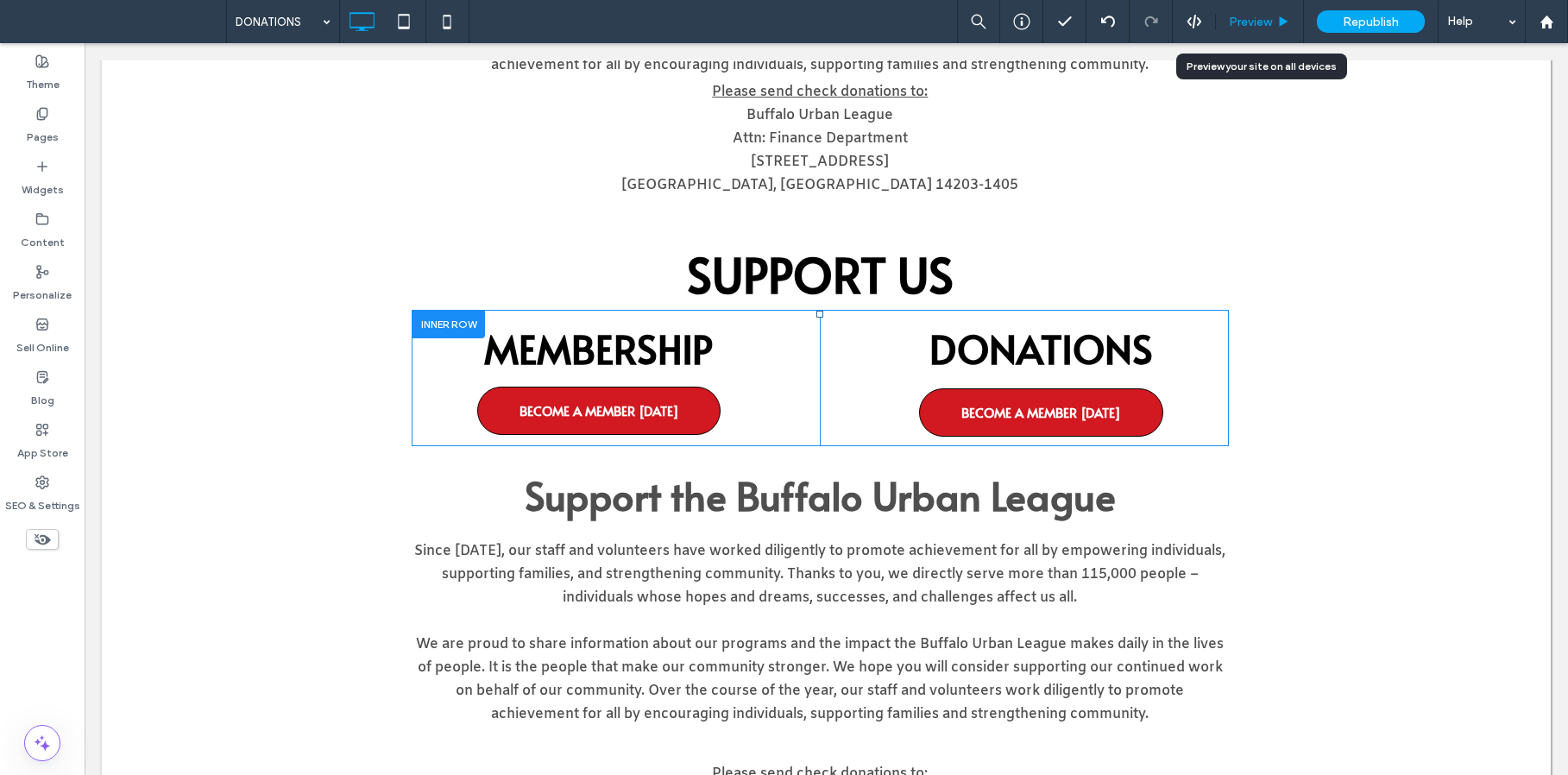
click at [1256, 27] on span "Preview" at bounding box center [1250, 22] width 43 height 15
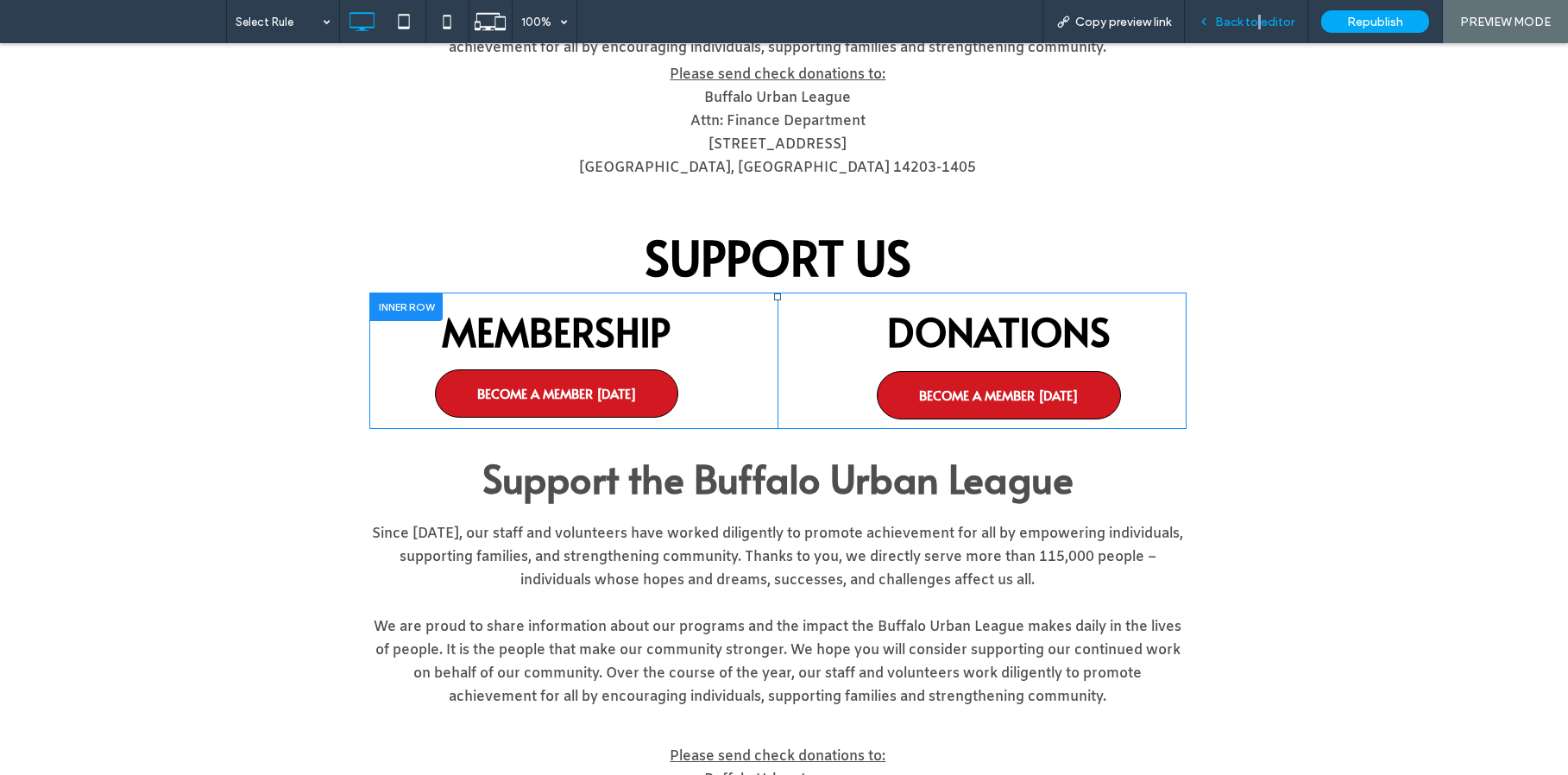
click at [1259, 23] on span "Back to editor" at bounding box center [1254, 22] width 79 height 15
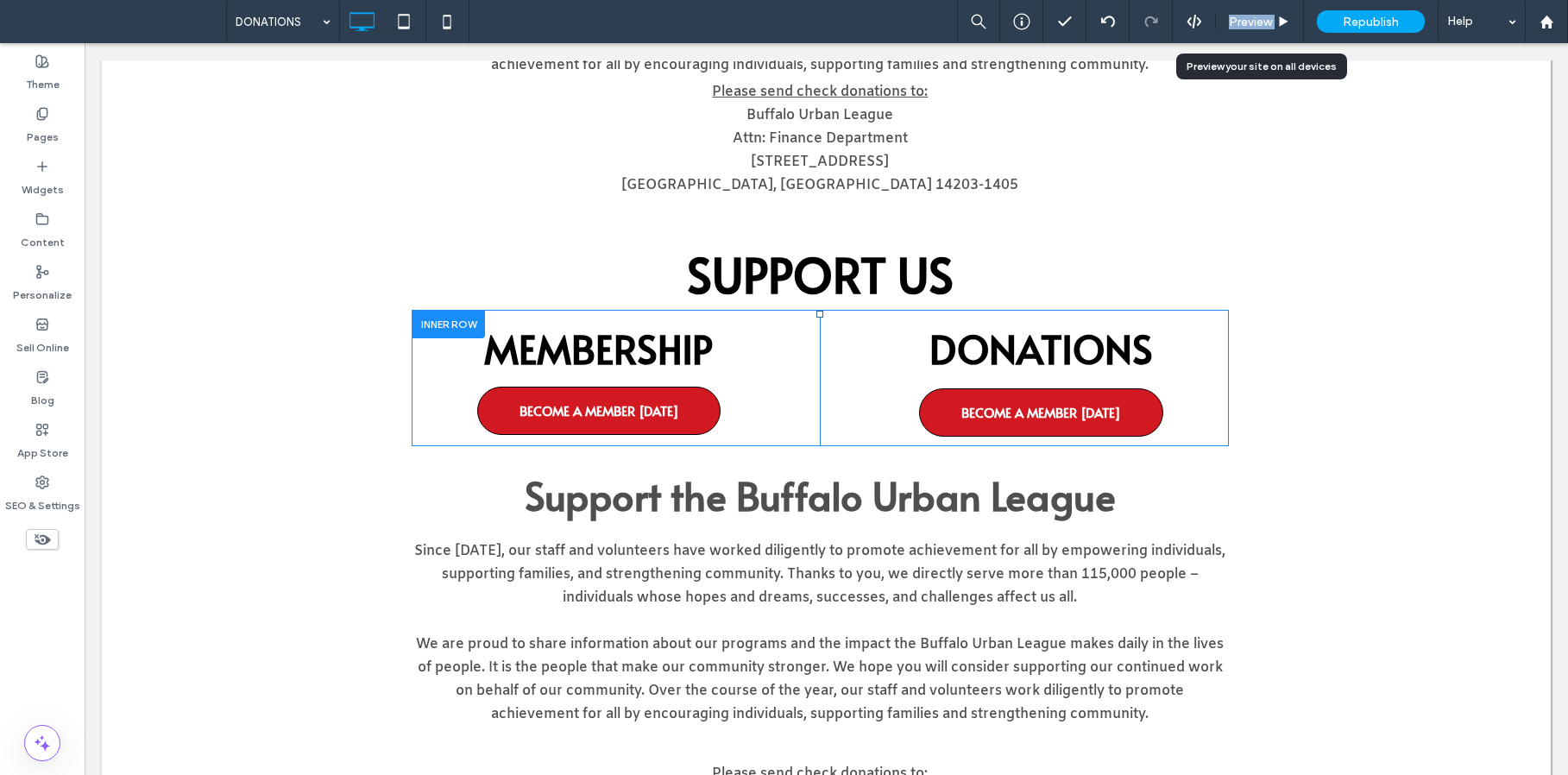
click at [1259, 23] on span "Preview" at bounding box center [1250, 22] width 43 height 15
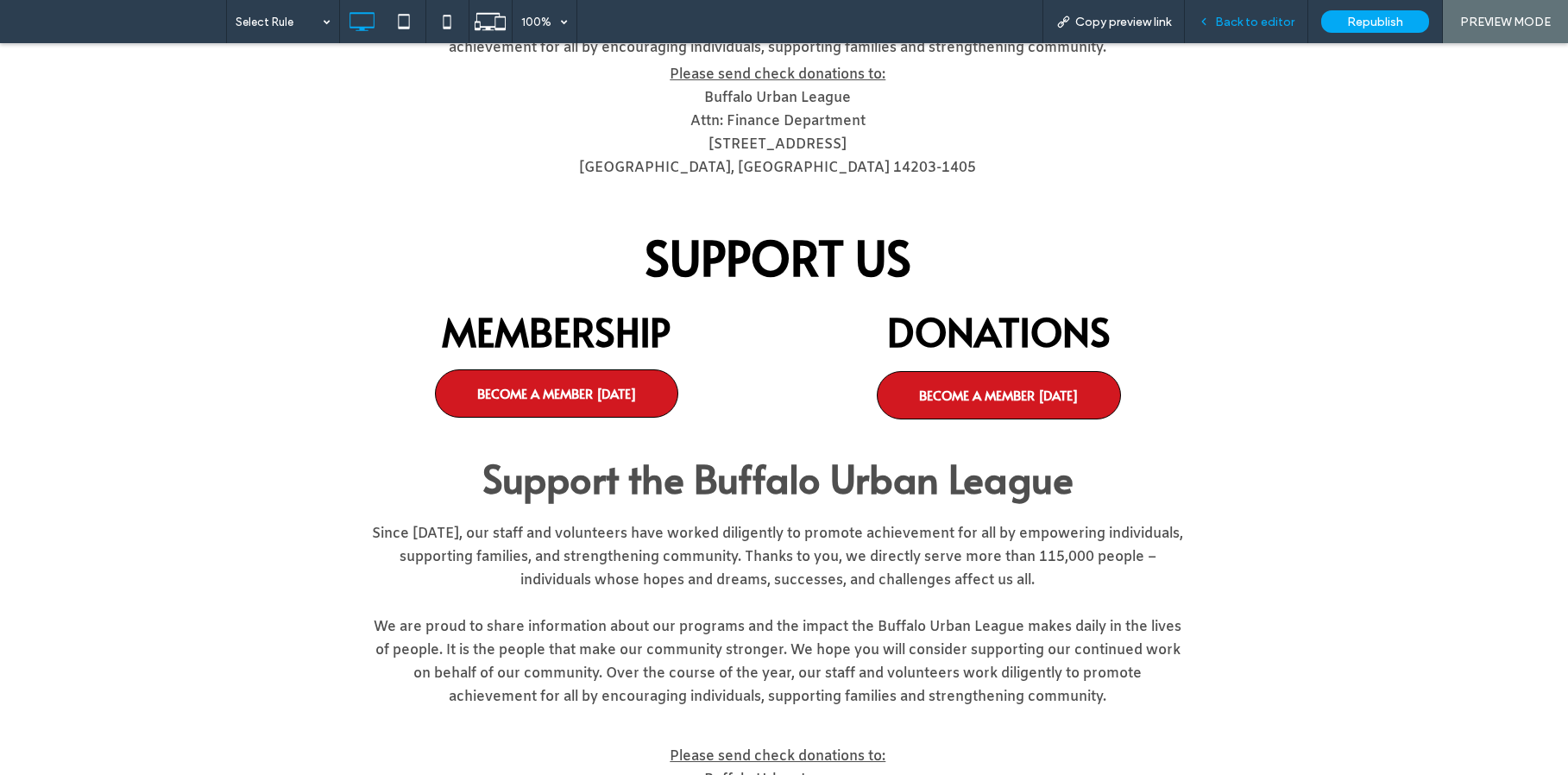
click at [1208, 17] on icon at bounding box center [1203, 21] width 12 height 12
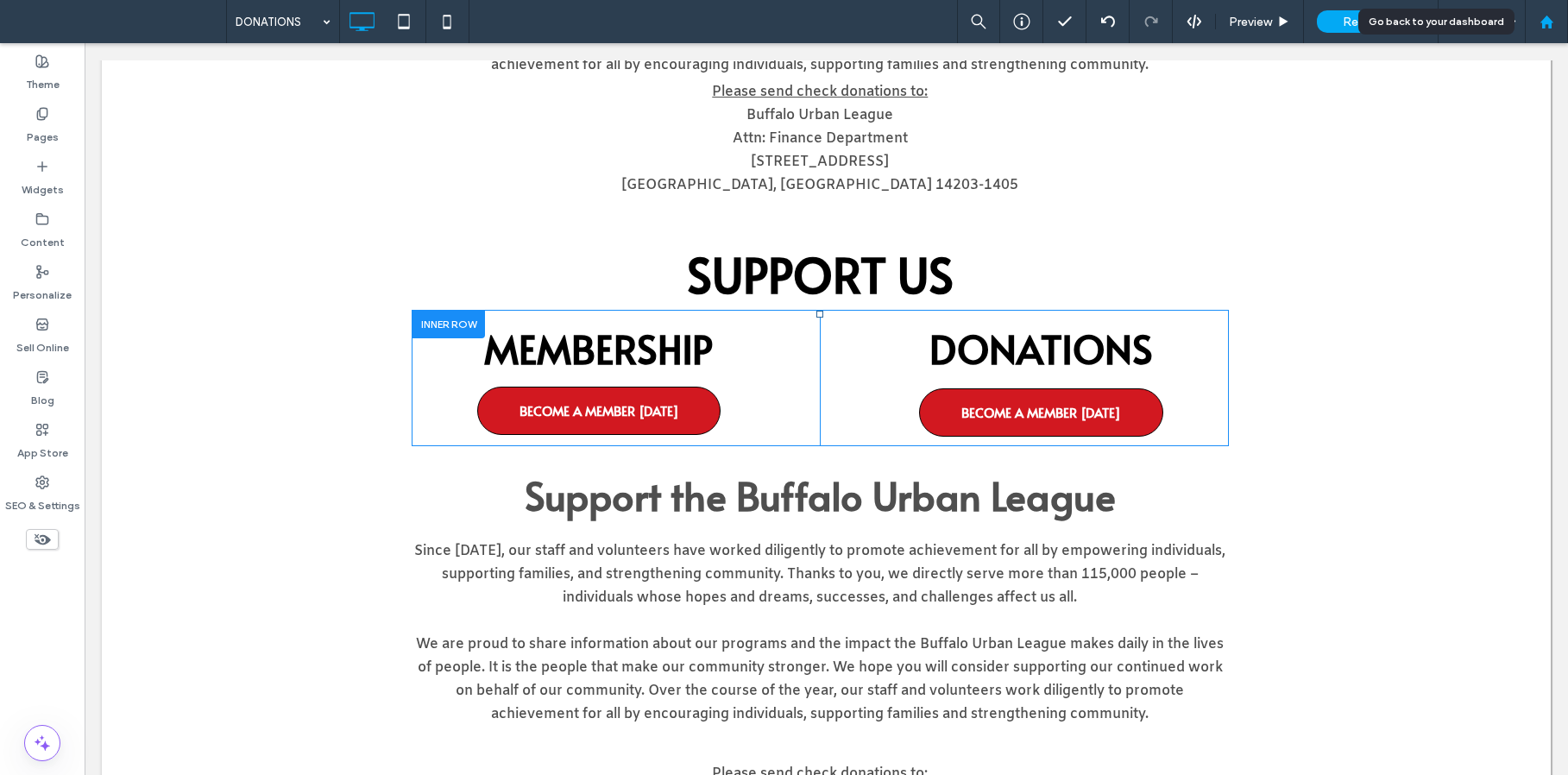
click at [1548, 30] on div at bounding box center [1546, 21] width 43 height 43
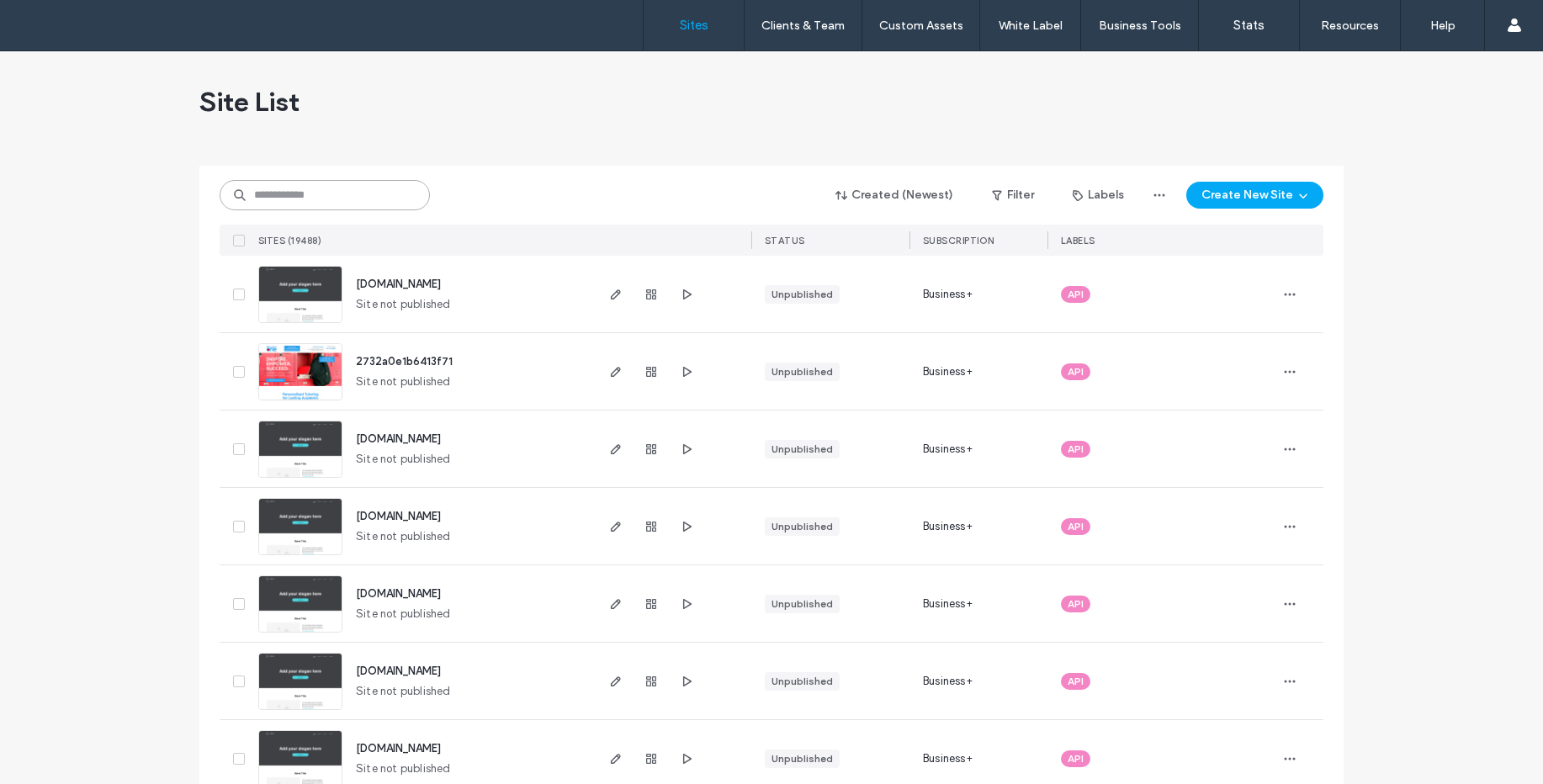
click at [339, 205] on input at bounding box center [325, 195] width 211 height 30
paste input "*****"
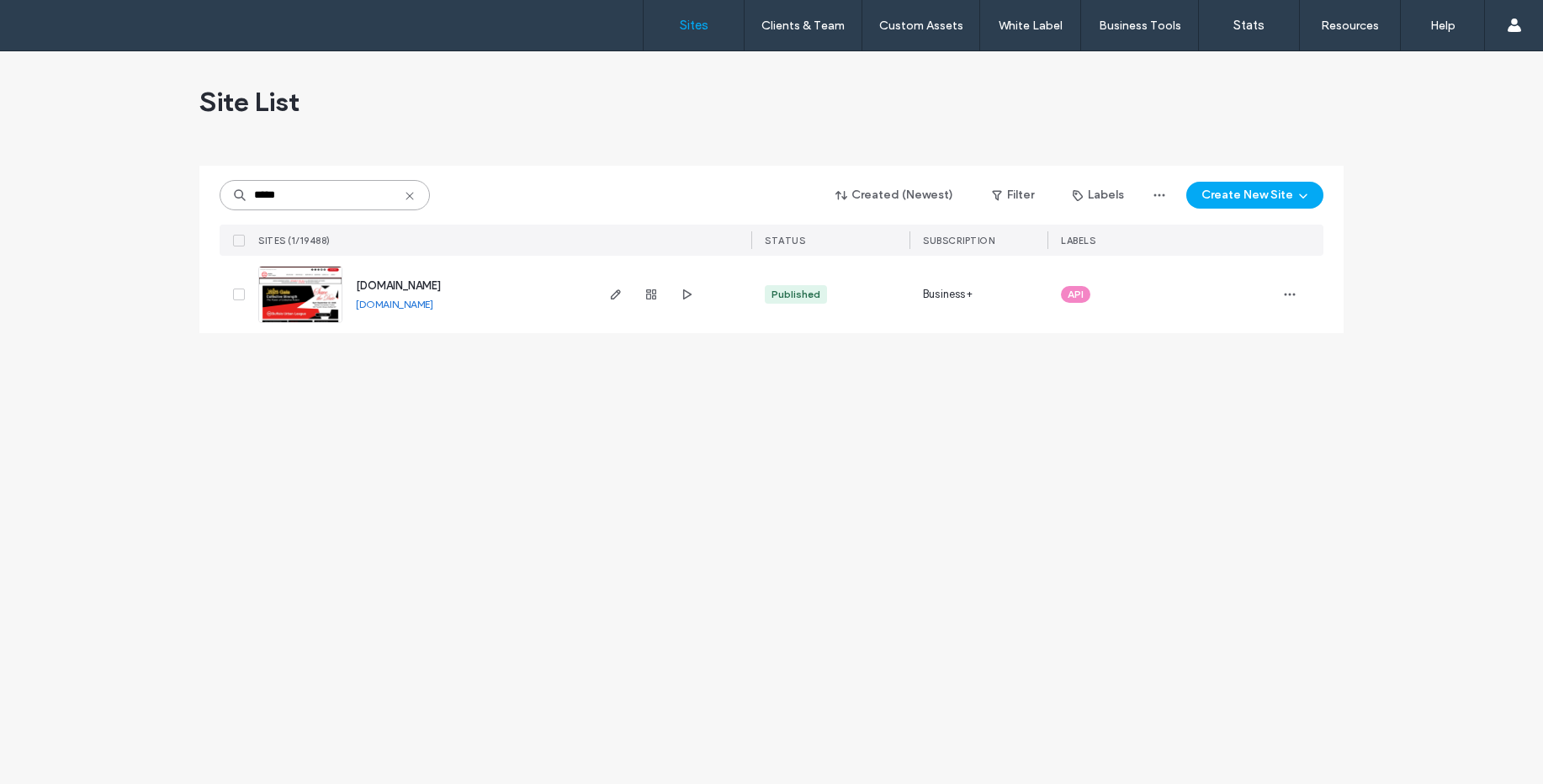
type input "*****"
click at [321, 289] on img at bounding box center [300, 324] width 83 height 115
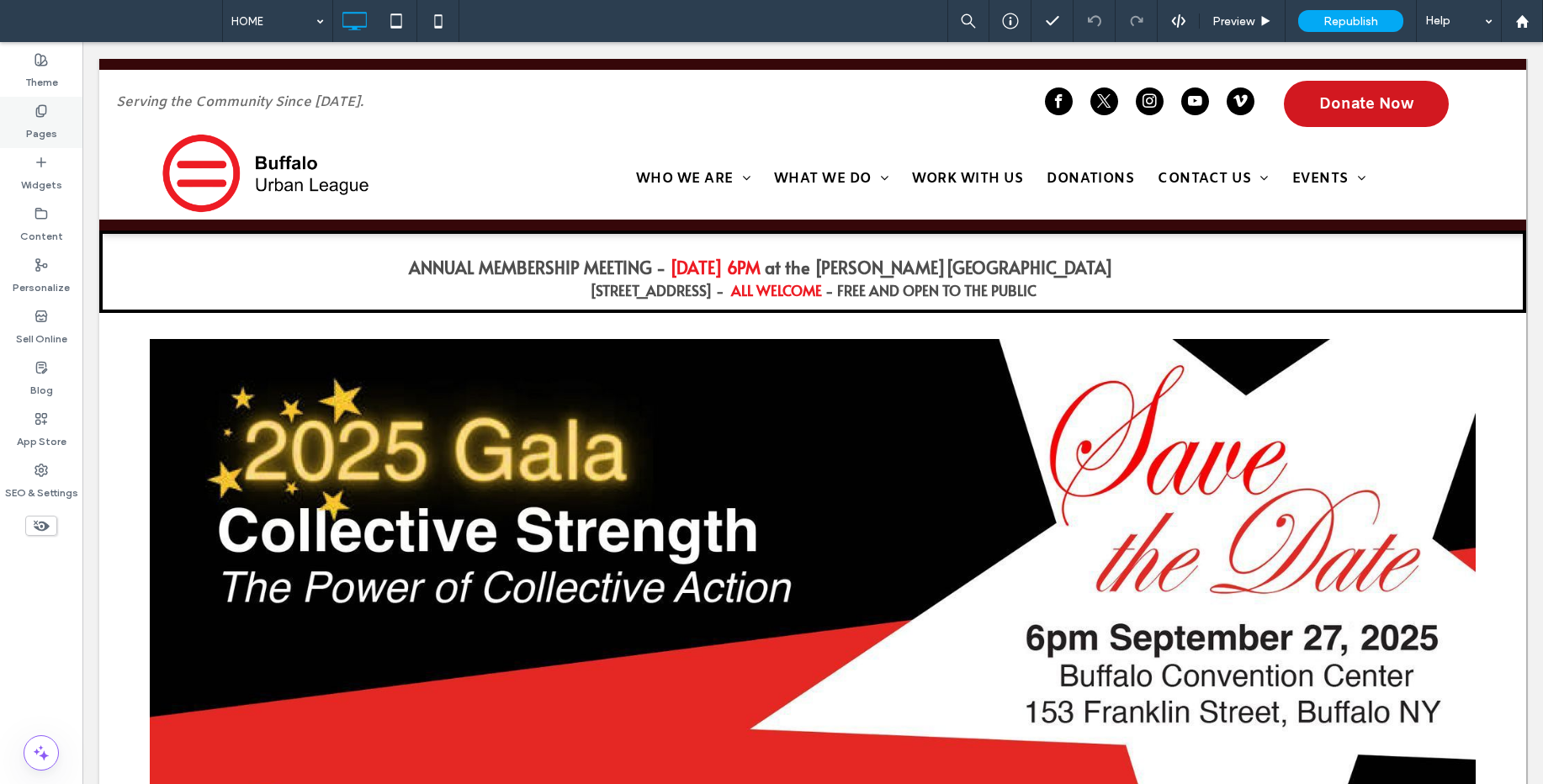
click at [21, 128] on div "Pages" at bounding box center [41, 123] width 83 height 52
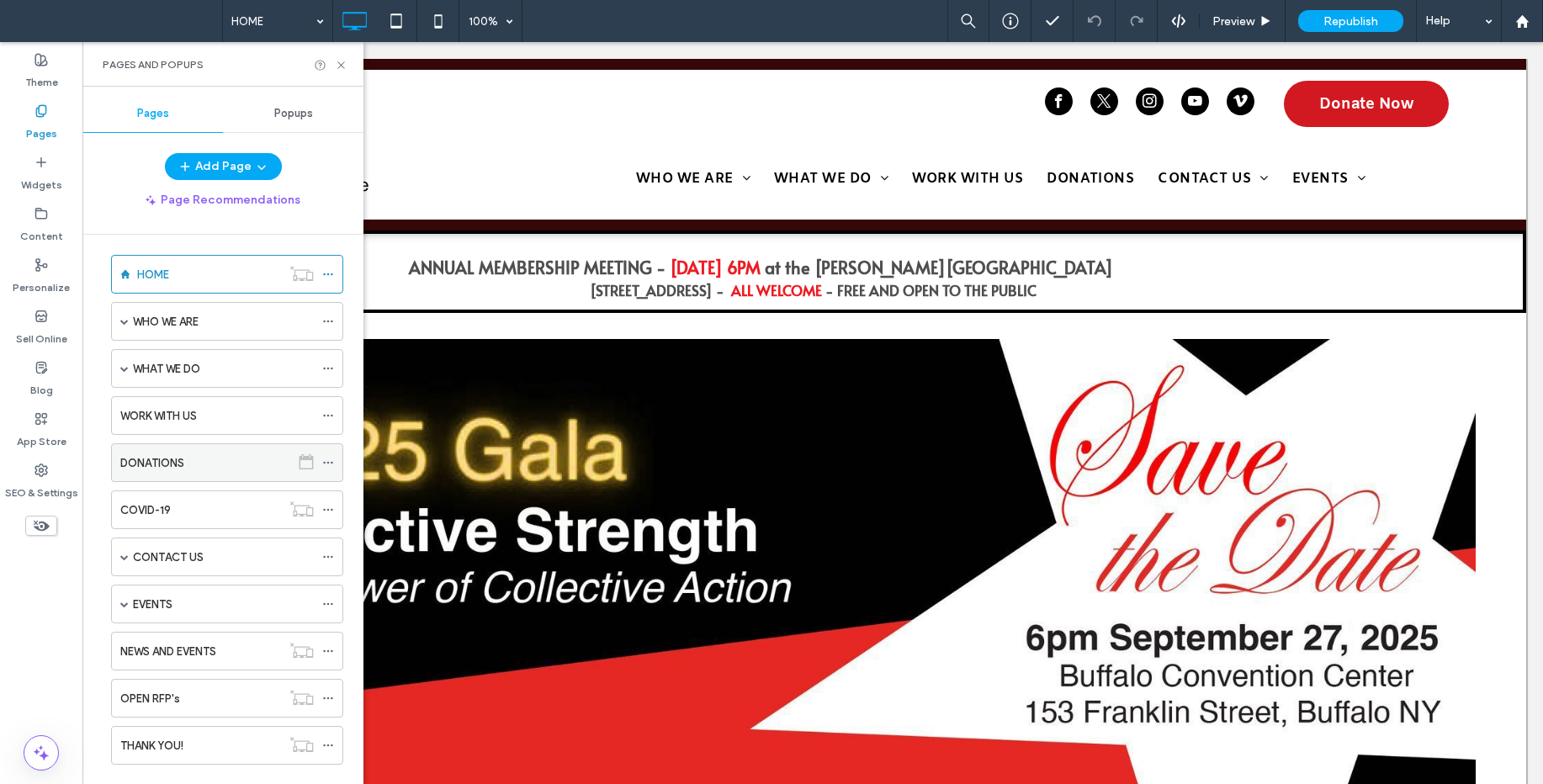
scroll to position [24, 0]
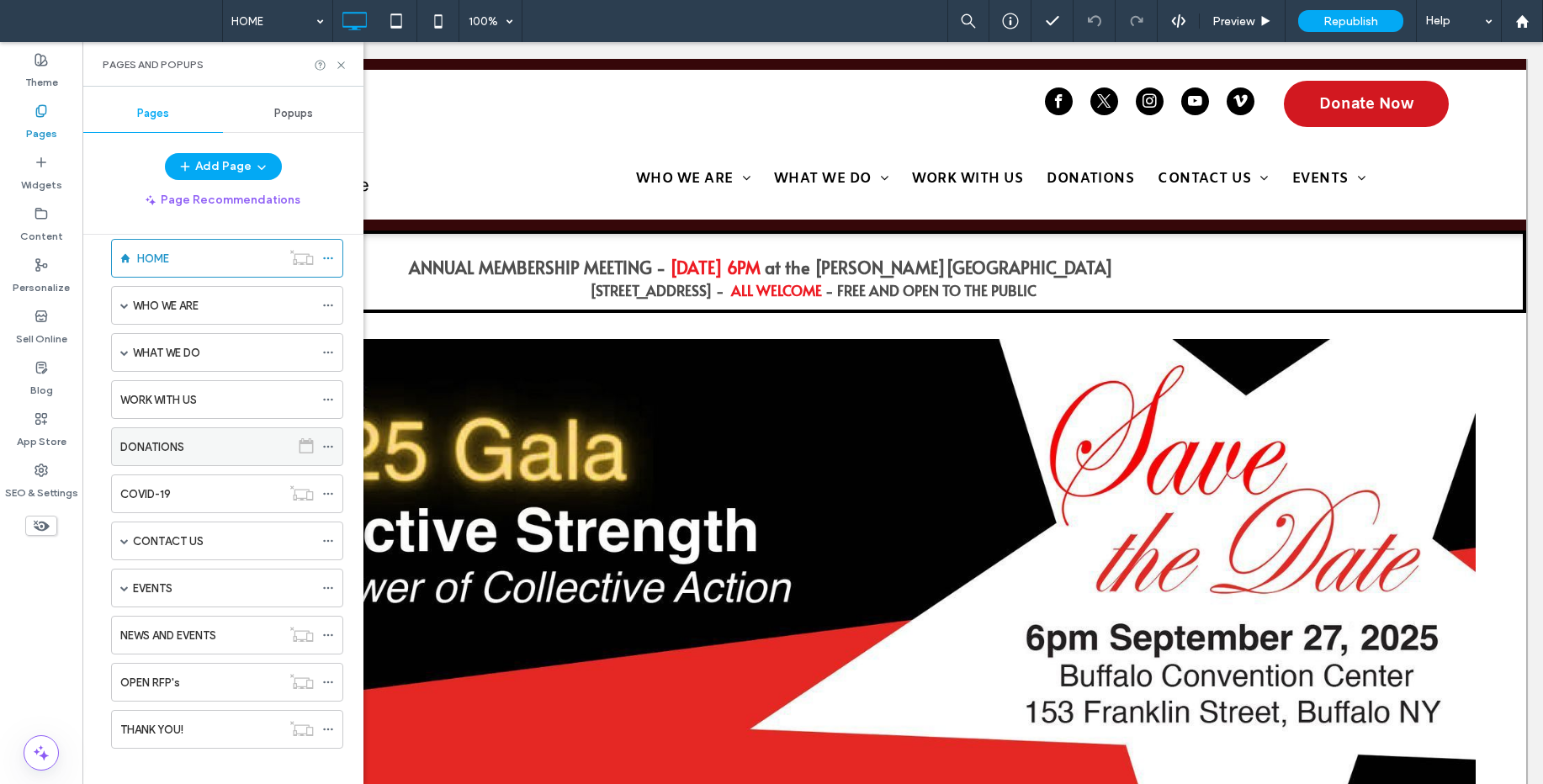
click at [221, 448] on div "DONATIONS" at bounding box center [205, 447] width 170 height 18
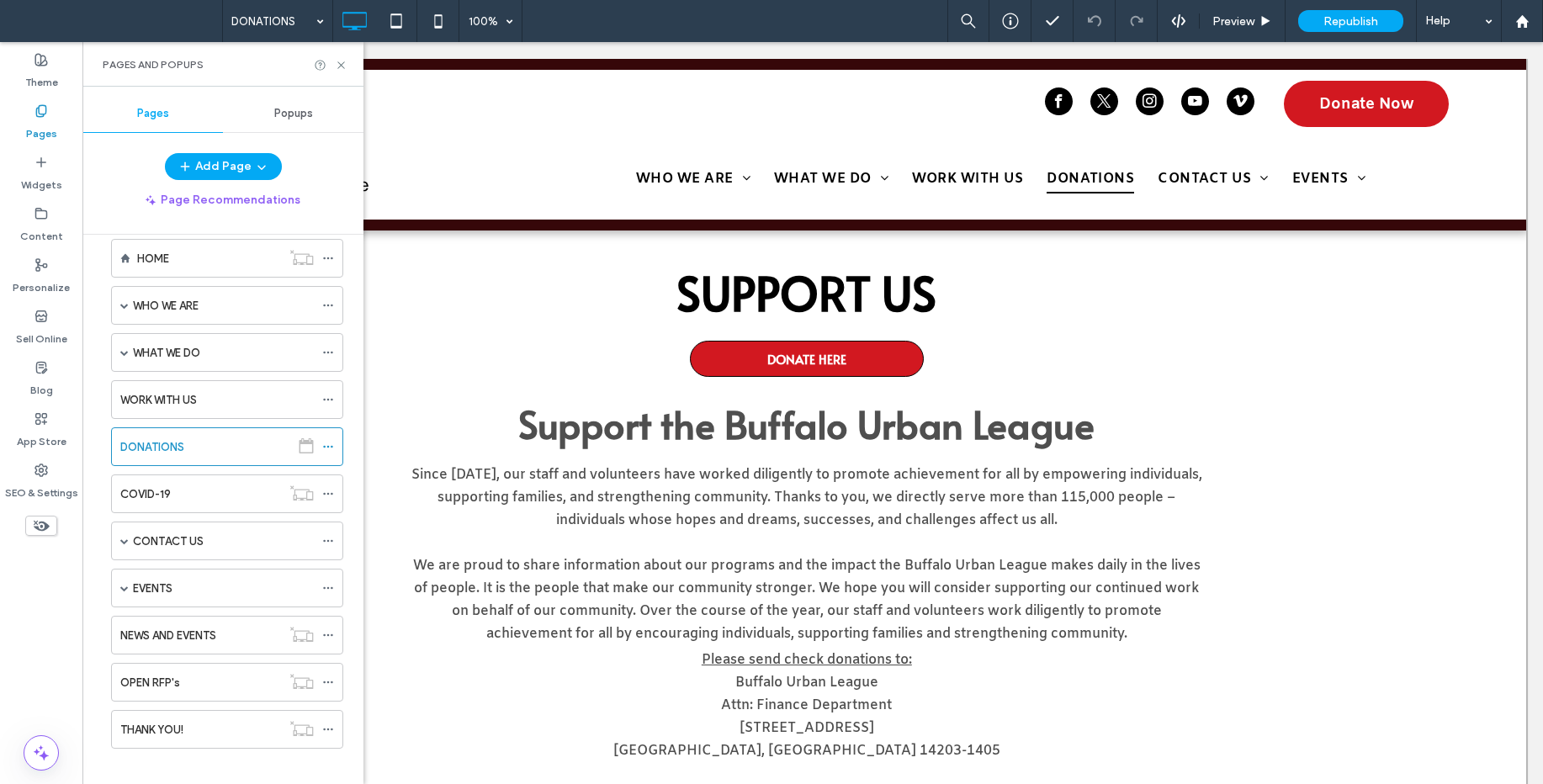
scroll to position [0, 0]
click at [340, 67] on use at bounding box center [341, 65] width 7 height 7
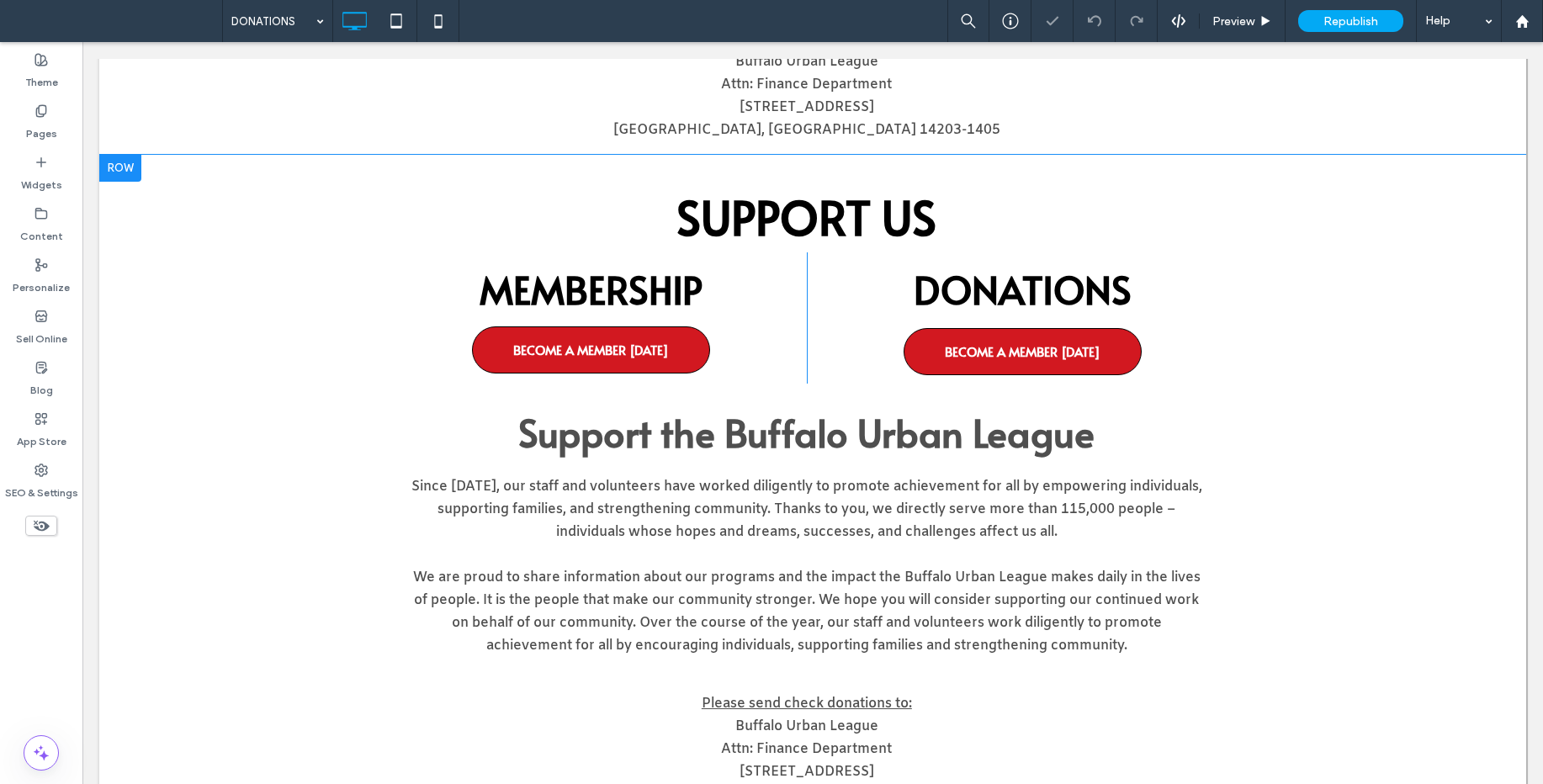
scroll to position [637, 0]
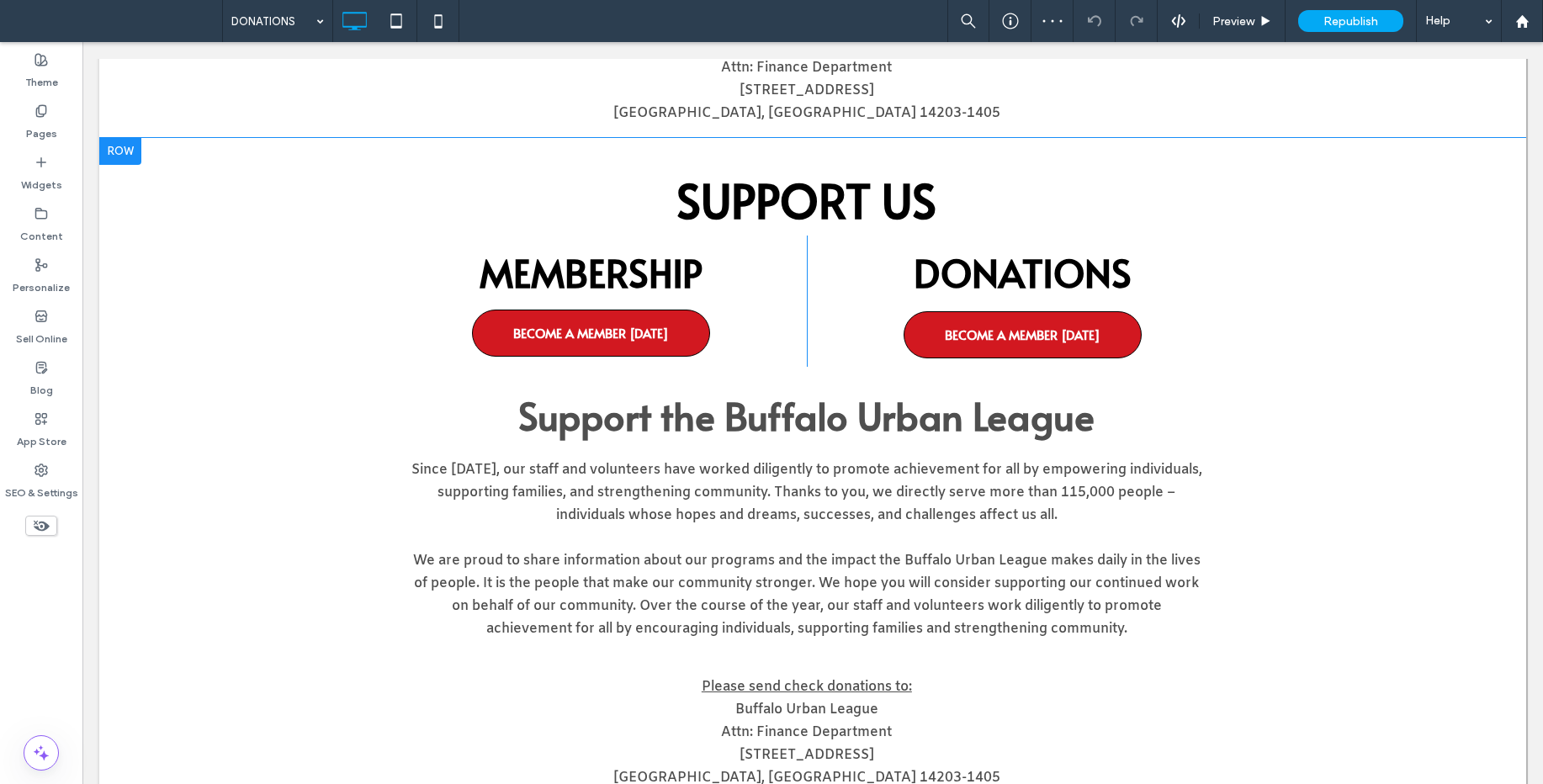
click at [129, 144] on div at bounding box center [120, 151] width 42 height 27
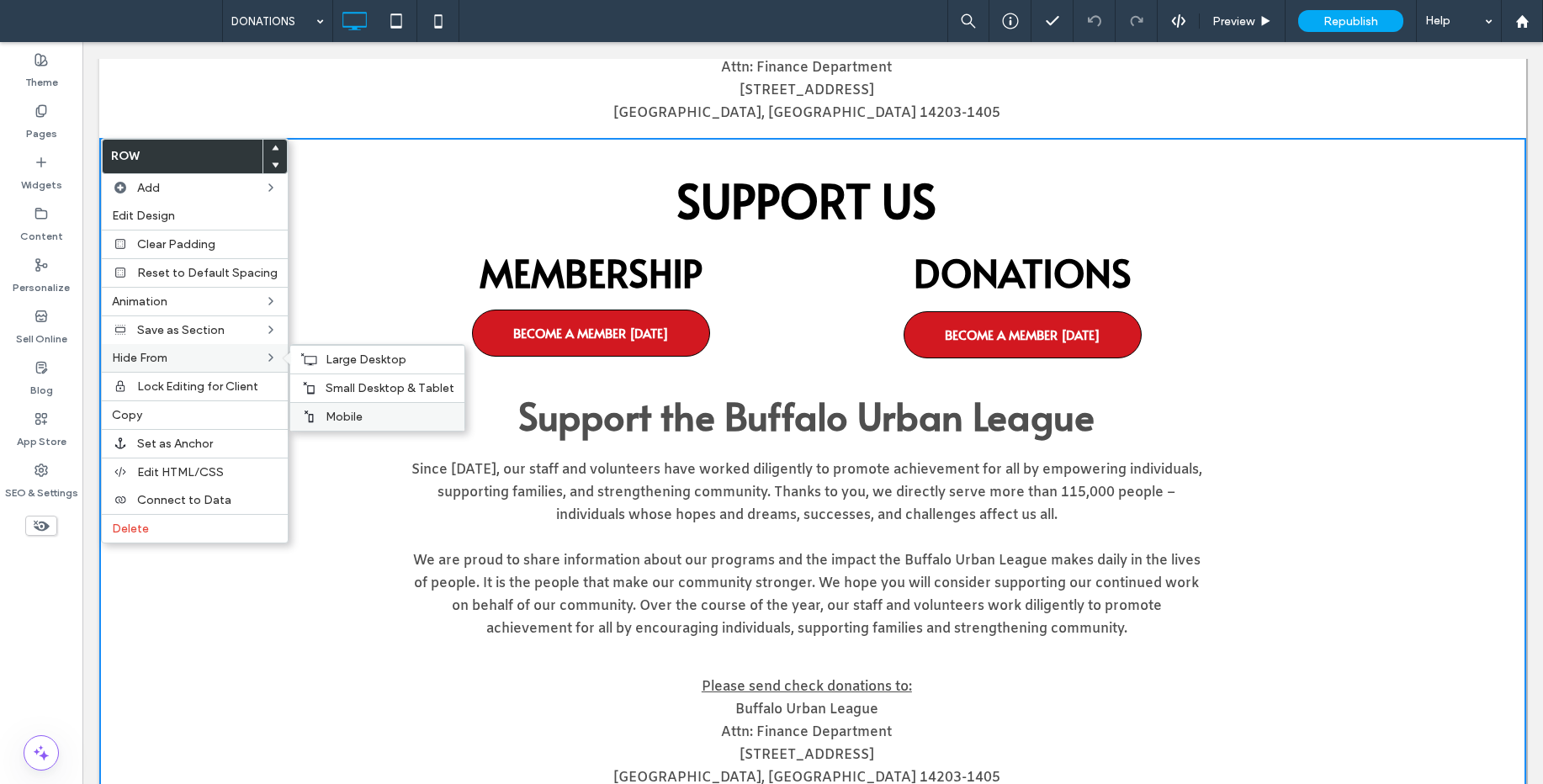
click at [399, 420] on label "Mobile" at bounding box center [390, 417] width 129 height 14
click at [398, 396] on div "Small Desktop & Tablet" at bounding box center [377, 388] width 174 height 28
click at [386, 360] on span "Large Desktop" at bounding box center [366, 359] width 81 height 14
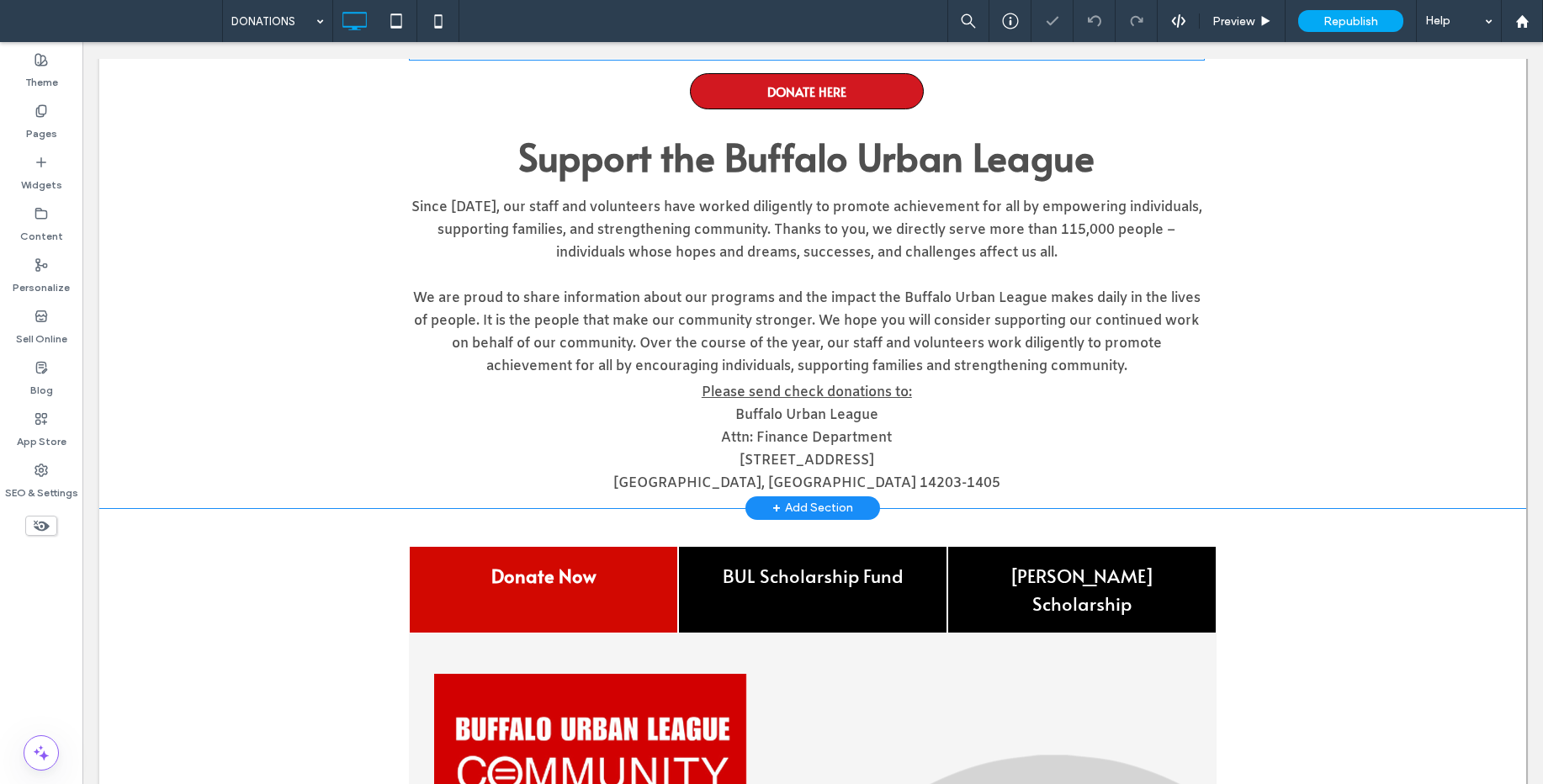
scroll to position [0, 0]
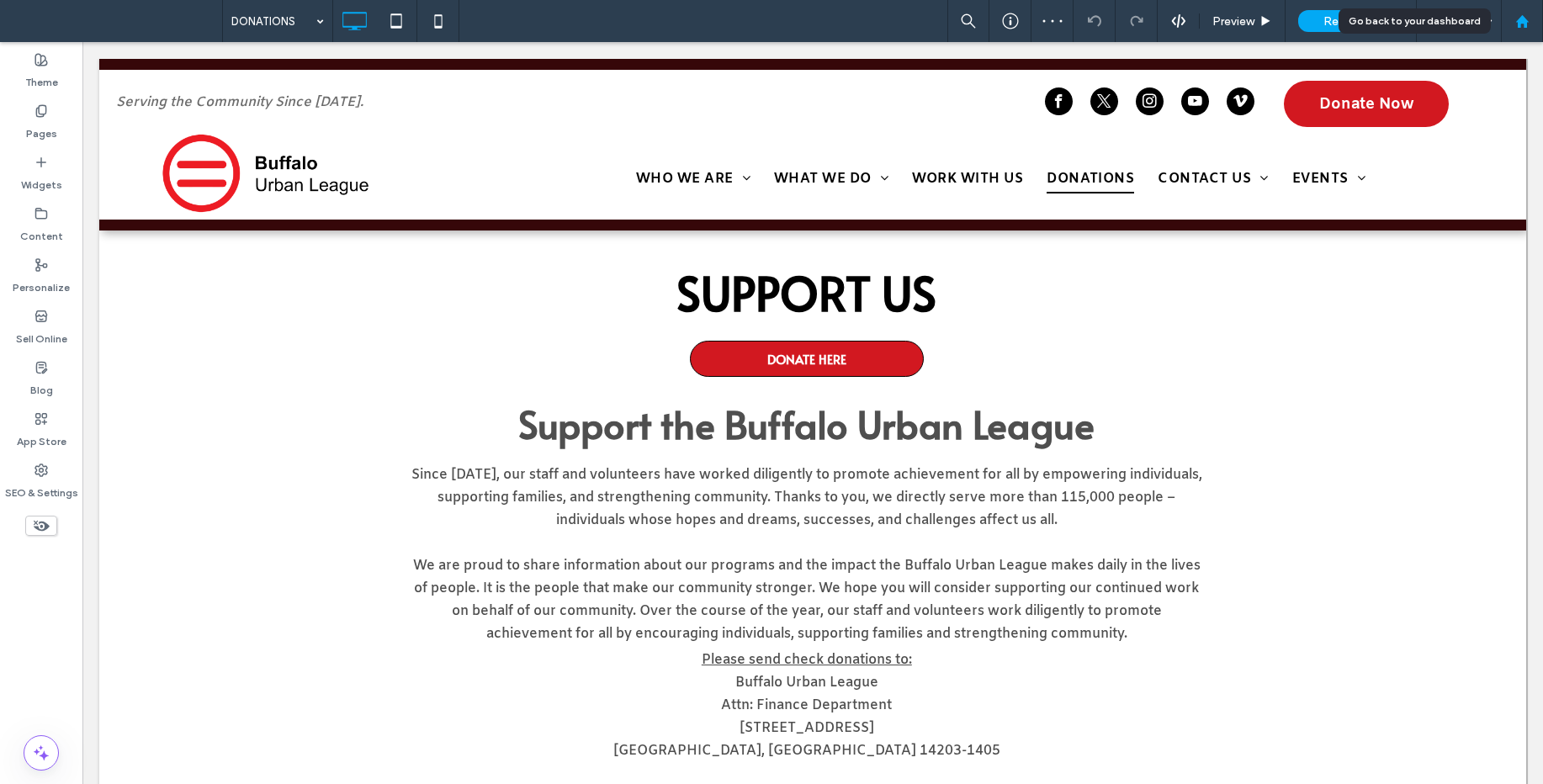
click at [1517, 22] on use at bounding box center [1522, 20] width 12 height 12
